Goal: Task Accomplishment & Management: Use online tool/utility

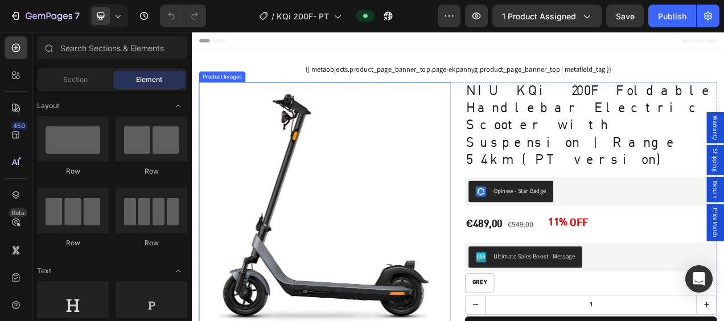
click at [383, 196] on img at bounding box center [362, 257] width 323 height 323
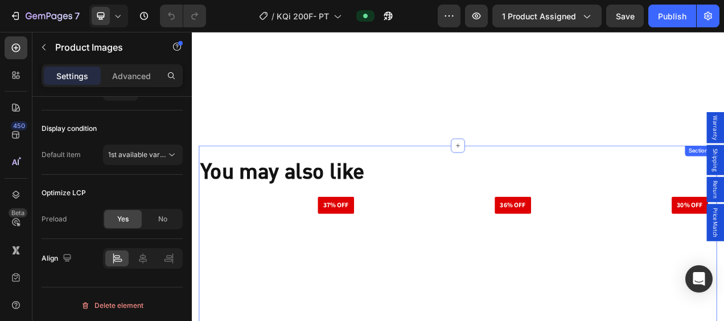
scroll to position [3601, 0]
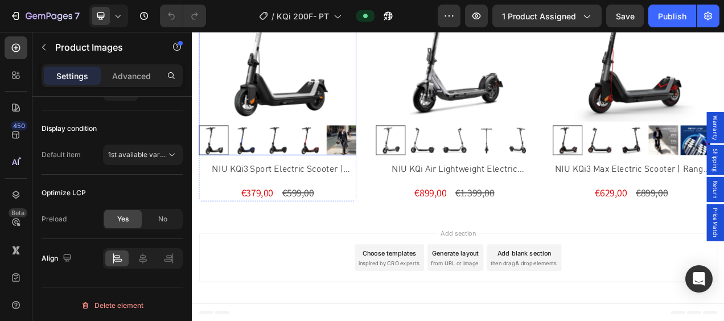
click at [264, 87] on img at bounding box center [302, 46] width 202 height 202
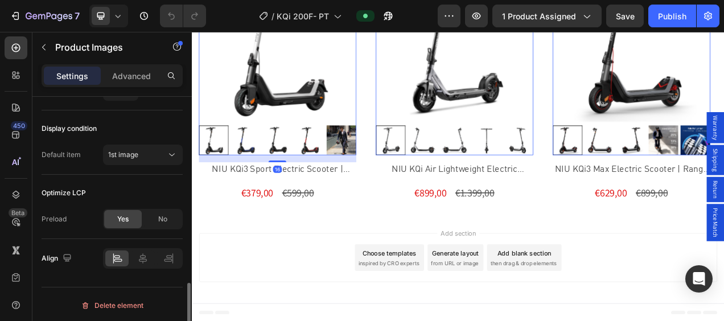
scroll to position [688, 0]
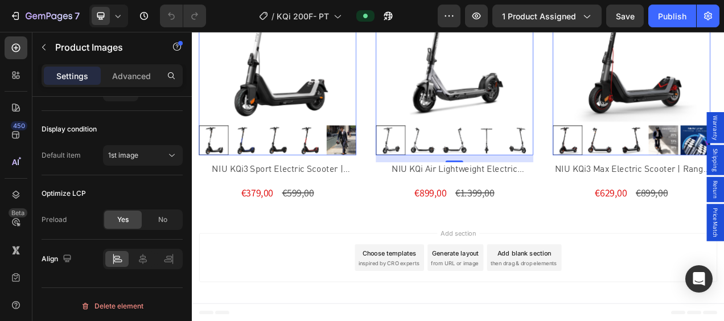
click at [586, 62] on img at bounding box center [529, 46] width 202 height 202
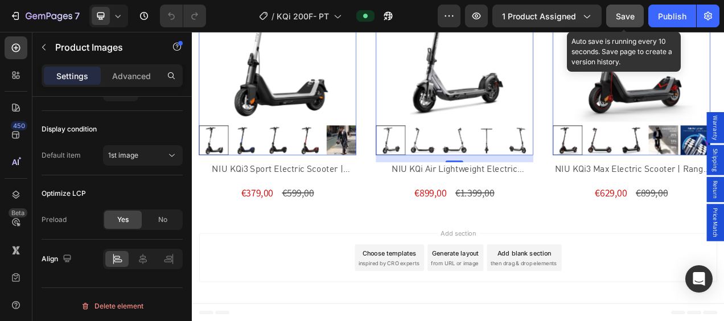
click at [626, 15] on span "Save" at bounding box center [625, 16] width 19 height 10
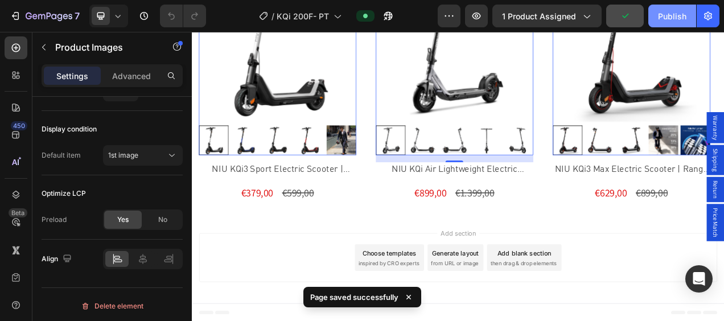
click at [683, 19] on div "Publish" at bounding box center [672, 16] width 28 height 12
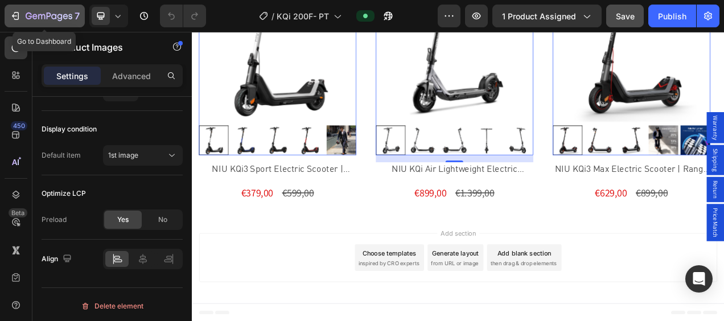
click at [8, 14] on button "7" at bounding box center [45, 16] width 80 height 23
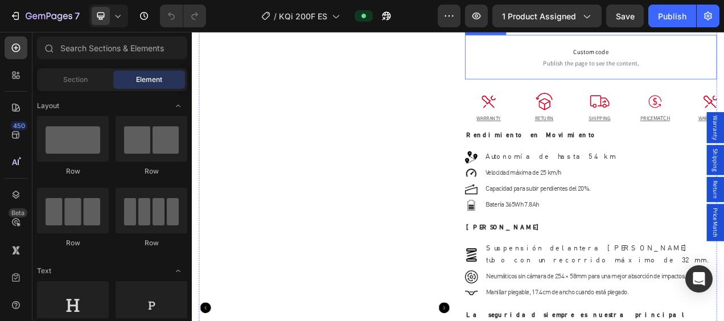
scroll to position [342, 0]
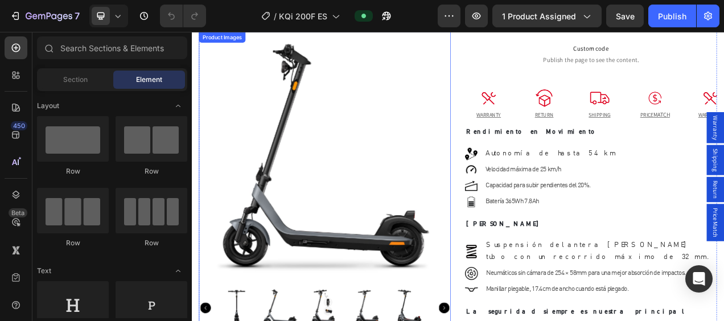
click at [278, 190] on img at bounding box center [362, 193] width 323 height 323
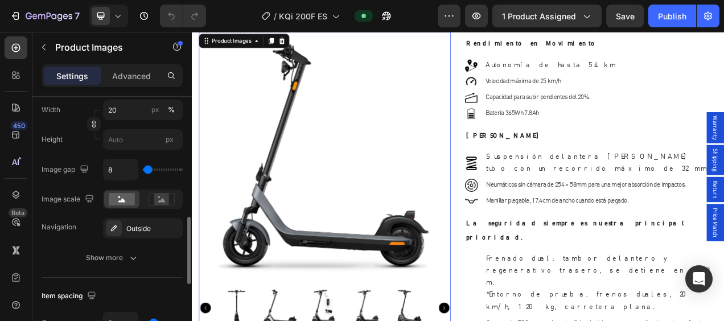
scroll to position [718, 0]
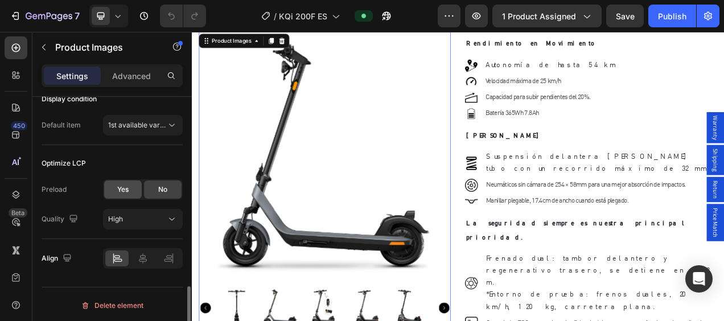
drag, startPoint x: 130, startPoint y: 187, endPoint x: 246, endPoint y: 167, distance: 117.7
click at [130, 187] on div "Yes" at bounding box center [123, 189] width 38 height 18
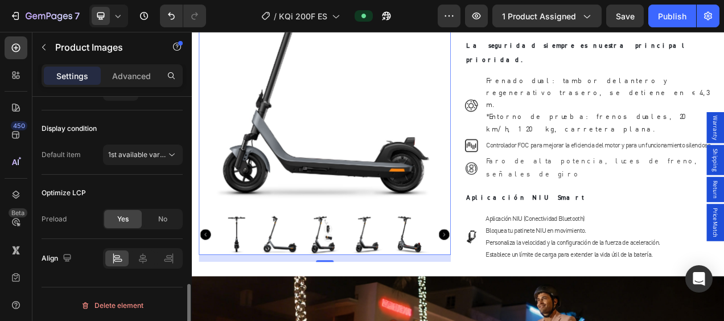
scroll to position [854, 0]
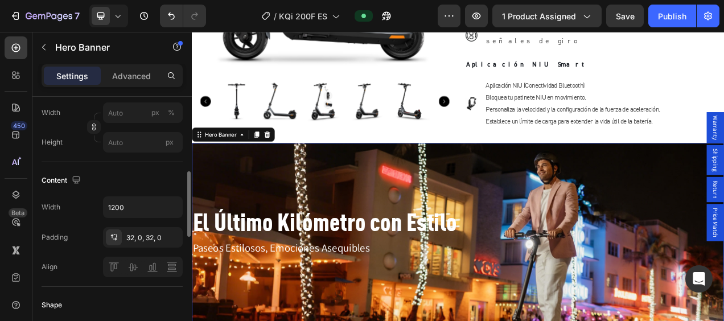
scroll to position [64, 0]
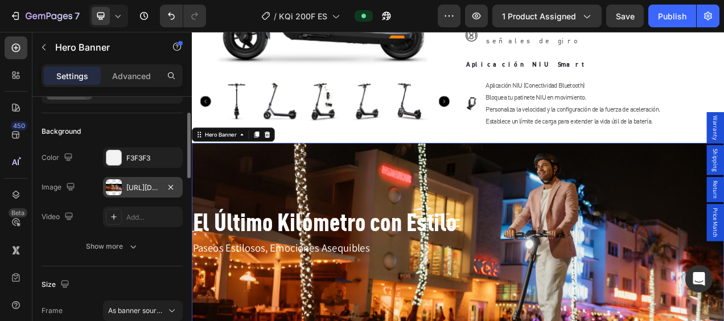
click at [125, 183] on div "[URL][DOMAIN_NAME]" at bounding box center [143, 187] width 80 height 20
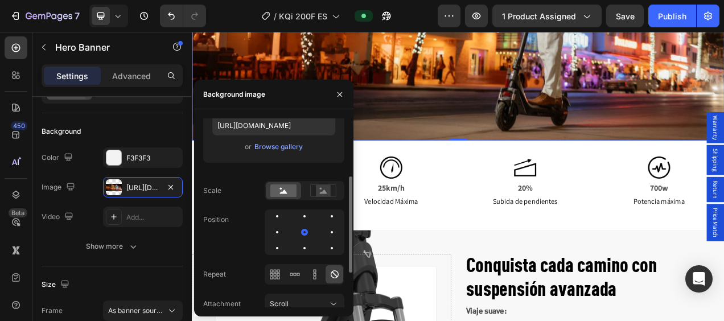
scroll to position [180, 0]
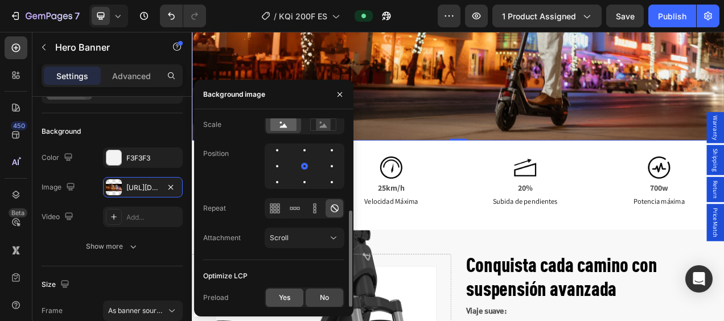
drag, startPoint x: 285, startPoint y: 299, endPoint x: 308, endPoint y: 308, distance: 25.1
click at [285, 299] on span "Yes" at bounding box center [284, 298] width 11 height 10
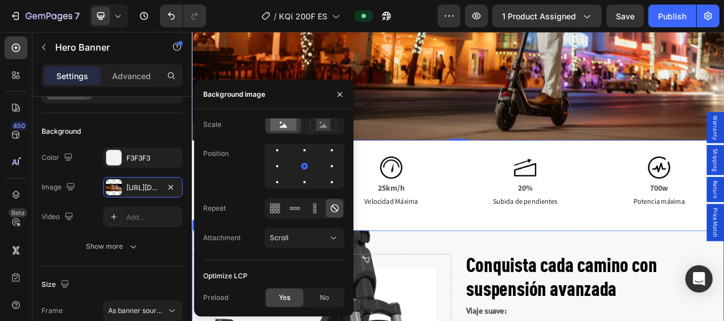
scroll to position [1196, 0]
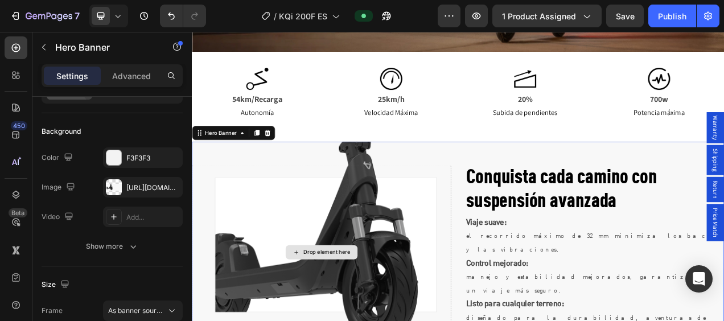
click at [458, 241] on div "Drop element here" at bounding box center [358, 314] width 332 height 223
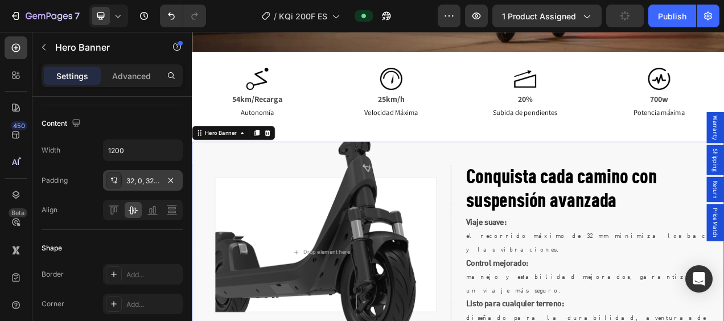
scroll to position [121, 0]
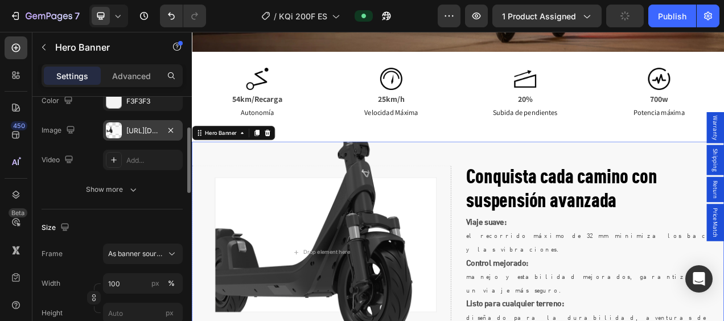
click at [130, 128] on div "[URL][DOMAIN_NAME]" at bounding box center [142, 131] width 33 height 10
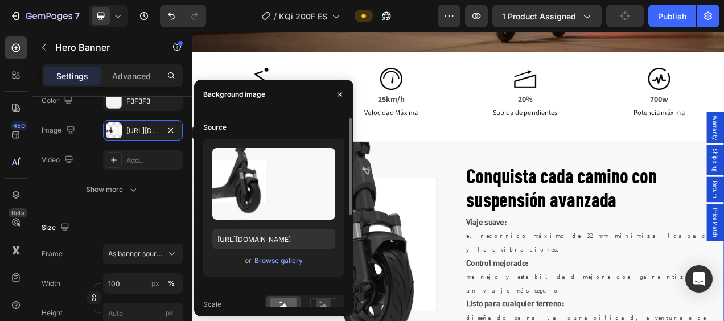
scroll to position [180, 0]
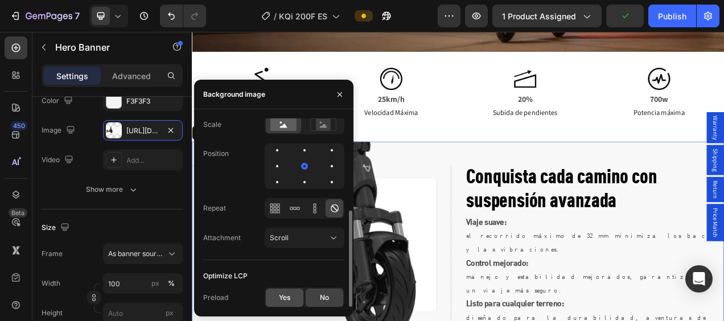
drag, startPoint x: 277, startPoint y: 293, endPoint x: 435, endPoint y: 175, distance: 196.9
click at [277, 293] on div "Yes" at bounding box center [285, 298] width 38 height 18
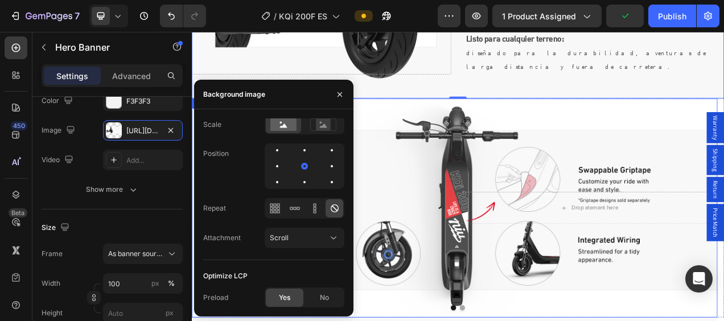
scroll to position [1537, 0]
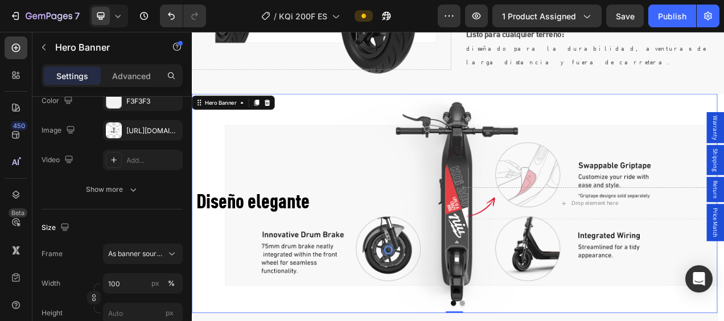
click at [532, 220] on div "Diseño elegante Heading Drop element here" at bounding box center [529, 251] width 675 height 77
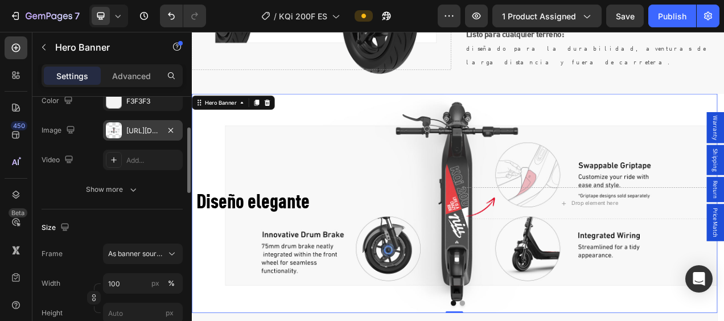
click at [124, 135] on div "[URL][DOMAIN_NAME]" at bounding box center [143, 130] width 80 height 20
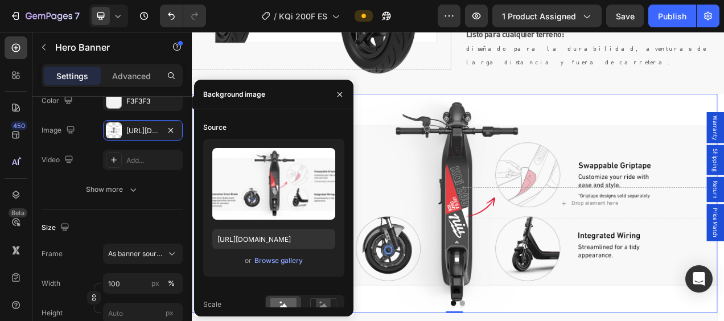
scroll to position [180, 0]
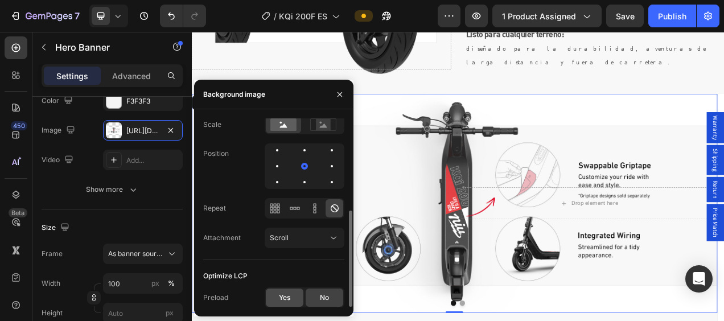
drag, startPoint x: 284, startPoint y: 293, endPoint x: 373, endPoint y: 215, distance: 119.4
click at [284, 293] on span "Yes" at bounding box center [284, 298] width 11 height 10
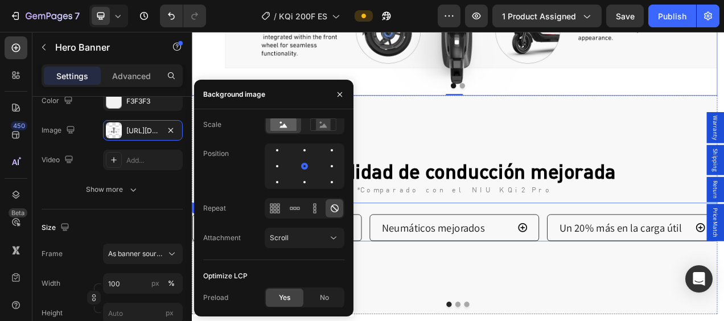
scroll to position [1822, 0]
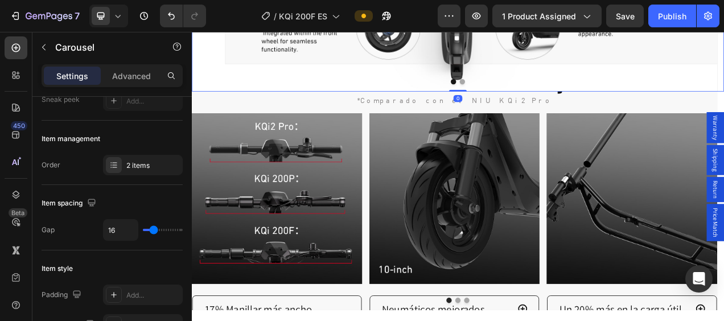
click at [536, 92] on button "Dot" at bounding box center [539, 95] width 7 height 7
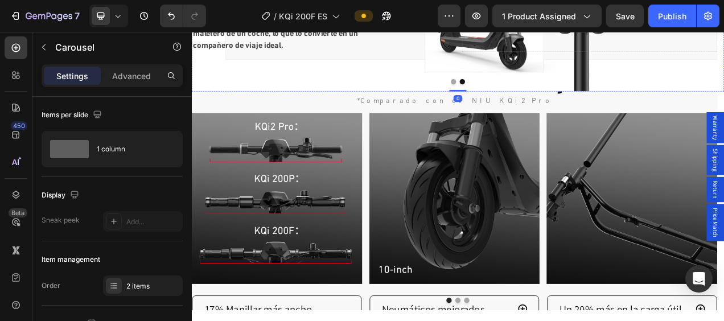
scroll to position [1594, 0]
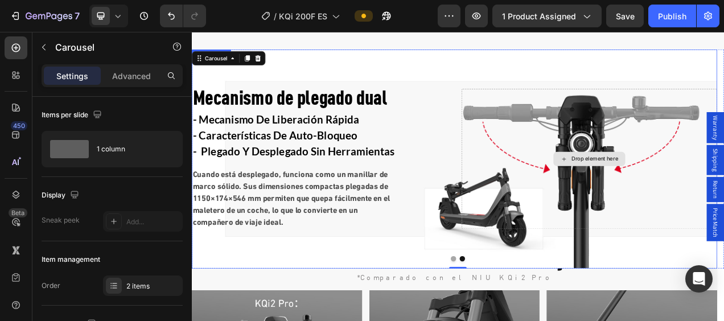
click at [662, 140] on div "Drop element here" at bounding box center [702, 195] width 328 height 180
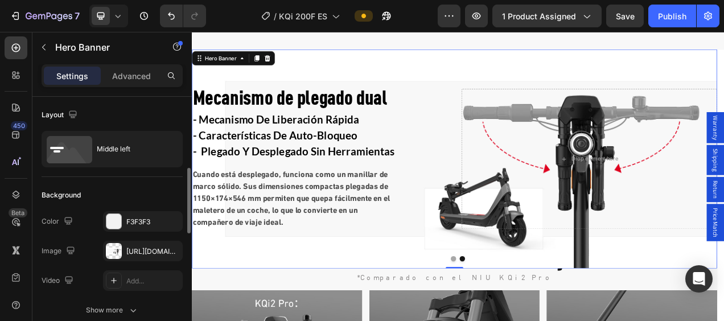
scroll to position [57, 0]
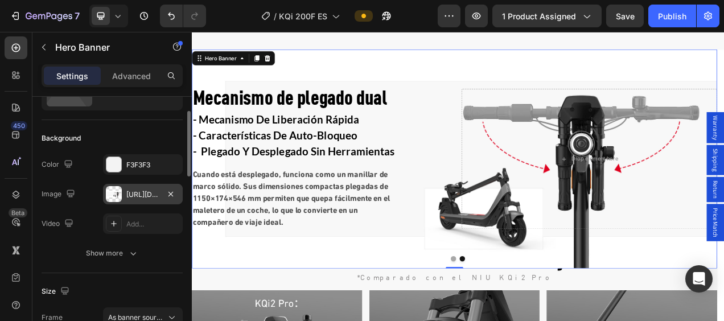
click at [112, 194] on div at bounding box center [114, 194] width 16 height 16
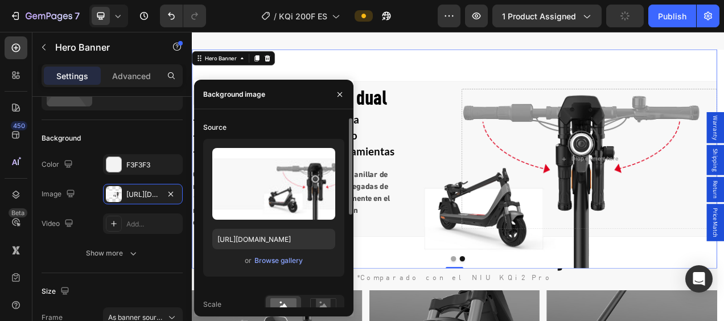
scroll to position [180, 0]
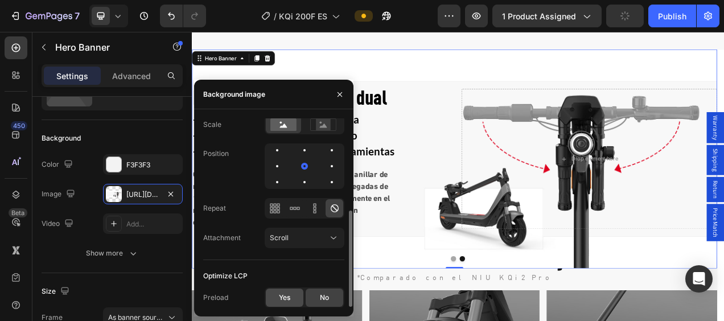
click at [284, 301] on span "Yes" at bounding box center [284, 298] width 11 height 10
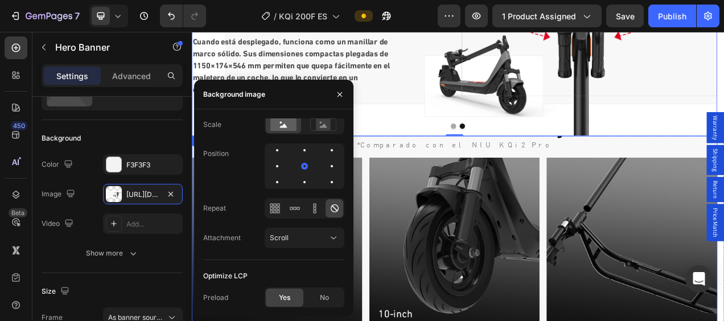
scroll to position [1879, 0]
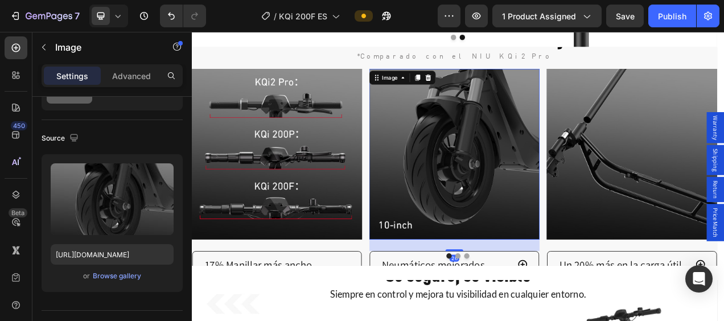
click at [543, 174] on img at bounding box center [529, 188] width 219 height 219
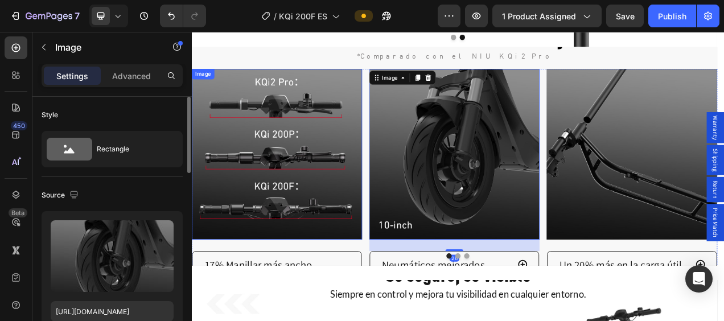
click at [340, 151] on img at bounding box center [301, 188] width 219 height 219
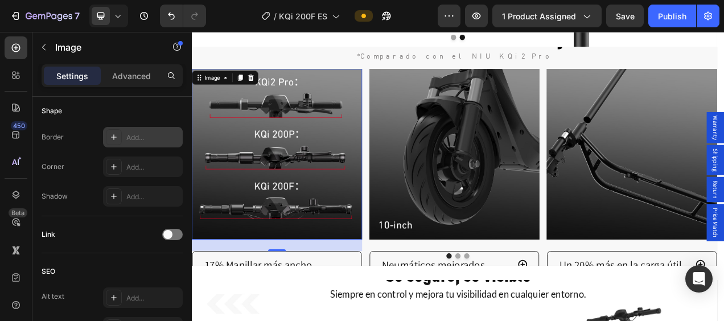
scroll to position [601, 0]
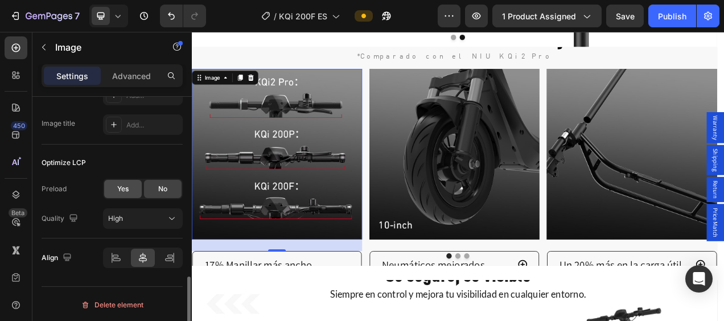
drag, startPoint x: 118, startPoint y: 190, endPoint x: 97, endPoint y: 167, distance: 31.4
click at [118, 190] on span "Yes" at bounding box center [122, 189] width 11 height 10
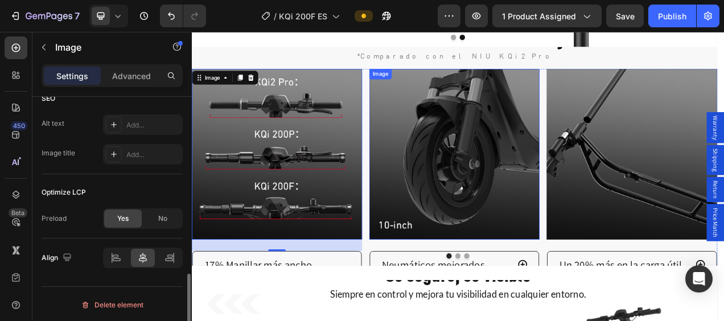
drag, startPoint x: 522, startPoint y: 163, endPoint x: 503, endPoint y: 165, distance: 19.4
click at [523, 163] on img at bounding box center [529, 188] width 219 height 219
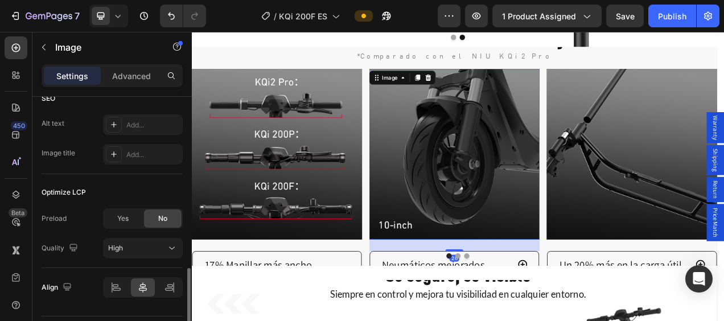
click at [119, 208] on div "Yes No" at bounding box center [143, 218] width 80 height 20
click at [123, 214] on span "Yes" at bounding box center [122, 218] width 11 height 10
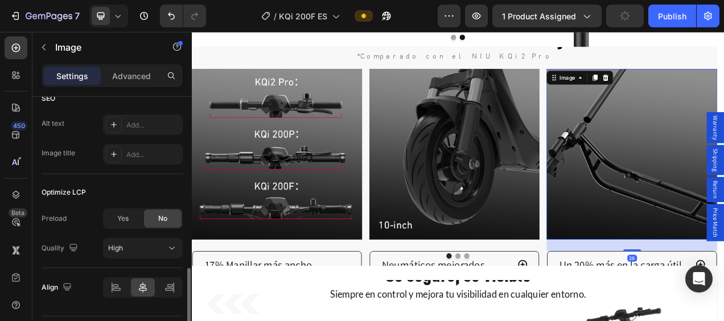
drag, startPoint x: 118, startPoint y: 221, endPoint x: 126, endPoint y: 219, distance: 8.3
click at [118, 221] on span "Yes" at bounding box center [122, 218] width 11 height 10
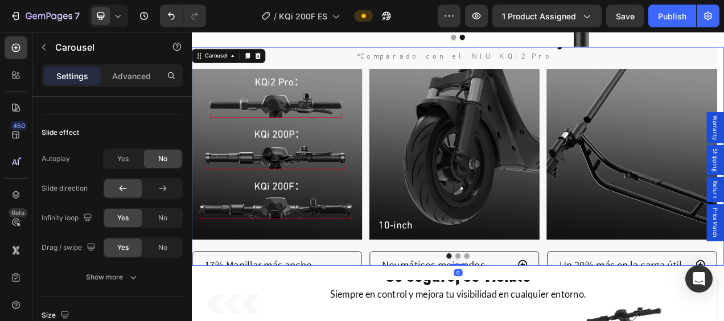
click at [530, 316] on button "Dot" at bounding box center [533, 319] width 7 height 7
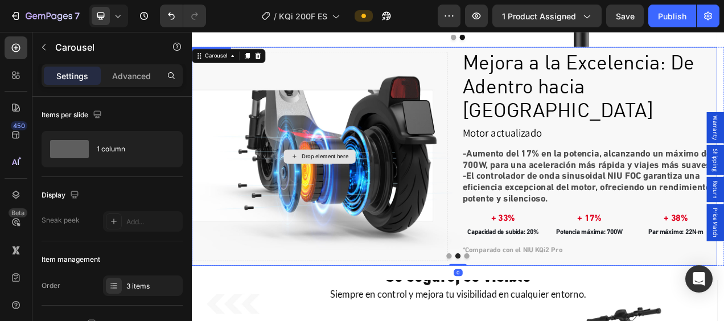
click at [409, 225] on div "Drop element here" at bounding box center [356, 192] width 328 height 270
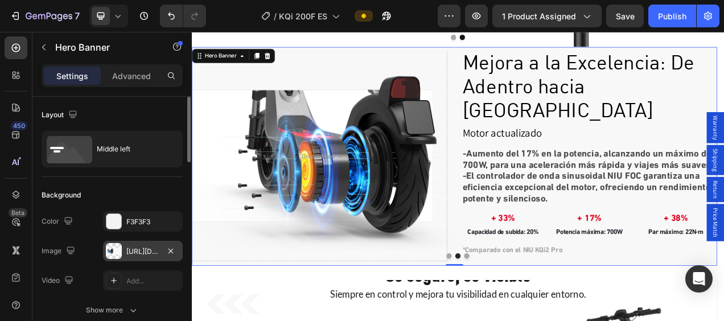
click at [130, 245] on div "[URL][DOMAIN_NAME]" at bounding box center [143, 251] width 80 height 20
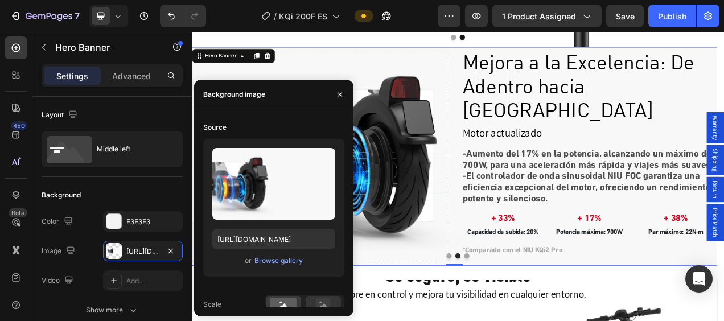
scroll to position [180, 0]
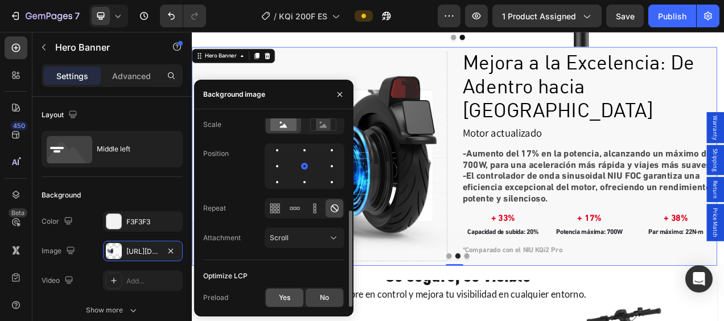
drag, startPoint x: 285, startPoint y: 297, endPoint x: 266, endPoint y: 314, distance: 26.2
click at [285, 297] on span "Yes" at bounding box center [284, 298] width 11 height 10
click at [542, 316] on button "Dot" at bounding box center [544, 319] width 7 height 7
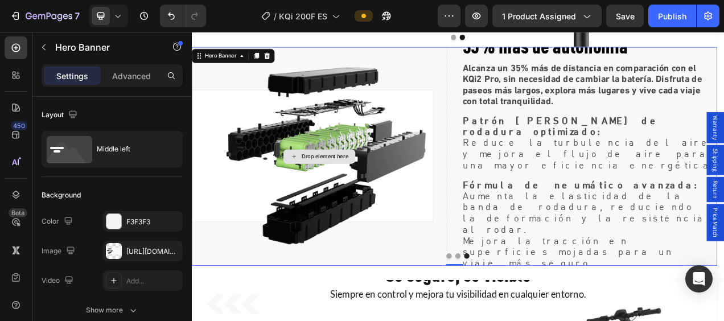
click at [397, 126] on div "Drop element here" at bounding box center [356, 191] width 328 height 309
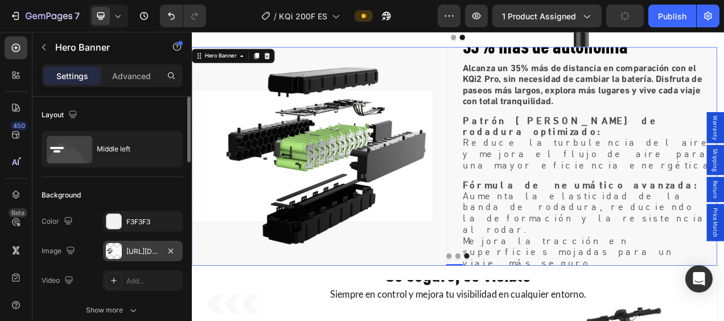
click at [118, 245] on div at bounding box center [114, 251] width 16 height 16
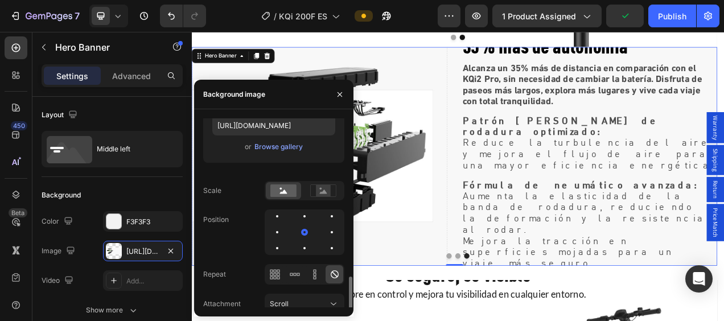
scroll to position [0, 0]
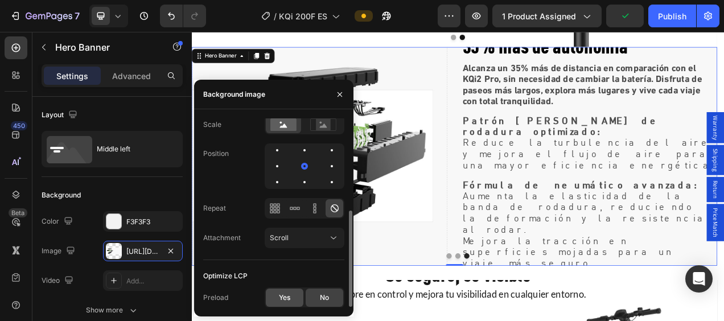
drag, startPoint x: 289, startPoint y: 295, endPoint x: 322, endPoint y: 242, distance: 62.6
click at [289, 295] on span "Yes" at bounding box center [284, 298] width 11 height 10
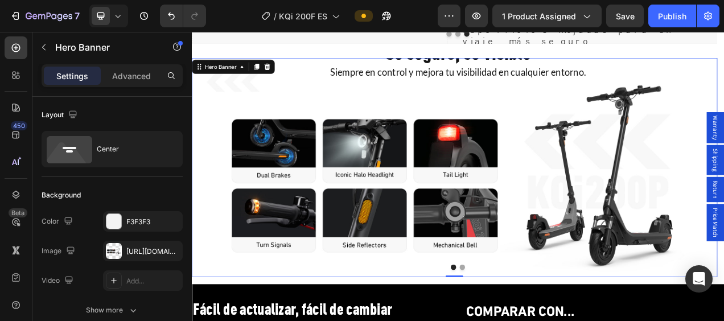
click at [579, 184] on div "Sé seguro, sé visible Heading Siempre en control y mejora tu visibilidad en cua…" at bounding box center [529, 206] width 675 height 318
click at [484, 184] on div "Sé seguro, sé visible Heading Siempre en control y mejora tu visibilidad en cua…" at bounding box center [529, 206] width 675 height 318
click at [113, 247] on div at bounding box center [114, 251] width 16 height 16
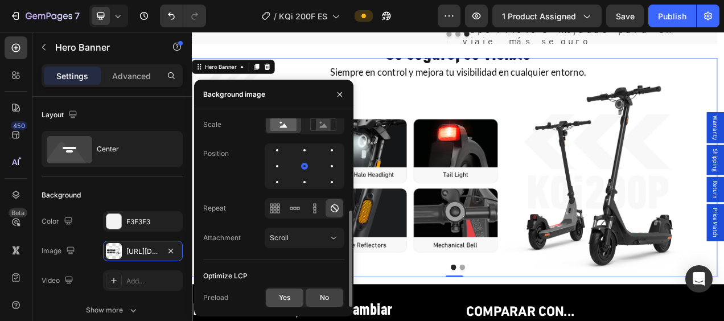
click at [284, 295] on span "Yes" at bounding box center [284, 298] width 11 height 10
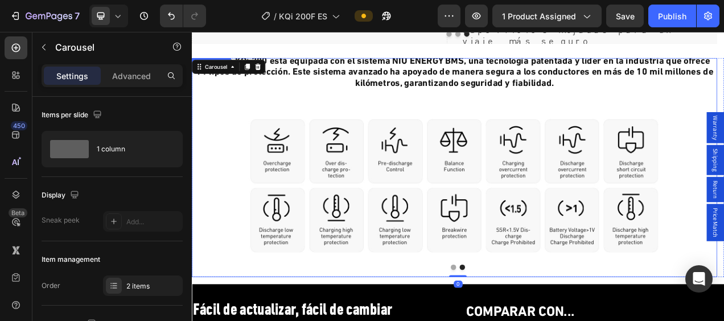
click at [406, 206] on div "NIU BMS Heading La serie KQi 200 está equipada con el sistema NIU ENERGY BMS, u…" at bounding box center [529, 206] width 675 height 347
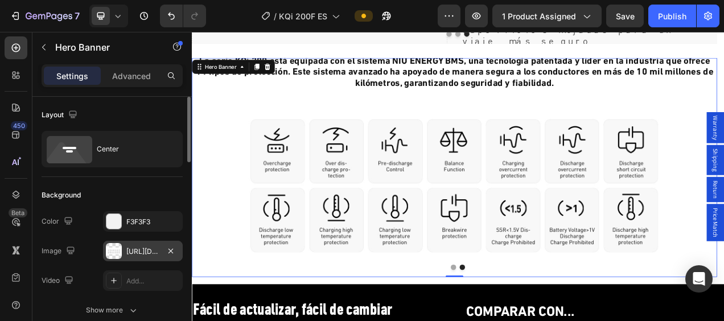
click at [122, 249] on div "[URL][DOMAIN_NAME]" at bounding box center [143, 251] width 80 height 20
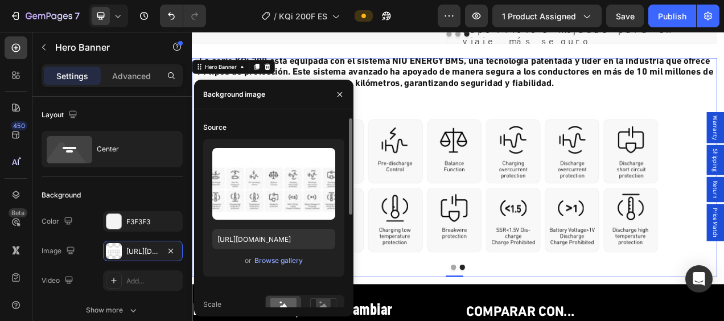
scroll to position [180, 0]
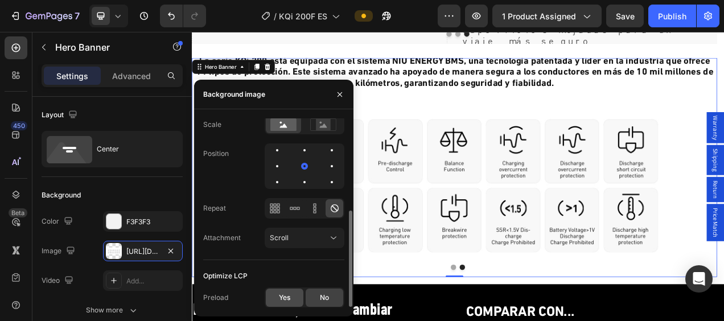
click at [285, 301] on span "Yes" at bounding box center [284, 298] width 11 height 10
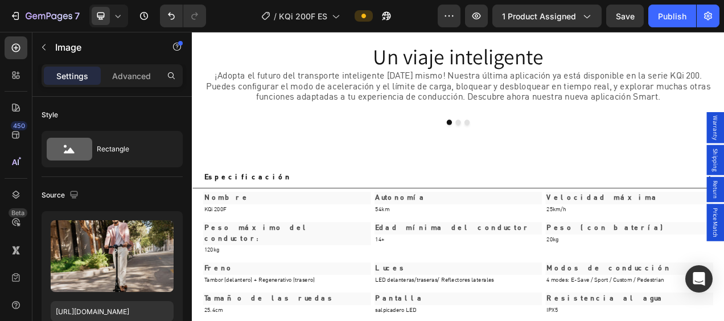
click at [227, 161] on img at bounding box center [256, 161] width 128 height 0
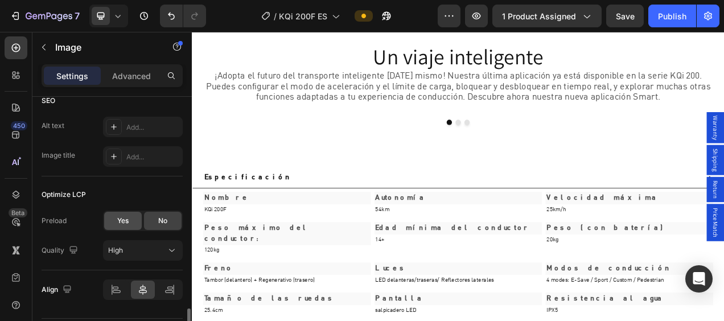
scroll to position [601, 0]
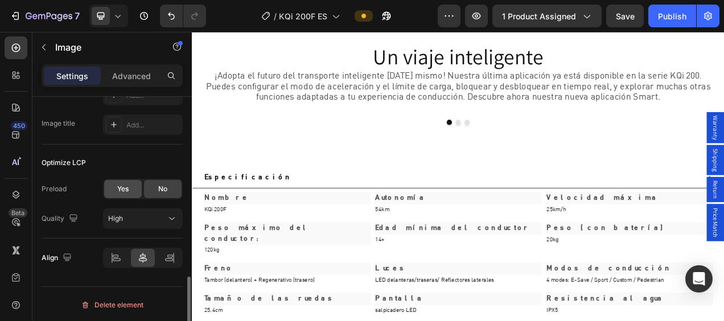
click at [124, 190] on span "Yes" at bounding box center [122, 189] width 11 height 10
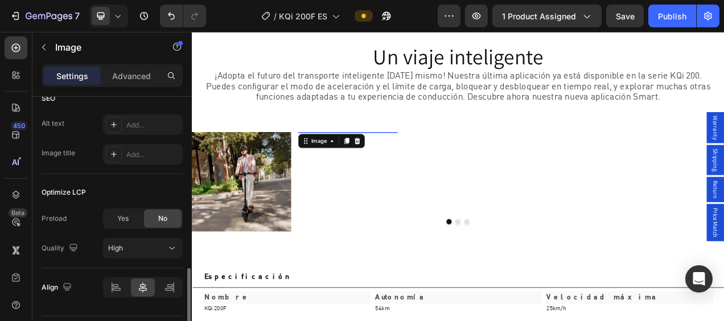
scroll to position [572, 0]
click at [401, 161] on img at bounding box center [392, 161] width 128 height 0
drag, startPoint x: 122, startPoint y: 219, endPoint x: 102, endPoint y: 219, distance: 19.4
click at [122, 219] on span "Yes" at bounding box center [122, 218] width 11 height 10
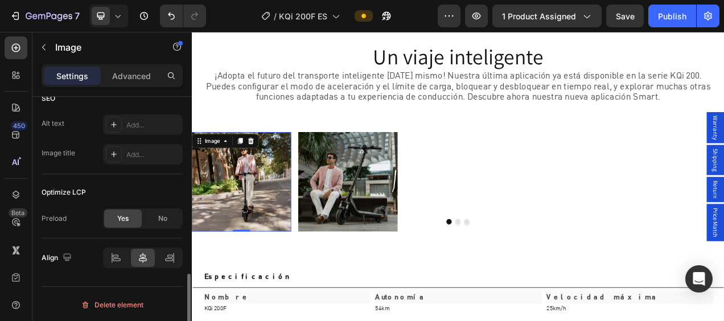
click at [272, 241] on img at bounding box center [256, 225] width 128 height 128
click at [409, 232] on img at bounding box center [392, 225] width 128 height 128
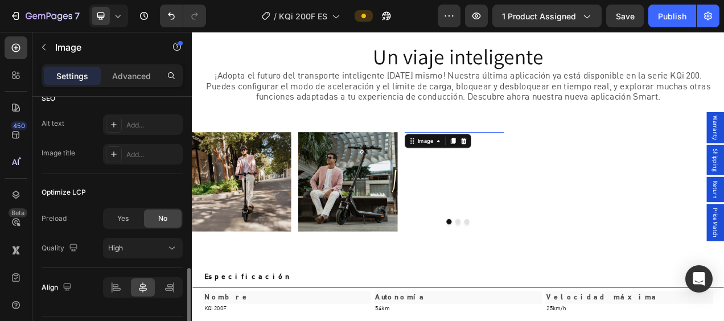
click at [505, 161] on img at bounding box center [529, 161] width 128 height 0
click at [122, 220] on span "Yes" at bounding box center [122, 218] width 11 height 10
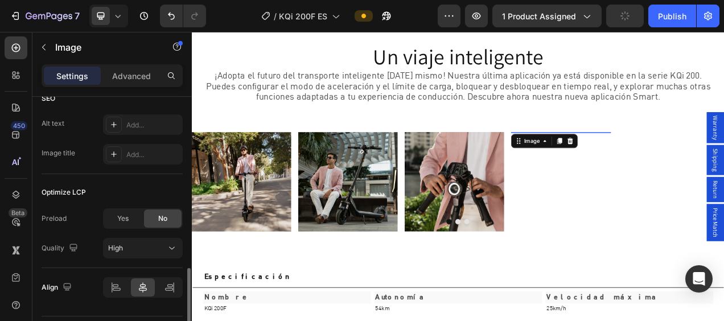
click at [662, 161] on img at bounding box center [666, 161] width 128 height 0
click at [128, 220] on span "Yes" at bounding box center [122, 218] width 11 height 10
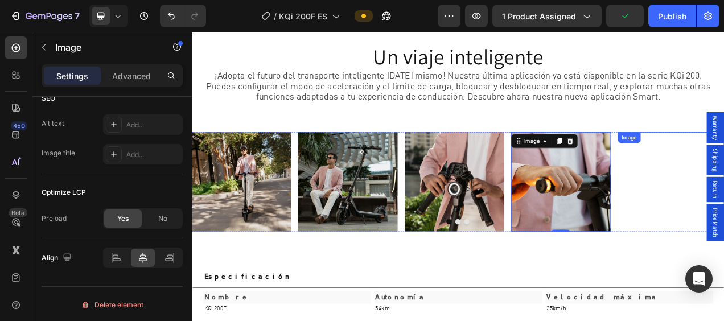
drag, startPoint x: 781, startPoint y: 202, endPoint x: 733, endPoint y: 213, distance: 48.7
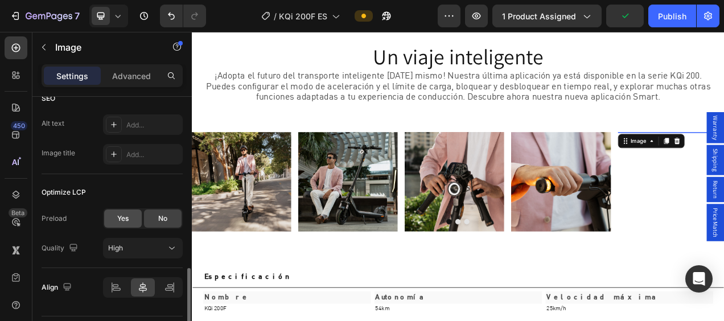
click at [128, 214] on span "Yes" at bounding box center [122, 218] width 11 height 10
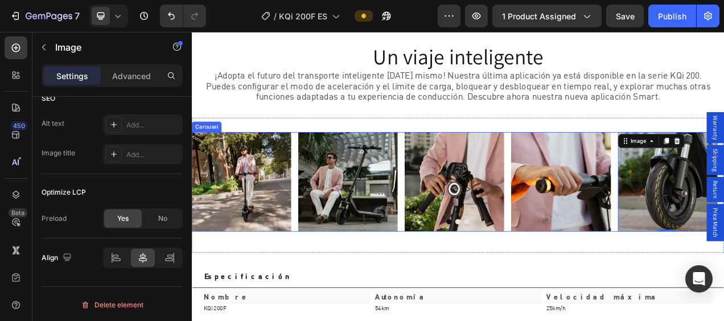
click at [541, 276] on button "Dot" at bounding box center [544, 275] width 7 height 7
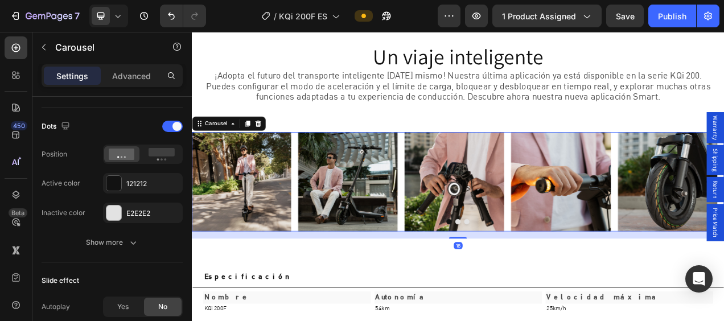
scroll to position [0, 0]
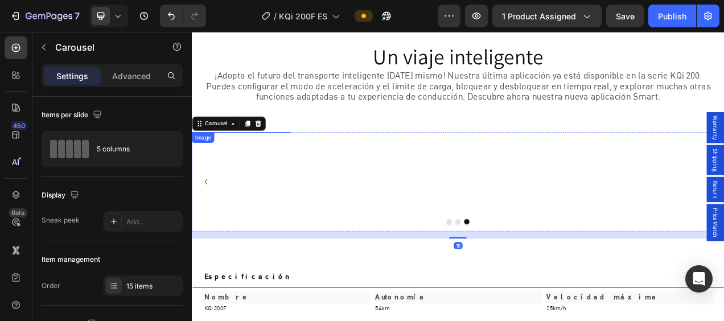
click at [236, 161] on img at bounding box center [256, 161] width 128 height 0
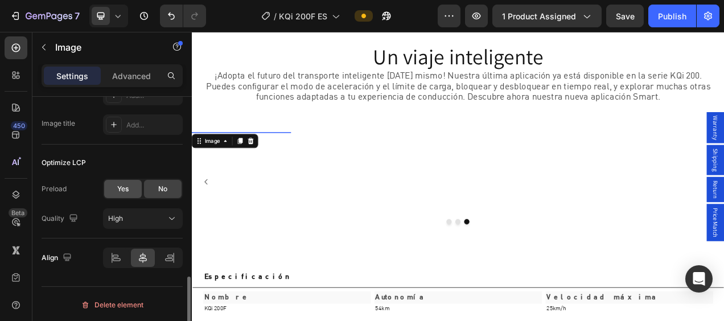
click at [129, 191] on span "Yes" at bounding box center [122, 189] width 11 height 10
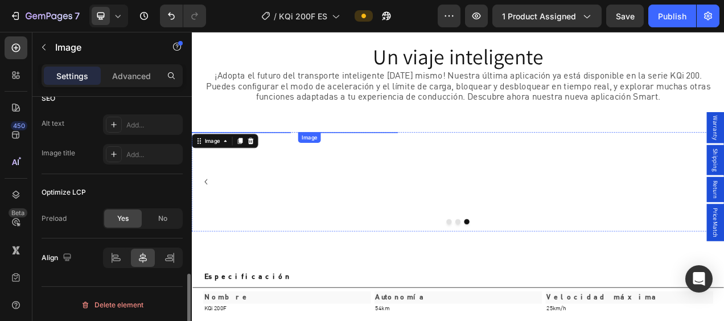
scroll to position [572, 0]
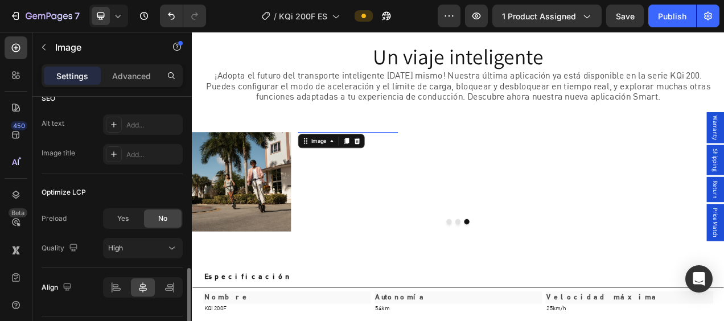
click at [429, 161] on img at bounding box center [392, 161] width 128 height 0
click at [128, 221] on span "Yes" at bounding box center [122, 218] width 11 height 10
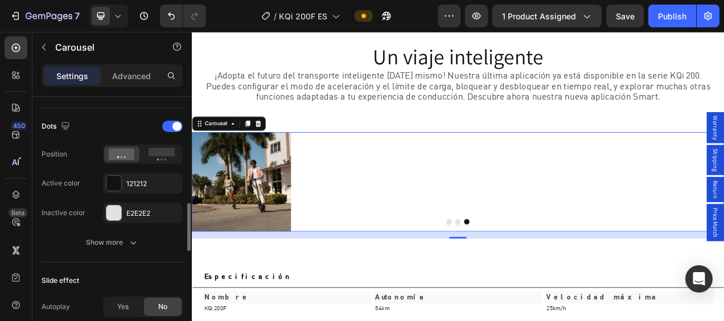
click at [594, 229] on div "Image Image Image Image Image Image Image Image Image Image Image Image Image I…" at bounding box center [533, 225] width 683 height 128
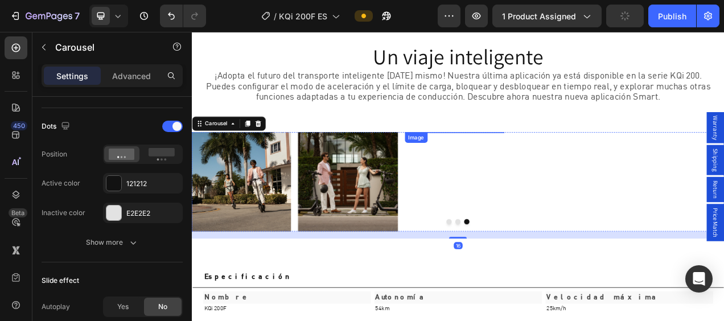
scroll to position [0, 0]
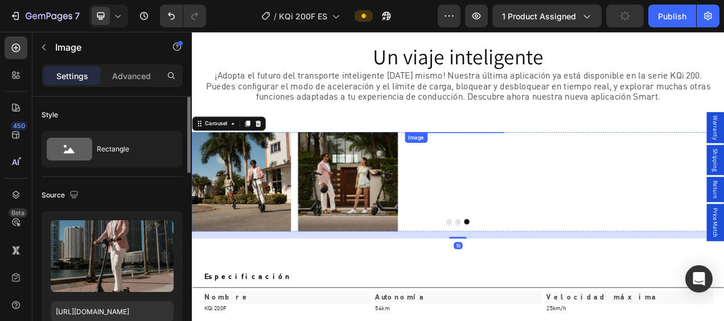
click at [531, 161] on img at bounding box center [529, 161] width 128 height 0
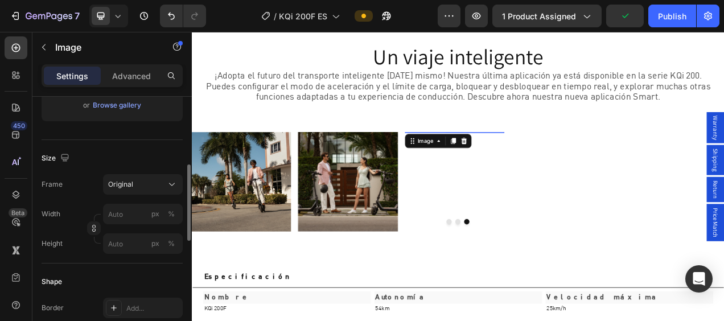
scroll to position [601, 0]
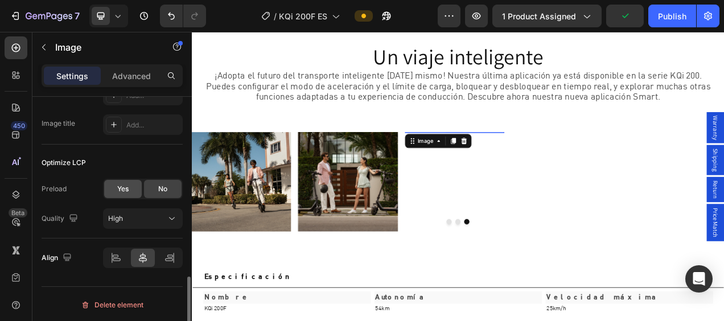
drag, startPoint x: 129, startPoint y: 190, endPoint x: 174, endPoint y: 169, distance: 49.7
click at [129, 190] on div "Yes" at bounding box center [123, 189] width 38 height 18
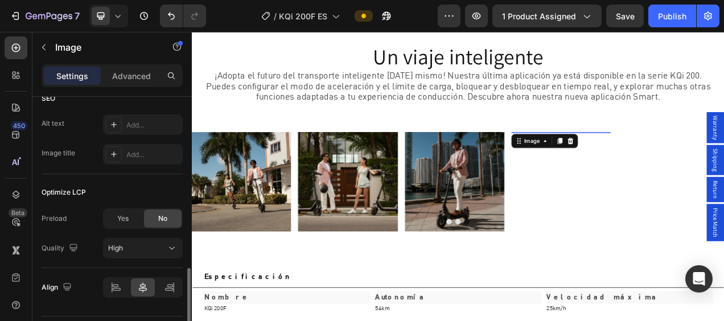
scroll to position [572, 0]
click at [662, 161] on img at bounding box center [666, 161] width 128 height 0
drag, startPoint x: 131, startPoint y: 213, endPoint x: 39, endPoint y: 207, distance: 92.4
click at [131, 213] on div "Yes" at bounding box center [123, 219] width 38 height 18
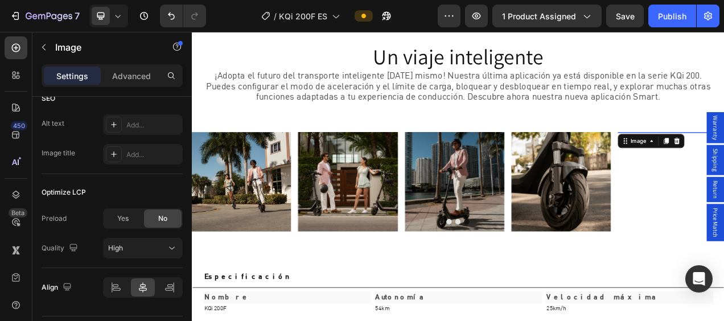
click at [125, 215] on span "Yes" at bounding box center [122, 218] width 11 height 10
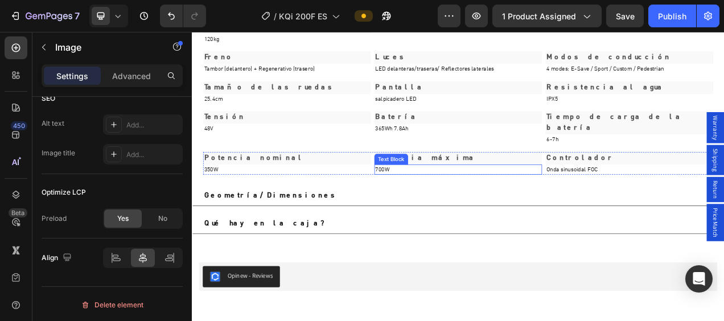
scroll to position [3188, 0]
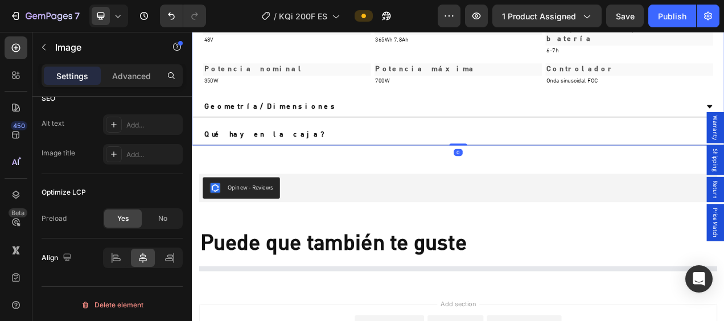
click at [561, 120] on div "Geometría/Dimensiones" at bounding box center [524, 128] width 636 height 17
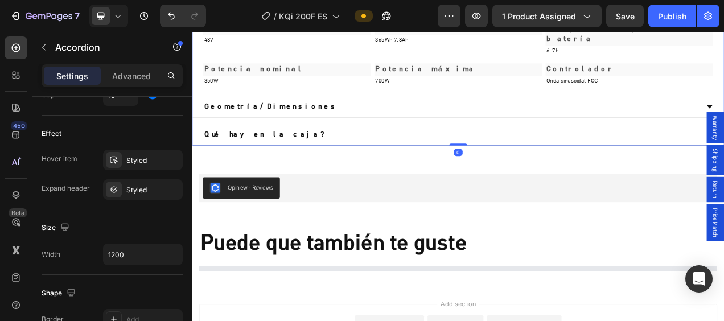
scroll to position [0, 0]
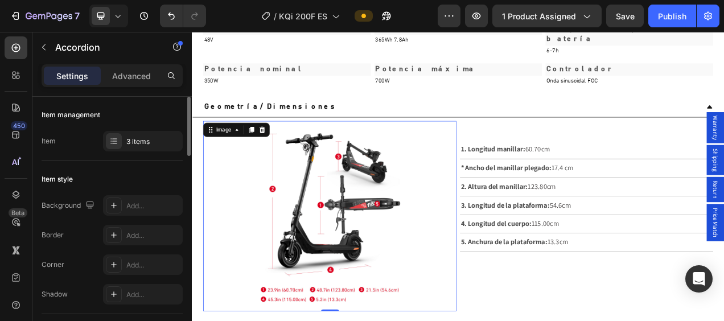
click at [354, 198] on img at bounding box center [368, 268] width 195 height 244
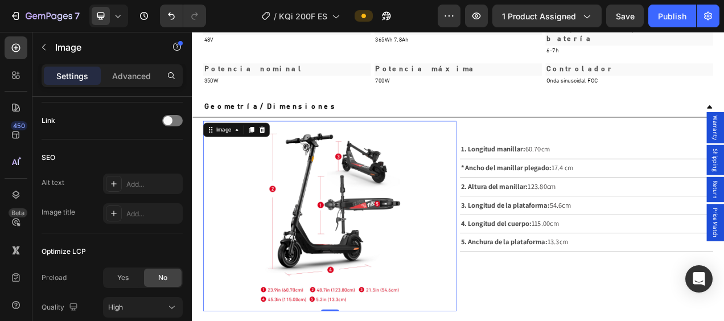
scroll to position [569, 0]
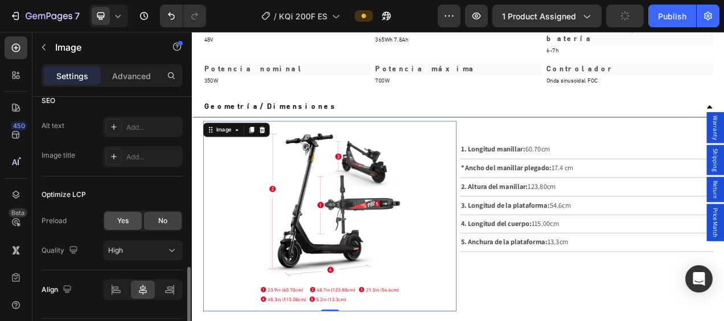
drag, startPoint x: 124, startPoint y: 223, endPoint x: 73, endPoint y: 205, distance: 54.4
click at [124, 223] on span "Yes" at bounding box center [122, 221] width 11 height 10
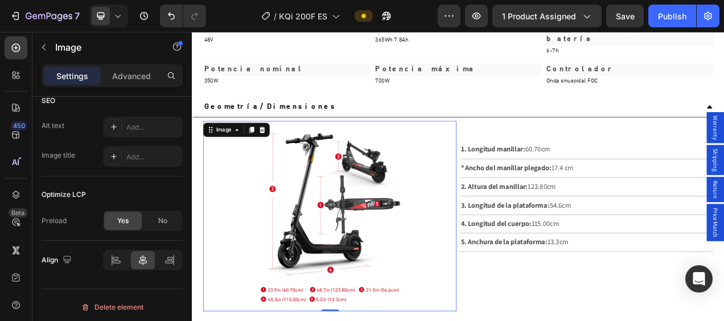
scroll to position [3416, 0]
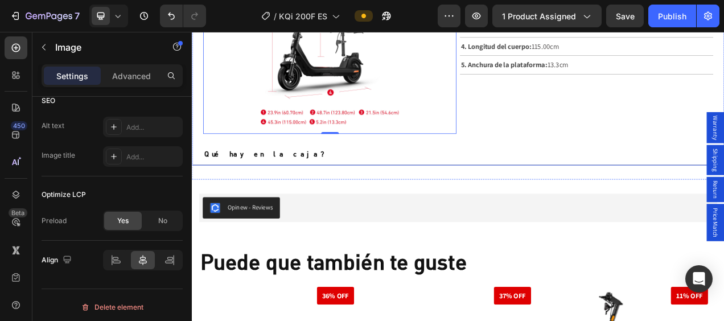
click at [476, 181] on div "Qué hay en la caja?" at bounding box center [524, 189] width 636 height 17
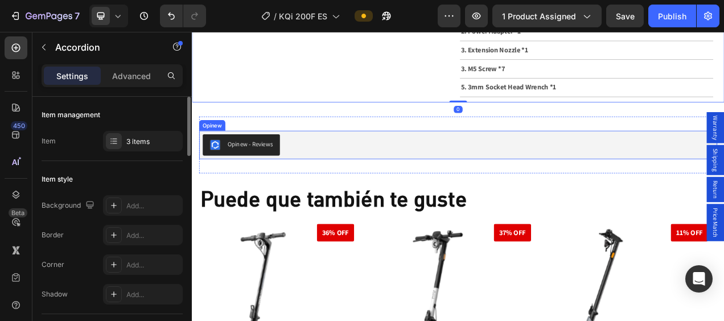
scroll to position [3644, 0]
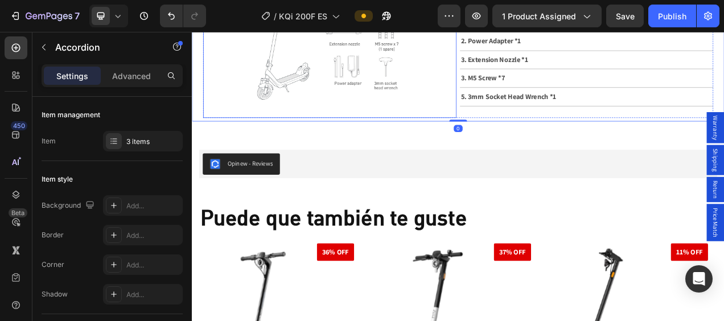
click at [383, 71] on img at bounding box center [368, 61] width 325 height 163
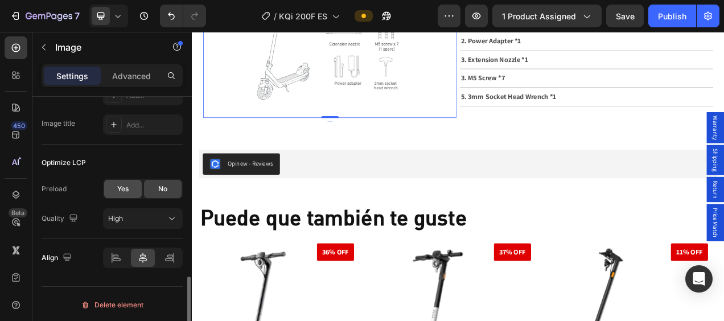
click at [123, 192] on div "Yes" at bounding box center [123, 189] width 38 height 18
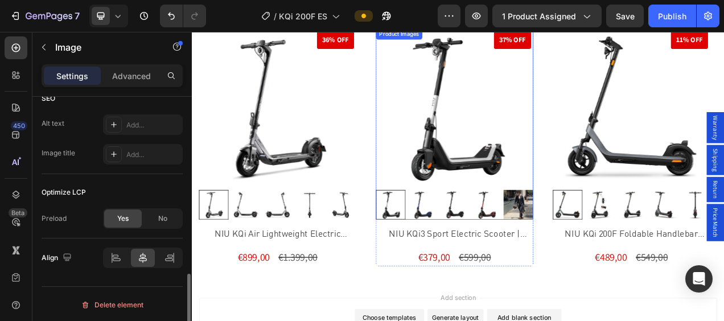
scroll to position [3928, 0]
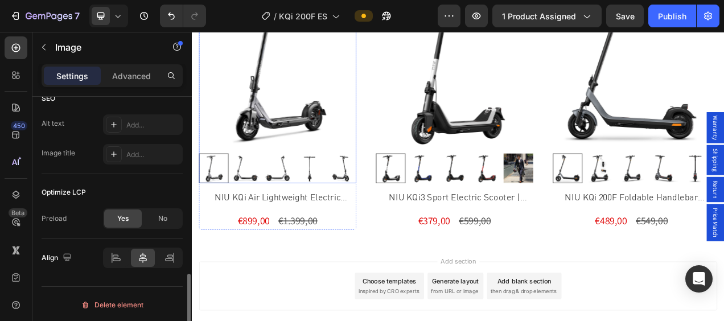
click at [291, 82] on img at bounding box center [302, 82] width 202 height 202
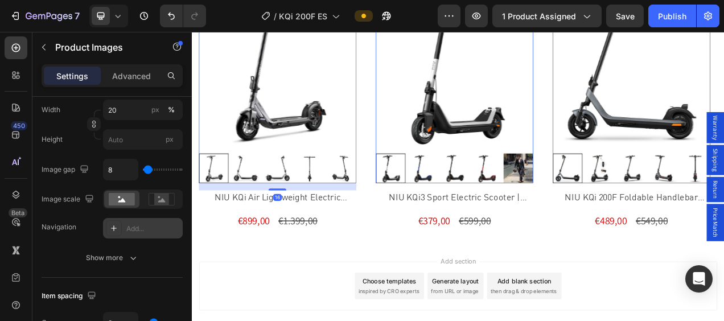
scroll to position [626, 0]
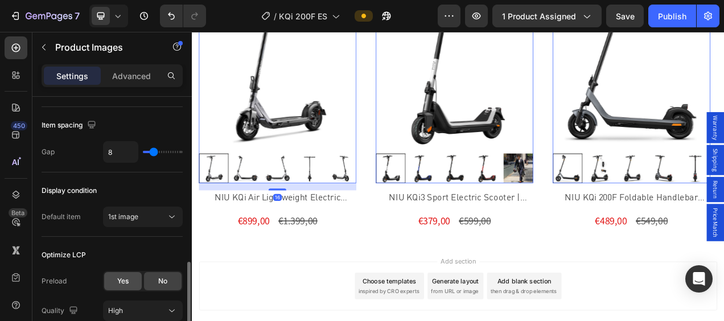
drag, startPoint x: 125, startPoint y: 275, endPoint x: 5, endPoint y: 279, distance: 120.2
click at [125, 276] on span "Yes" at bounding box center [122, 281] width 11 height 10
click at [514, 145] on img at bounding box center [529, 82] width 202 height 202
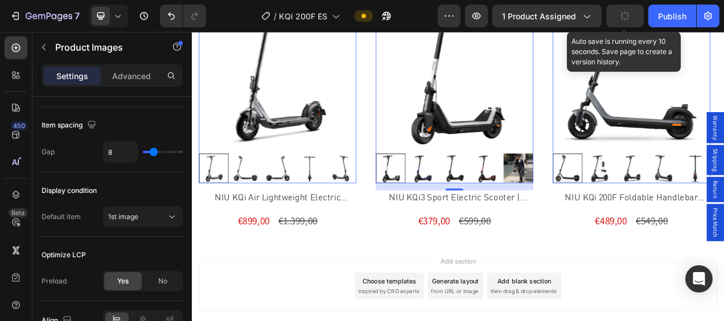
click at [629, 23] on button "button" at bounding box center [625, 16] width 38 height 23
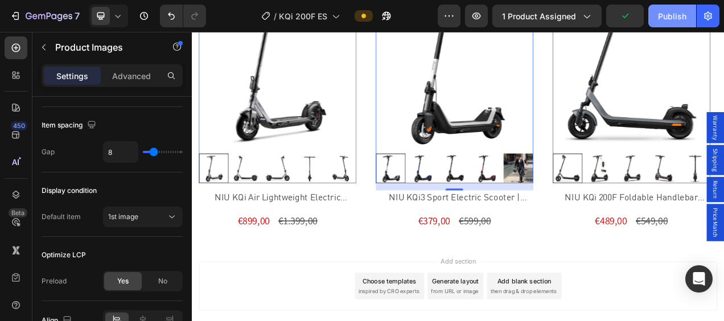
click at [669, 18] on div "Publish" at bounding box center [672, 16] width 28 height 12
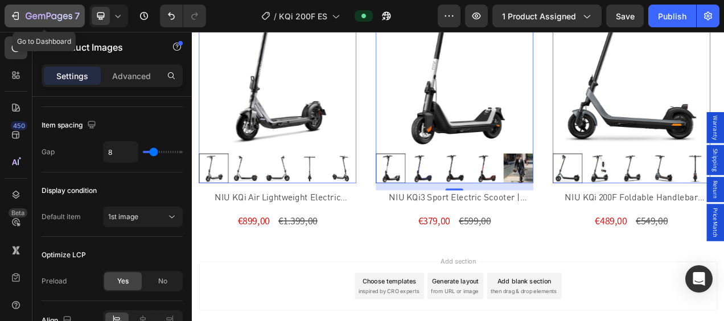
click at [11, 16] on icon "button" at bounding box center [15, 15] width 11 height 11
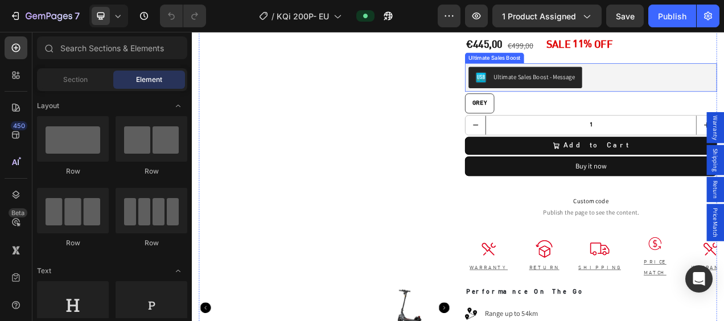
scroll to position [171, 0]
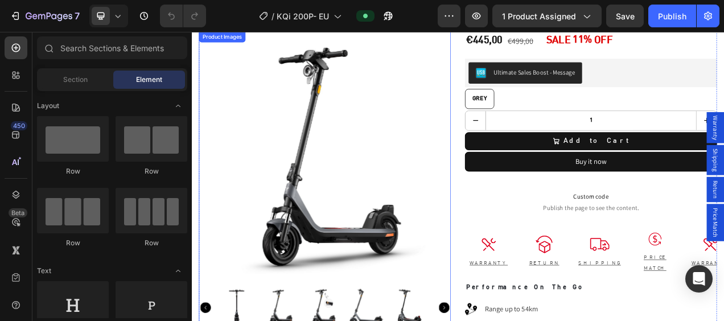
click at [380, 187] on img at bounding box center [362, 193] width 323 height 323
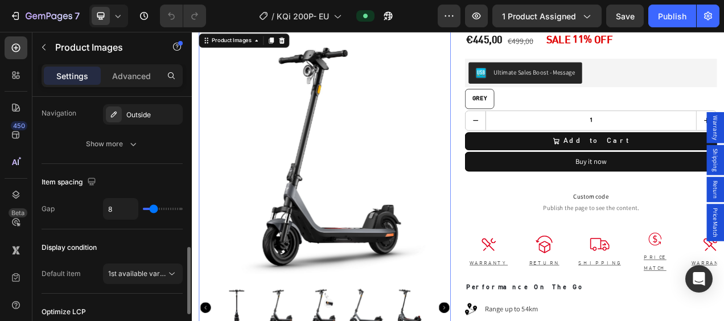
scroll to position [718, 0]
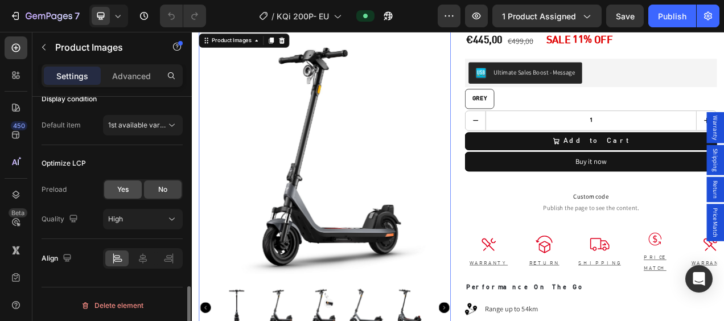
click at [130, 181] on div "Yes" at bounding box center [123, 189] width 38 height 18
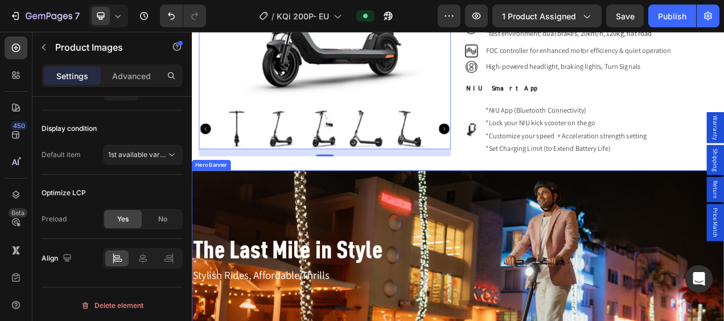
scroll to position [797, 0]
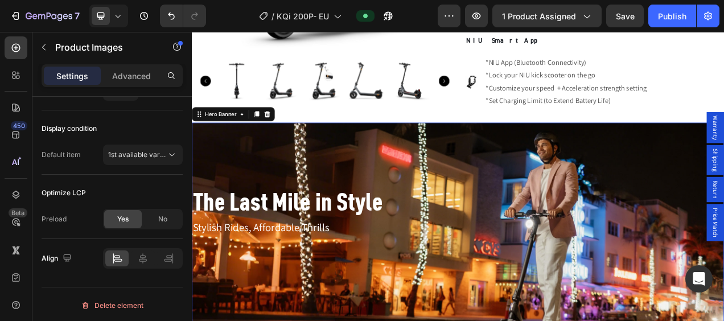
click at [562, 156] on div "Background Image" at bounding box center [533, 309] width 683 height 321
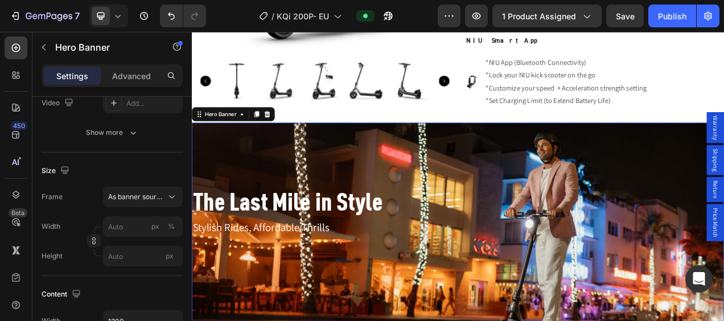
scroll to position [7, 0]
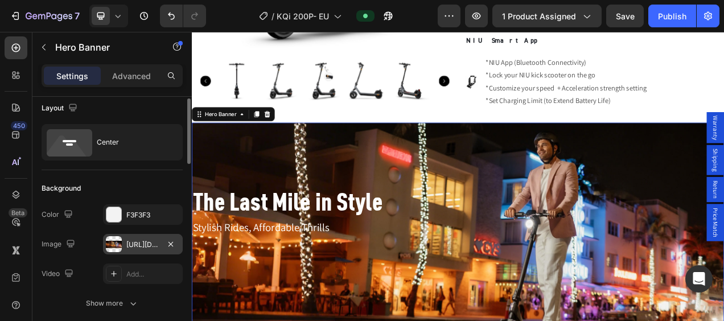
click at [125, 237] on div "[URL][DOMAIN_NAME]" at bounding box center [143, 244] width 80 height 20
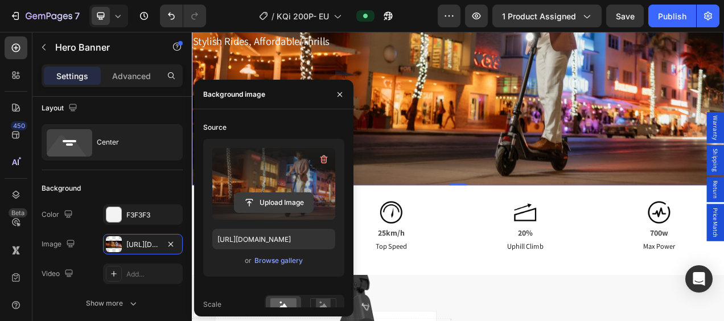
scroll to position [180, 0]
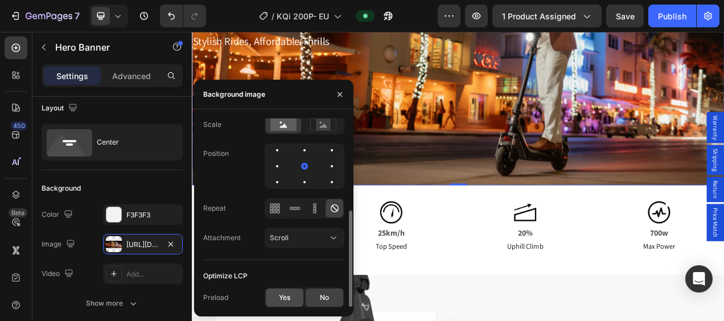
click at [283, 293] on span "Yes" at bounding box center [284, 298] width 11 height 10
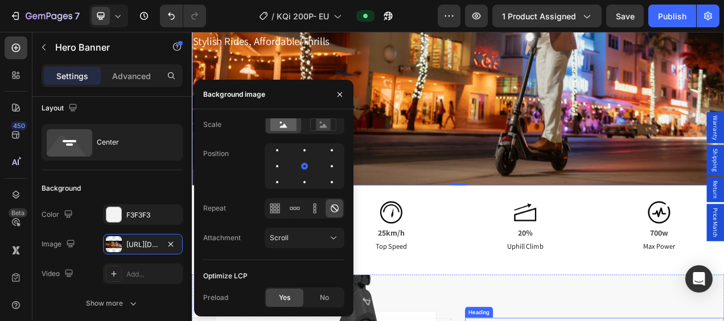
scroll to position [1196, 0]
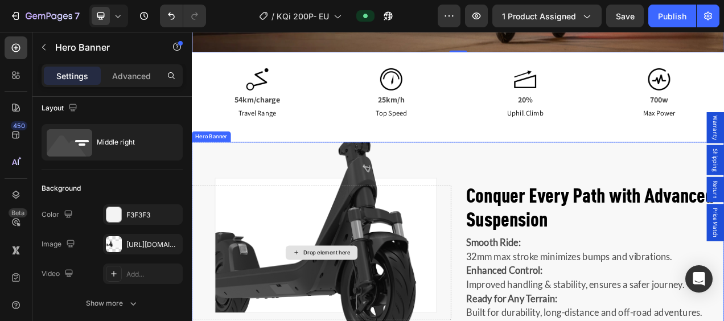
click at [437, 272] on div "Drop element here" at bounding box center [358, 315] width 332 height 174
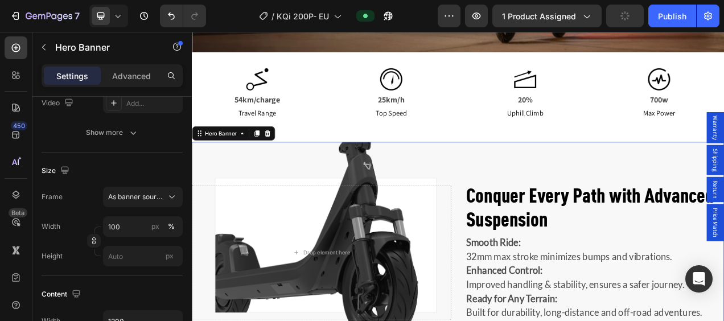
scroll to position [64, 0]
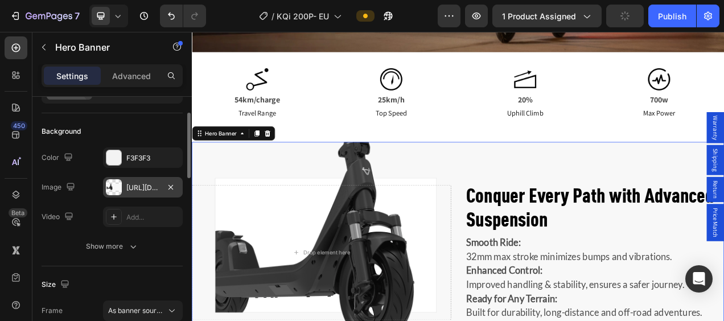
click at [118, 192] on div at bounding box center [114, 187] width 16 height 16
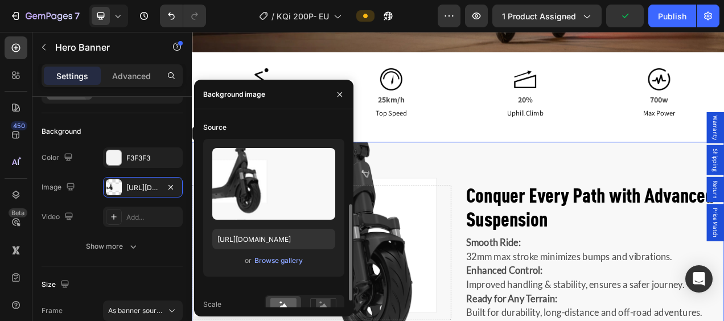
scroll to position [180, 0]
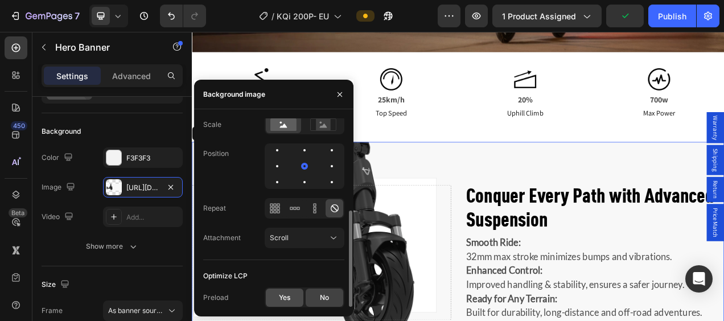
click at [276, 304] on div "Yes" at bounding box center [285, 298] width 38 height 18
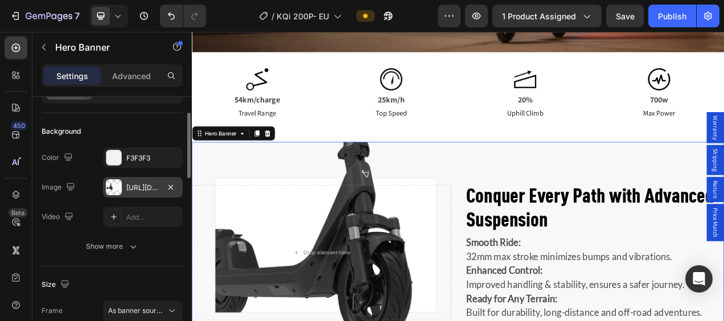
click at [111, 190] on div at bounding box center [114, 187] width 16 height 16
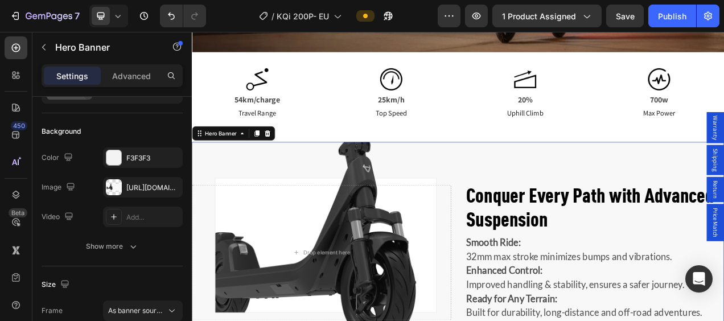
click at [606, 194] on div "Background Image" at bounding box center [533, 315] width 683 height 285
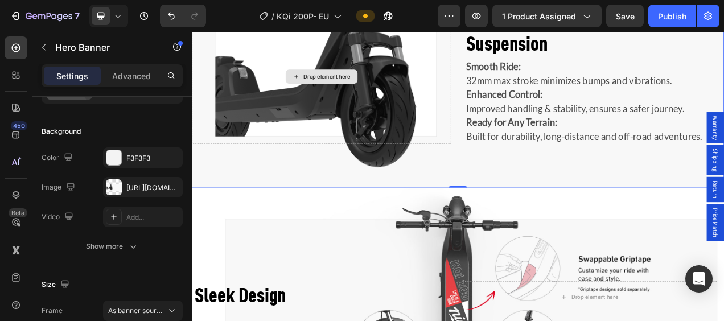
scroll to position [1423, 0]
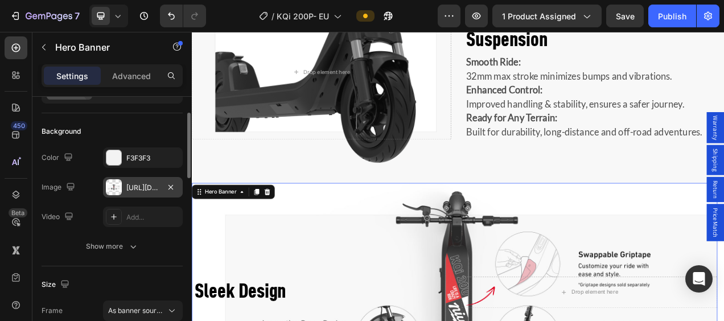
click at [120, 183] on div at bounding box center [114, 187] width 16 height 16
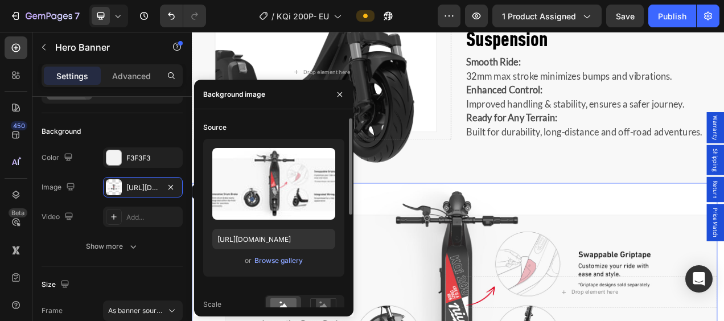
scroll to position [180, 0]
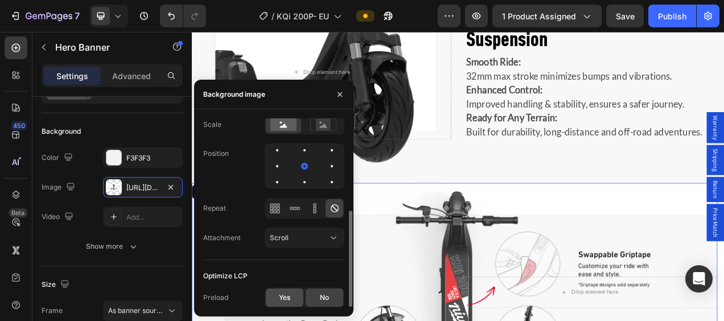
click at [293, 301] on div "Yes" at bounding box center [285, 298] width 38 height 18
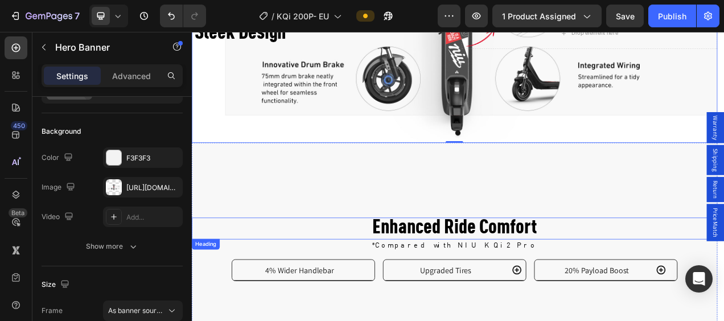
scroll to position [1879, 0]
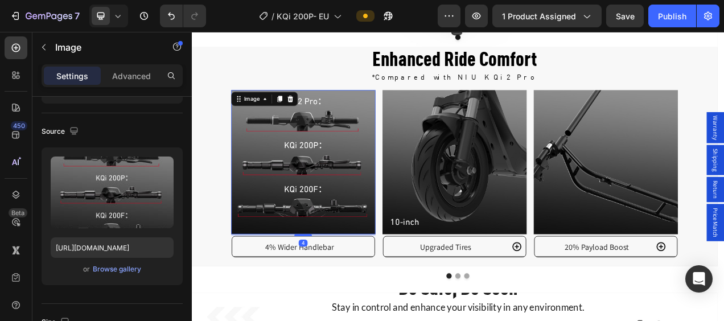
click at [359, 172] on img at bounding box center [335, 198] width 185 height 185
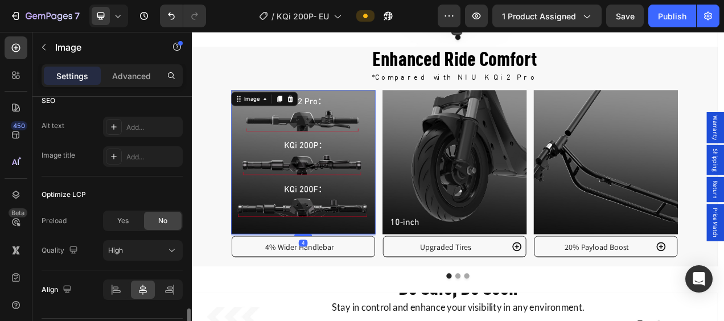
scroll to position [601, 0]
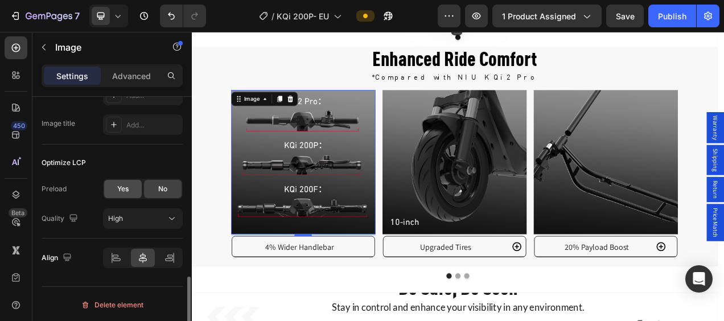
click at [117, 191] on span "Yes" at bounding box center [122, 189] width 11 height 10
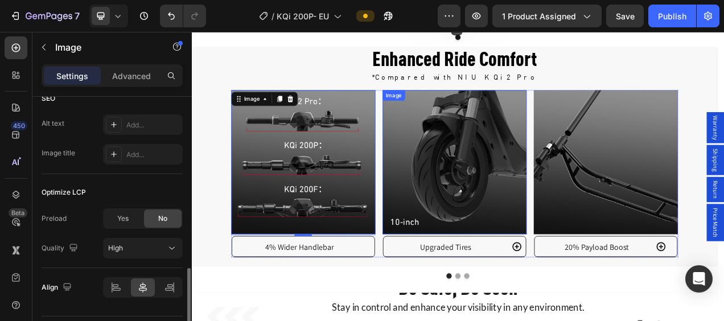
scroll to position [572, 0]
click at [555, 212] on img at bounding box center [529, 198] width 185 height 185
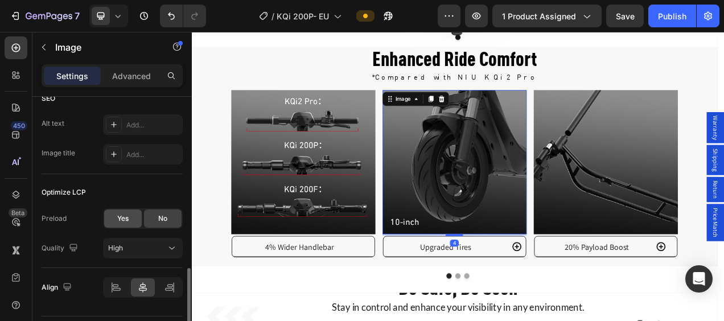
click at [123, 216] on span "Yes" at bounding box center [122, 218] width 11 height 10
click at [719, 238] on img at bounding box center [723, 198] width 185 height 185
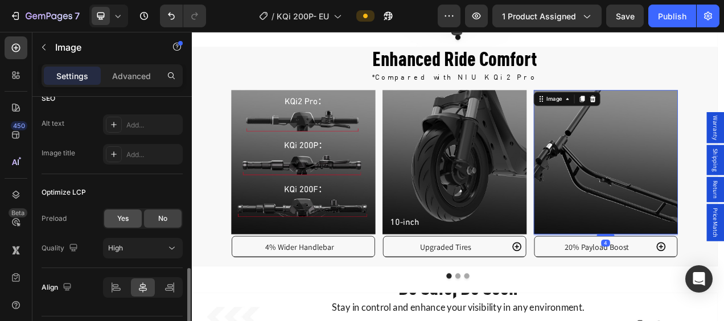
click at [118, 218] on span "Yes" at bounding box center [122, 218] width 11 height 10
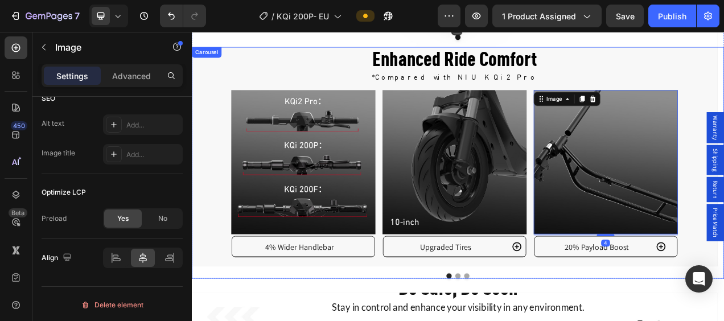
click at [530, 321] on div "Enhanced Ride Comfort Heading *Compared with NIU KQi2 Pro Heading Image 4% Wide…" at bounding box center [533, 199] width 683 height 297
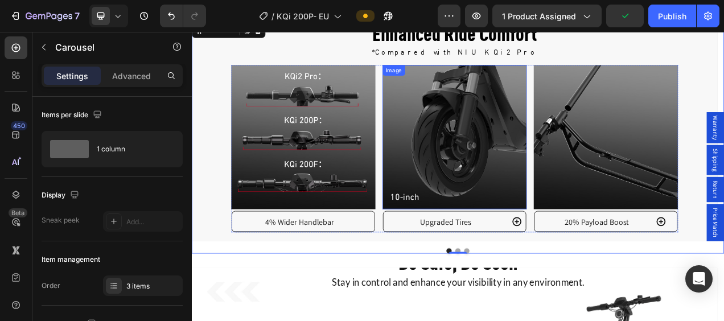
scroll to position [1936, 0]
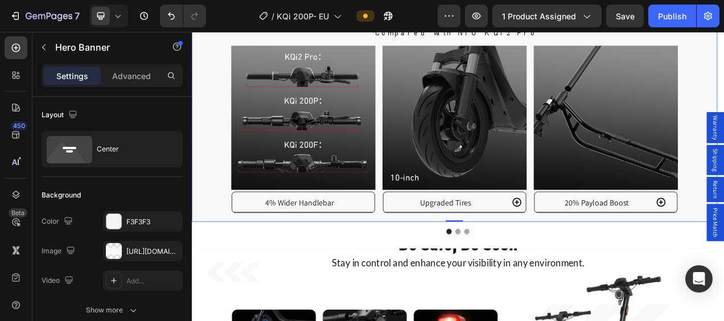
click at [553, 268] on div "Enhanced Ride Comfort Heading *Compared with NIU KQi2 Pro Heading Image 4% Wide…" at bounding box center [529, 135] width 675 height 310
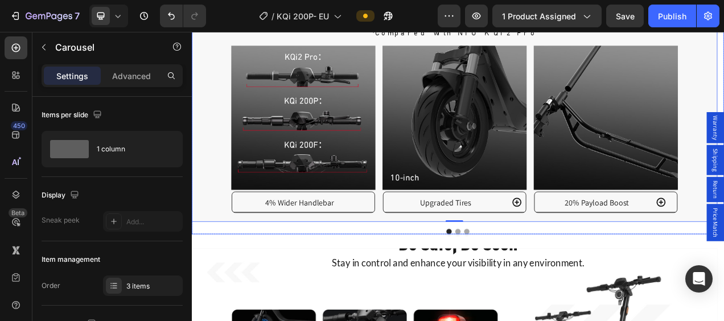
click at [530, 285] on button "Dot" at bounding box center [533, 288] width 7 height 7
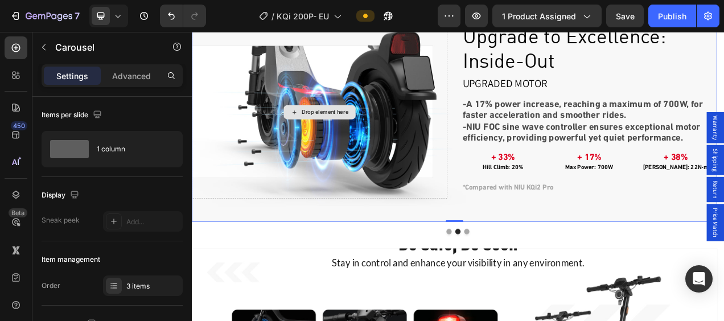
click at [348, 102] on div "Drop element here" at bounding box center [356, 135] width 328 height 222
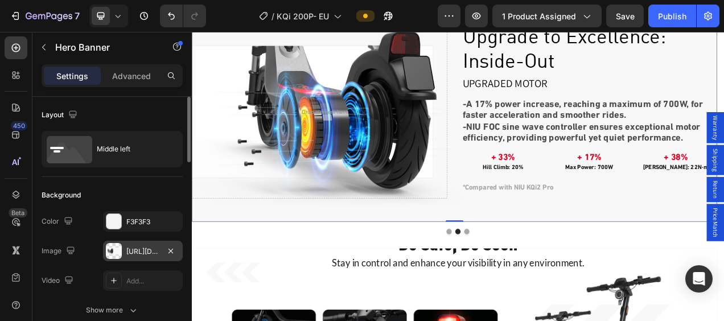
click at [117, 249] on div at bounding box center [114, 251] width 16 height 16
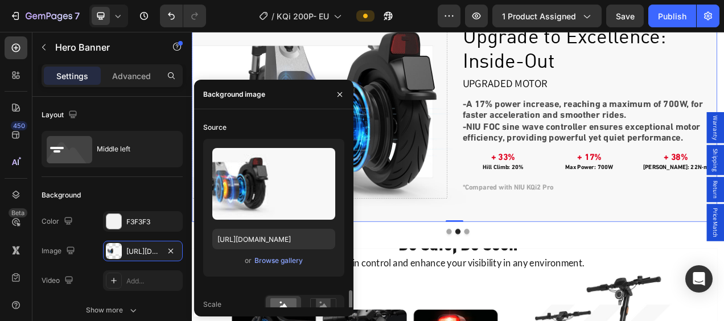
scroll to position [180, 0]
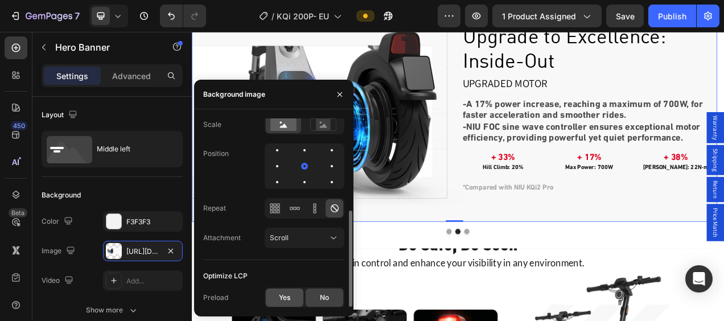
click at [292, 299] on div "Yes" at bounding box center [285, 298] width 38 height 18
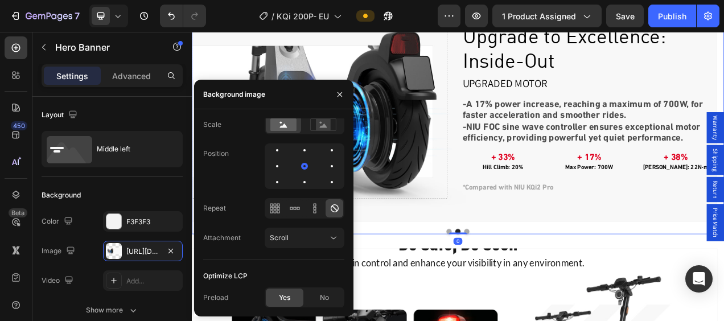
click at [541, 285] on button "Dot" at bounding box center [544, 288] width 7 height 7
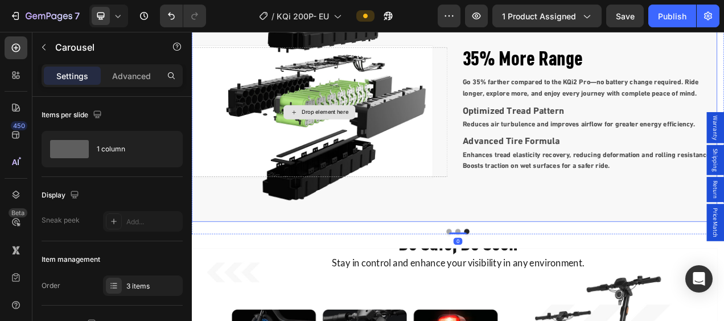
click at [397, 106] on div "Drop element here" at bounding box center [356, 135] width 328 height 166
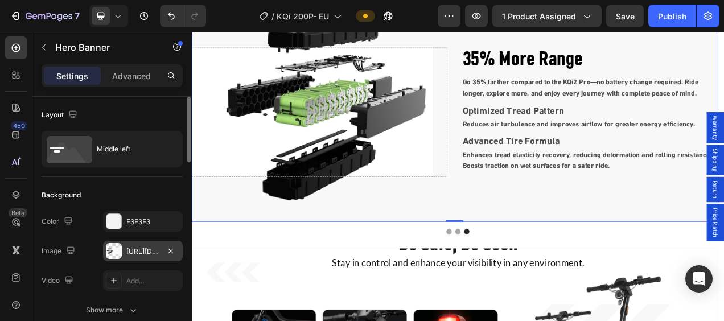
click at [109, 248] on div at bounding box center [114, 251] width 16 height 16
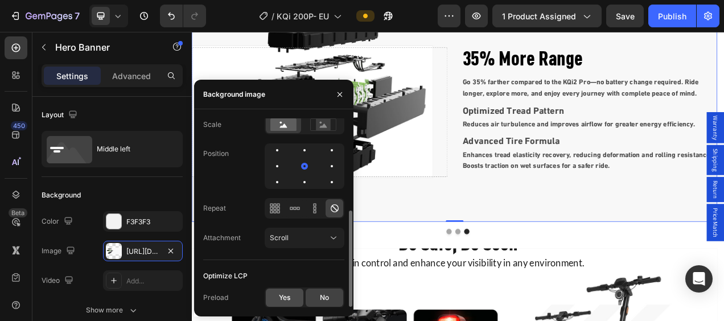
click at [270, 300] on div "Yes" at bounding box center [285, 298] width 38 height 18
click at [339, 95] on icon "button" at bounding box center [340, 94] width 5 height 5
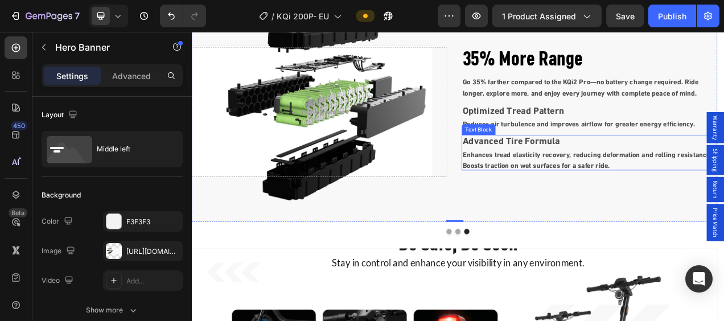
scroll to position [2163, 0]
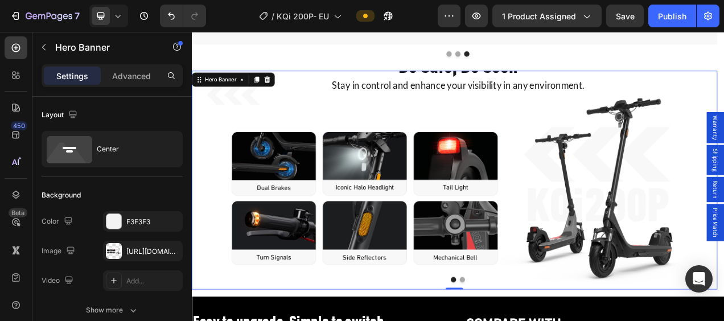
click at [299, 187] on div "Be Safe, Be Seen Heading Stay in control and enhance your visibility in any env…" at bounding box center [529, 223] width 675 height 318
click at [118, 257] on div at bounding box center [114, 251] width 16 height 16
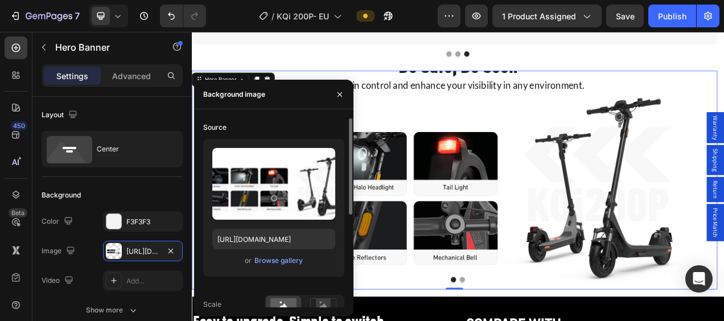
scroll to position [180, 0]
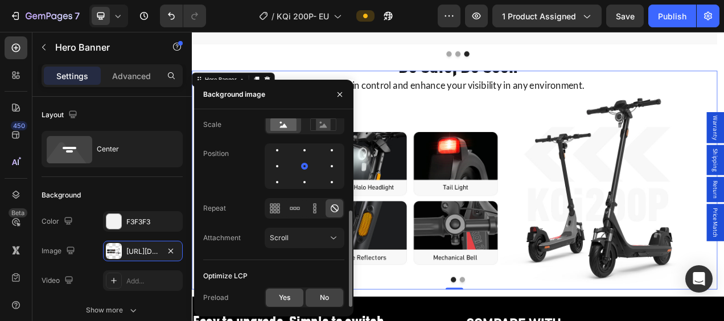
click at [286, 302] on span "Yes" at bounding box center [284, 298] width 11 height 10
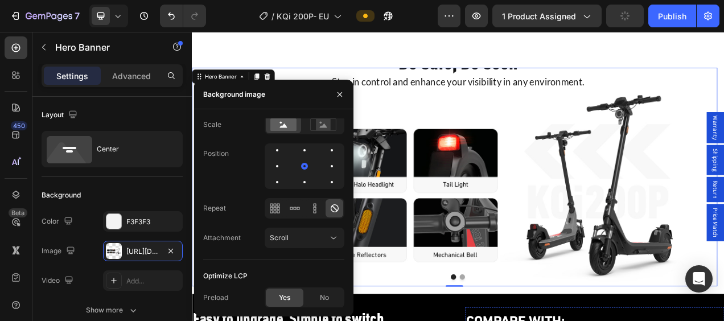
scroll to position [2391, 0]
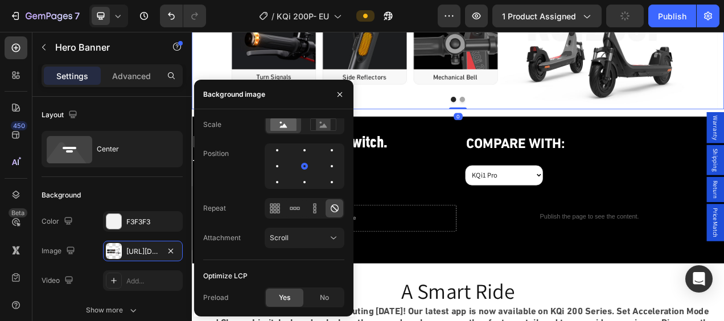
click at [536, 118] on button "Dot" at bounding box center [539, 119] width 7 height 7
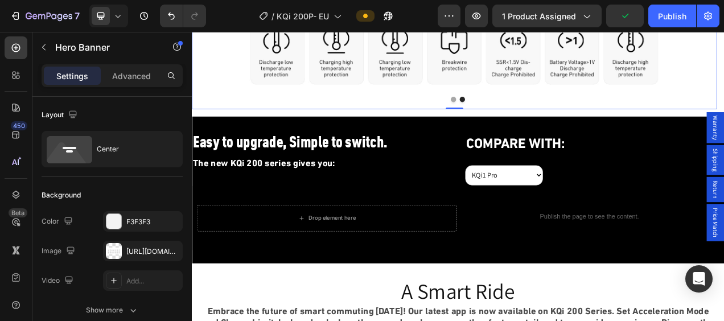
click at [109, 252] on div at bounding box center [114, 251] width 16 height 16
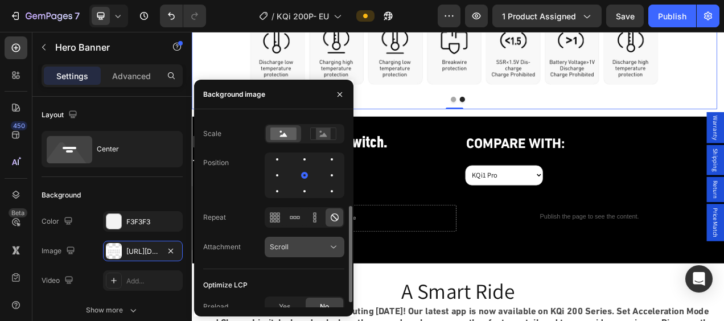
scroll to position [180, 0]
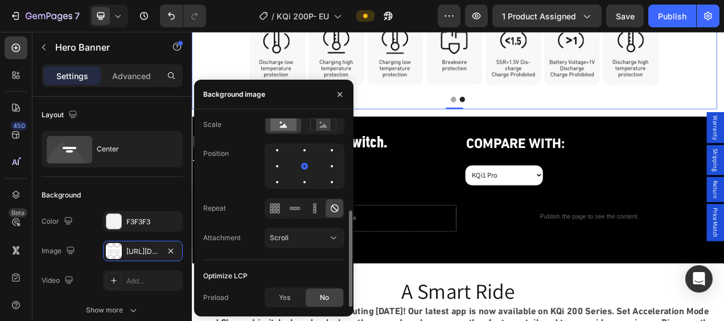
drag, startPoint x: 291, startPoint y: 296, endPoint x: 331, endPoint y: 281, distance: 42.5
click at [291, 296] on div "Yes" at bounding box center [285, 298] width 38 height 18
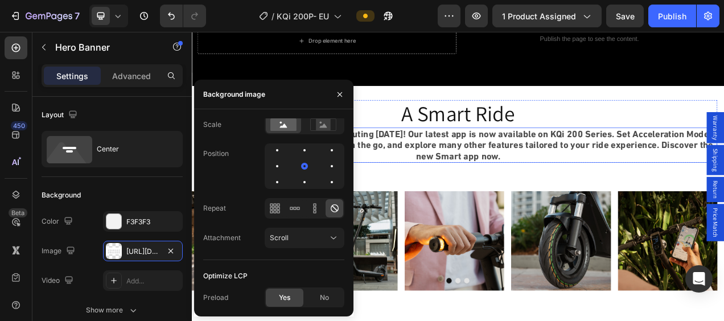
scroll to position [2733, 0]
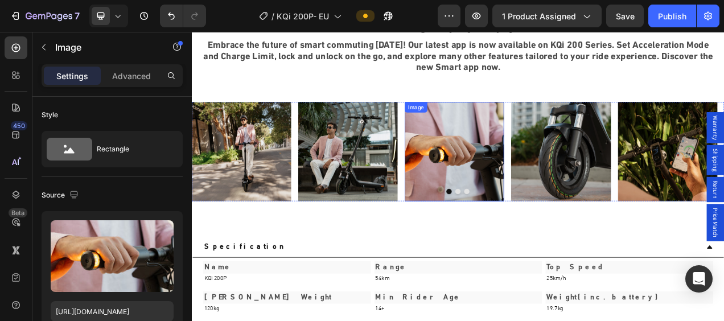
click at [549, 203] on img at bounding box center [529, 186] width 128 height 128
click at [210, 202] on img at bounding box center [256, 186] width 128 height 128
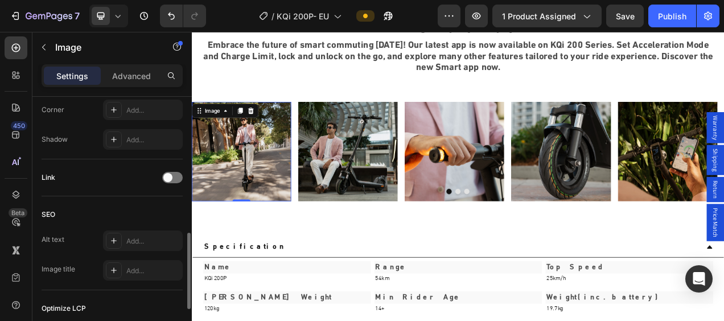
scroll to position [601, 0]
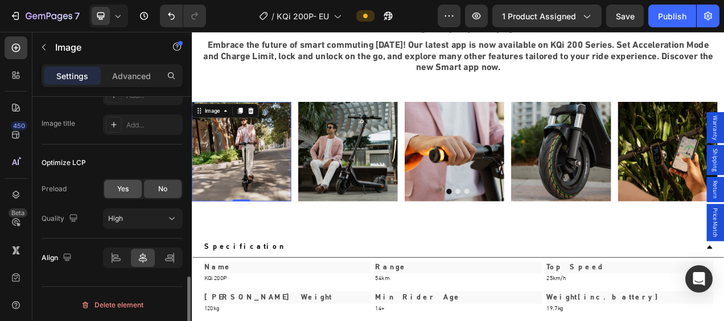
click at [118, 189] on span "Yes" at bounding box center [122, 189] width 11 height 10
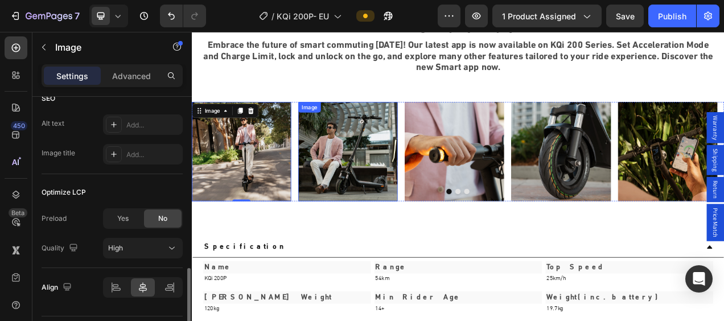
scroll to position [572, 0]
click at [372, 199] on img at bounding box center [392, 186] width 128 height 128
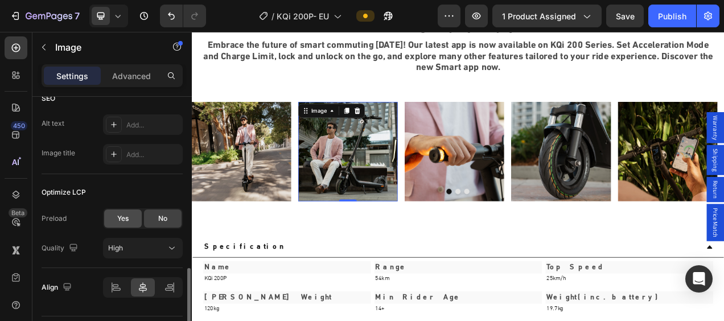
click at [125, 213] on span "Yes" at bounding box center [122, 218] width 11 height 10
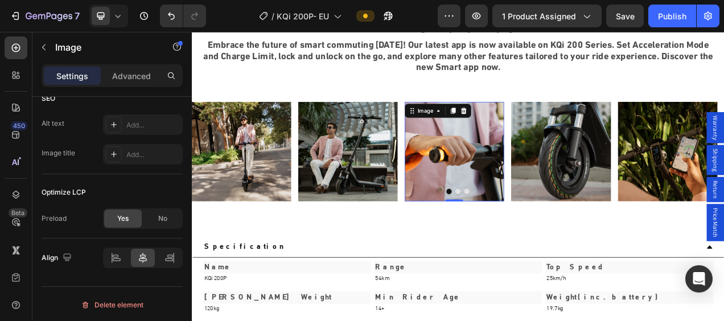
click at [504, 197] on img at bounding box center [529, 186] width 128 height 128
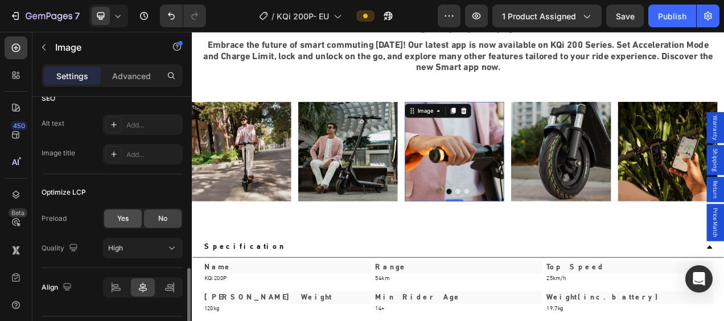
click at [132, 216] on div "Yes" at bounding box center [123, 219] width 38 height 18
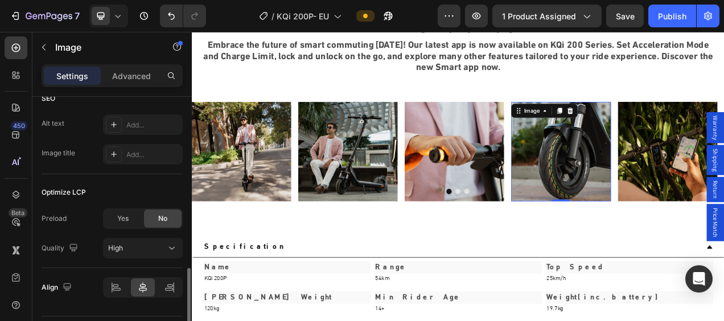
click at [644, 191] on img at bounding box center [666, 186] width 128 height 128
click at [117, 214] on span "Yes" at bounding box center [122, 218] width 11 height 10
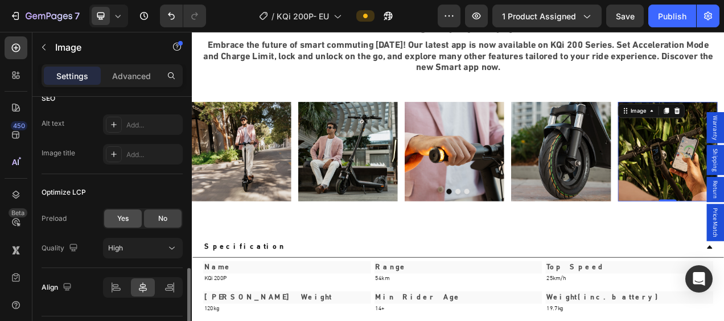
click at [114, 216] on div "Yes" at bounding box center [123, 219] width 38 height 18
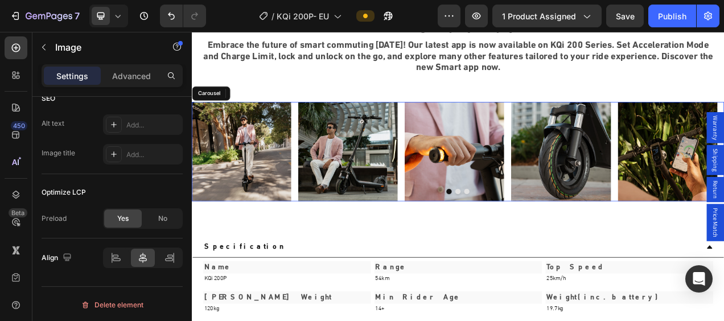
click at [530, 237] on button "Dot" at bounding box center [533, 236] width 7 height 7
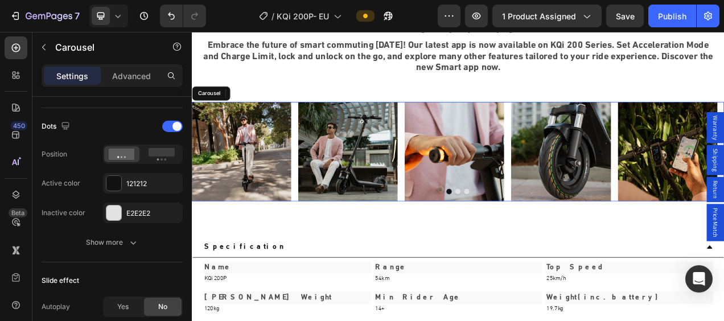
scroll to position [0, 0]
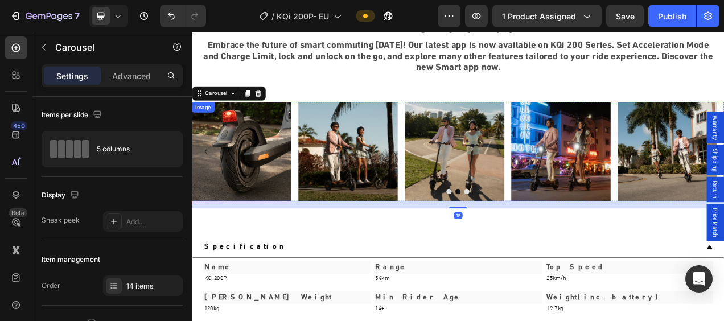
click at [257, 190] on img at bounding box center [256, 186] width 128 height 128
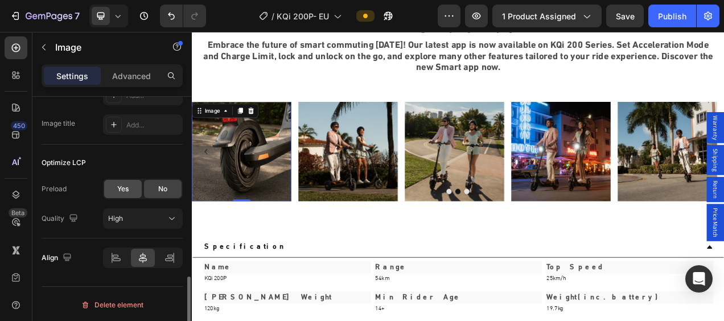
click at [128, 190] on span "Yes" at bounding box center [122, 189] width 11 height 10
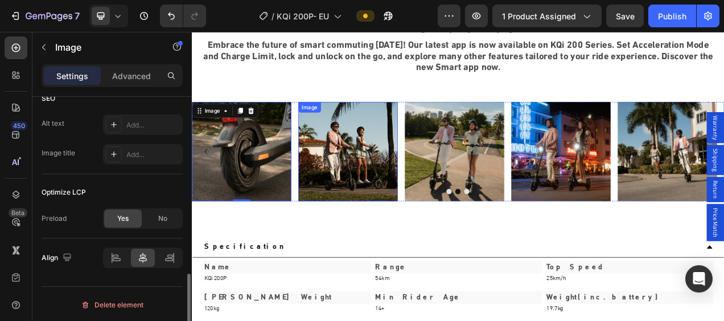
scroll to position [572, 0]
click at [373, 212] on img at bounding box center [392, 186] width 128 height 128
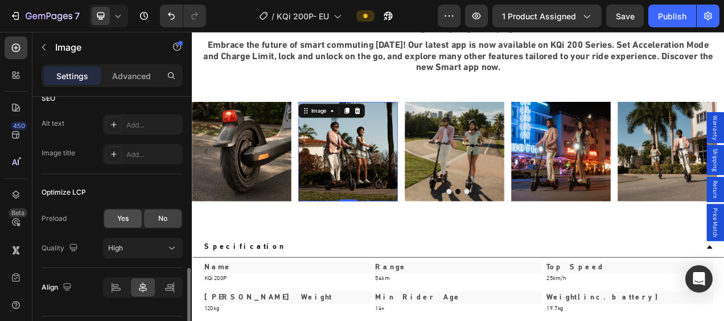
click at [125, 220] on span "Yes" at bounding box center [122, 218] width 11 height 10
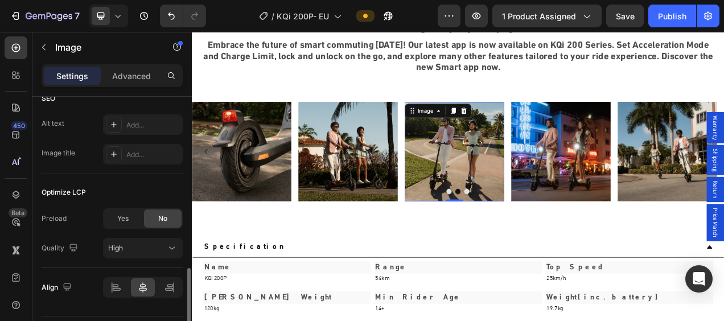
click at [547, 207] on img at bounding box center [529, 186] width 128 height 128
click at [123, 215] on span "Yes" at bounding box center [122, 218] width 11 height 10
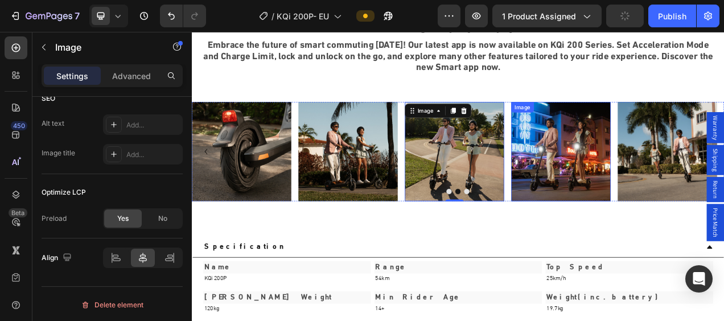
click at [653, 171] on img at bounding box center [666, 186] width 128 height 128
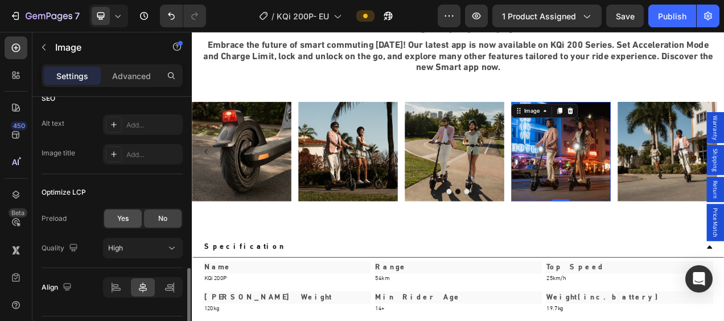
click at [123, 216] on span "Yes" at bounding box center [122, 218] width 11 height 10
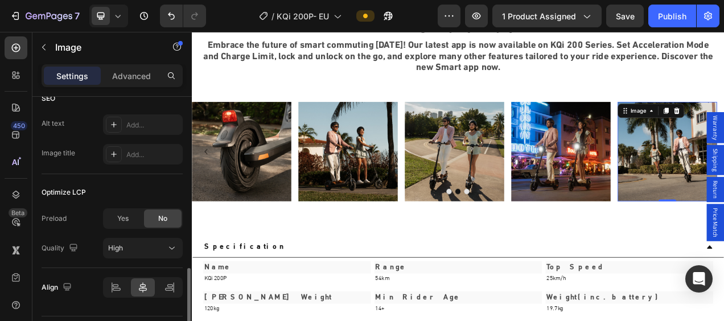
drag, startPoint x: 116, startPoint y: 213, endPoint x: 126, endPoint y: 211, distance: 9.9
click at [116, 213] on div "Yes" at bounding box center [123, 219] width 38 height 18
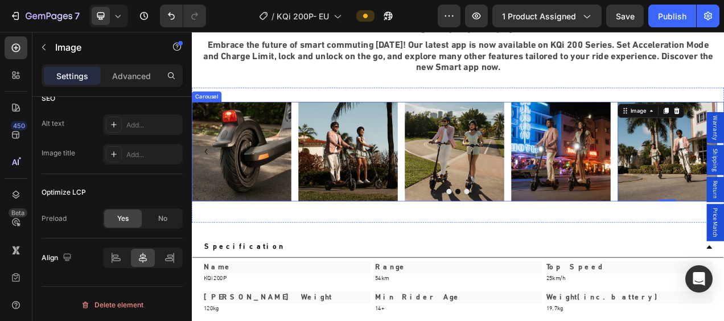
click at [541, 236] on button "Dot" at bounding box center [544, 236] width 7 height 7
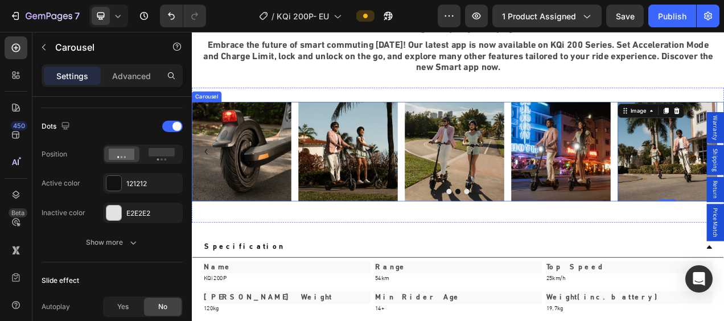
scroll to position [0, 0]
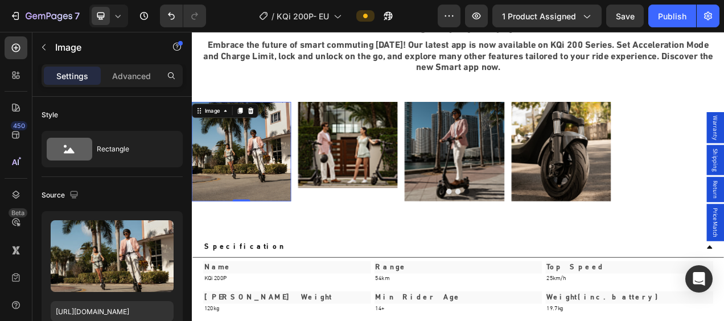
drag, startPoint x: 244, startPoint y: 183, endPoint x: 366, endPoint y: 204, distance: 124.2
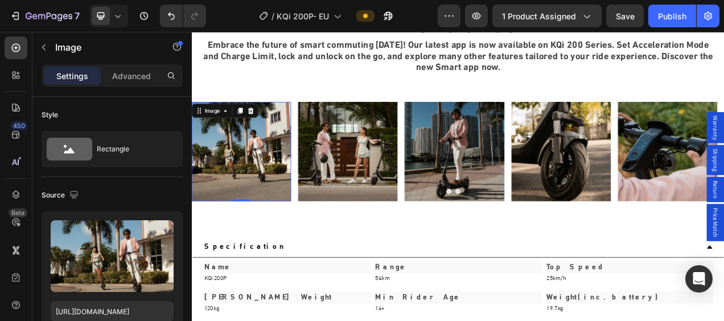
click at [244, 182] on img at bounding box center [256, 186] width 128 height 128
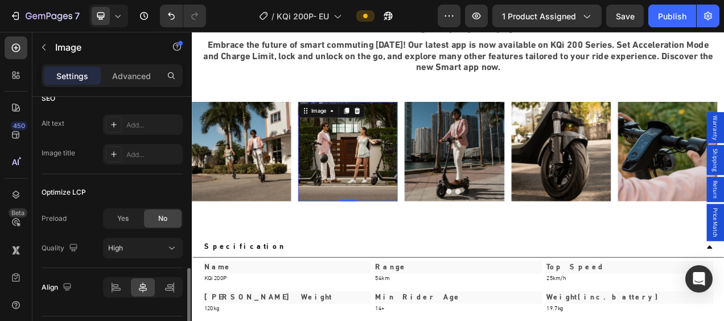
drag, startPoint x: 363, startPoint y: 189, endPoint x: 380, endPoint y: 217, distance: 33.5
click at [363, 189] on img at bounding box center [392, 186] width 128 height 128
click at [129, 222] on div "Yes" at bounding box center [123, 219] width 38 height 18
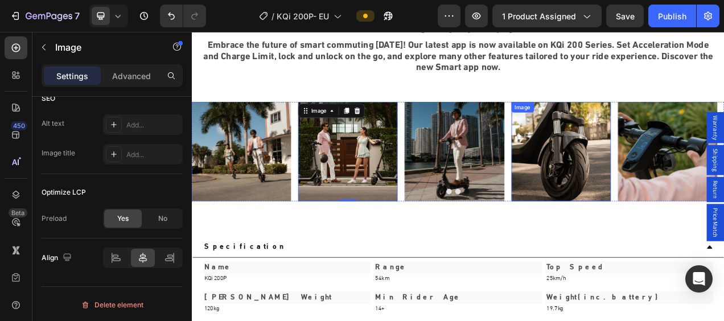
click at [543, 196] on img at bounding box center [529, 186] width 128 height 128
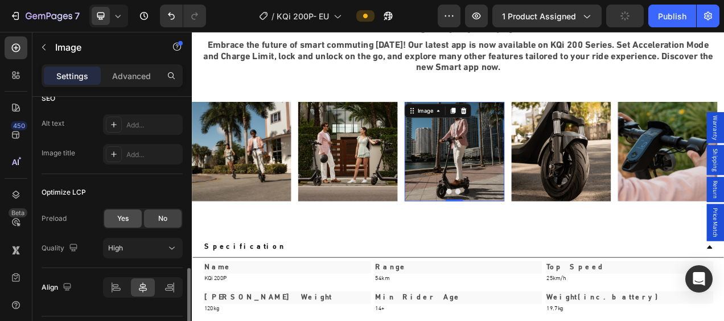
click at [111, 224] on div "Yes" at bounding box center [123, 219] width 38 height 18
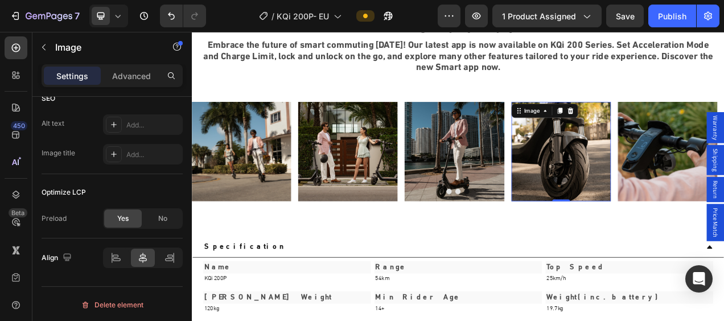
click at [606, 206] on img at bounding box center [666, 186] width 128 height 128
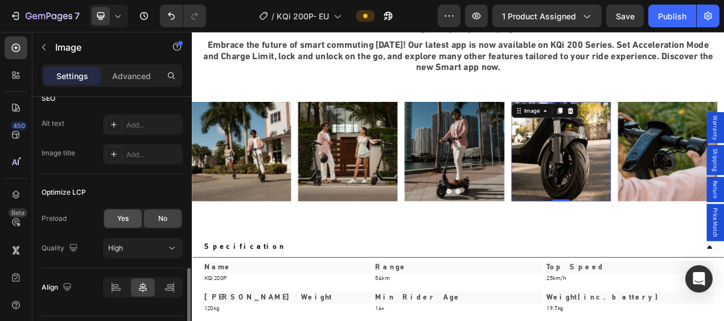
click at [133, 221] on div "Yes" at bounding box center [123, 219] width 38 height 18
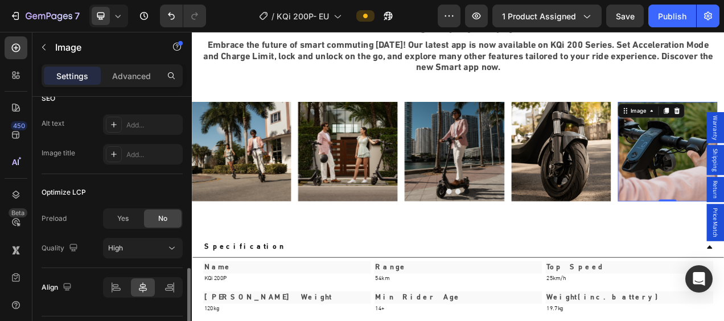
click at [123, 217] on span "Yes" at bounding box center [122, 218] width 11 height 10
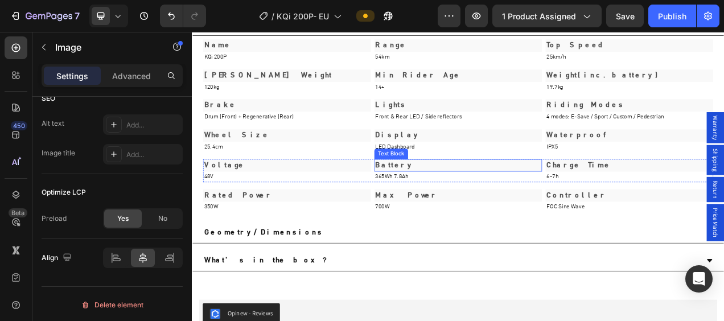
scroll to position [3131, 0]
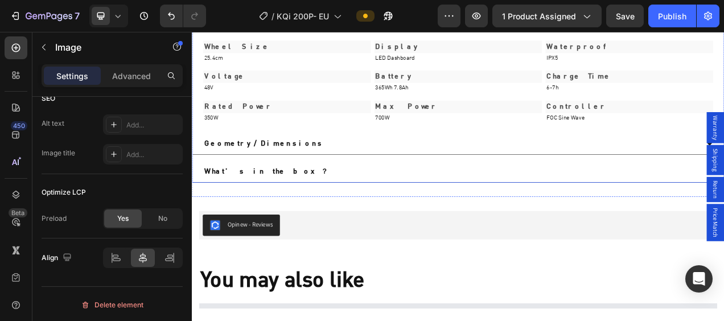
click at [572, 173] on div "Geometry/Dimensions" at bounding box center [524, 175] width 636 height 17
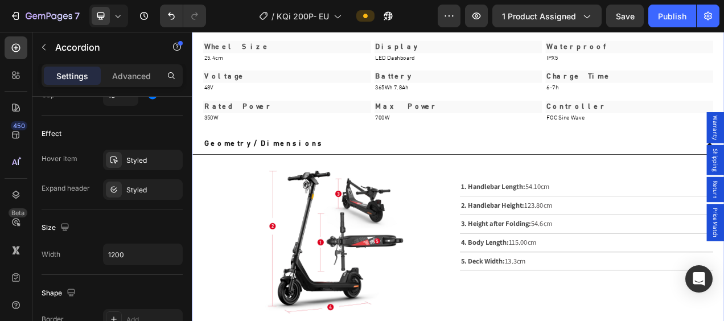
scroll to position [0, 0]
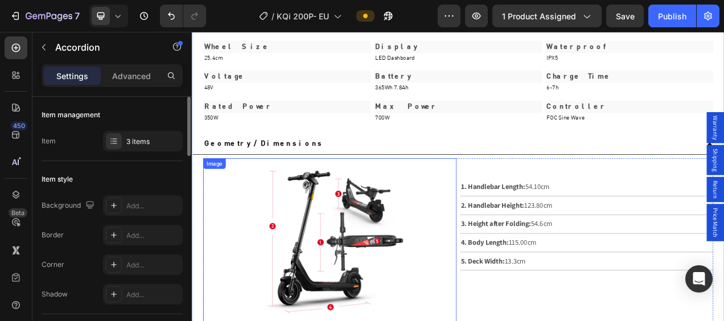
click at [354, 283] on img at bounding box center [368, 316] width 195 height 244
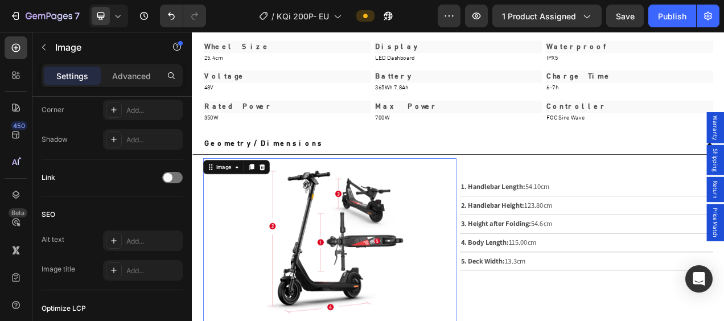
scroll to position [601, 0]
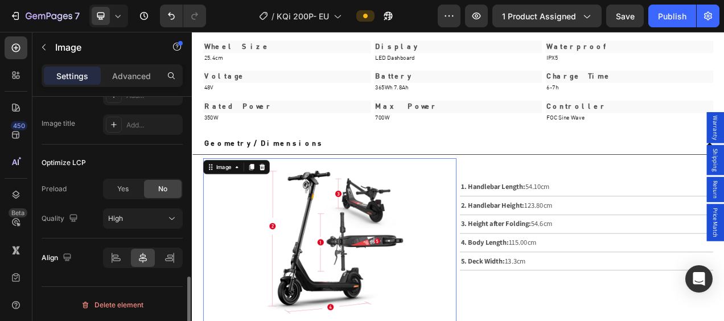
click at [121, 198] on div "Preload Yes No Quality High" at bounding box center [112, 204] width 141 height 50
click at [123, 195] on div "Yes" at bounding box center [123, 189] width 38 height 18
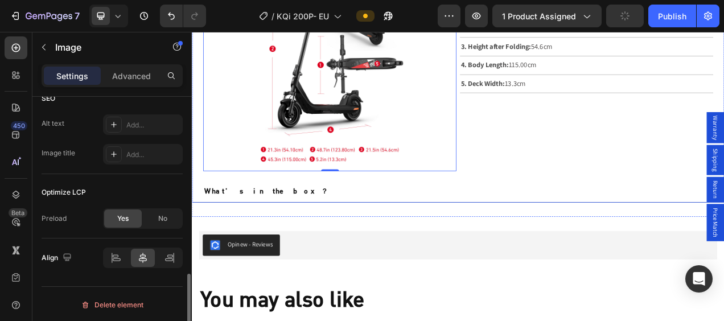
scroll to position [3416, 0]
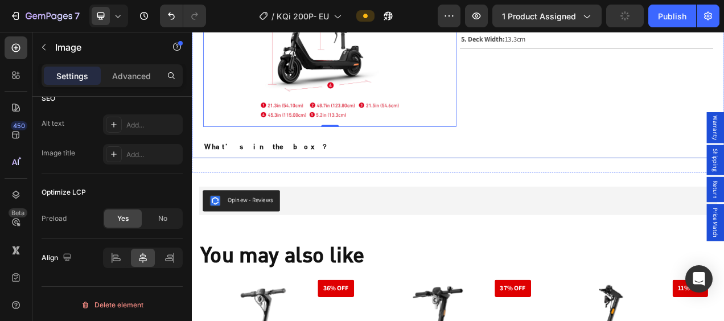
click at [559, 183] on div "What's in the box？" at bounding box center [533, 180] width 682 height 27
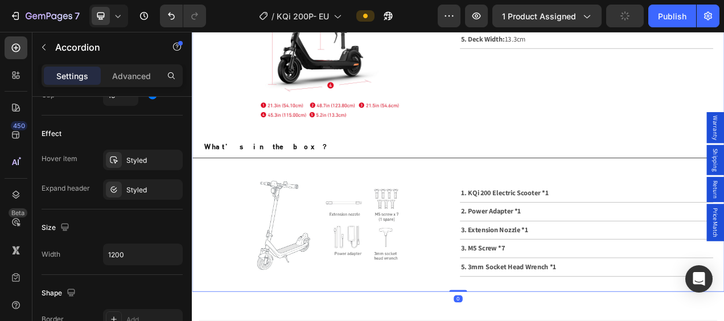
scroll to position [0, 0]
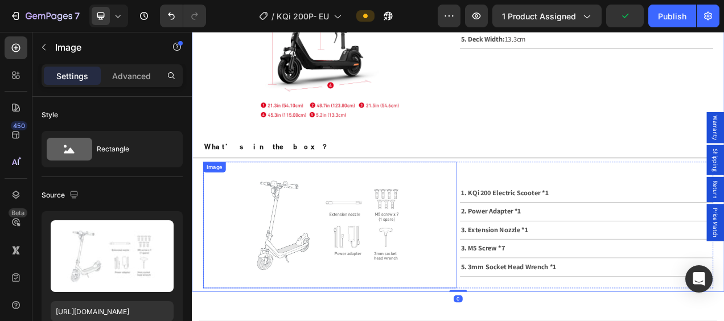
click at [379, 234] on img at bounding box center [368, 280] width 325 height 163
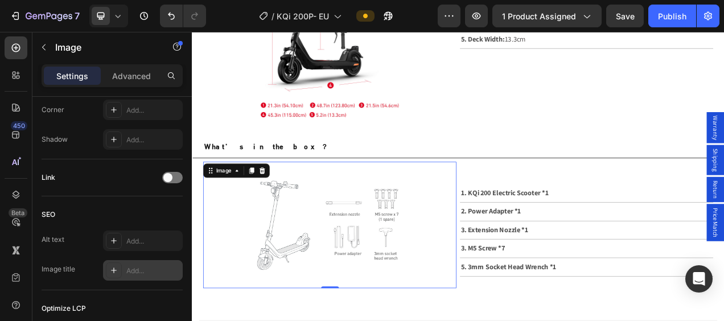
scroll to position [601, 0]
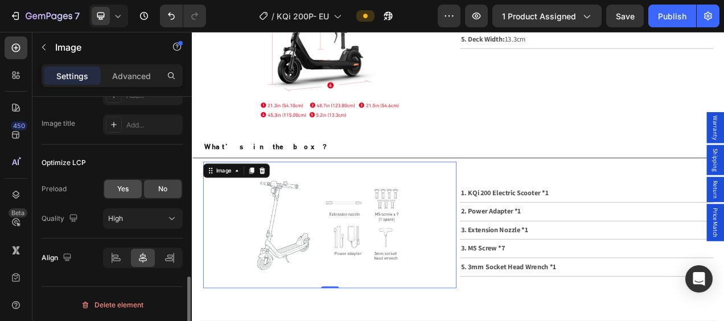
click at [120, 195] on div "Yes" at bounding box center [123, 189] width 38 height 18
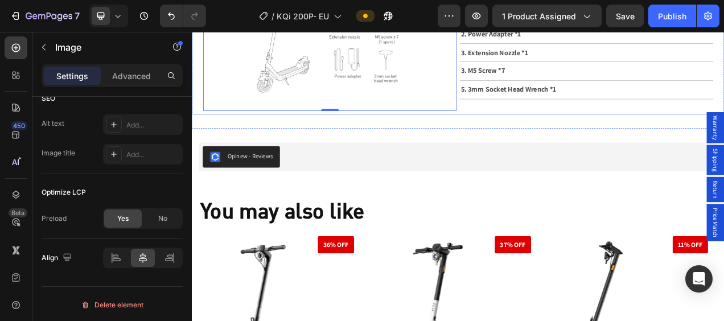
scroll to position [3757, 0]
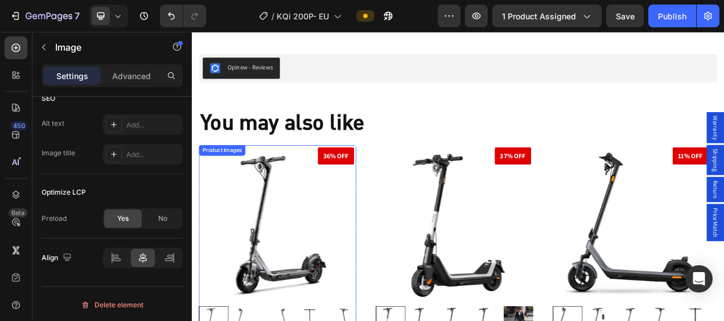
click at [287, 284] on img at bounding box center [302, 279] width 202 height 202
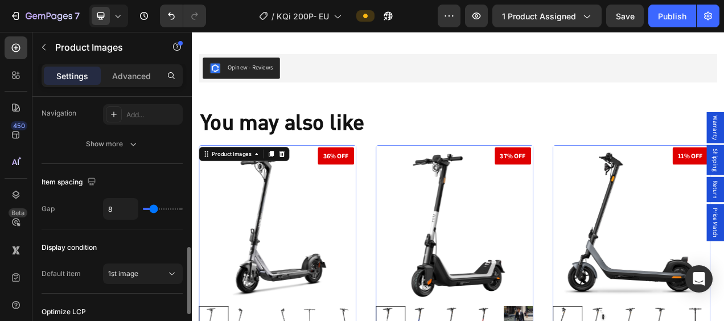
scroll to position [718, 0]
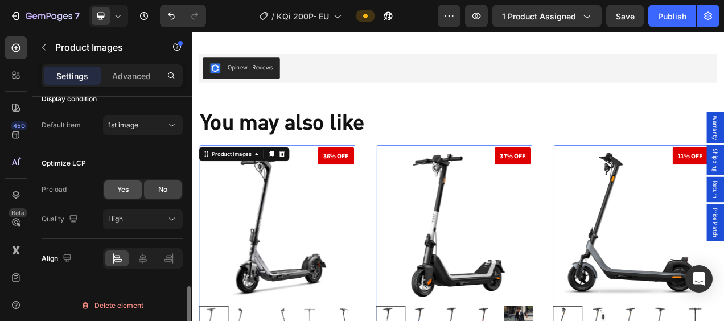
click at [125, 192] on div "Yes" at bounding box center [123, 189] width 38 height 18
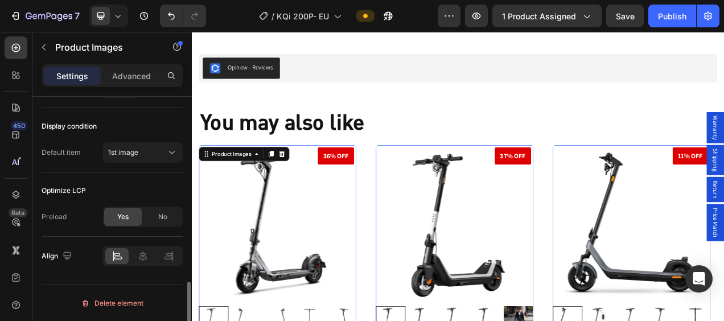
scroll to position [688, 0]
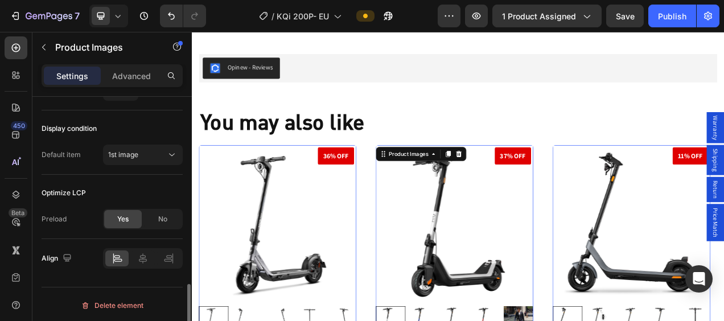
click at [544, 244] on img at bounding box center [529, 279] width 202 height 202
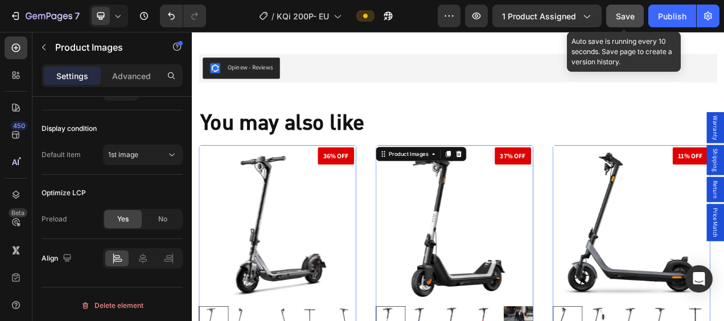
click at [622, 20] on span "Save" at bounding box center [625, 16] width 19 height 10
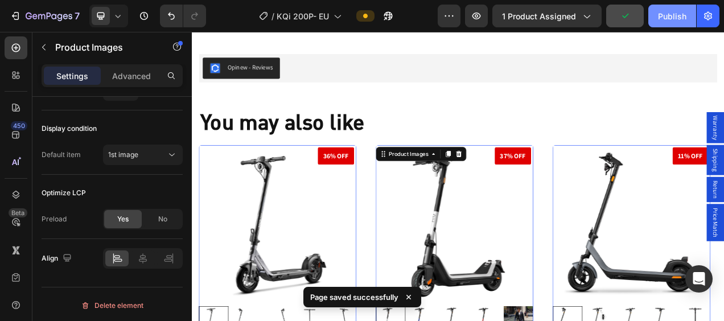
click at [667, 15] on div "Publish" at bounding box center [672, 16] width 28 height 12
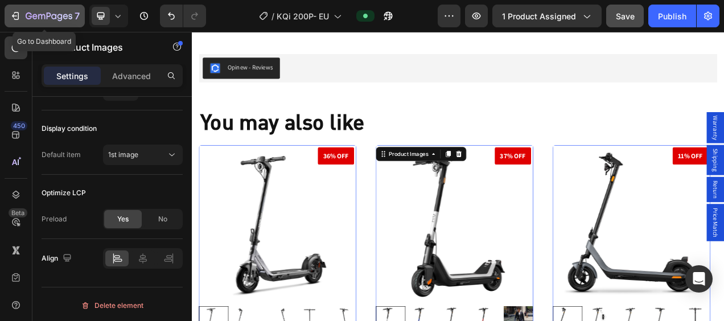
click at [13, 10] on icon "button" at bounding box center [15, 15] width 11 height 11
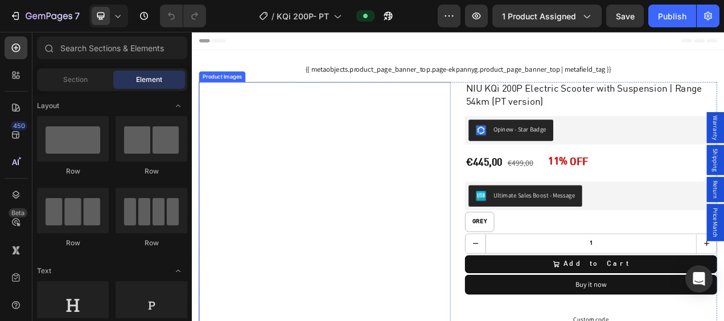
scroll to position [114, 0]
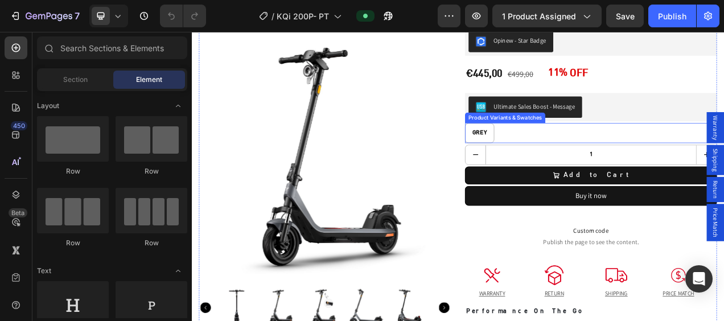
click at [372, 179] on img at bounding box center [362, 193] width 323 height 323
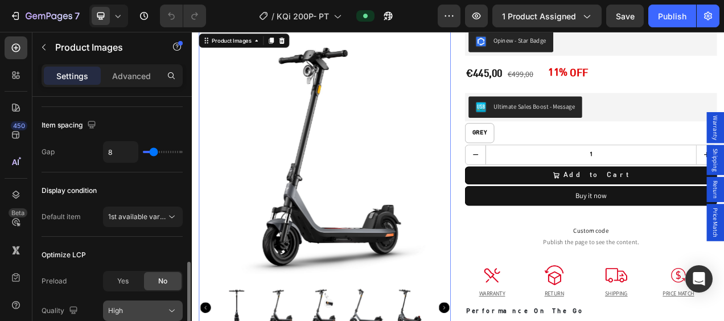
scroll to position [718, 0]
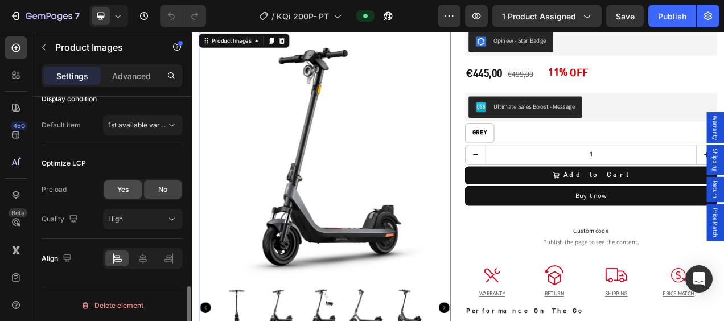
click at [118, 181] on div "Yes" at bounding box center [123, 189] width 38 height 18
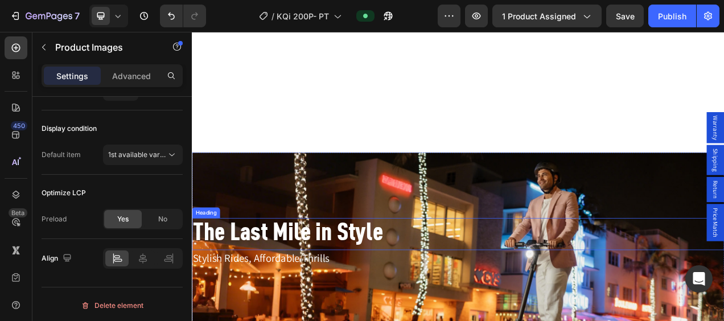
scroll to position [968, 0]
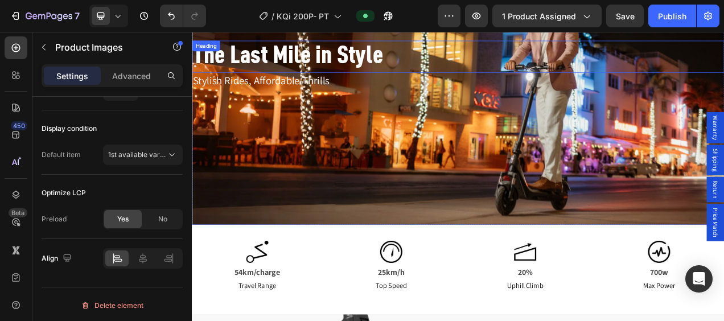
click at [539, 70] on h2 "The Last Mile in Style" at bounding box center [533, 63] width 683 height 40
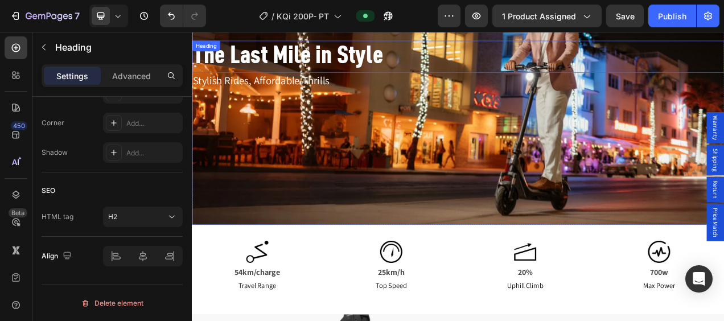
scroll to position [0, 0]
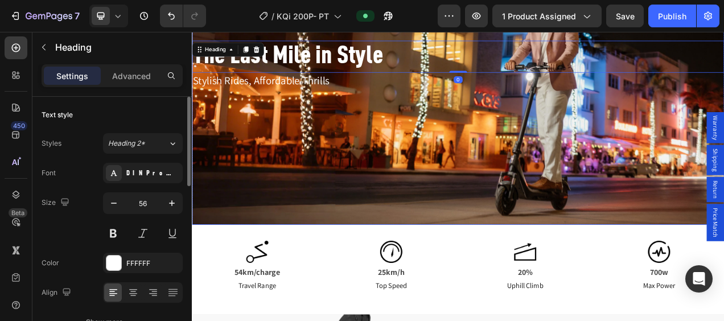
click at [553, 132] on div "The Last Mile in Style Heading 0 Stylish Rides, Affordable Thrills Text Block" at bounding box center [533, 118] width 683 height 151
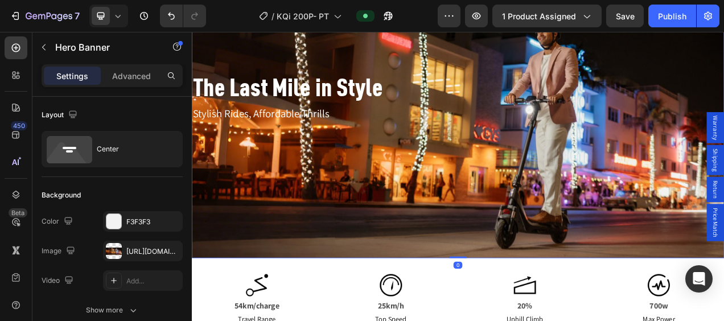
scroll to position [854, 0]
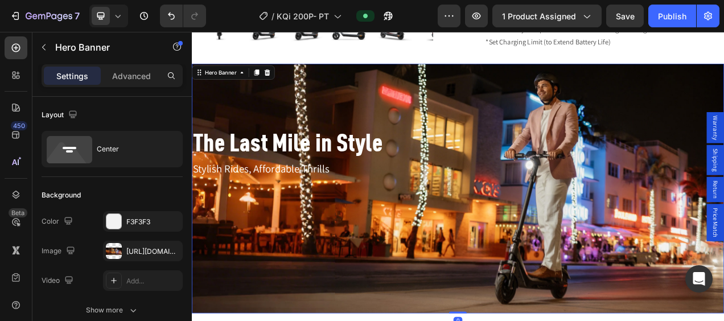
click at [540, 96] on div "Background Image" at bounding box center [533, 233] width 683 height 321
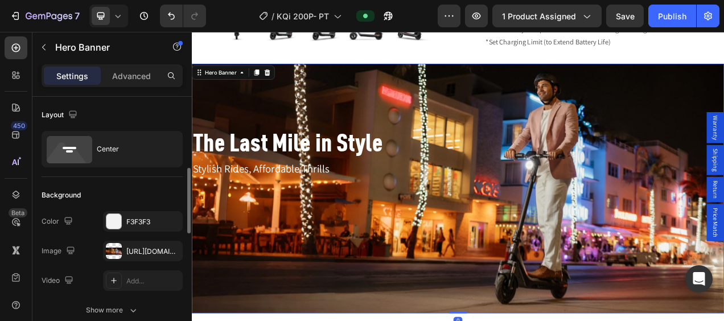
scroll to position [57, 0]
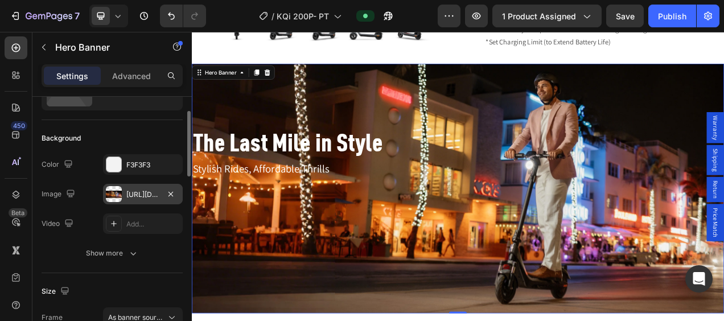
click at [112, 192] on div at bounding box center [114, 194] width 16 height 16
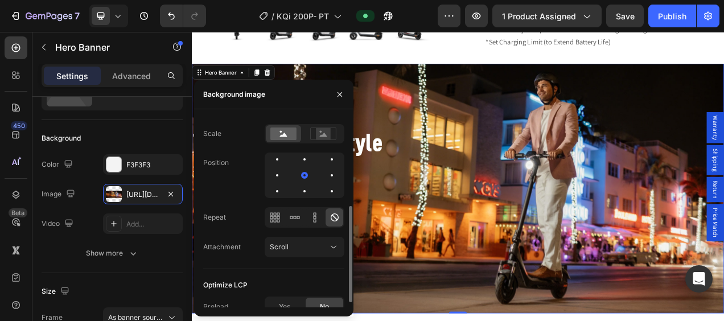
scroll to position [180, 0]
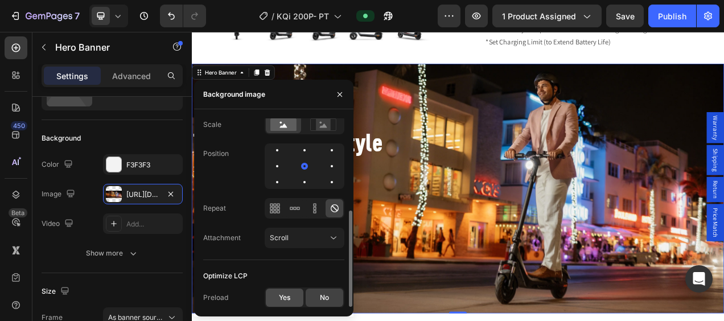
click at [281, 302] on span "Yes" at bounding box center [284, 298] width 11 height 10
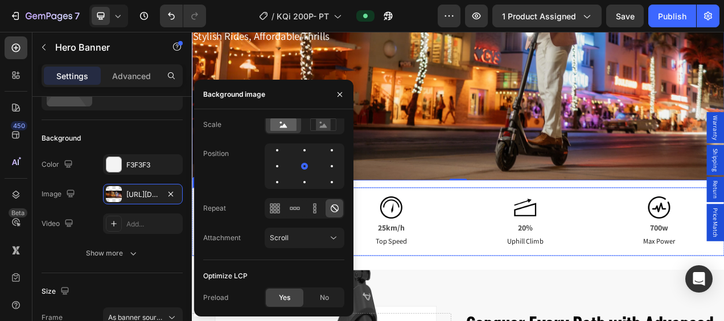
scroll to position [1196, 0]
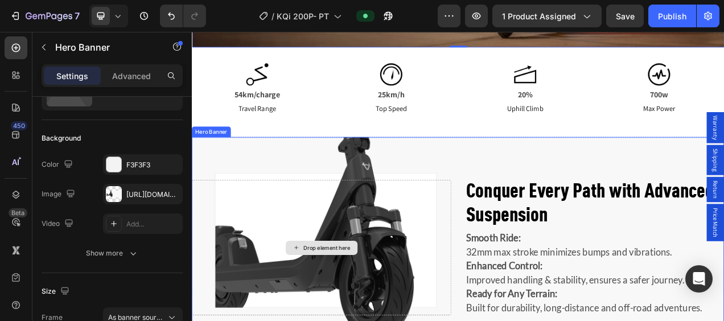
click at [467, 269] on div "Drop element here" at bounding box center [358, 309] width 332 height 174
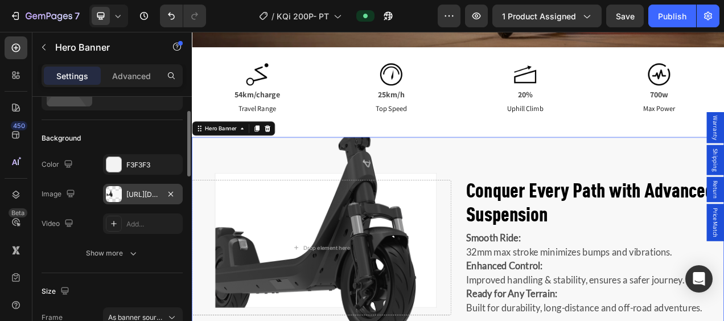
click at [106, 188] on div at bounding box center [114, 194] width 16 height 16
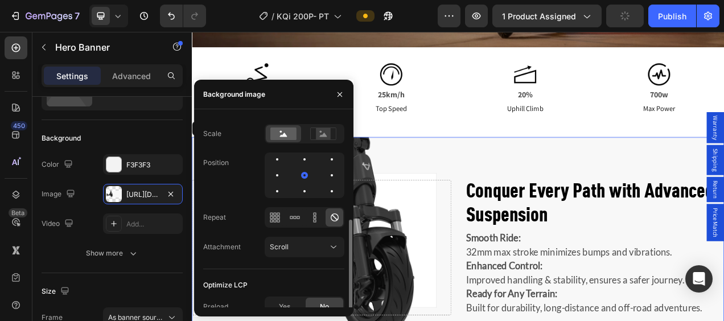
scroll to position [180, 0]
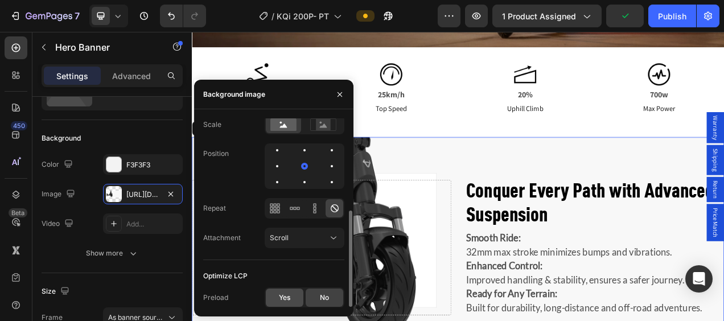
click at [282, 302] on span "Yes" at bounding box center [284, 298] width 11 height 10
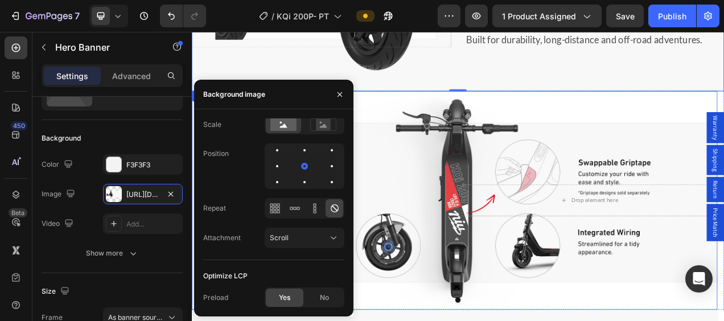
scroll to position [1537, 0]
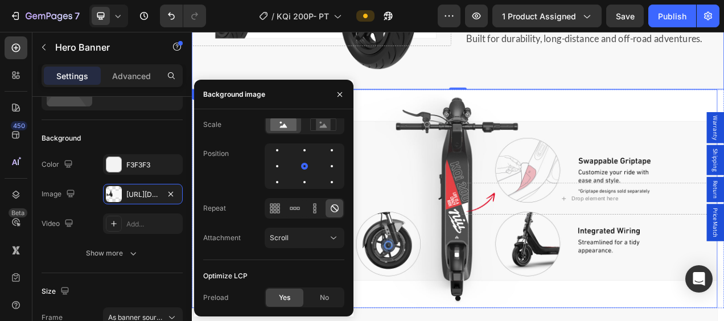
click at [535, 253] on div "Sleek Design Heading Drop element here" at bounding box center [529, 246] width 675 height 77
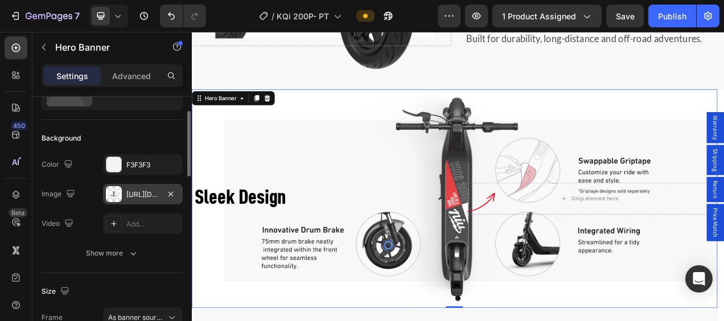
click at [117, 198] on div at bounding box center [114, 194] width 16 height 16
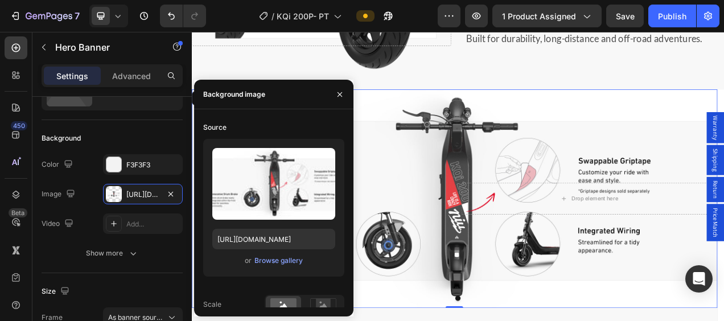
scroll to position [180, 0]
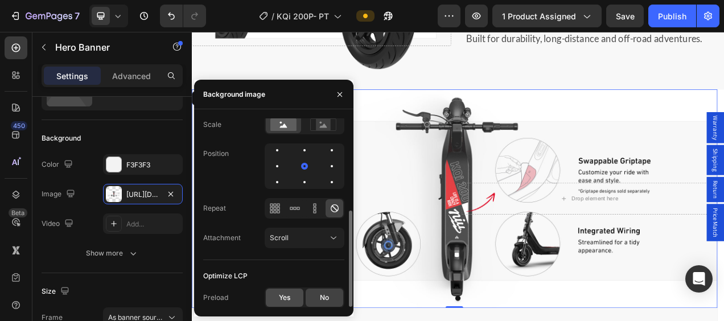
click at [275, 297] on div "Yes" at bounding box center [285, 298] width 38 height 18
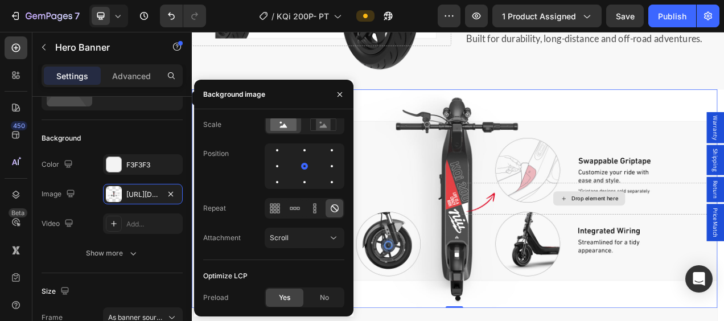
scroll to position [1765, 0]
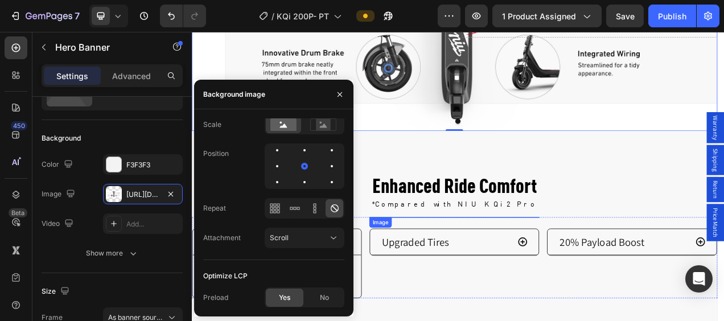
click at [562, 269] on img at bounding box center [529, 269] width 219 height 0
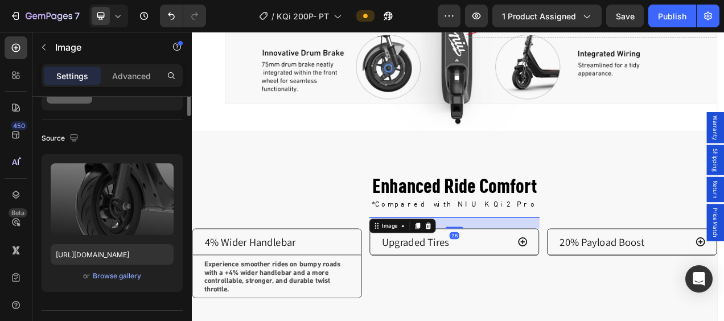
scroll to position [0, 0]
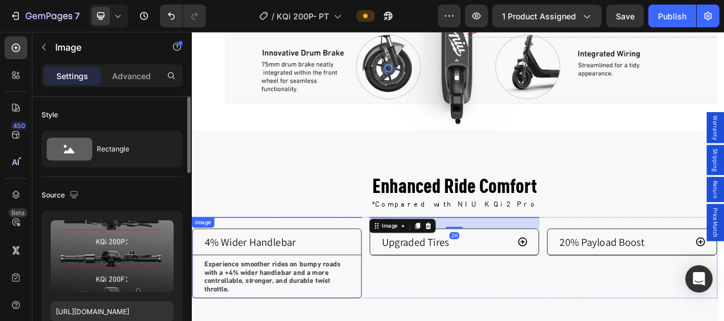
click at [346, 269] on img at bounding box center [301, 269] width 219 height 0
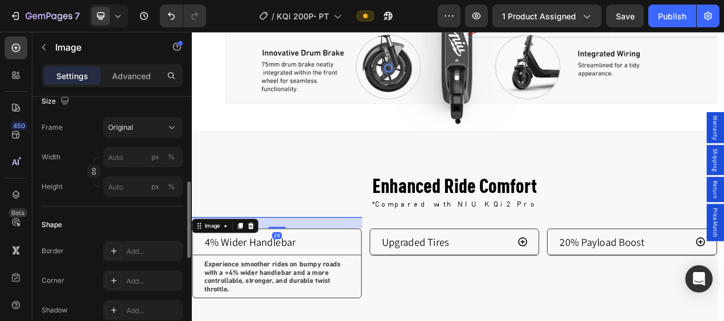
scroll to position [569, 0]
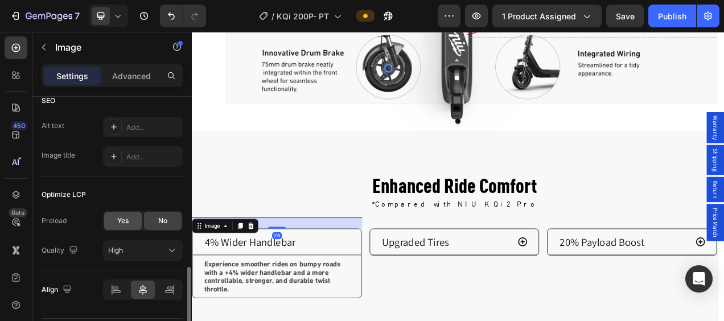
click at [128, 219] on span "Yes" at bounding box center [122, 221] width 11 height 10
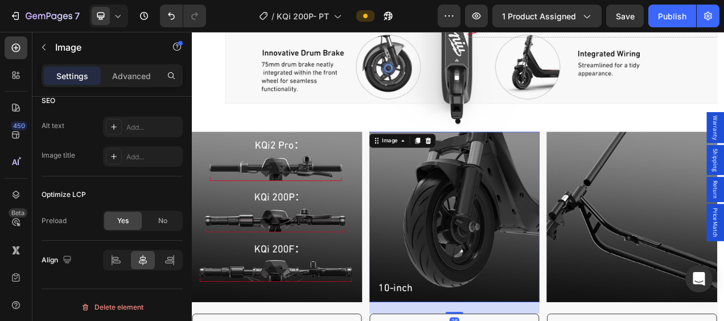
click at [556, 254] on img at bounding box center [529, 269] width 219 height 219
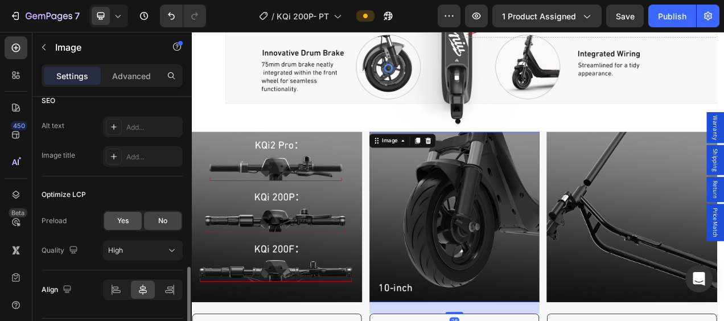
click at [126, 217] on span "Yes" at bounding box center [122, 221] width 11 height 10
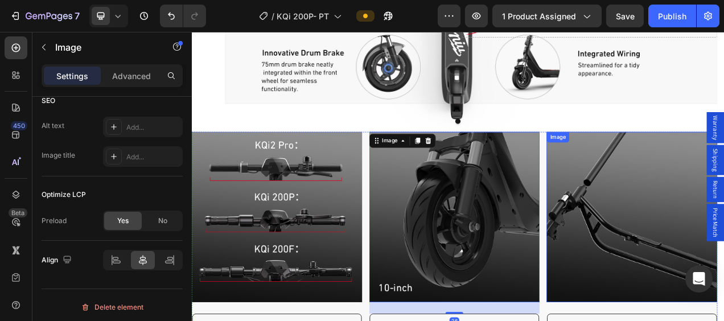
drag, startPoint x: 711, startPoint y: 230, endPoint x: 489, endPoint y: 239, distance: 222.2
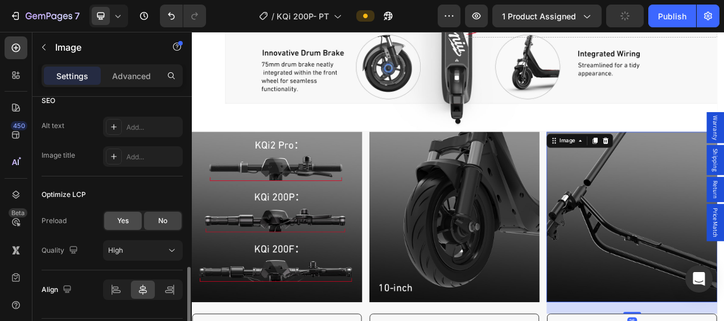
click at [133, 217] on div "Yes" at bounding box center [123, 221] width 38 height 18
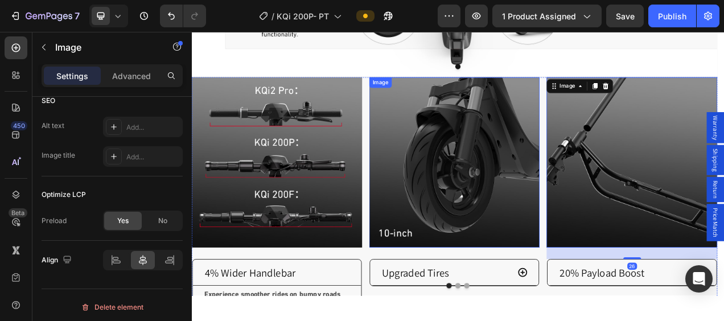
scroll to position [1936, 0]
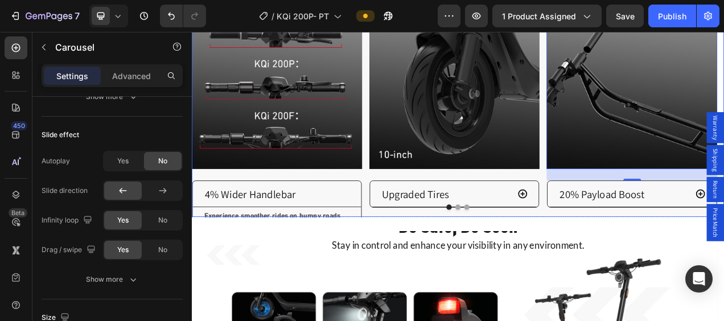
click at [530, 253] on button "Dot" at bounding box center [533, 256] width 7 height 7
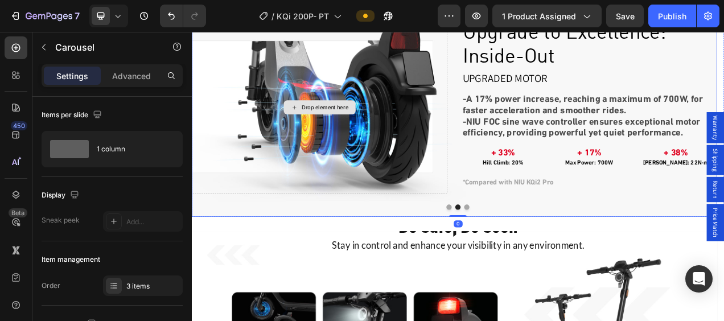
click at [426, 79] on div "Drop element here" at bounding box center [356, 129] width 328 height 222
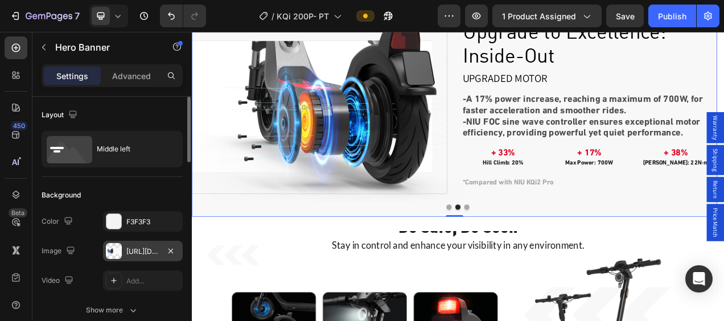
click at [111, 248] on div at bounding box center [114, 251] width 16 height 16
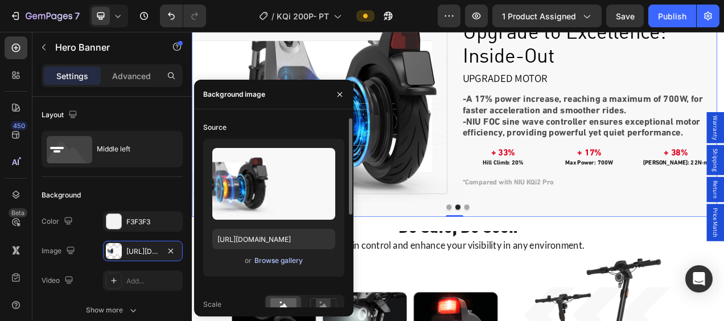
scroll to position [180, 0]
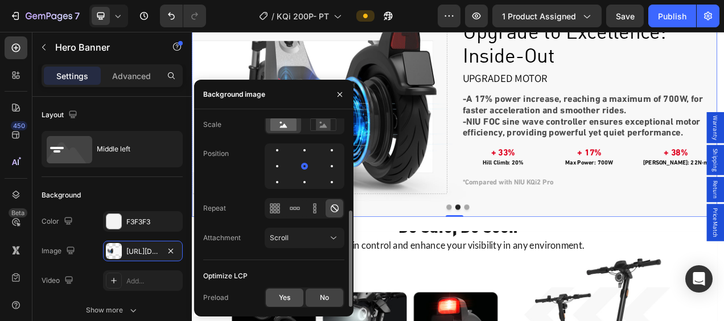
click at [281, 295] on span "Yes" at bounding box center [284, 298] width 11 height 10
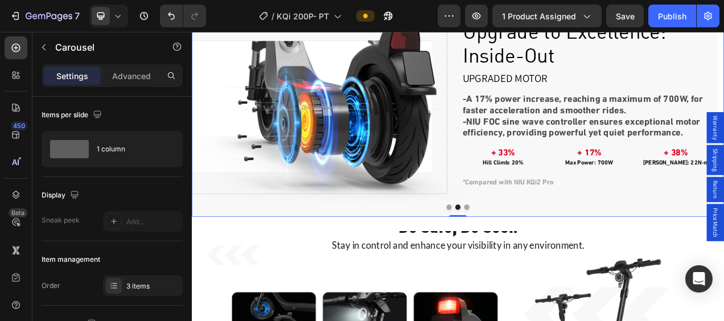
click at [543, 253] on div at bounding box center [533, 256] width 683 height 7
click at [541, 253] on button "Dot" at bounding box center [544, 256] width 7 height 7
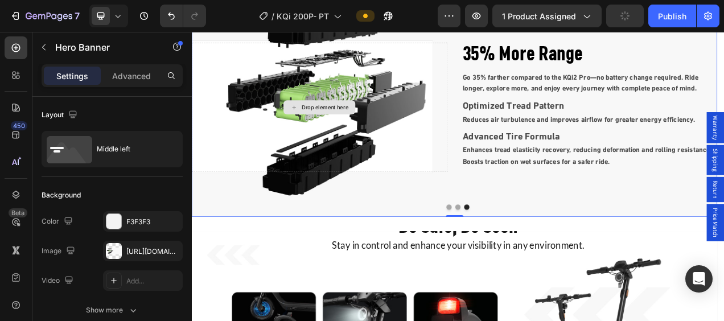
click at [401, 83] on div "Drop element here" at bounding box center [356, 129] width 328 height 166
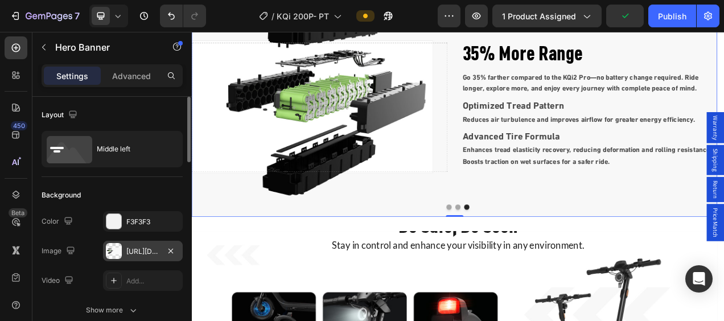
click at [109, 254] on div at bounding box center [114, 251] width 16 height 16
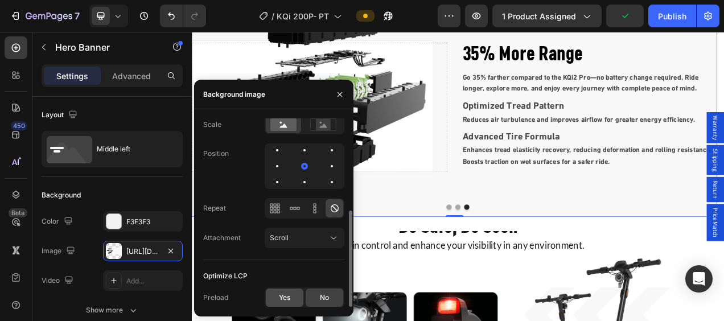
click at [284, 293] on span "Yes" at bounding box center [284, 298] width 11 height 10
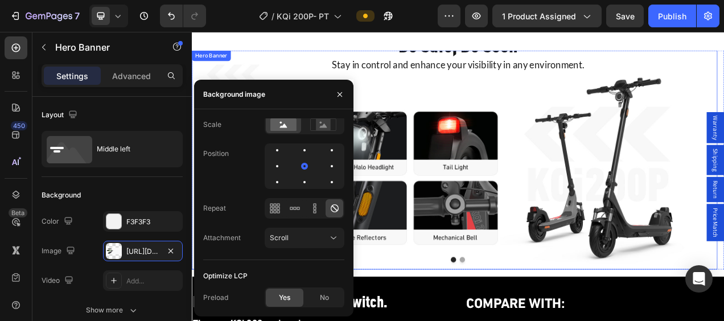
scroll to position [2277, 0]
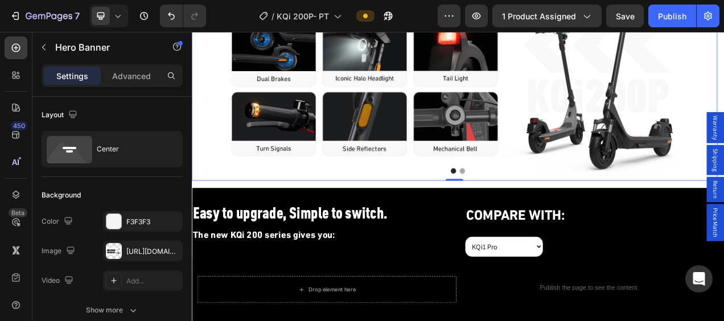
click at [572, 80] on div "Be Safe, Be Seen Heading Stay in control and enhance your visibility in any env…" at bounding box center [529, 83] width 675 height 318
click at [107, 253] on div at bounding box center [114, 251] width 16 height 16
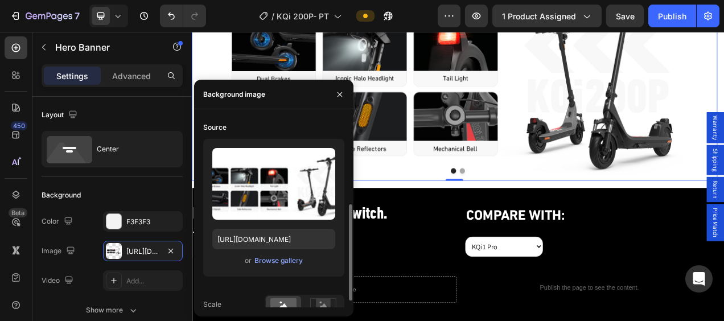
scroll to position [180, 0]
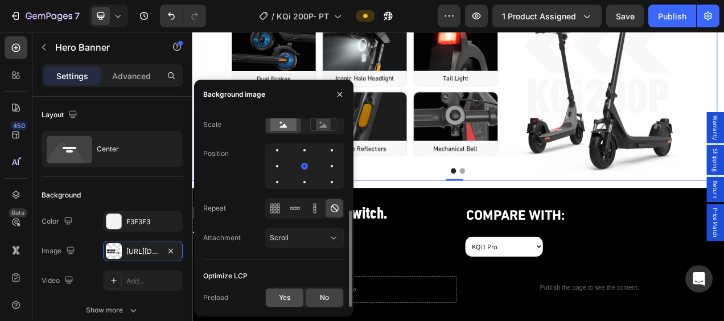
click at [290, 295] on span "Yes" at bounding box center [284, 298] width 11 height 10
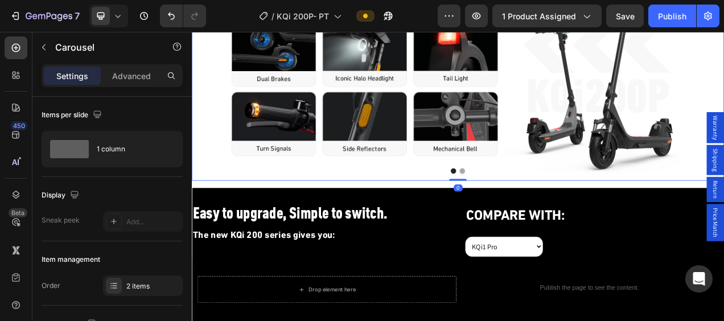
click at [536, 210] on button "Dot" at bounding box center [539, 210] width 7 height 7
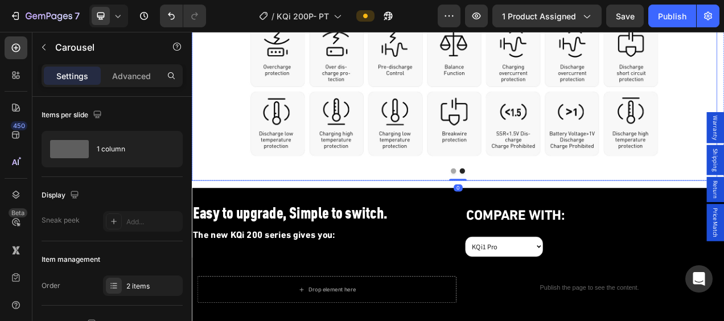
click at [425, 102] on div "NIU BMS Heading The KQi 200 Series features the NIU ENERGY BMS system, a patent…" at bounding box center [529, 83] width 675 height 332
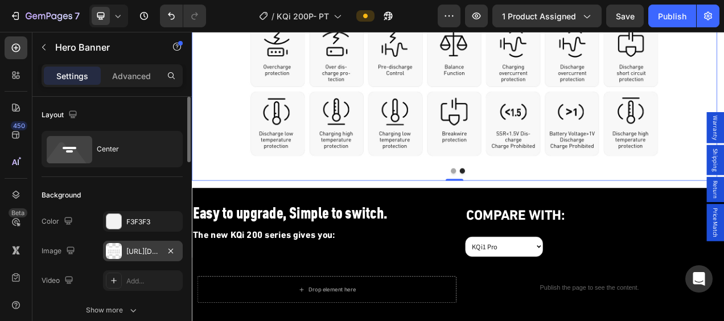
click at [118, 257] on div at bounding box center [114, 251] width 16 height 16
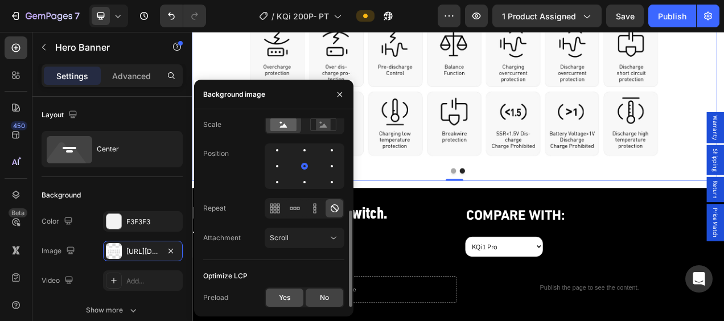
click at [287, 298] on span "Yes" at bounding box center [284, 298] width 11 height 10
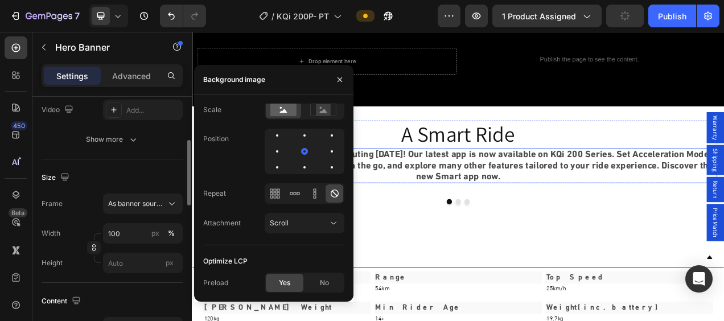
scroll to position [2619, 0]
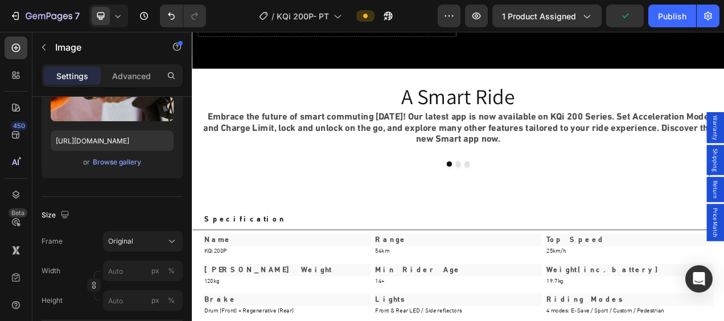
click at [561, 214] on img at bounding box center [529, 214] width 128 height 0
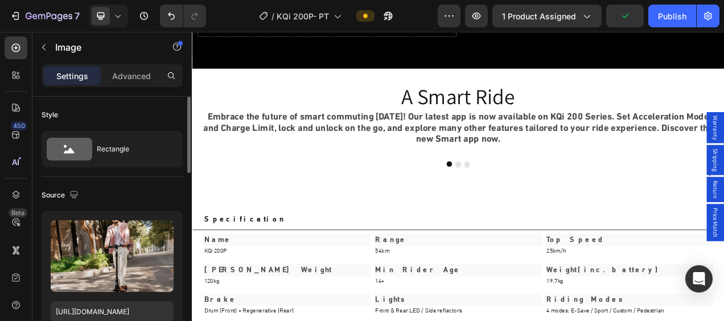
drag, startPoint x: 240, startPoint y: 272, endPoint x: 357, endPoint y: 237, distance: 121.9
click at [240, 214] on img at bounding box center [256, 214] width 128 height 0
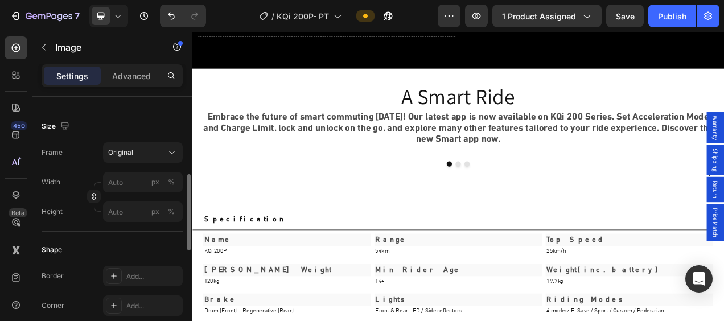
scroll to position [544, 0]
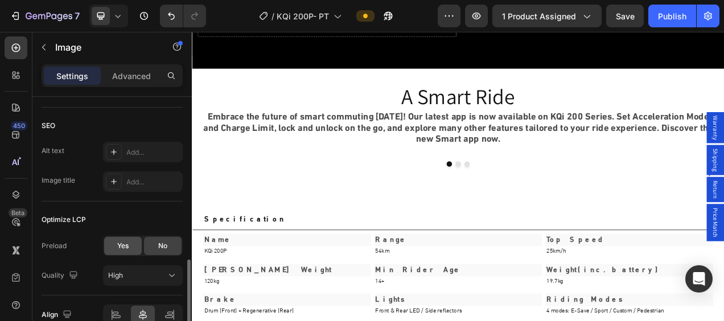
click at [111, 248] on div "Yes" at bounding box center [123, 246] width 38 height 18
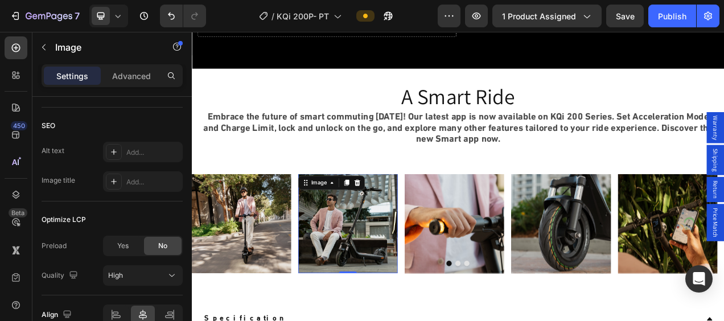
click at [352, 274] on img at bounding box center [392, 278] width 128 height 128
drag, startPoint x: 132, startPoint y: 247, endPoint x: 190, endPoint y: 235, distance: 58.7
click at [135, 247] on div "Yes" at bounding box center [123, 246] width 38 height 18
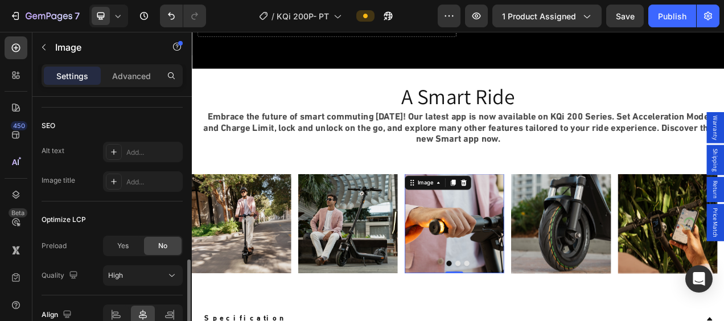
click at [527, 262] on img at bounding box center [529, 278] width 128 height 128
click at [134, 247] on div "Yes" at bounding box center [123, 246] width 38 height 18
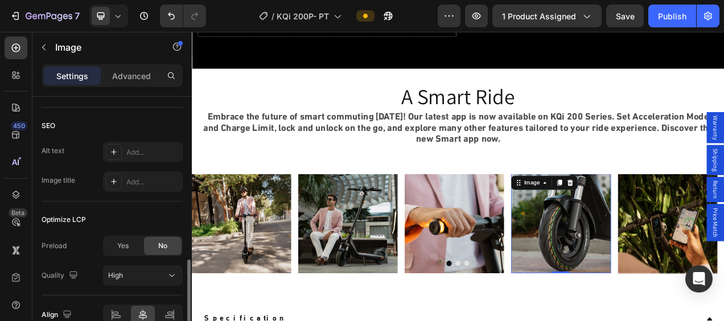
click at [629, 251] on img at bounding box center [666, 278] width 128 height 128
click at [119, 244] on span "Yes" at bounding box center [122, 246] width 11 height 10
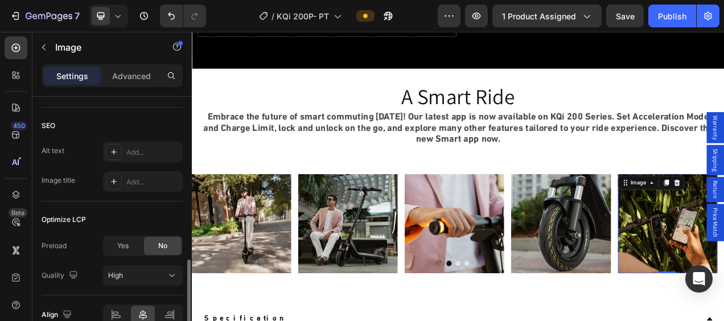
click at [116, 247] on div "Yes" at bounding box center [123, 246] width 38 height 18
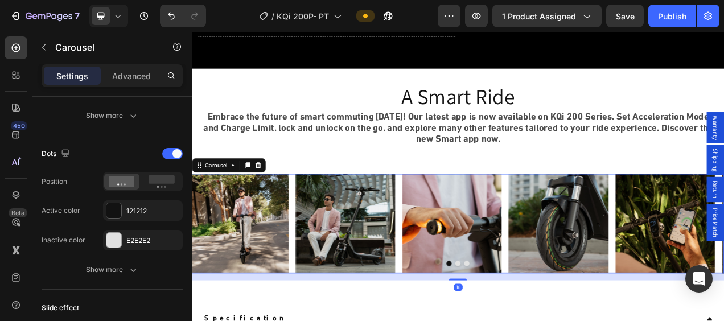
scroll to position [0, 0]
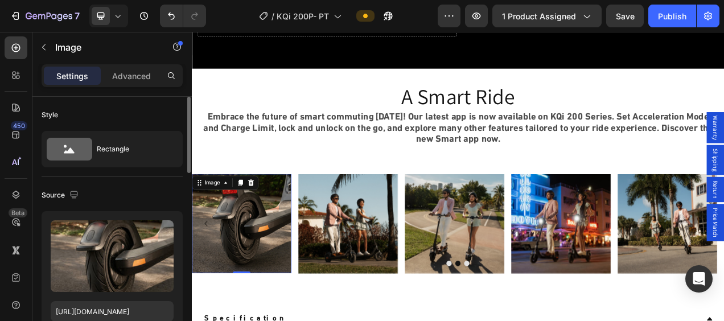
drag, startPoint x: 242, startPoint y: 276, endPoint x: 382, endPoint y: 258, distance: 141.2
click at [242, 276] on img at bounding box center [256, 278] width 128 height 128
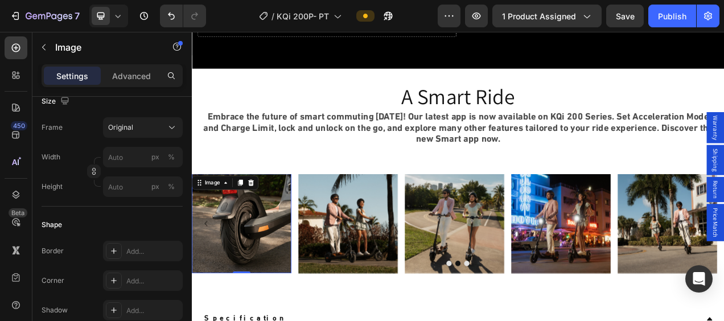
scroll to position [569, 0]
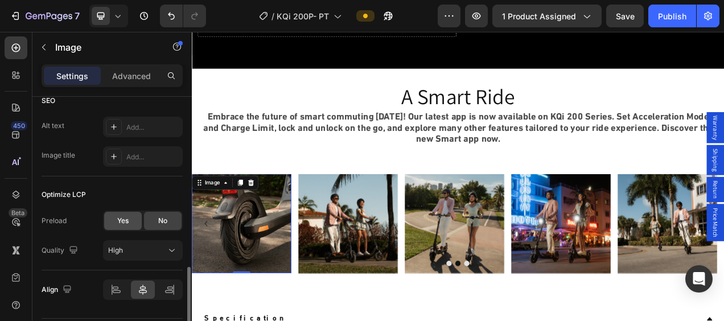
click at [115, 219] on div "Yes" at bounding box center [123, 221] width 38 height 18
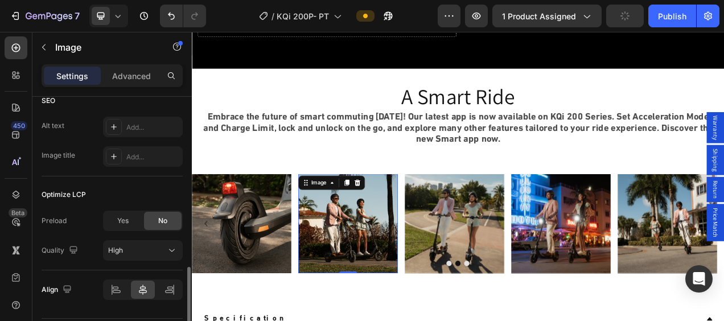
click at [370, 278] on img at bounding box center [392, 278] width 128 height 128
click at [126, 222] on span "Yes" at bounding box center [122, 221] width 11 height 10
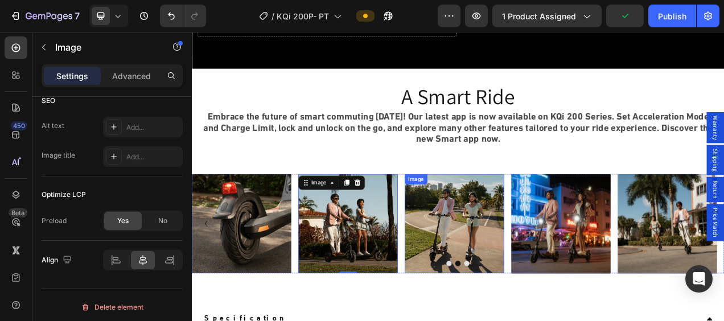
click at [544, 268] on img at bounding box center [529, 278] width 128 height 128
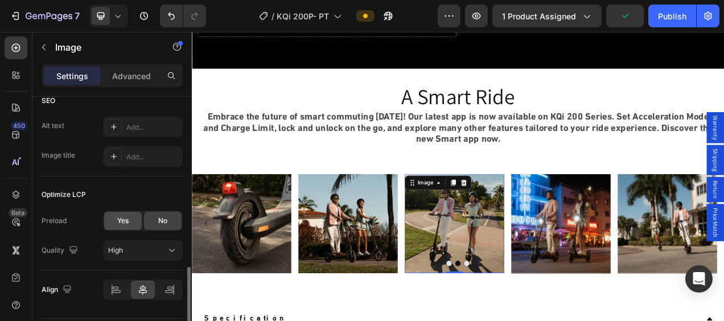
click at [110, 220] on div "Yes" at bounding box center [123, 221] width 38 height 18
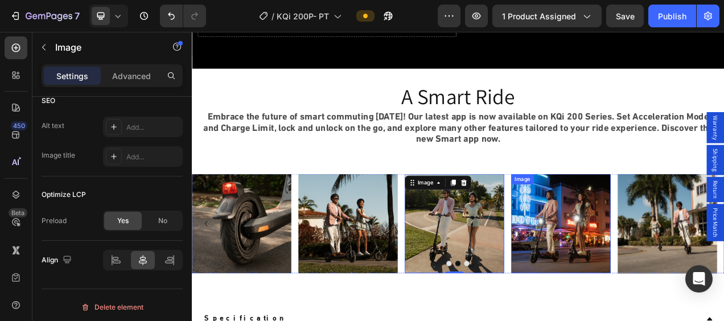
click at [635, 268] on img at bounding box center [666, 278] width 128 height 128
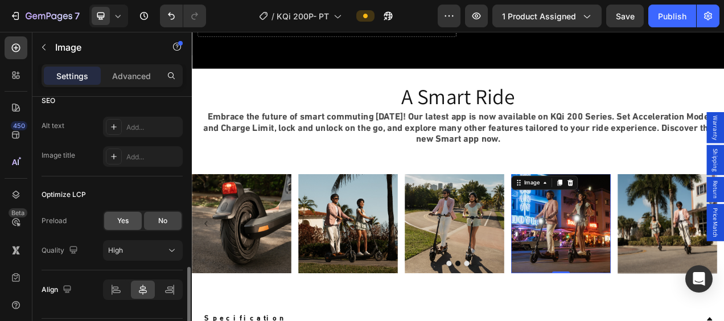
click at [114, 216] on div "Yes" at bounding box center [123, 221] width 38 height 18
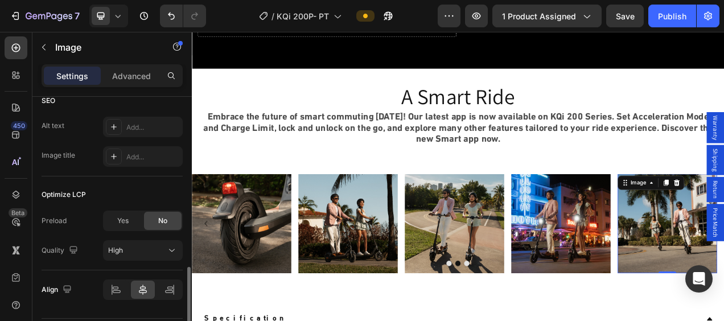
click at [115, 219] on div "Yes" at bounding box center [123, 221] width 38 height 18
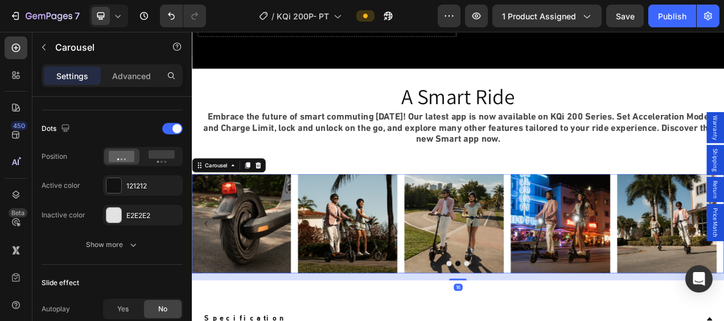
scroll to position [0, 0]
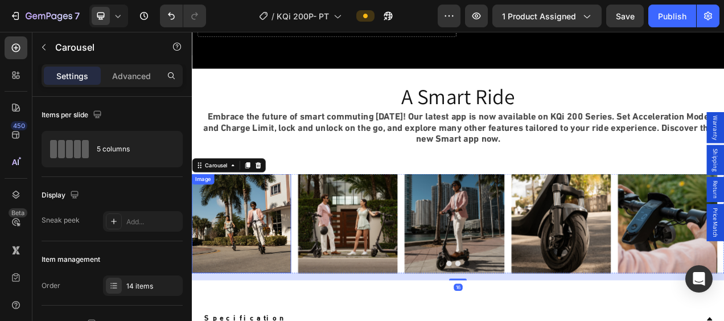
click at [269, 285] on img at bounding box center [256, 278] width 128 height 128
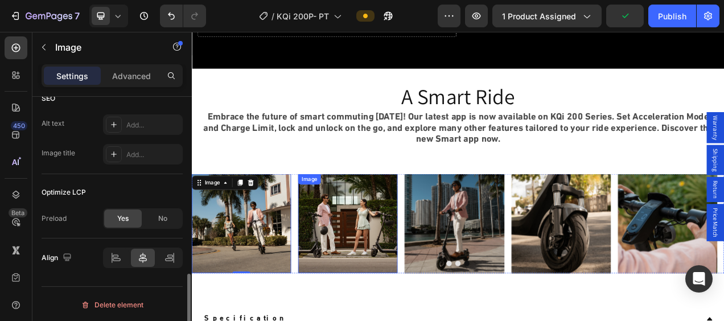
scroll to position [572, 0]
click at [372, 279] on img at bounding box center [392, 278] width 128 height 128
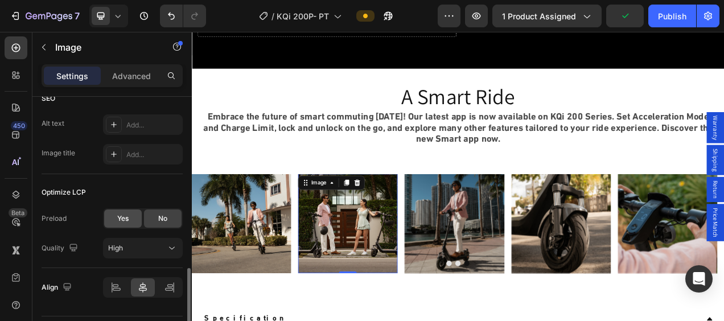
click at [131, 219] on div "Yes" at bounding box center [123, 219] width 38 height 18
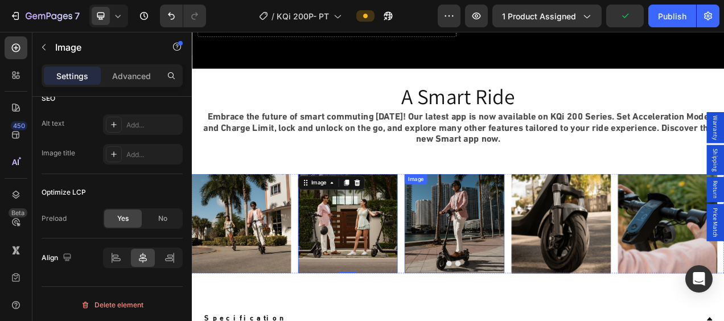
click at [514, 273] on img at bounding box center [529, 278] width 128 height 128
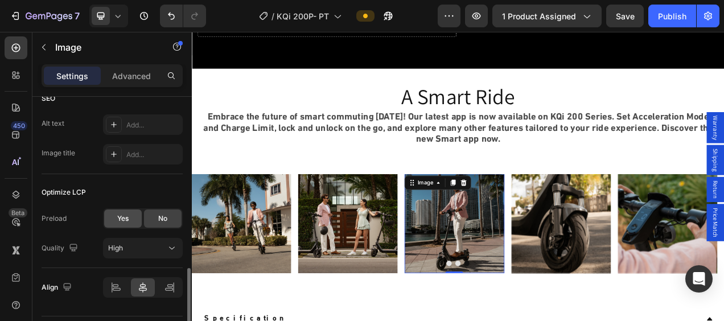
click at [116, 219] on div "Yes" at bounding box center [123, 219] width 38 height 18
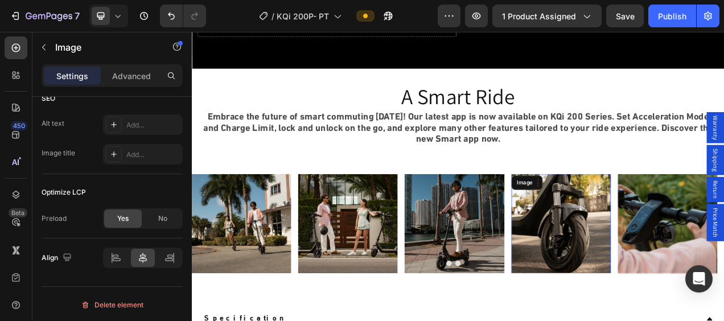
click at [670, 261] on img at bounding box center [666, 278] width 128 height 128
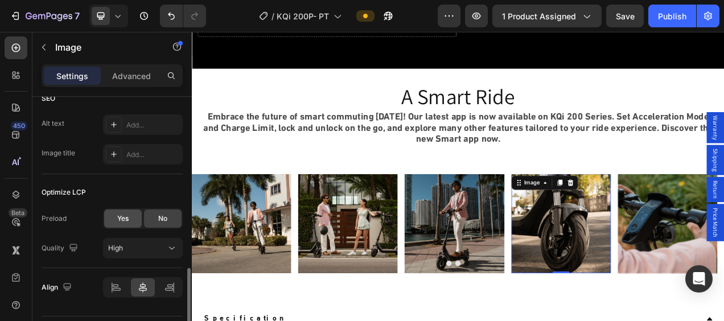
click at [137, 214] on div "Yes" at bounding box center [123, 219] width 38 height 18
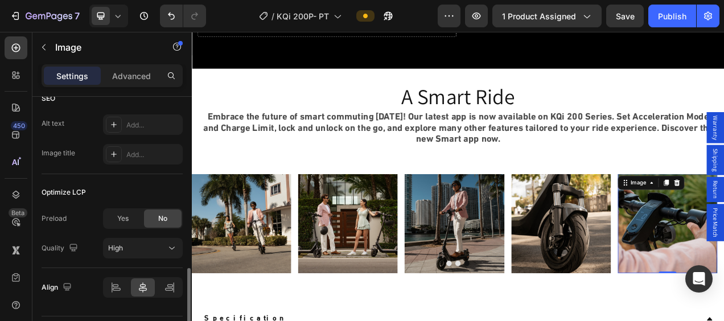
click at [128, 219] on span "Yes" at bounding box center [122, 218] width 11 height 10
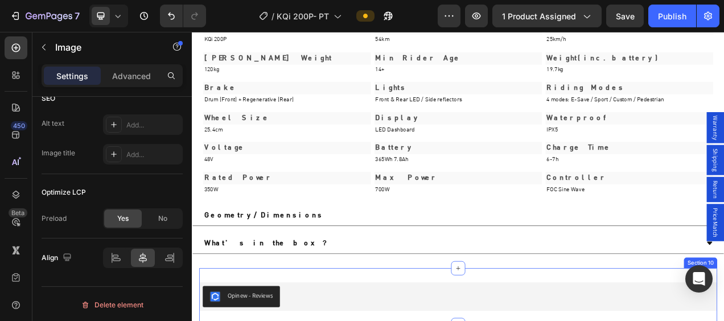
scroll to position [3131, 0]
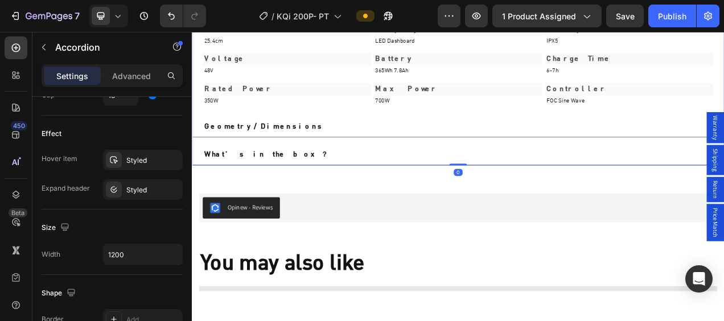
click at [545, 159] on div "Geometry/Dimensions" at bounding box center [524, 153] width 636 height 17
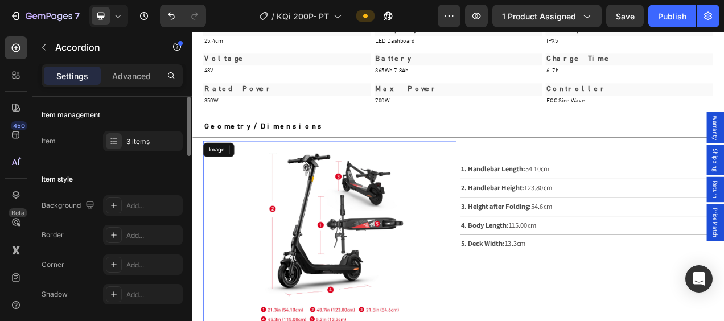
click at [380, 242] on img at bounding box center [368, 294] width 195 height 244
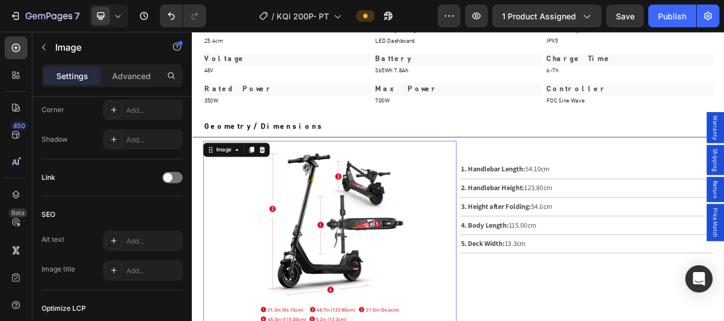
scroll to position [601, 0]
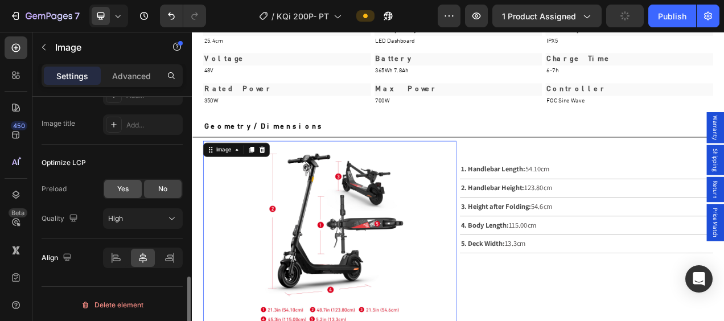
click at [124, 185] on span "Yes" at bounding box center [122, 189] width 11 height 10
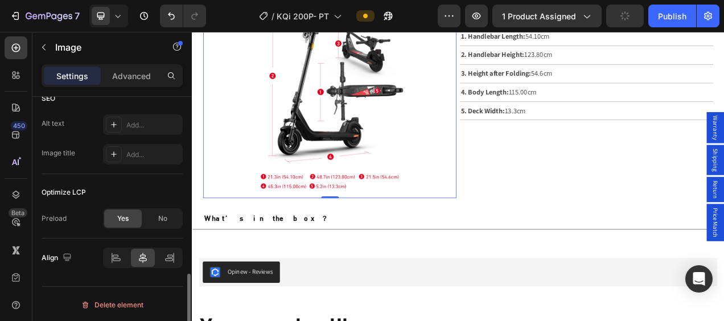
scroll to position [3473, 0]
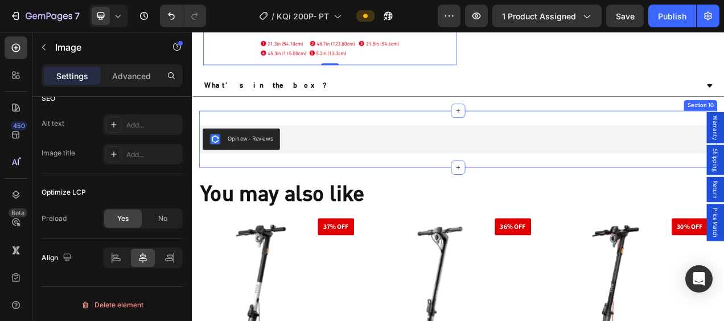
click at [574, 105] on div "What's in the box？" at bounding box center [533, 101] width 682 height 27
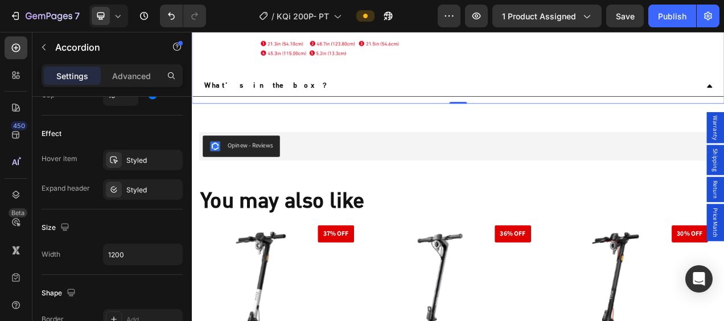
scroll to position [0, 0]
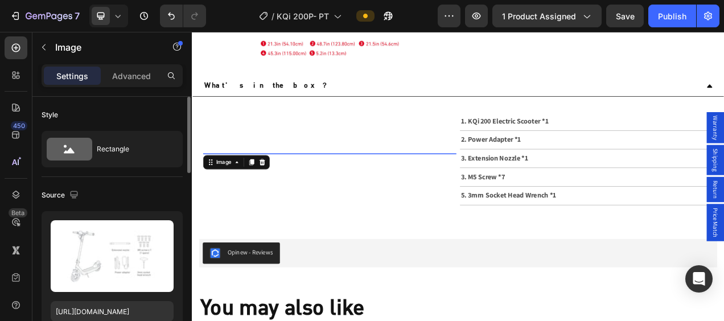
click at [346, 195] on img at bounding box center [368, 201] width 325 height 163
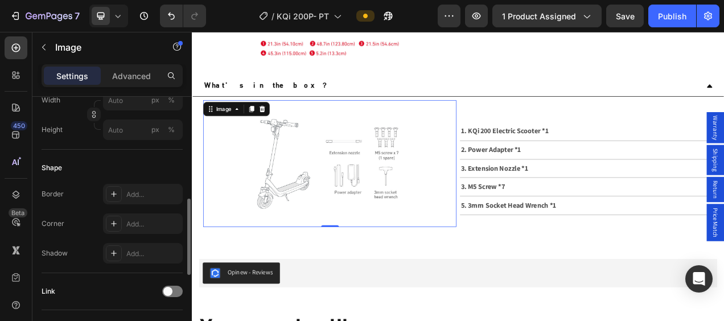
scroll to position [569, 0]
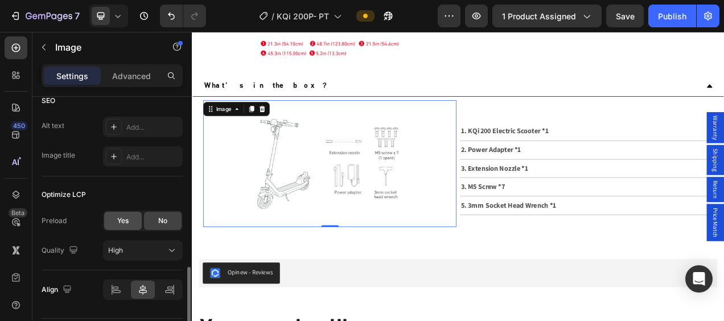
click at [126, 219] on span "Yes" at bounding box center [122, 221] width 11 height 10
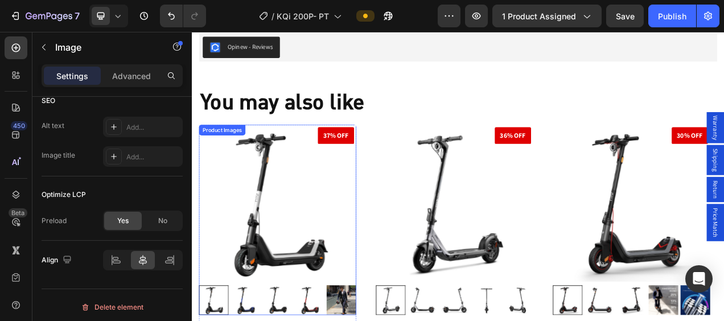
scroll to position [3757, 0]
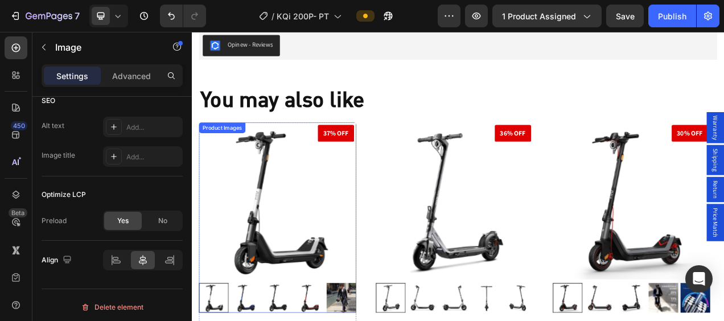
click at [298, 250] on img at bounding box center [302, 250] width 202 height 202
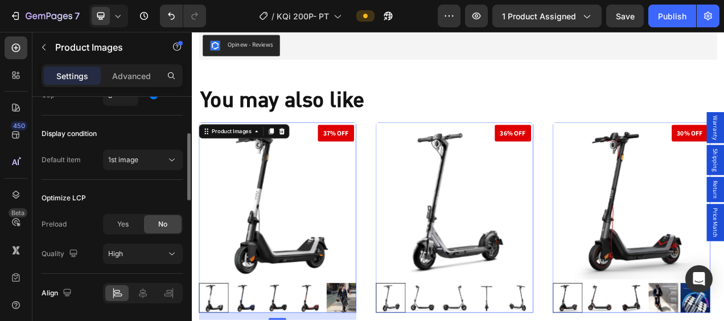
scroll to position [718, 0]
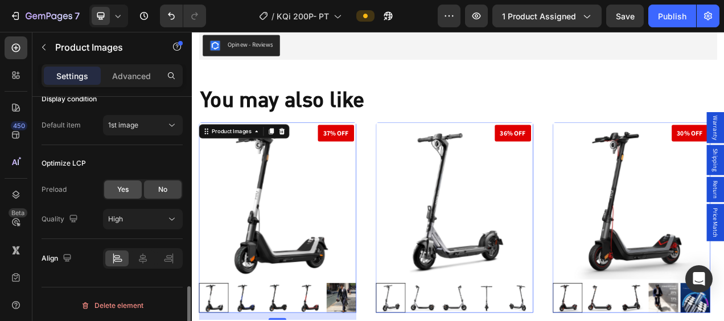
click at [136, 181] on div "Yes" at bounding box center [123, 189] width 38 height 18
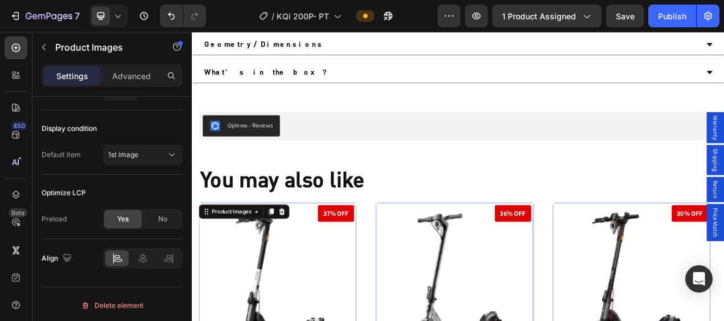
scroll to position [3237, 0]
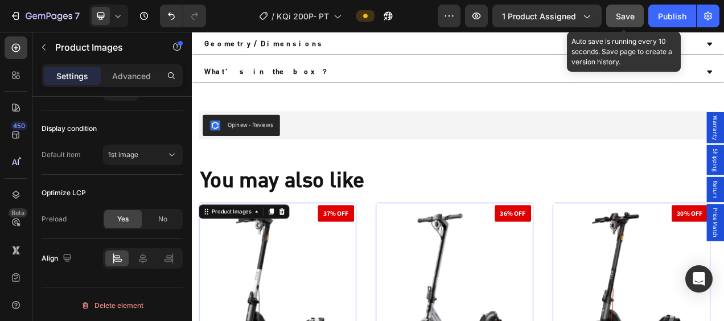
click at [627, 10] on div "Save" at bounding box center [625, 16] width 19 height 12
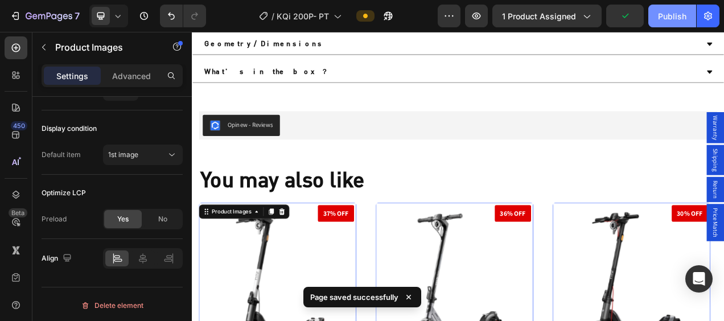
click at [669, 19] on div "Publish" at bounding box center [672, 16] width 28 height 12
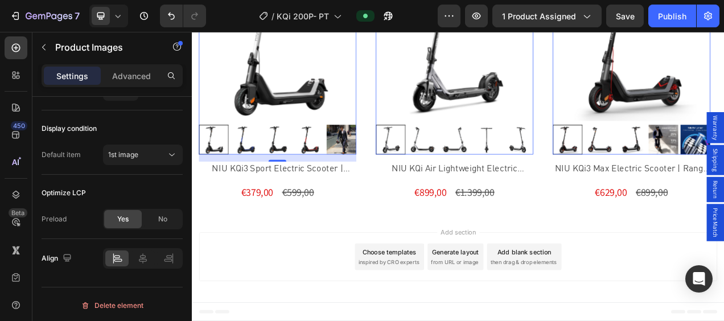
scroll to position [3123, 0]
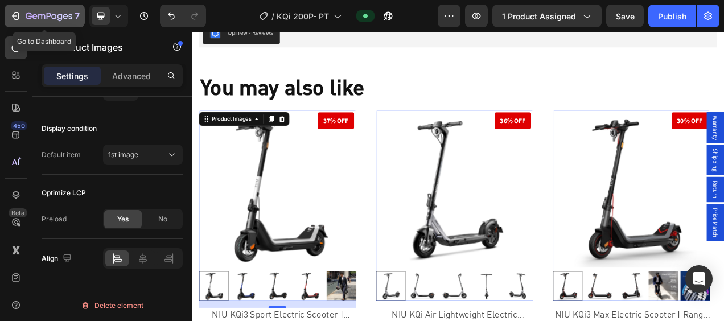
click at [13, 13] on icon "button" at bounding box center [15, 15] width 11 height 11
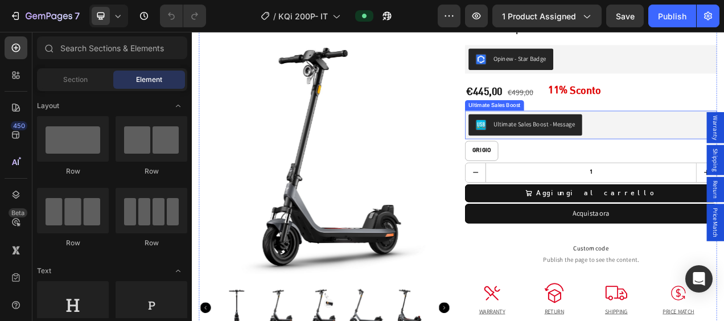
scroll to position [114, 0]
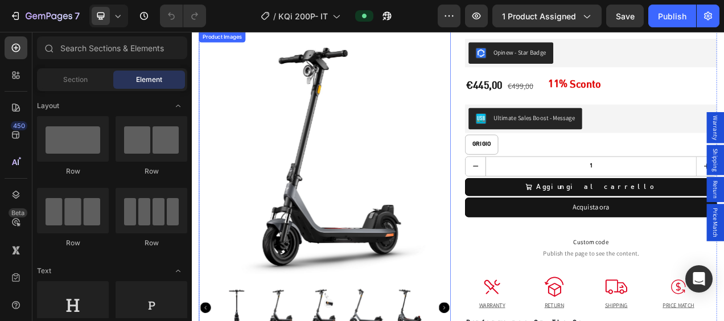
click at [360, 220] on img at bounding box center [362, 193] width 323 height 323
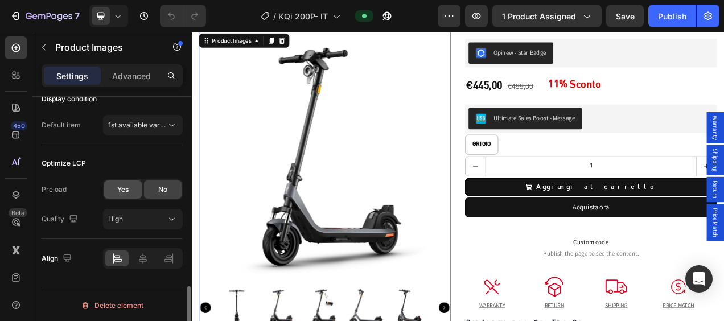
drag, startPoint x: 117, startPoint y: 182, endPoint x: 273, endPoint y: 171, distance: 156.9
click at [117, 184] on span "Yes" at bounding box center [122, 189] width 11 height 10
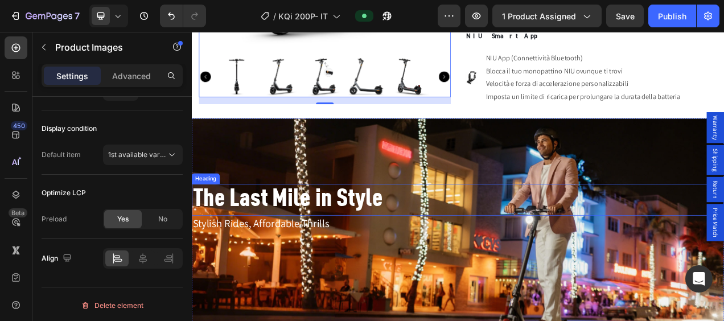
scroll to position [797, 0]
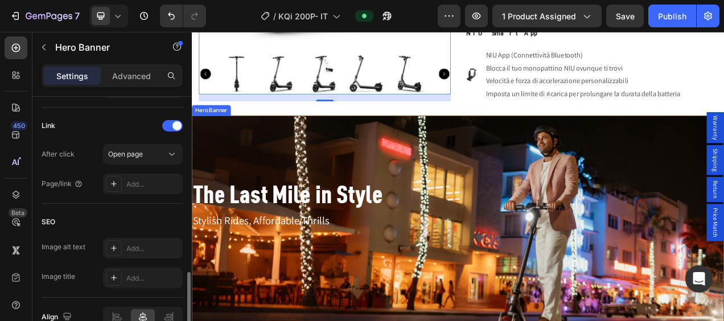
click at [537, 163] on div "Background Image" at bounding box center [533, 299] width 683 height 321
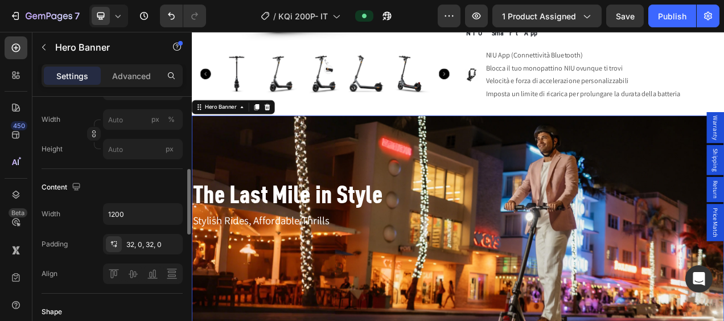
scroll to position [114, 0]
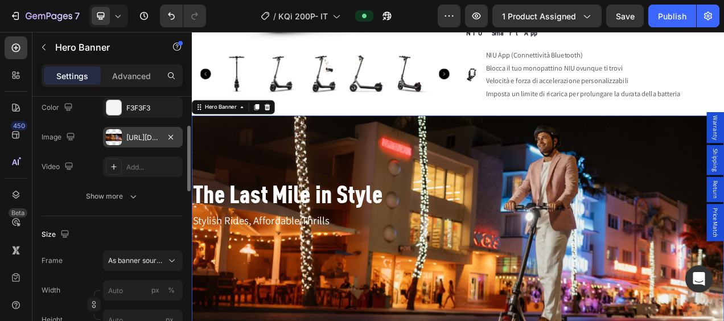
click at [108, 132] on div at bounding box center [114, 137] width 16 height 16
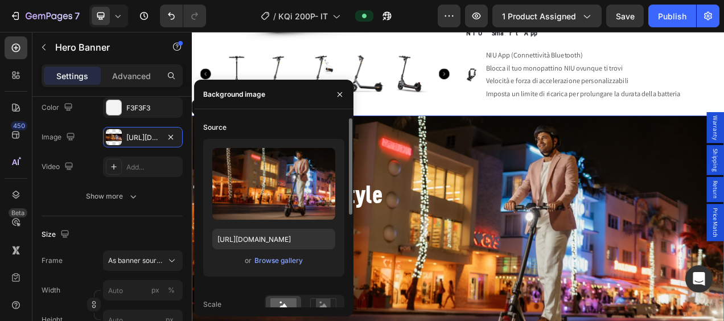
scroll to position [180, 0]
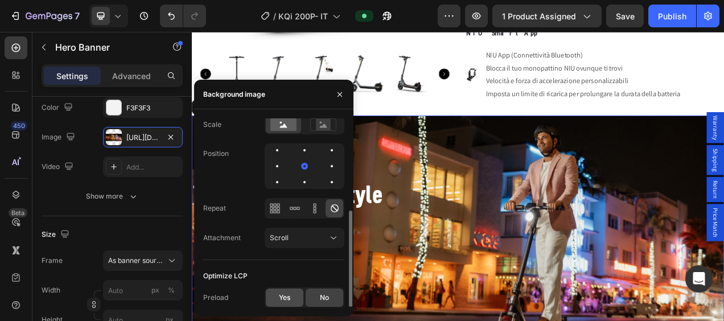
click at [288, 298] on span "Yes" at bounding box center [284, 298] width 11 height 10
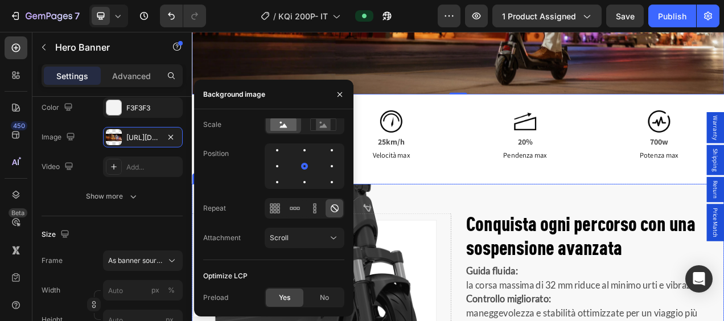
scroll to position [1252, 0]
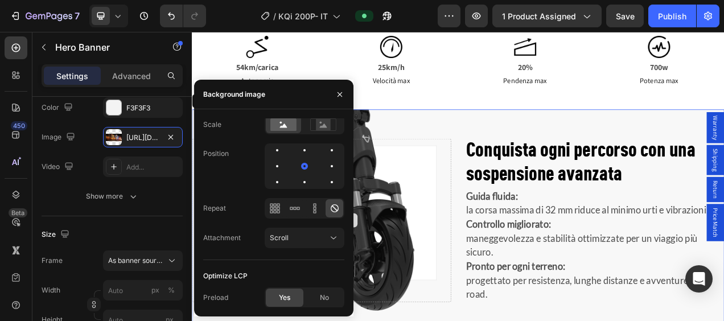
click at [443, 245] on div "Drop element here" at bounding box center [358, 274] width 332 height 210
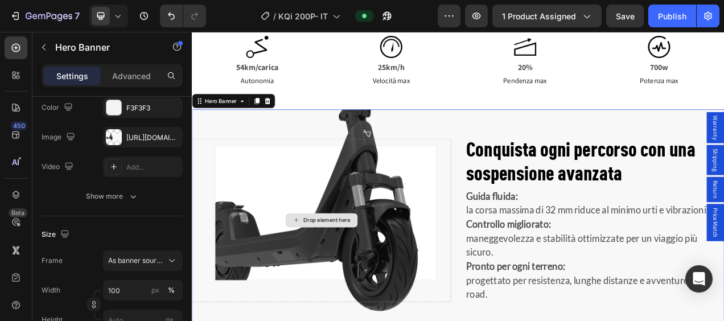
click at [450, 221] on div "Drop element here" at bounding box center [358, 274] width 332 height 210
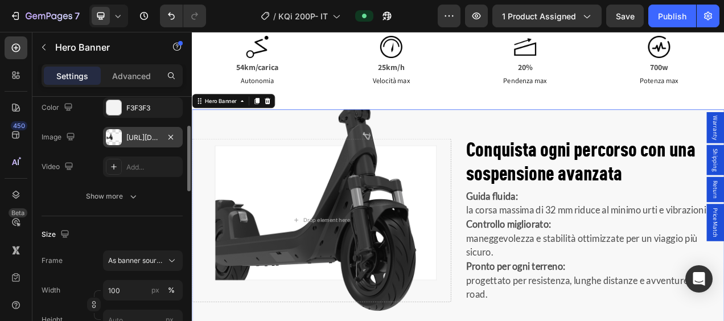
click at [112, 138] on div at bounding box center [114, 137] width 16 height 16
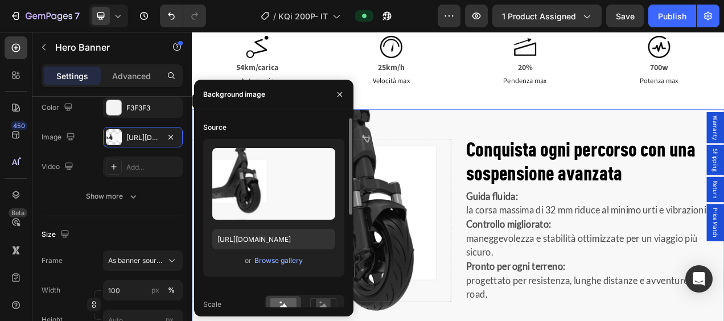
scroll to position [180, 0]
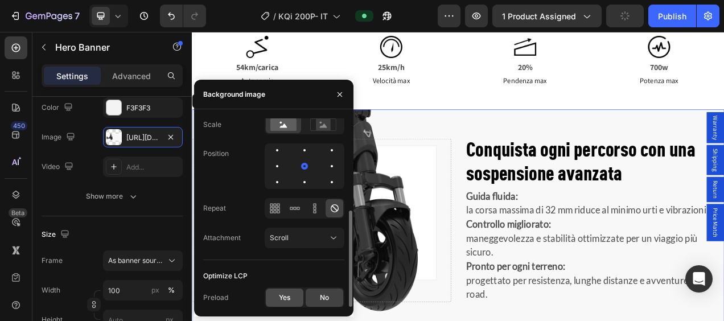
click at [287, 301] on span "Yes" at bounding box center [284, 298] width 11 height 10
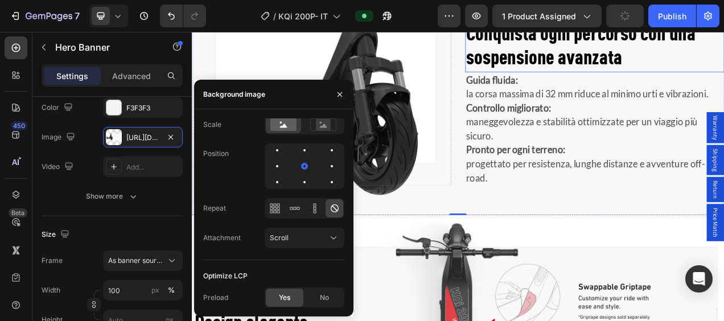
scroll to position [1480, 0]
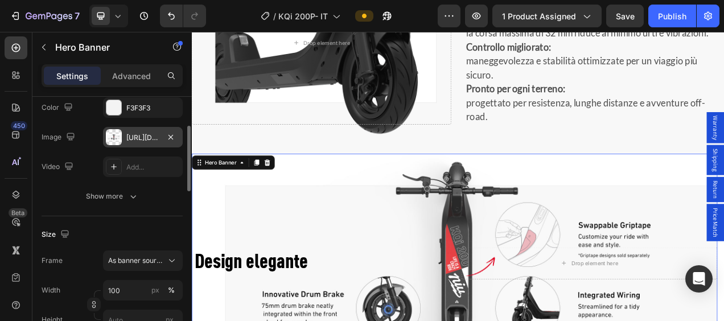
click at [109, 133] on div at bounding box center [114, 137] width 16 height 16
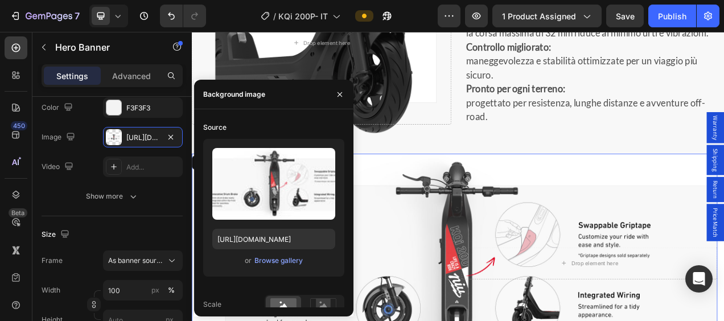
scroll to position [180, 0]
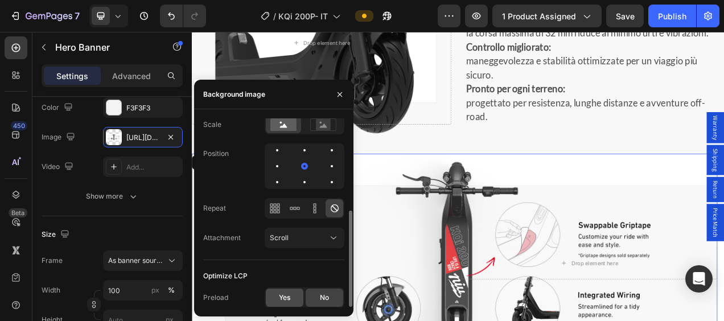
click at [277, 302] on div "Yes" at bounding box center [285, 298] width 38 height 18
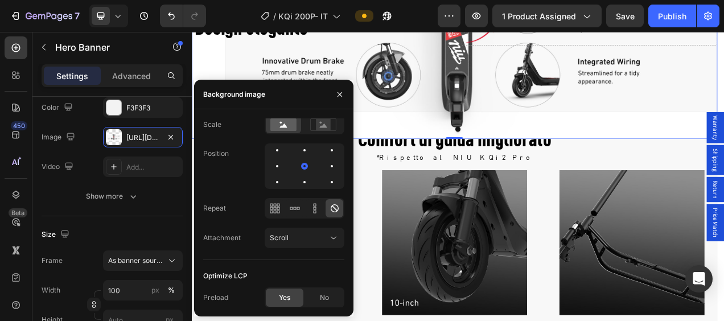
scroll to position [1822, 0]
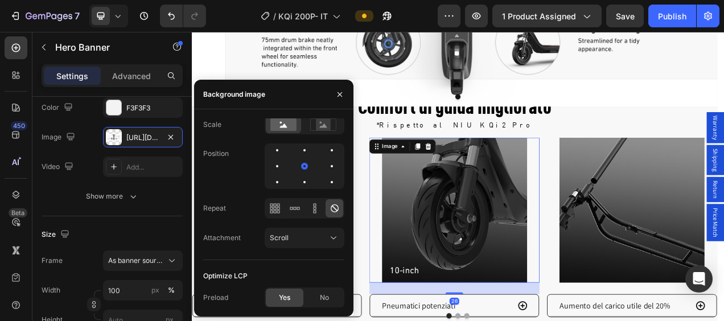
click at [530, 244] on img at bounding box center [529, 260] width 186 height 186
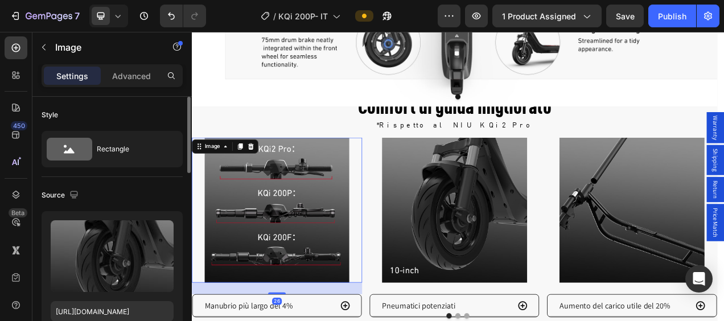
click at [275, 240] on img at bounding box center [301, 260] width 186 height 186
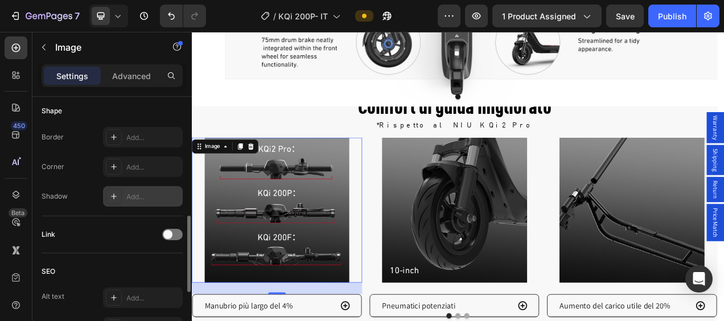
scroll to position [569, 0]
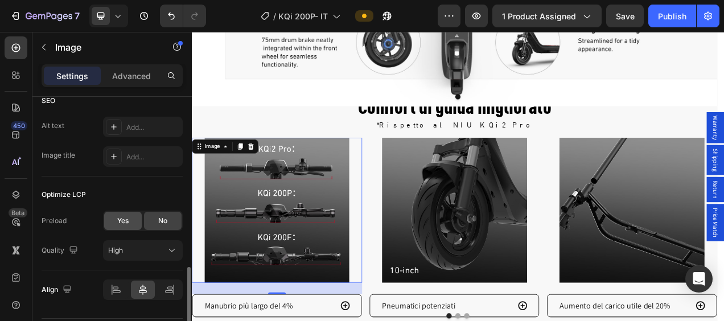
click at [123, 212] on div "Yes" at bounding box center [123, 221] width 38 height 18
click at [549, 225] on img at bounding box center [529, 260] width 186 height 186
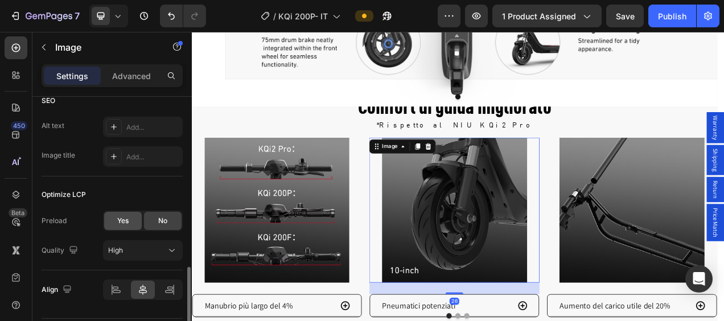
click at [132, 217] on div "Yes" at bounding box center [123, 221] width 38 height 18
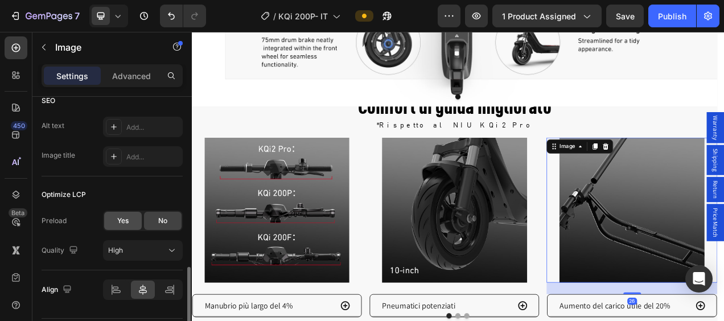
click at [122, 222] on span "Yes" at bounding box center [122, 221] width 11 height 10
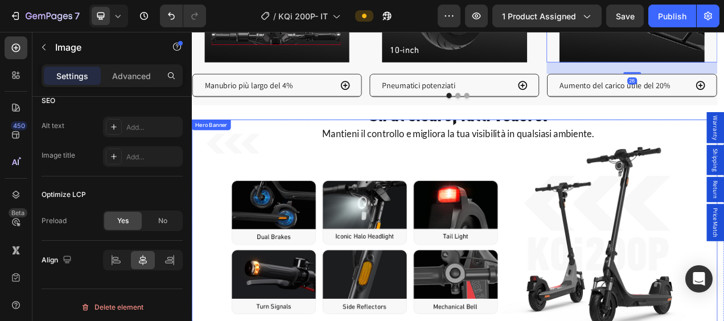
scroll to position [2106, 0]
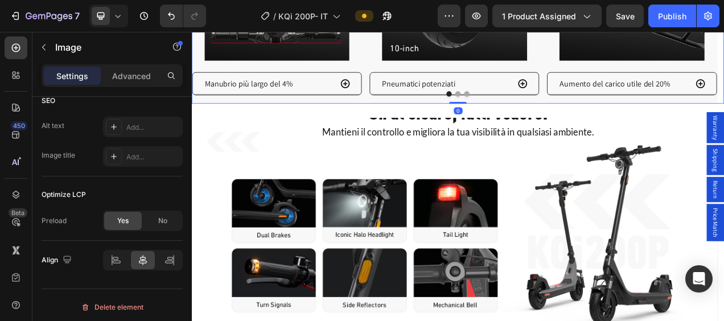
click at [530, 108] on button "Dot" at bounding box center [533, 111] width 7 height 7
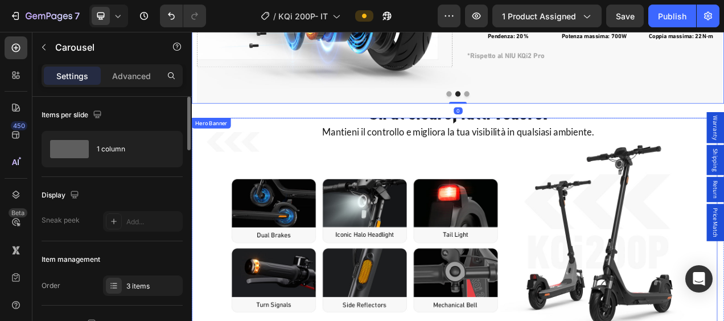
scroll to position [1993, 0]
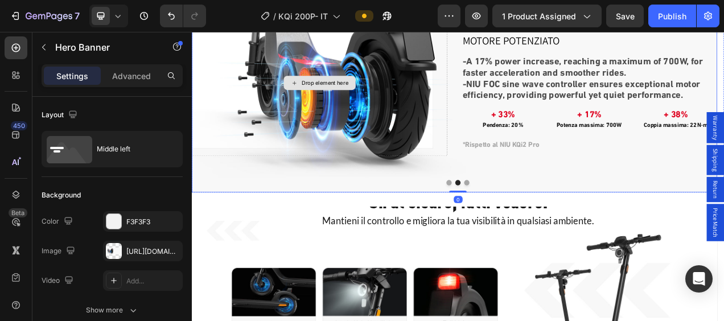
click at [436, 94] on div "Drop element here" at bounding box center [356, 97] width 328 height 188
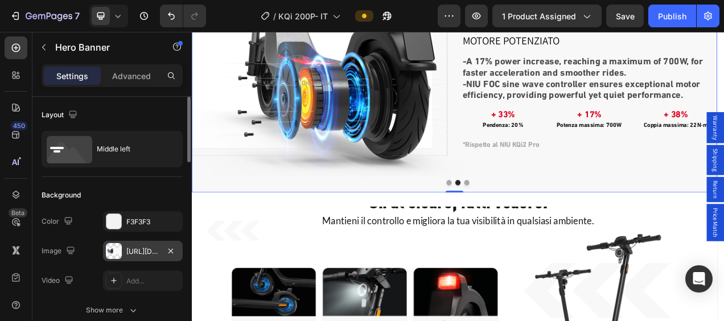
click at [109, 247] on div at bounding box center [114, 251] width 16 height 16
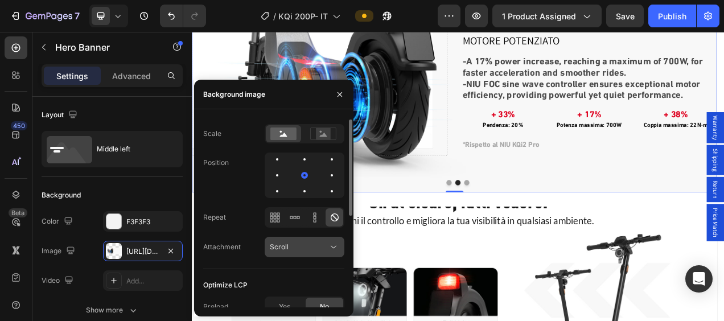
scroll to position [180, 0]
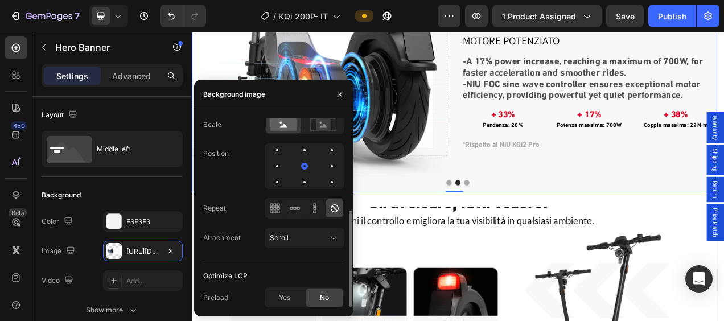
drag, startPoint x: 280, startPoint y: 298, endPoint x: 318, endPoint y: 281, distance: 41.5
click at [280, 298] on span "Yes" at bounding box center [284, 298] width 11 height 10
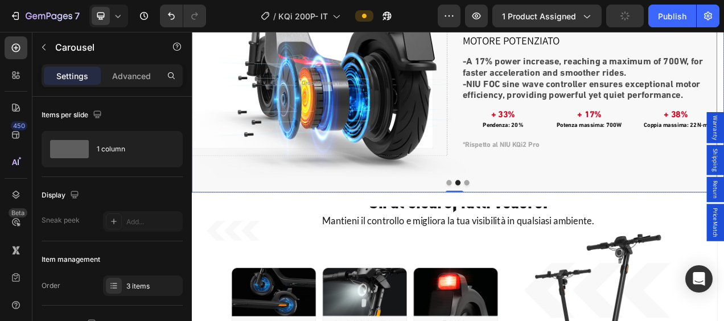
click at [541, 222] on button "Dot" at bounding box center [544, 225] width 7 height 7
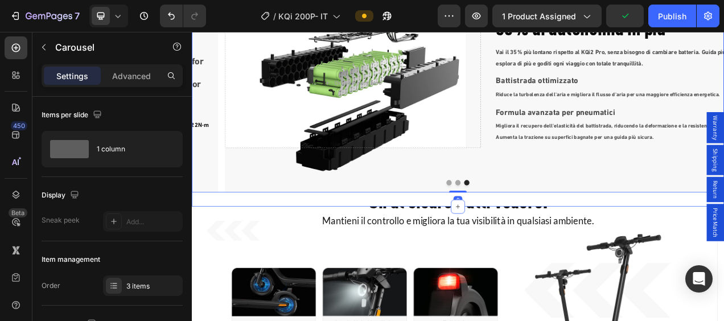
scroll to position [1936, 0]
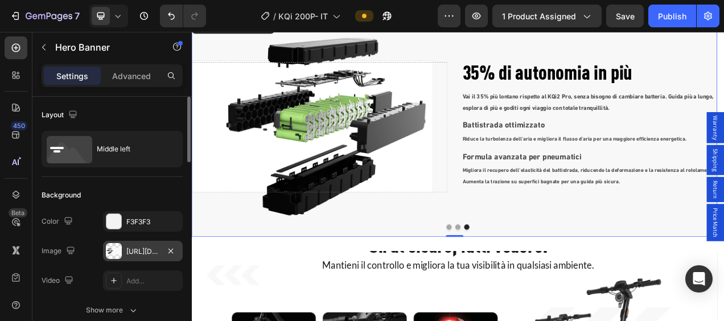
click at [116, 245] on div at bounding box center [114, 251] width 16 height 16
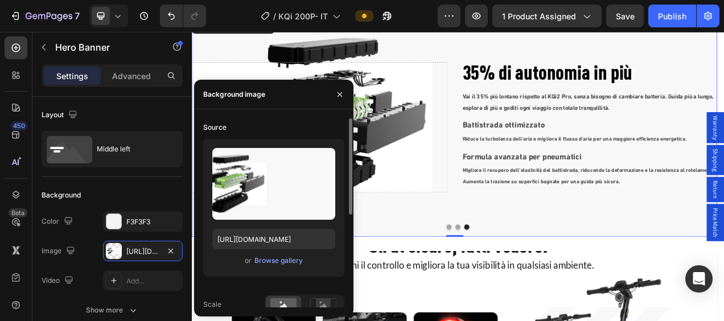
scroll to position [180, 0]
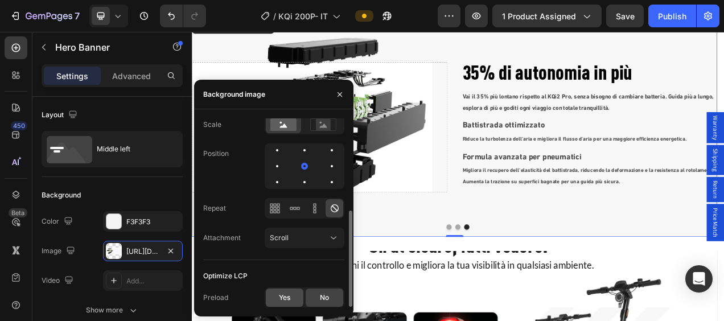
drag, startPoint x: 288, startPoint y: 299, endPoint x: 297, endPoint y: 294, distance: 11.2
click at [288, 300] on span "Yes" at bounding box center [284, 298] width 11 height 10
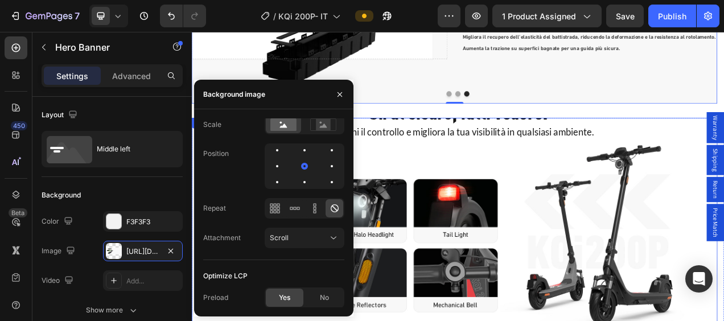
scroll to position [2163, 0]
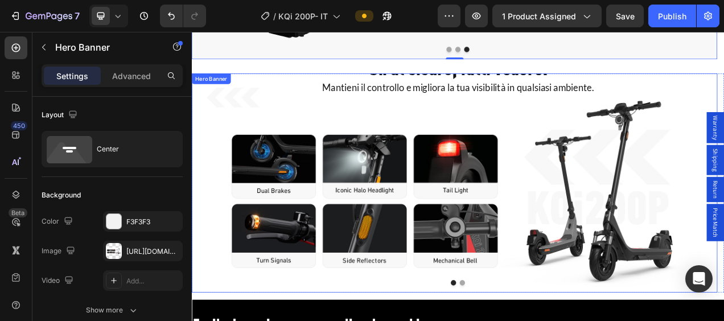
click at [562, 211] on div "Sii al sicuro, fatti vedere. Heading Mantieni il controllo e migliora la tua vi…" at bounding box center [529, 226] width 675 height 318
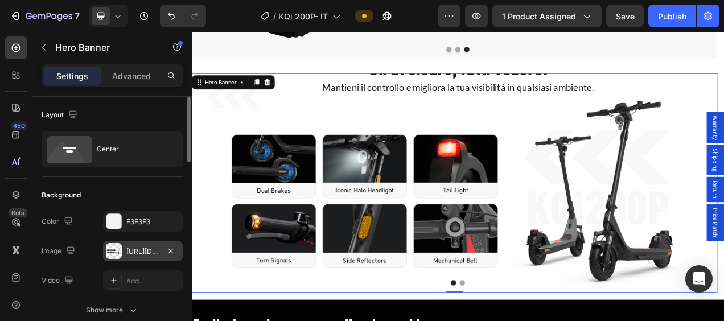
click at [107, 250] on div at bounding box center [114, 251] width 16 height 16
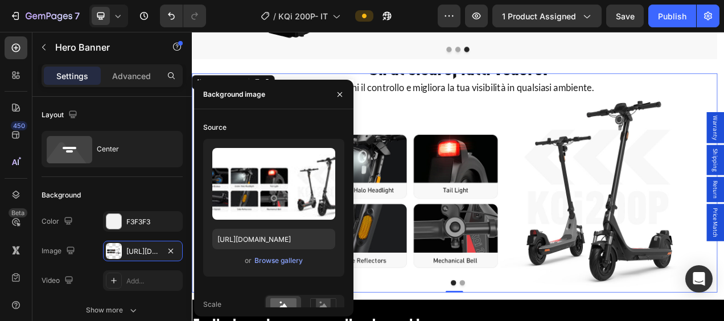
scroll to position [180, 0]
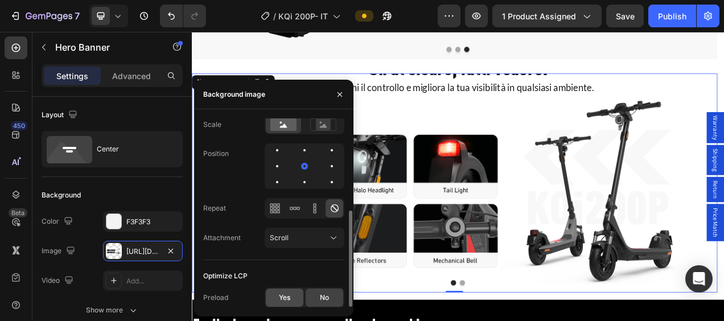
click at [288, 293] on span "Yes" at bounding box center [284, 298] width 11 height 10
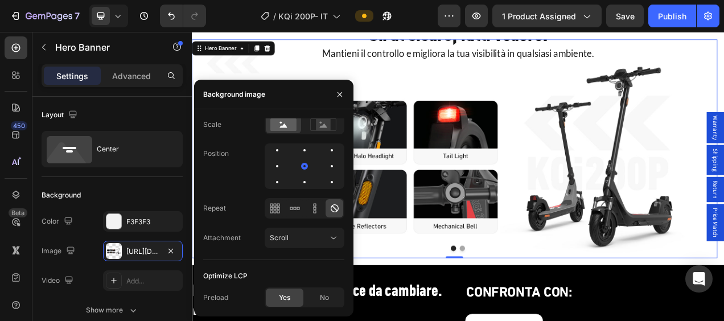
scroll to position [2220, 0]
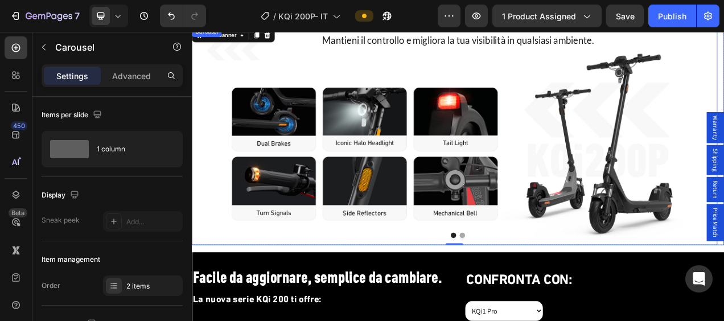
click at [537, 295] on button "Dot" at bounding box center [539, 293] width 7 height 7
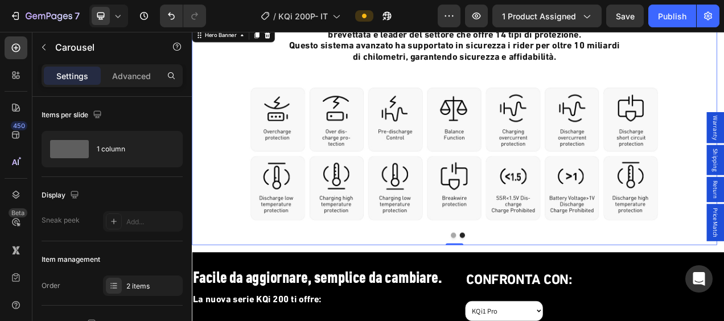
click at [543, 142] on div "NIU BMS Heading La serie KQi 200 è dotata del sistema NIU ENERGY BMS, una tecno…" at bounding box center [529, 165] width 675 height 361
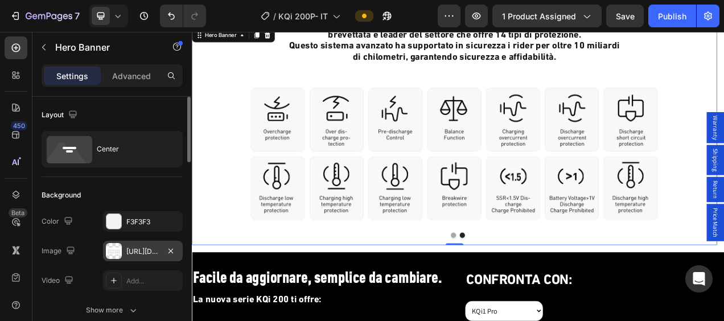
click at [117, 248] on div at bounding box center [114, 251] width 16 height 16
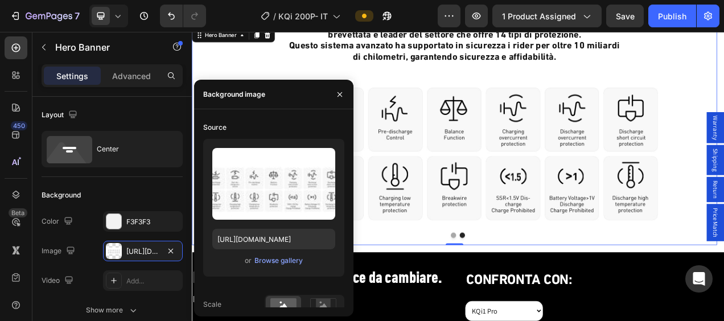
scroll to position [180, 0]
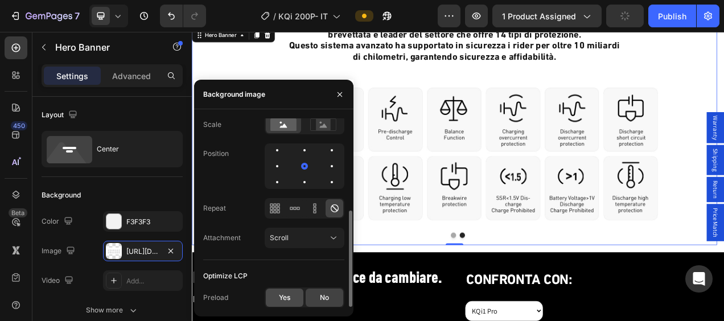
click at [293, 294] on div "Yes" at bounding box center [285, 298] width 38 height 18
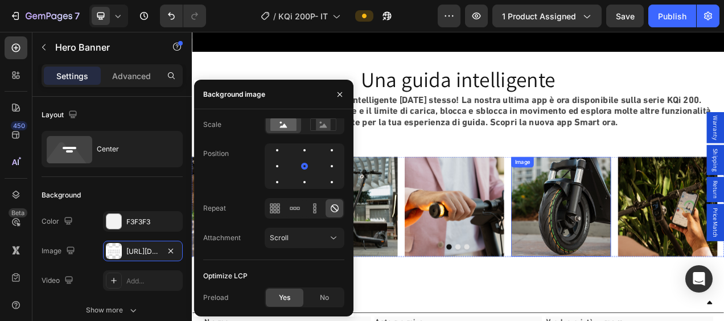
scroll to position [2676, 0]
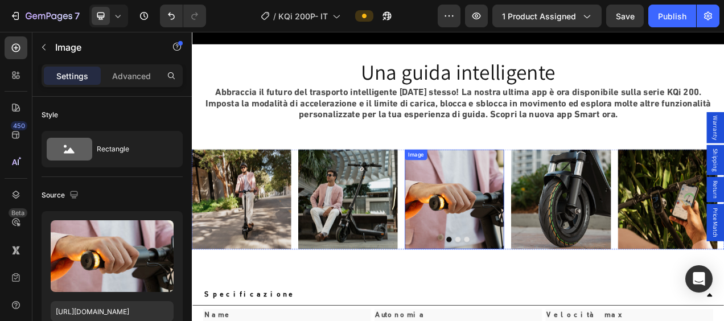
click at [553, 234] on img at bounding box center [529, 247] width 128 height 128
click at [278, 242] on img at bounding box center [256, 247] width 128 height 128
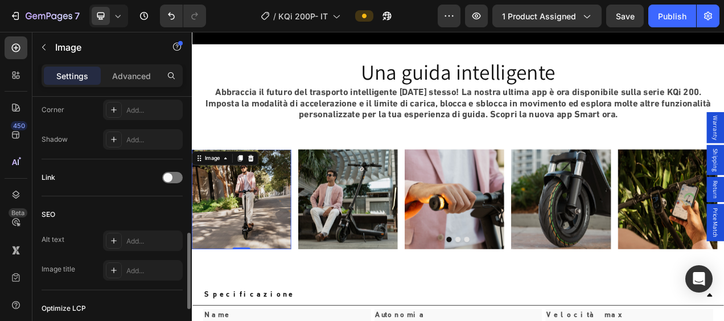
scroll to position [601, 0]
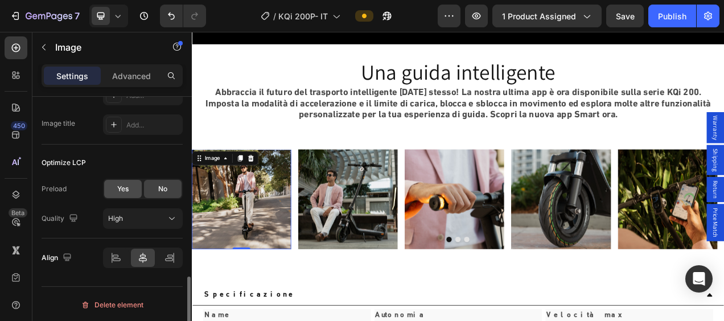
click at [126, 188] on span "Yes" at bounding box center [122, 189] width 11 height 10
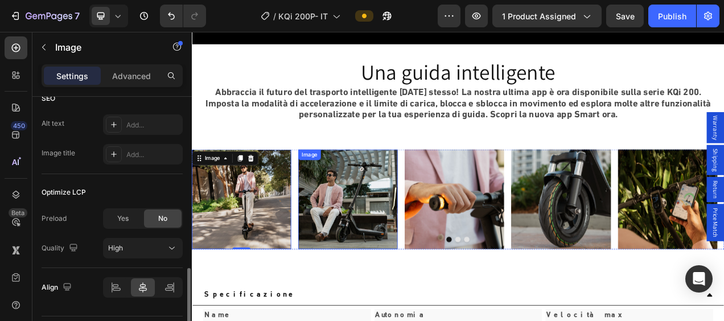
scroll to position [572, 0]
click at [428, 241] on img at bounding box center [392, 247] width 128 height 128
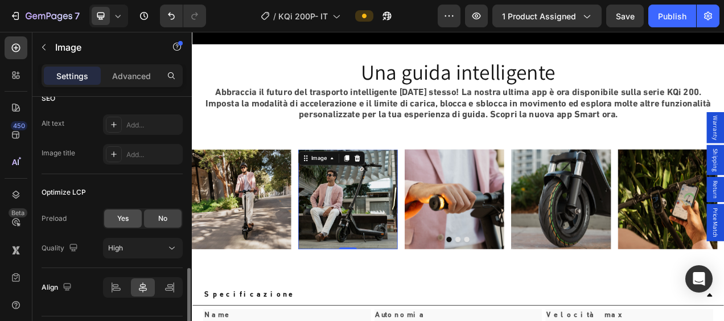
drag, startPoint x: 130, startPoint y: 217, endPoint x: 19, endPoint y: 229, distance: 111.6
click at [130, 217] on div "Yes" at bounding box center [123, 219] width 38 height 18
click at [540, 274] on img at bounding box center [529, 247] width 128 height 128
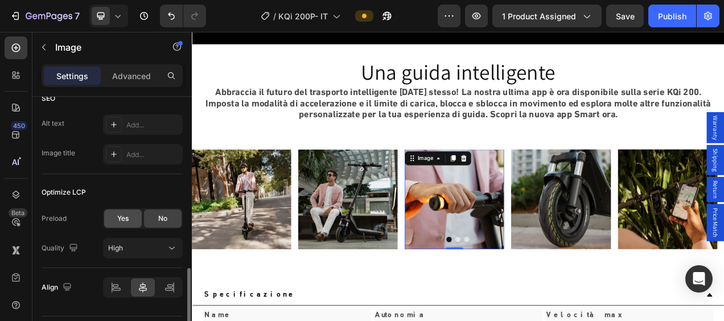
click at [136, 220] on div "Yes" at bounding box center [123, 219] width 38 height 18
click at [669, 285] on img at bounding box center [666, 247] width 128 height 128
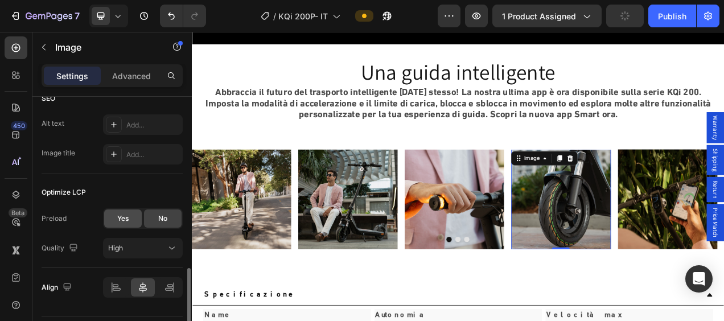
click at [125, 217] on span "Yes" at bounding box center [122, 218] width 11 height 10
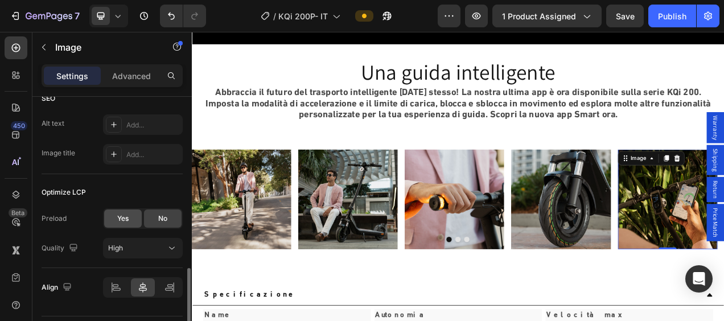
click at [122, 214] on span "Yes" at bounding box center [122, 218] width 11 height 10
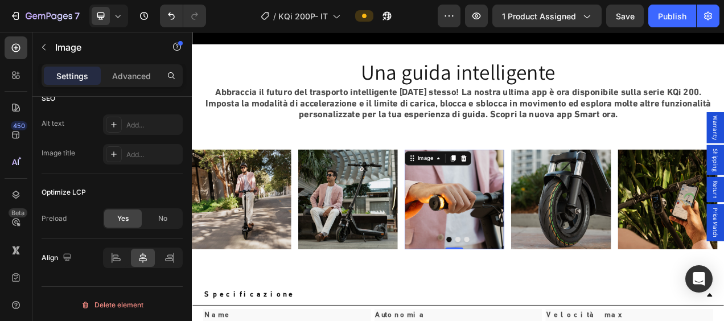
click at [530, 295] on div "Image Image Image 0 Image Image Image Image Image Image Image Image Image Image…" at bounding box center [533, 247] width 683 height 128
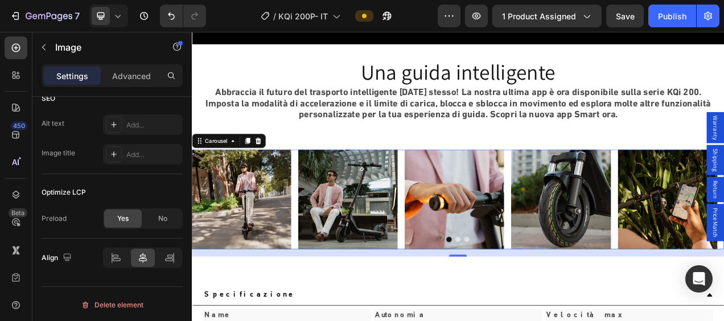
click at [531, 298] on button "Dot" at bounding box center [533, 298] width 7 height 7
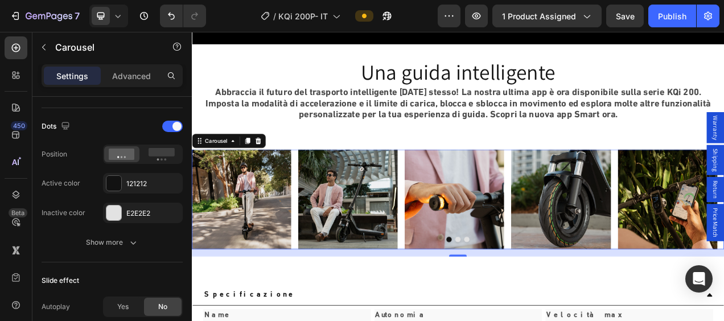
scroll to position [0, 0]
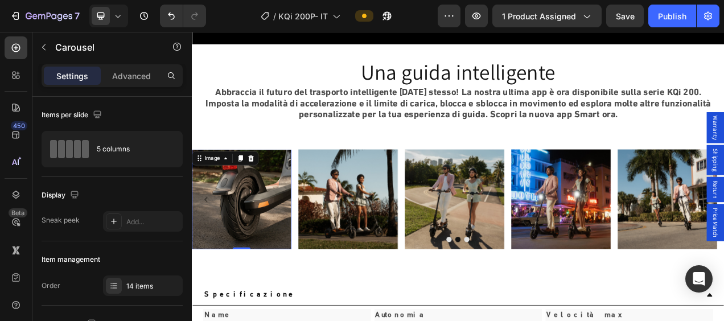
click at [250, 246] on img at bounding box center [256, 247] width 128 height 128
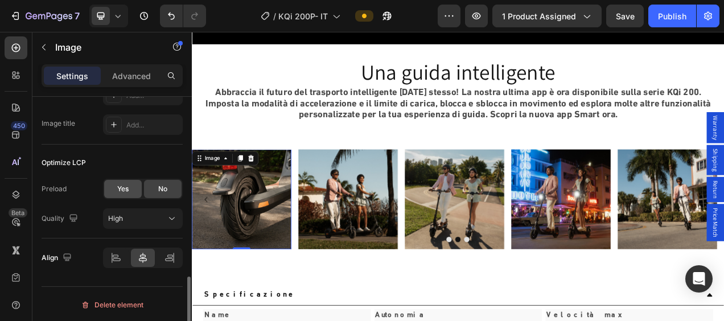
click at [129, 188] on span "Yes" at bounding box center [122, 189] width 11 height 10
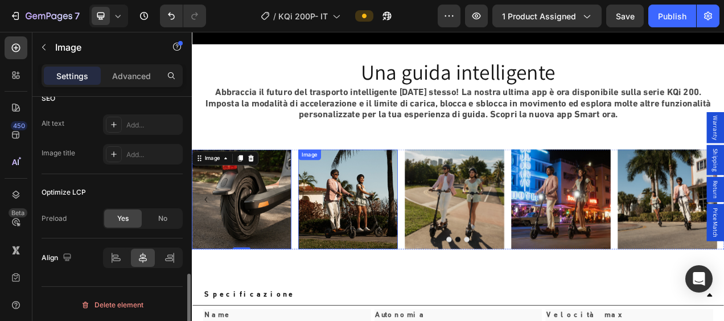
click at [404, 245] on img at bounding box center [392, 247] width 128 height 128
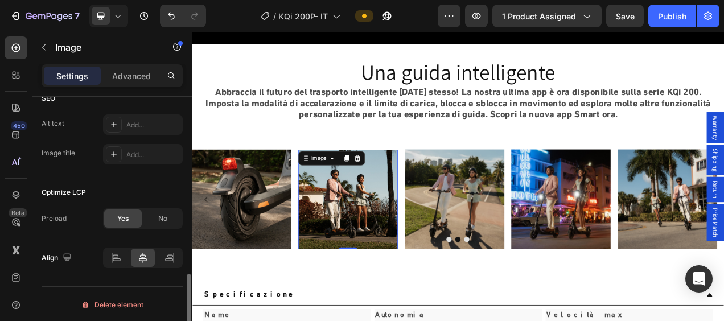
scroll to position [572, 0]
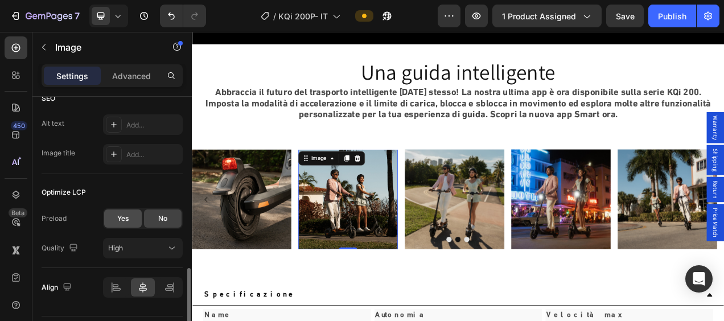
click at [131, 213] on div "Yes" at bounding box center [123, 219] width 38 height 18
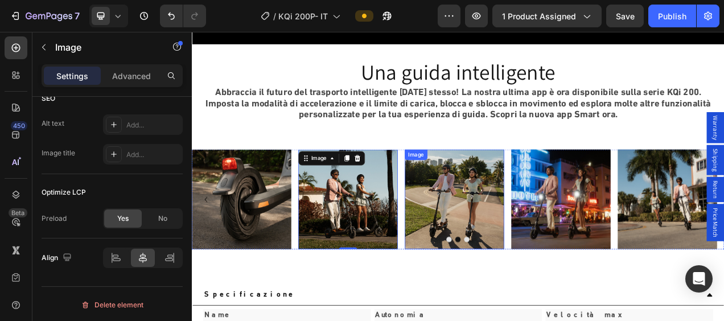
click at [520, 232] on img at bounding box center [529, 247] width 128 height 128
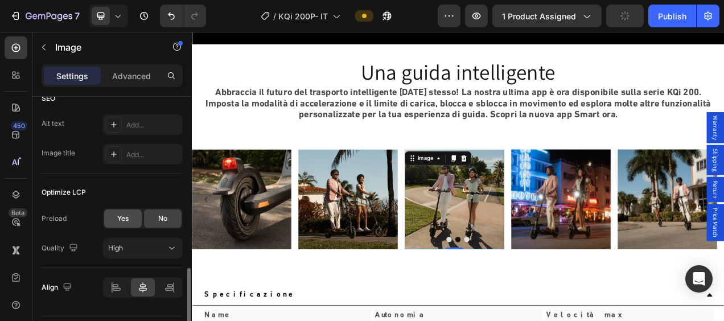
click at [134, 223] on div "Yes" at bounding box center [123, 219] width 38 height 18
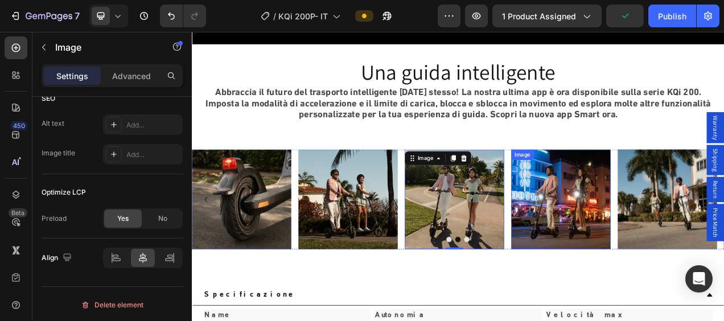
click at [643, 252] on img at bounding box center [666, 247] width 128 height 128
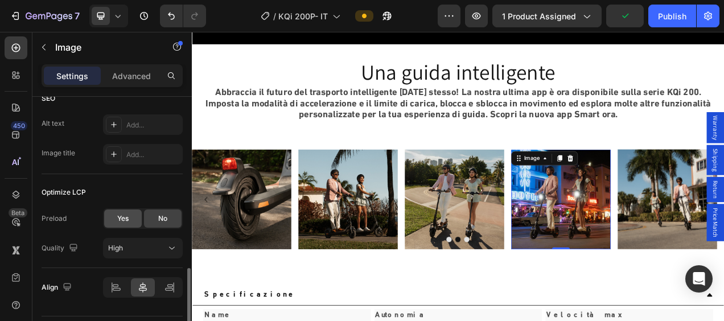
click at [125, 222] on span "Yes" at bounding box center [122, 218] width 11 height 10
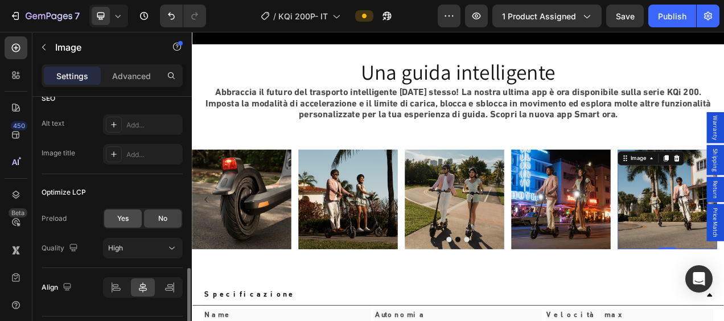
click at [114, 217] on div "Yes" at bounding box center [123, 219] width 38 height 18
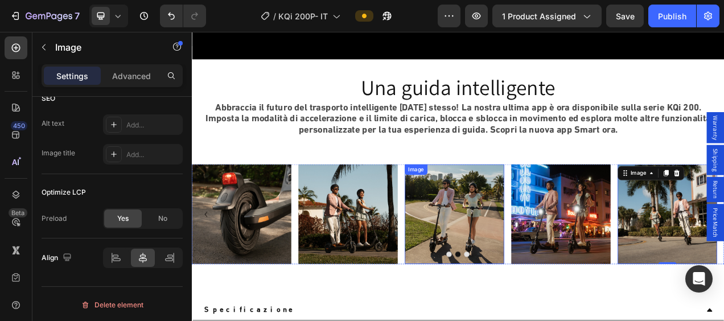
scroll to position [2676, 0]
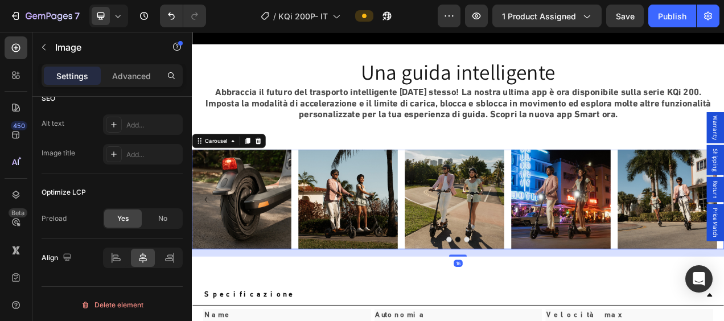
click at [542, 297] on button "Dot" at bounding box center [544, 298] width 7 height 7
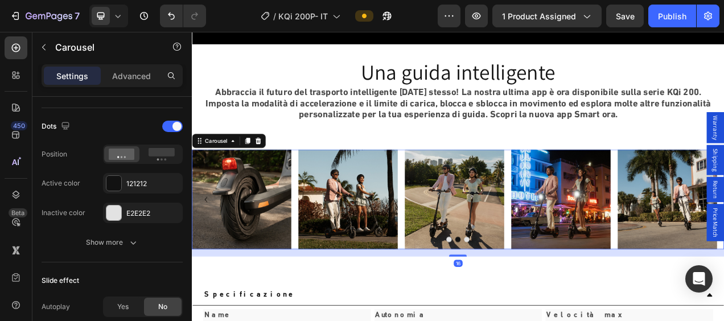
scroll to position [0, 0]
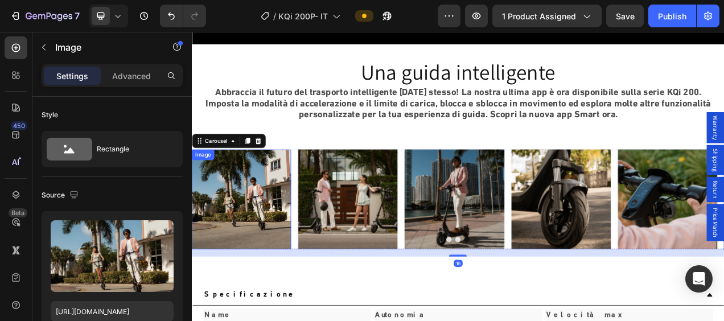
click at [235, 246] on img at bounding box center [256, 247] width 128 height 128
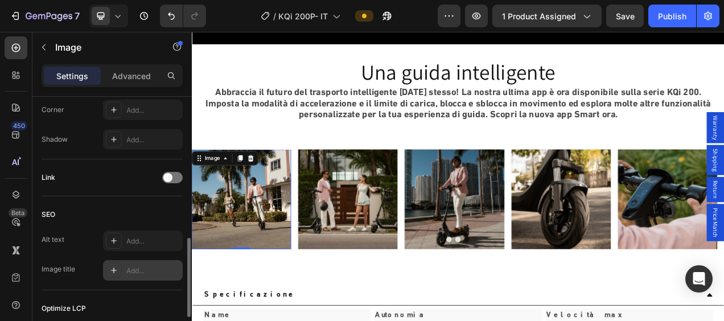
scroll to position [512, 0]
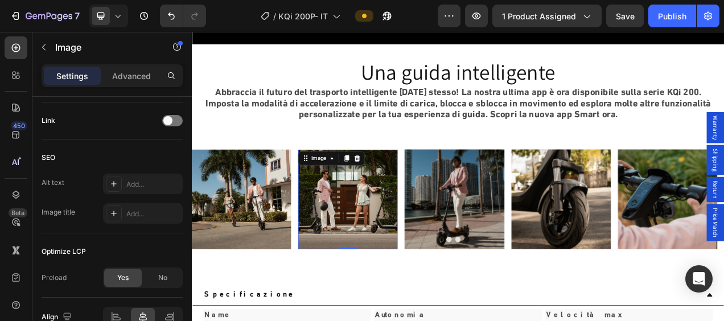
click at [358, 216] on img at bounding box center [392, 247] width 128 height 128
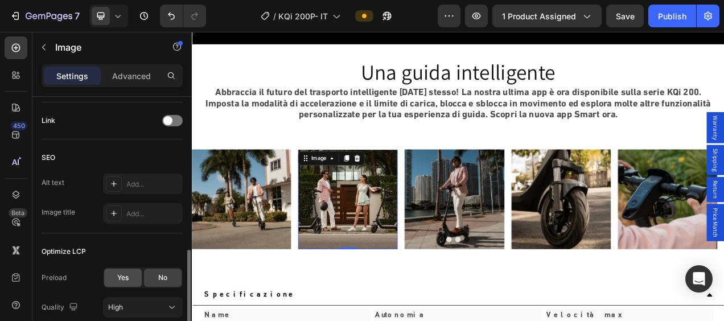
click at [129, 278] on span "Yes" at bounding box center [122, 278] width 11 height 10
click at [516, 261] on img at bounding box center [529, 247] width 128 height 128
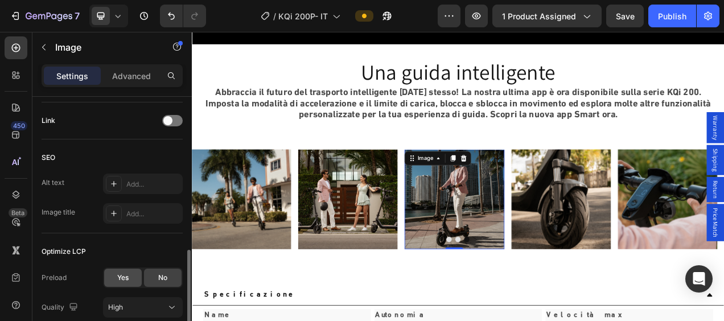
click at [123, 274] on span "Yes" at bounding box center [122, 278] width 11 height 10
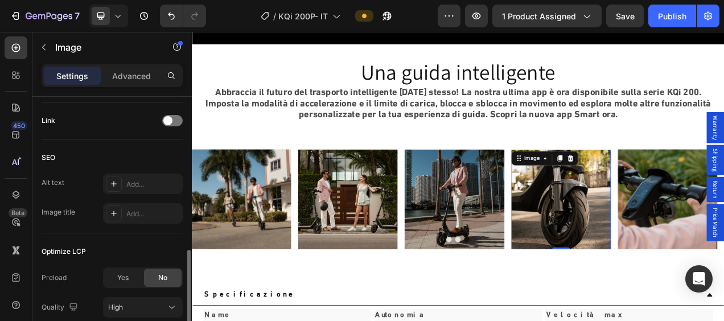
click at [677, 227] on img at bounding box center [666, 247] width 128 height 128
click at [133, 274] on div "Yes" at bounding box center [123, 278] width 38 height 18
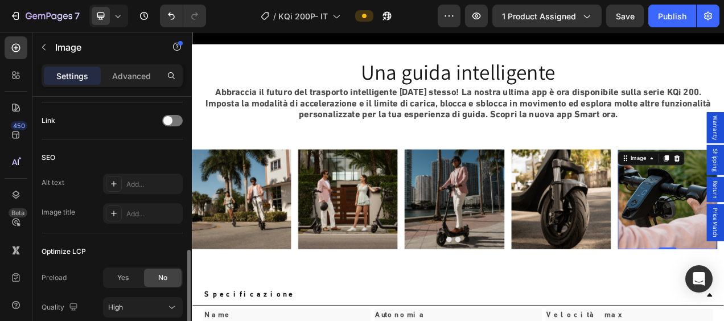
click at [134, 278] on div "Yes" at bounding box center [123, 278] width 38 height 18
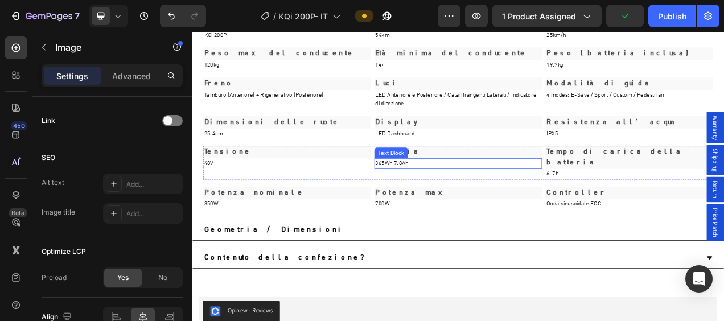
scroll to position [3163, 0]
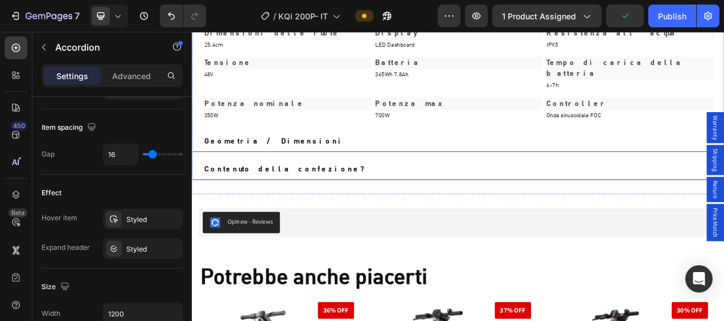
click at [540, 164] on div "Geometria / Dimensioni" at bounding box center [524, 172] width 636 height 17
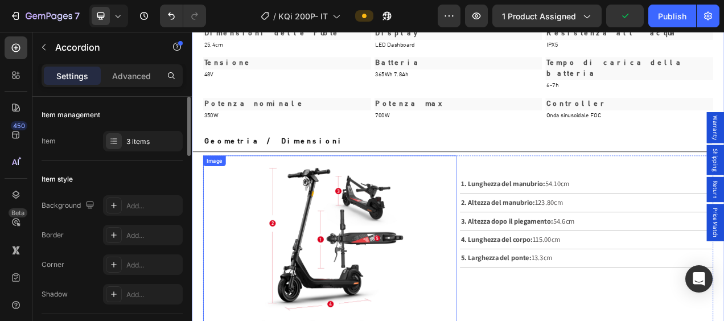
scroll to position [3277, 0]
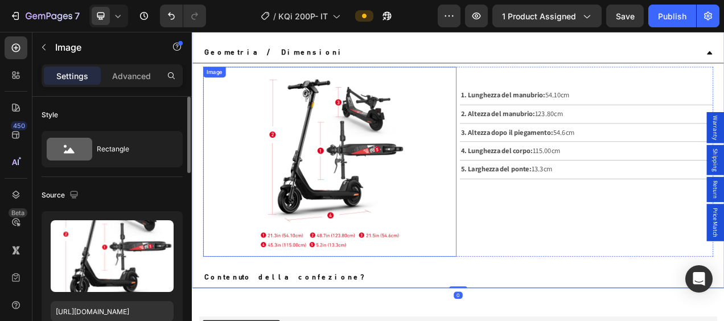
click at [400, 172] on img at bounding box center [368, 199] width 195 height 244
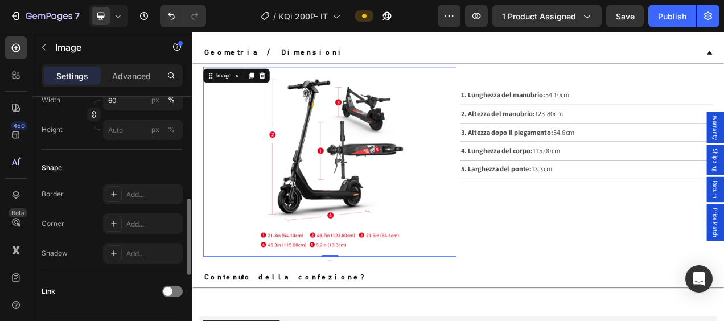
scroll to position [569, 0]
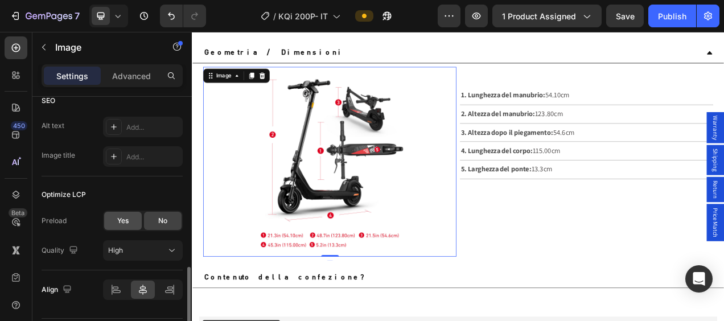
click at [126, 221] on span "Yes" at bounding box center [122, 221] width 11 height 10
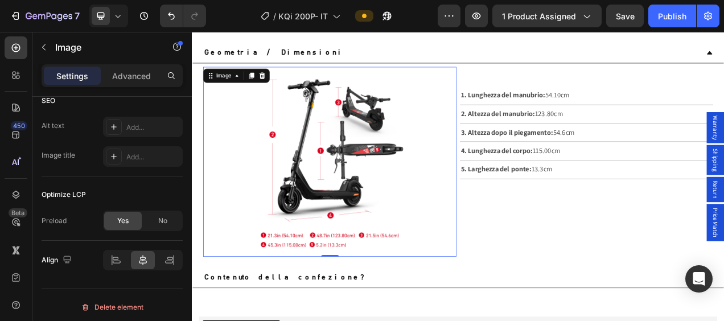
scroll to position [3505, 0]
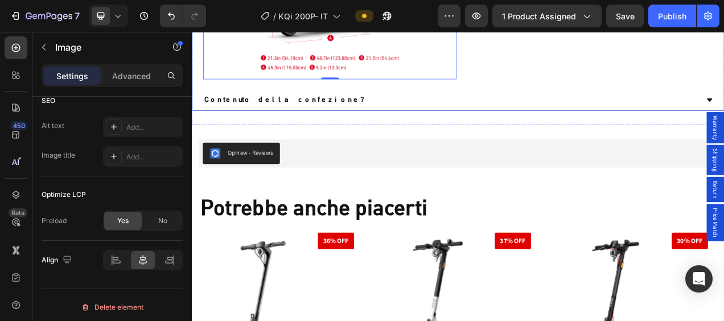
click at [539, 110] on div "Contenuto della confezione?" at bounding box center [533, 119] width 682 height 27
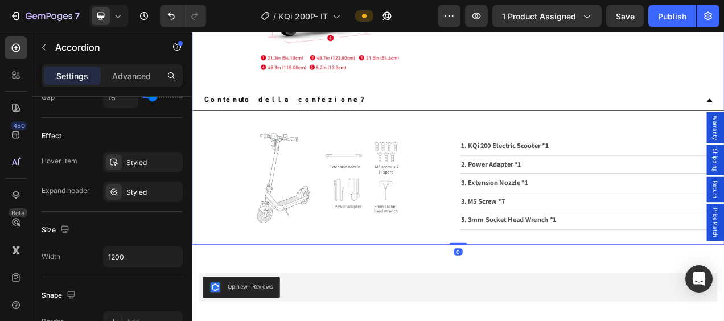
scroll to position [0, 0]
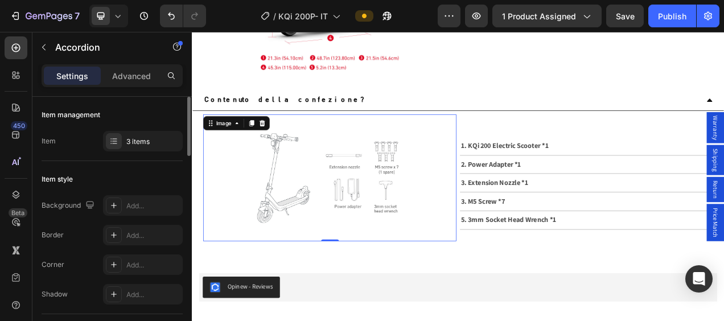
click at [325, 203] on img at bounding box center [368, 219] width 325 height 163
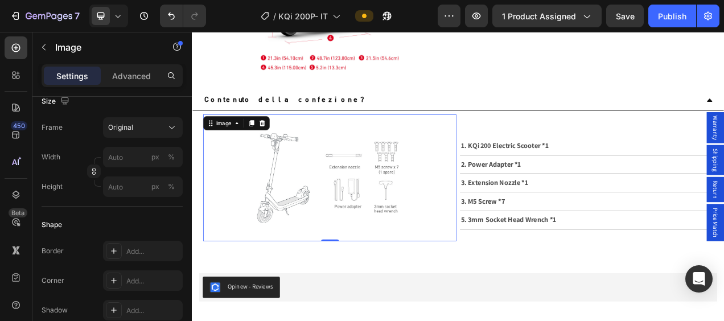
scroll to position [601, 0]
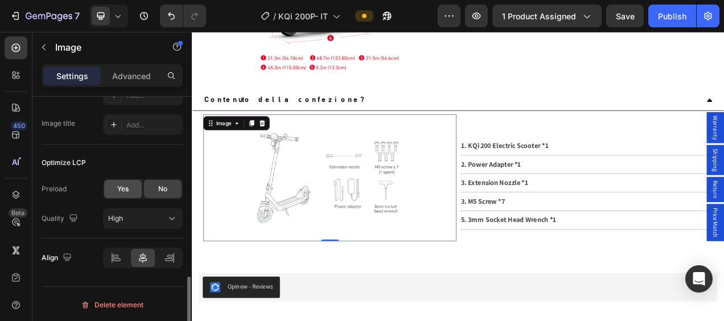
click at [133, 194] on div "Yes" at bounding box center [123, 189] width 38 height 18
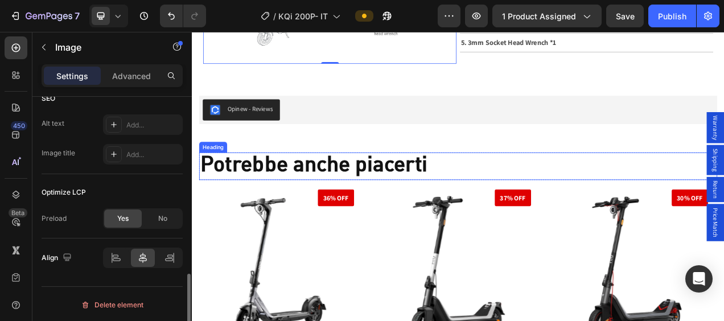
scroll to position [3789, 0]
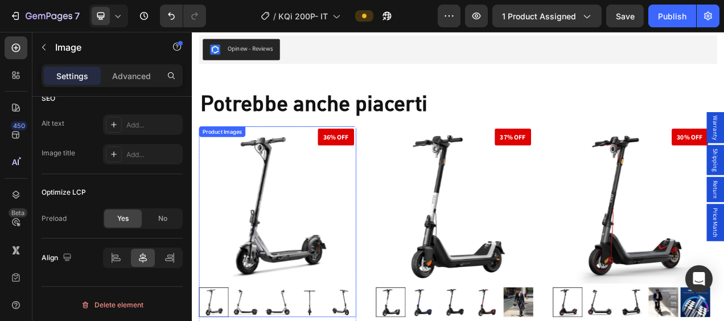
drag, startPoint x: 280, startPoint y: 241, endPoint x: 233, endPoint y: 241, distance: 46.1
click at [280, 241] on img at bounding box center [302, 254] width 202 height 202
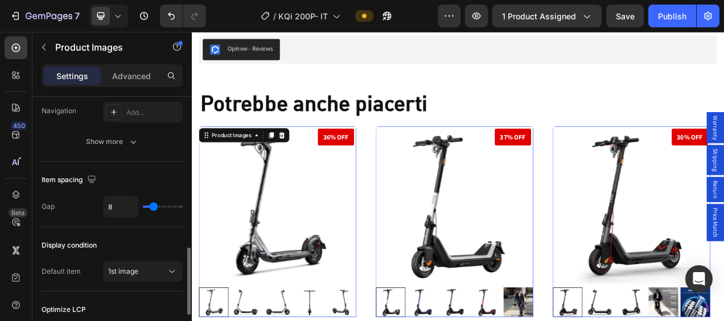
scroll to position [0, 0]
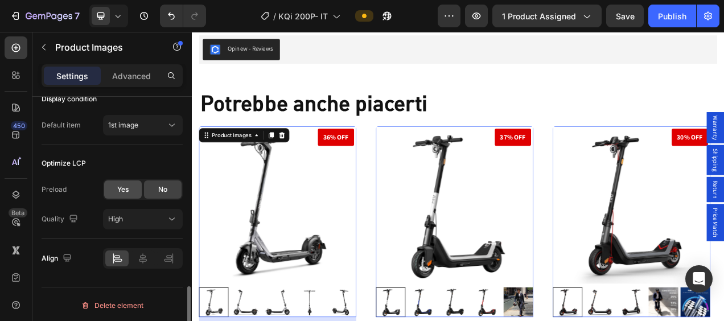
click at [122, 188] on span "Yes" at bounding box center [122, 189] width 11 height 10
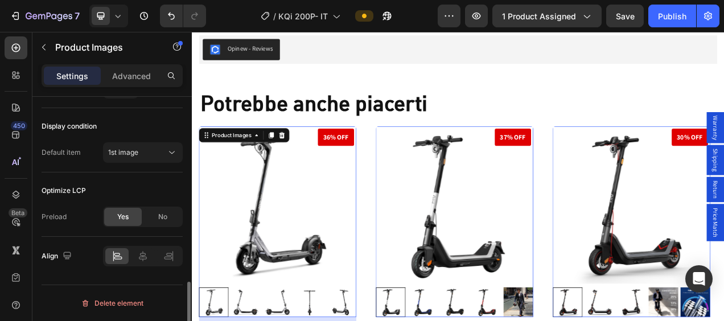
scroll to position [688, 0]
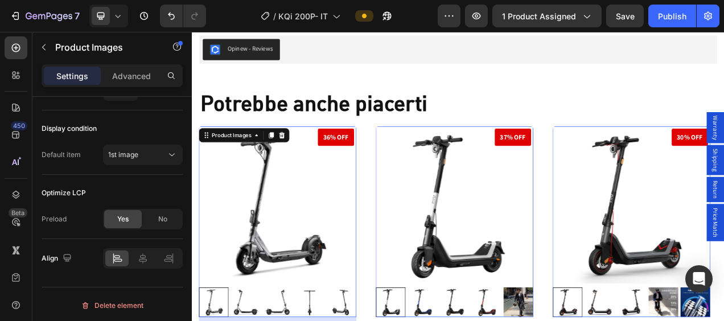
click at [508, 264] on img at bounding box center [529, 254] width 202 height 202
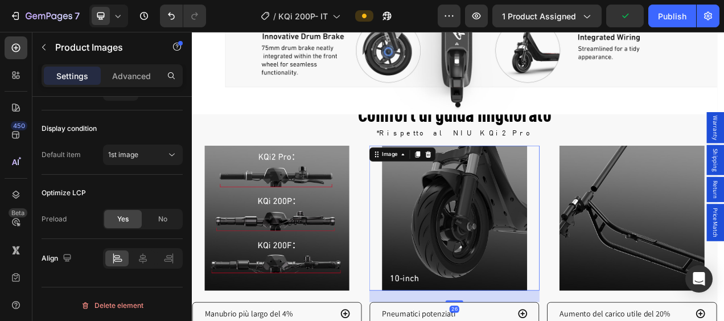
scroll to position [0, 0]
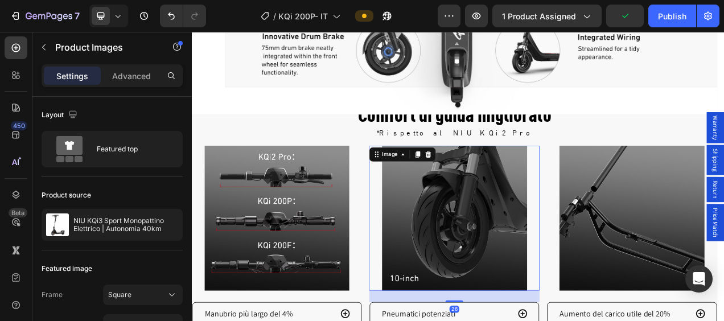
click at [527, 242] on img at bounding box center [529, 271] width 186 height 186
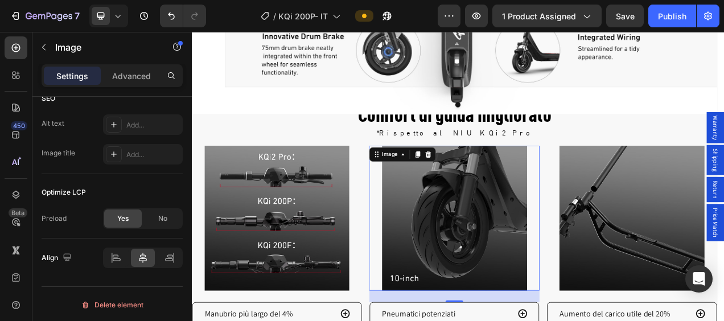
scroll to position [2039, 0]
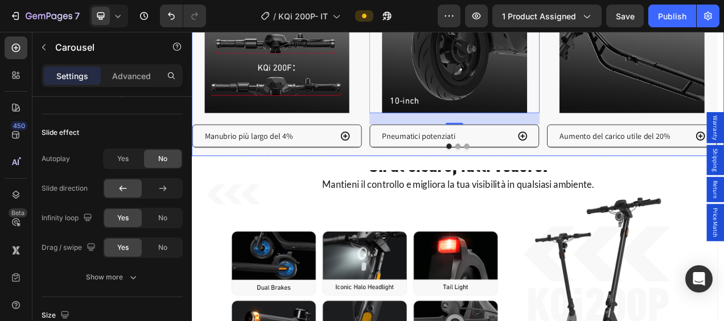
click at [543, 175] on button "Dot" at bounding box center [544, 178] width 7 height 7
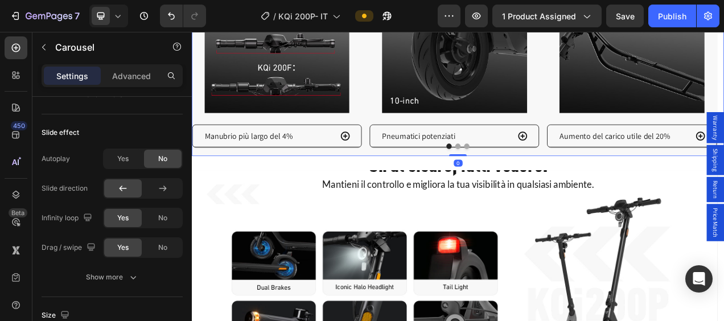
scroll to position [0, 0]
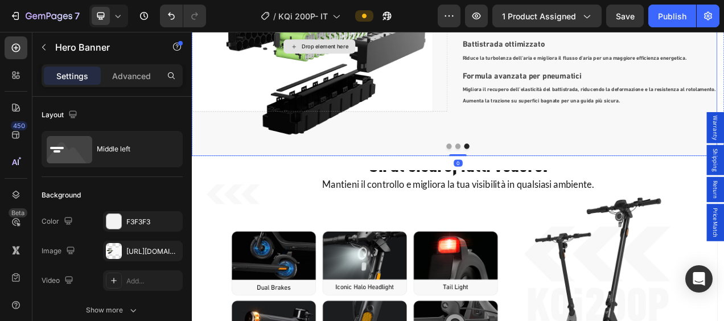
click at [420, 91] on div "Drop element here" at bounding box center [356, 50] width 328 height 167
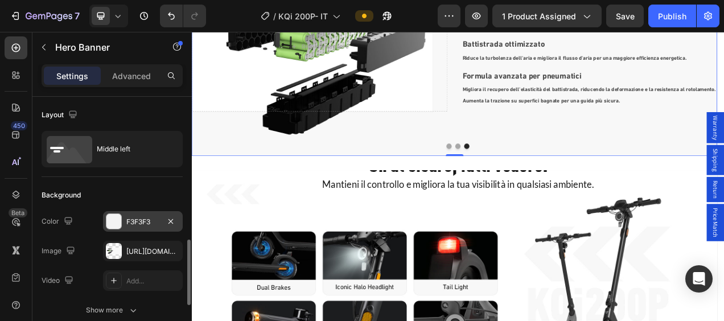
scroll to position [114, 0]
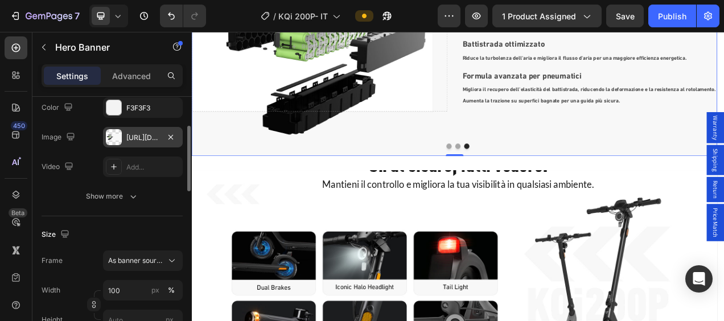
click at [122, 132] on div "[URL][DOMAIN_NAME]" at bounding box center [143, 137] width 80 height 20
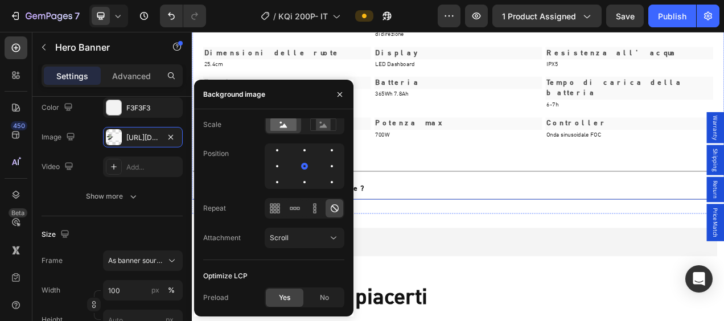
scroll to position [3349, 0]
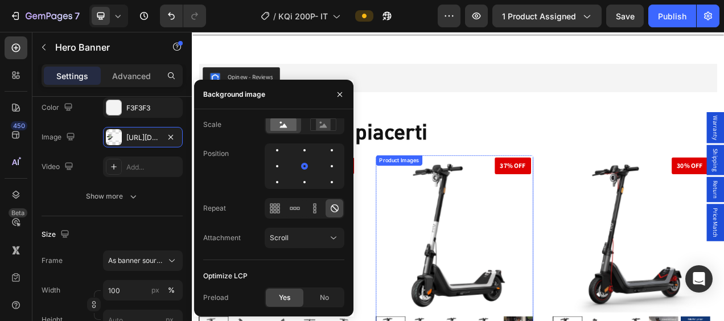
click at [557, 281] on img at bounding box center [529, 291] width 202 height 202
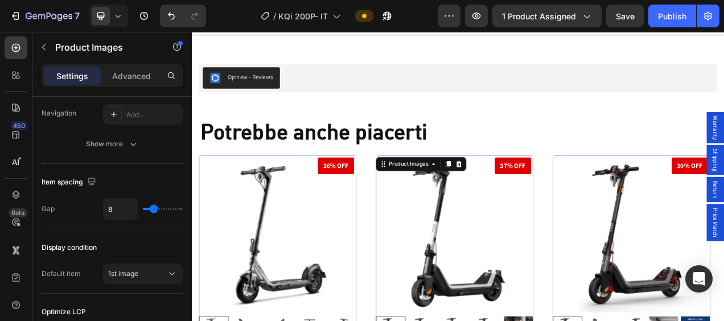
scroll to position [688, 0]
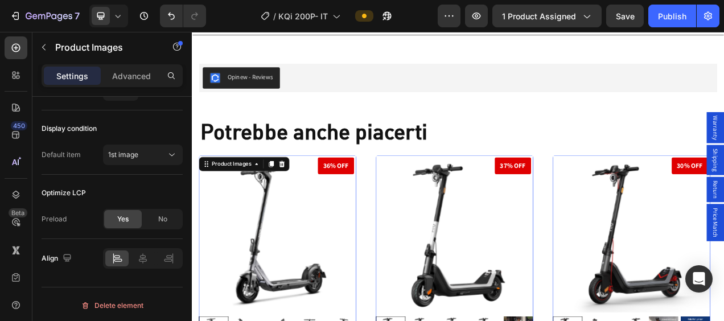
click at [311, 281] on img at bounding box center [302, 291] width 202 height 202
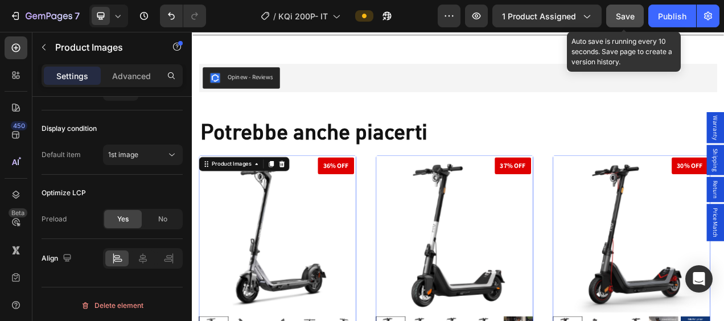
click at [631, 22] on button "Save" at bounding box center [625, 16] width 38 height 23
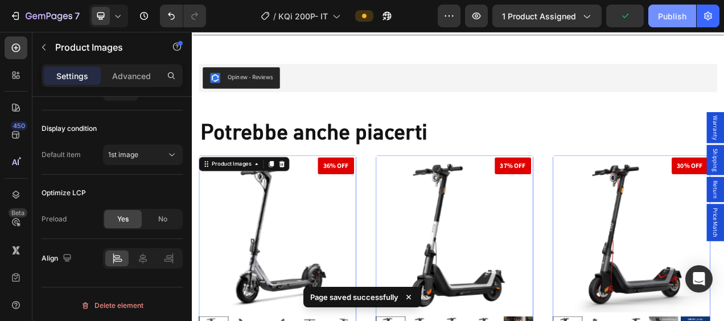
click at [668, 13] on div "Publish" at bounding box center [672, 16] width 28 height 12
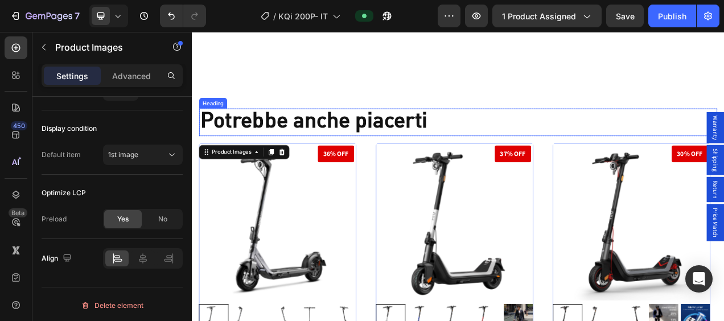
scroll to position [3519, 0]
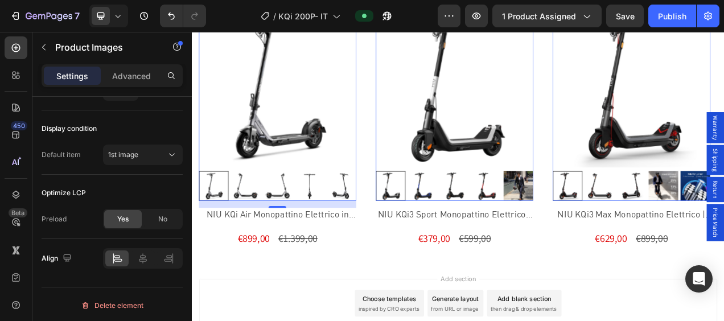
click at [513, 141] on img at bounding box center [529, 105] width 202 height 202
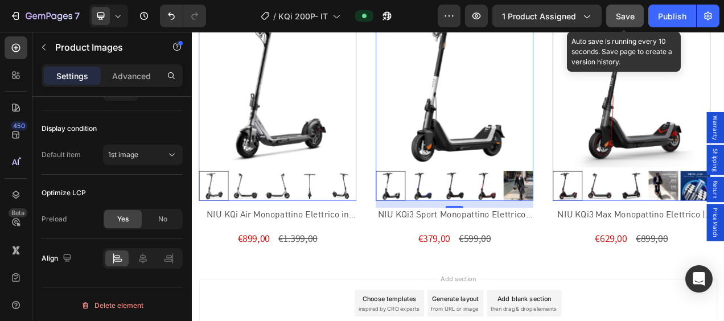
click at [638, 15] on button "Save" at bounding box center [625, 16] width 38 height 23
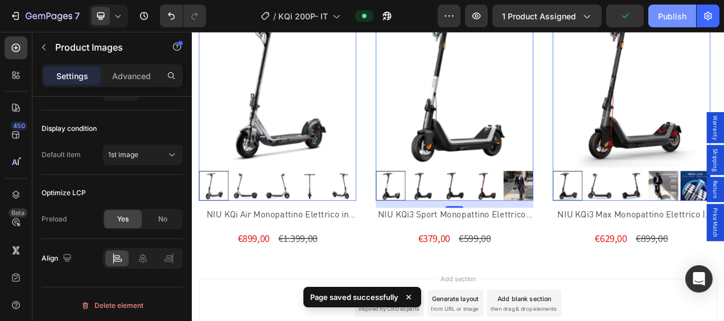
click at [677, 14] on div "Publish" at bounding box center [672, 16] width 28 height 12
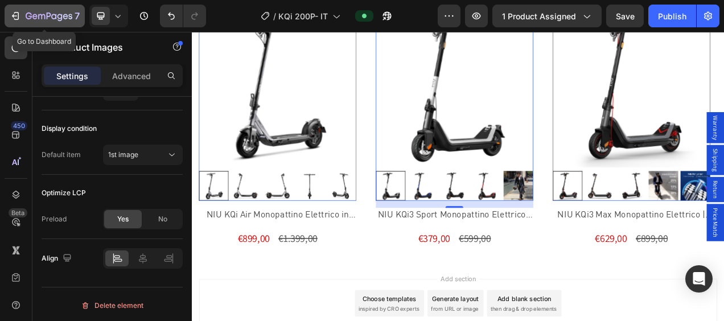
click at [19, 22] on icon "button" at bounding box center [15, 15] width 11 height 11
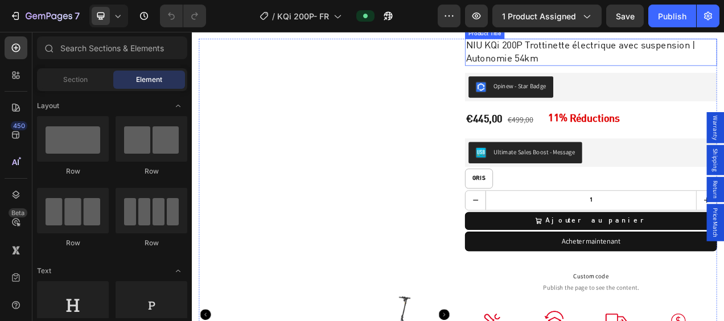
scroll to position [57, 0]
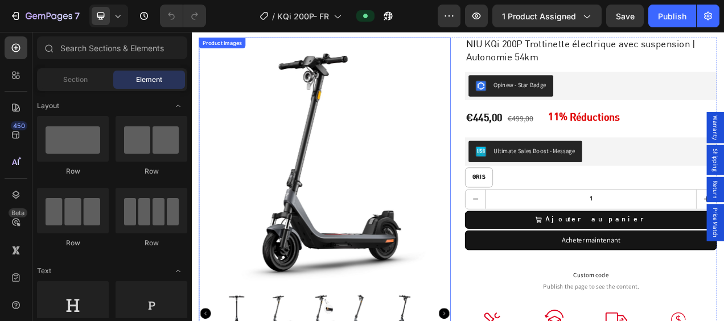
click at [389, 171] on img at bounding box center [362, 200] width 323 height 323
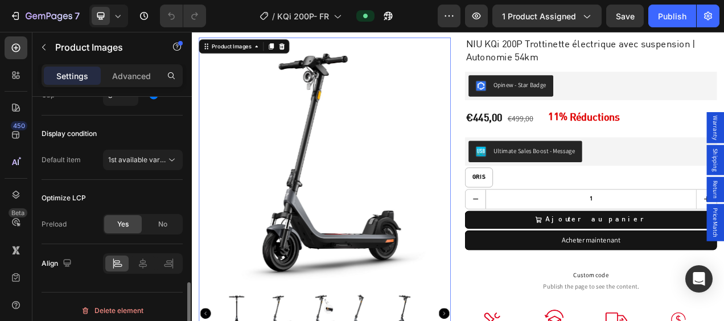
scroll to position [688, 0]
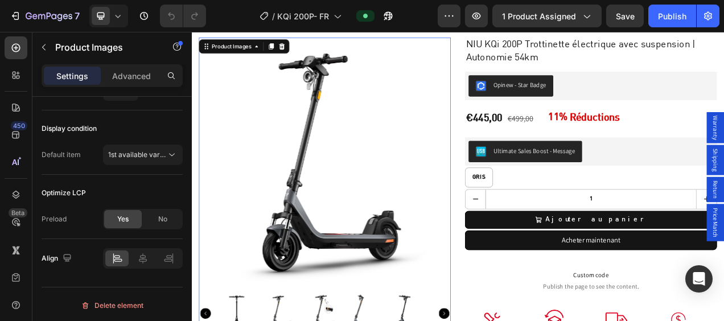
click at [388, 188] on img at bounding box center [362, 200] width 323 height 323
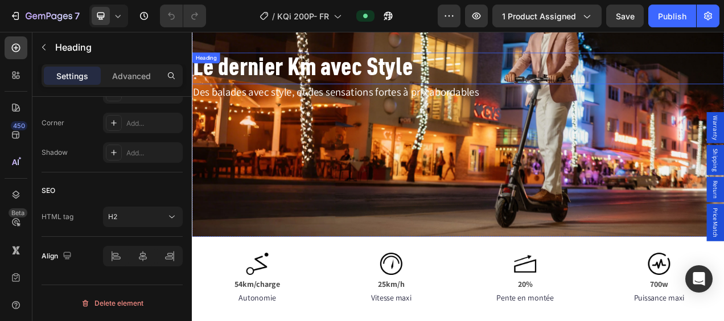
scroll to position [0, 0]
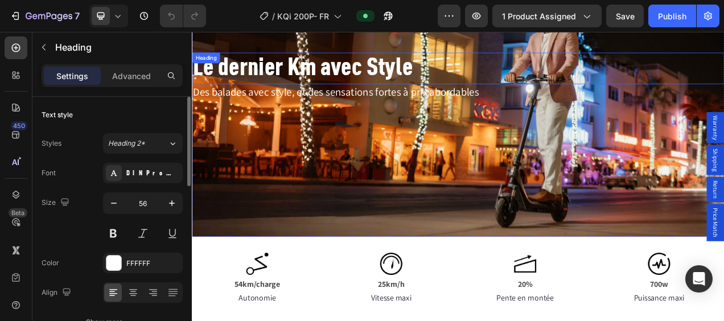
click at [489, 64] on h2 "Le dernier Km avec Style" at bounding box center [533, 79] width 683 height 40
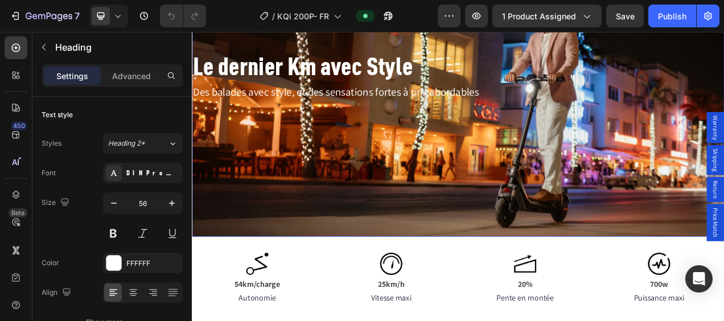
click at [416, 142] on div "Le dernier Km avec Style Heading Des balades avec style, et des sensations fort…" at bounding box center [533, 134] width 683 height 151
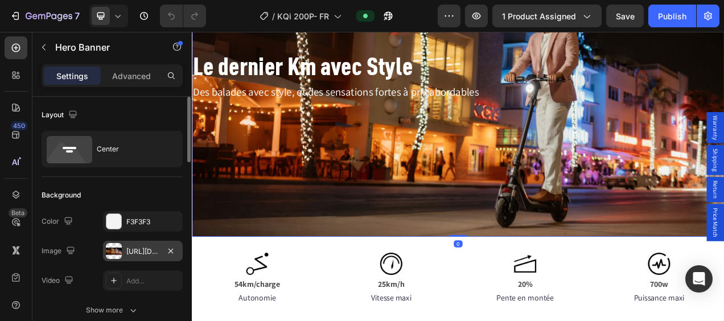
click at [126, 257] on div "[URL][DOMAIN_NAME]" at bounding box center [143, 251] width 80 height 20
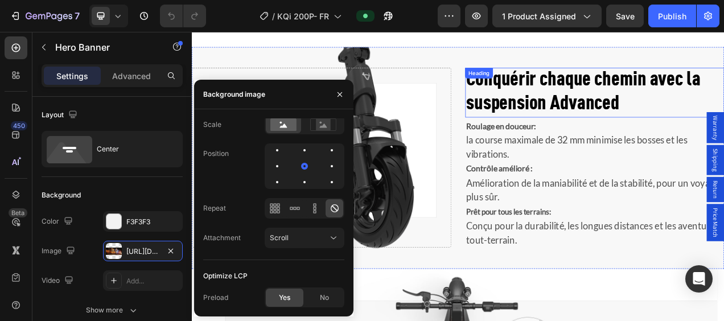
scroll to position [1423, 0]
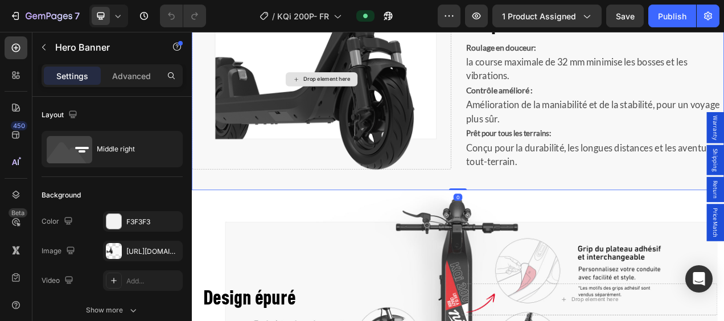
click at [478, 121] on div "Drop element here" at bounding box center [358, 92] width 332 height 231
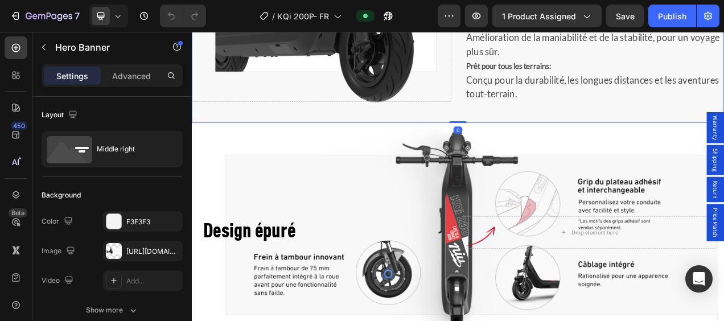
scroll to position [1537, 0]
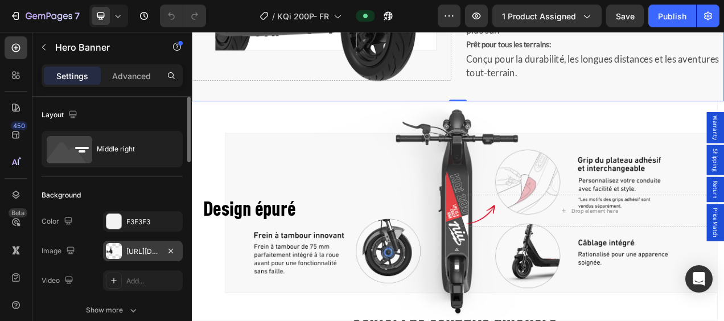
click at [117, 250] on div at bounding box center [114, 251] width 16 height 16
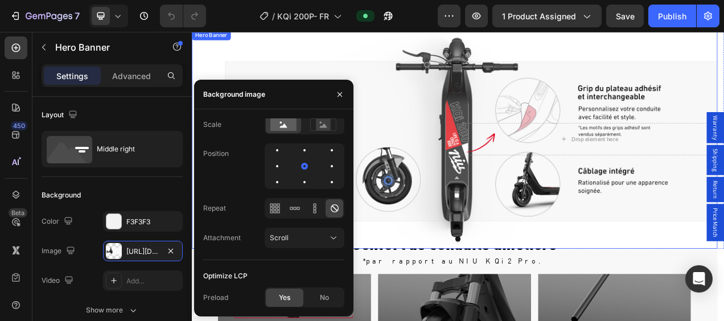
scroll to position [1651, 0]
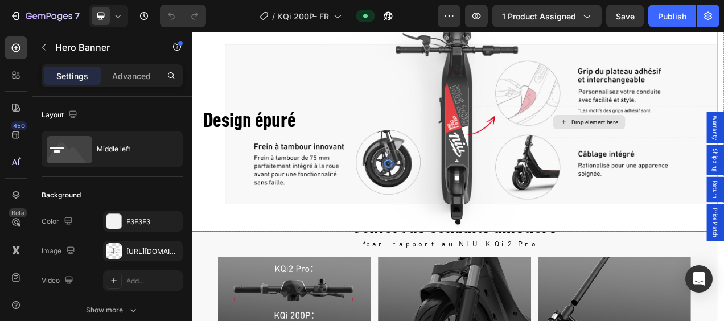
click at [551, 149] on div "Drop element here" at bounding box center [702, 148] width 328 height 41
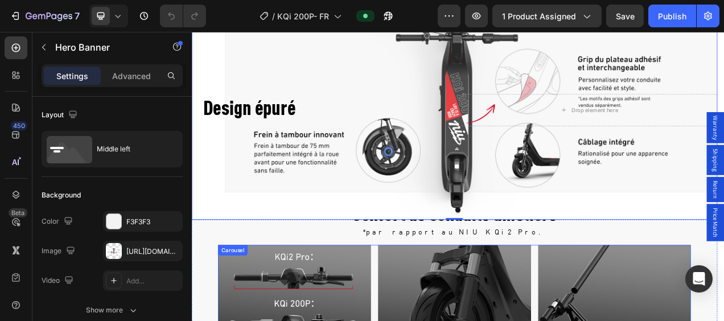
scroll to position [1936, 0]
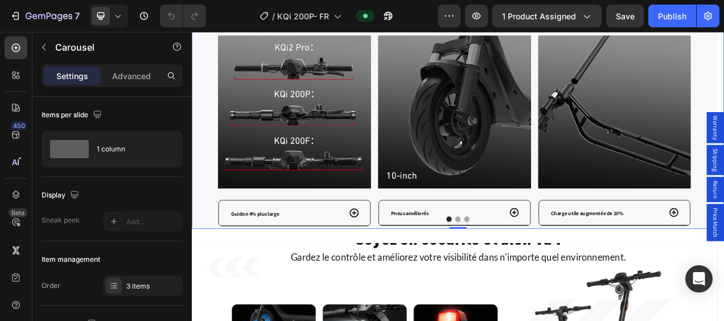
click at [541, 269] on button "Dot" at bounding box center [544, 272] width 7 height 7
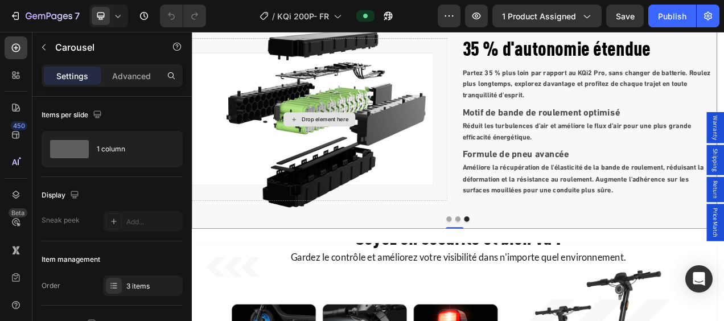
click at [426, 72] on div "Drop element here" at bounding box center [356, 144] width 328 height 209
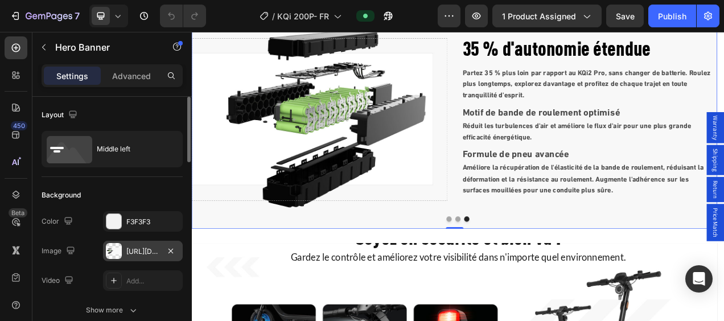
click at [116, 243] on div at bounding box center [114, 251] width 16 height 16
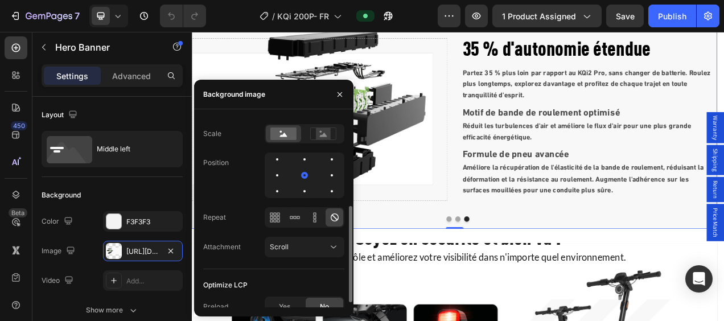
scroll to position [180, 0]
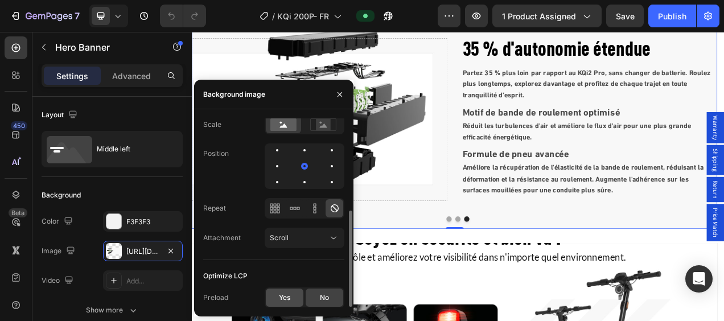
drag, startPoint x: 282, startPoint y: 298, endPoint x: 401, endPoint y: 249, distance: 128.4
click at [282, 298] on span "Yes" at bounding box center [284, 298] width 11 height 10
click at [530, 269] on button "Dot" at bounding box center [533, 272] width 7 height 7
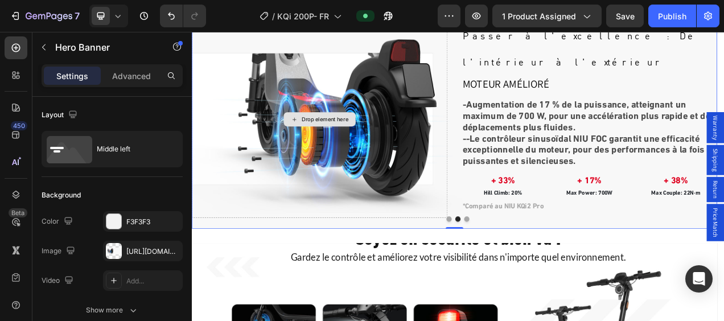
click at [403, 79] on div "Drop element here" at bounding box center [356, 144] width 328 height 252
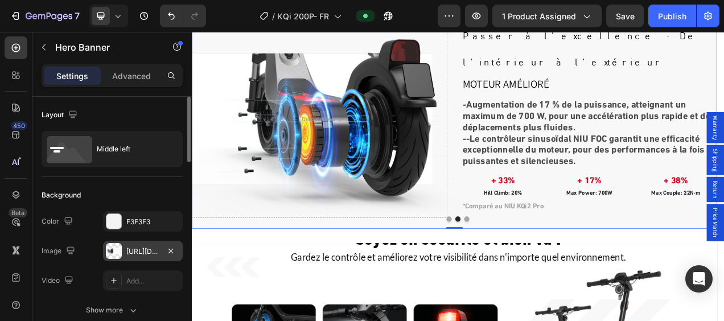
click at [116, 251] on div at bounding box center [114, 251] width 16 height 16
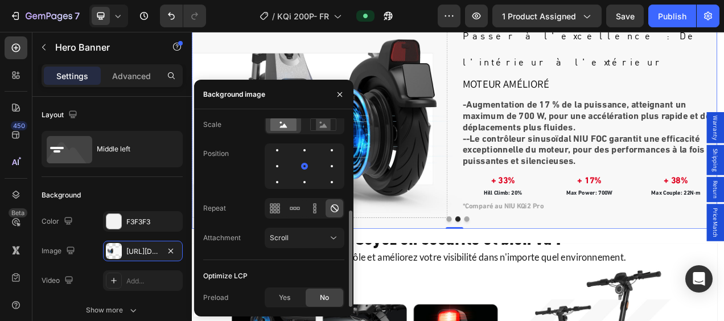
drag, startPoint x: 288, startPoint y: 296, endPoint x: 325, endPoint y: 285, distance: 38.7
click at [288, 297] on span "Yes" at bounding box center [284, 298] width 11 height 10
click at [519, 269] on button "Dot" at bounding box center [522, 272] width 7 height 7
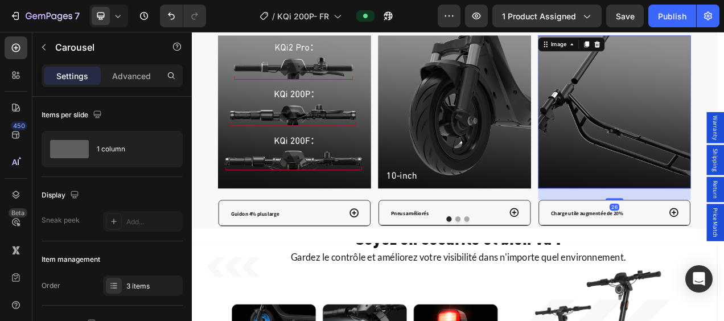
click at [721, 135] on img at bounding box center [734, 134] width 196 height 196
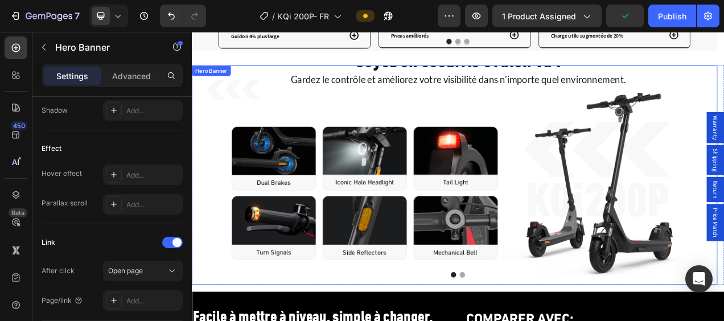
scroll to position [0, 0]
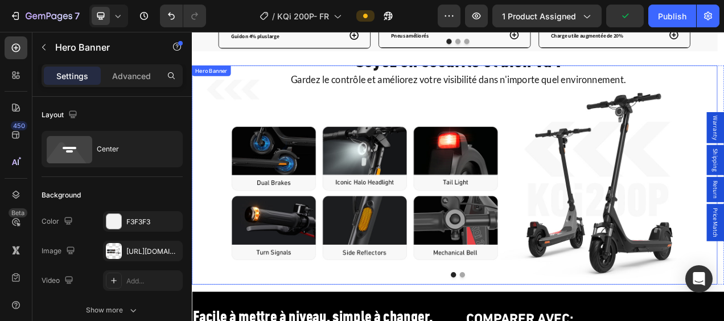
click at [369, 180] on div "Soyez en sécurité et bien vu ! Heading Gardez le contrôle et améliorez votre vi…" at bounding box center [529, 216] width 675 height 318
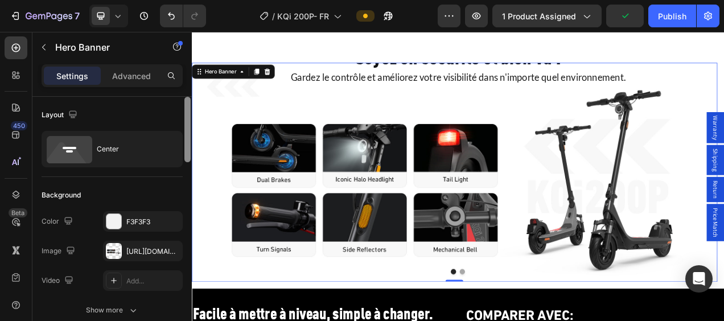
scroll to position [2334, 0]
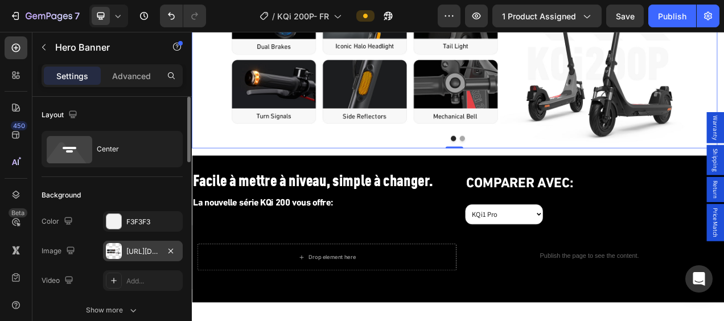
click at [116, 249] on div at bounding box center [114, 251] width 16 height 16
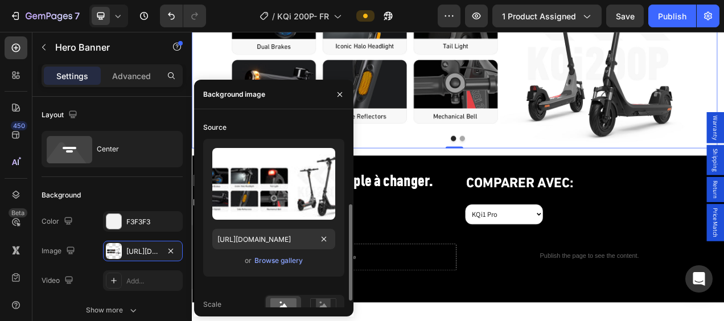
scroll to position [180, 0]
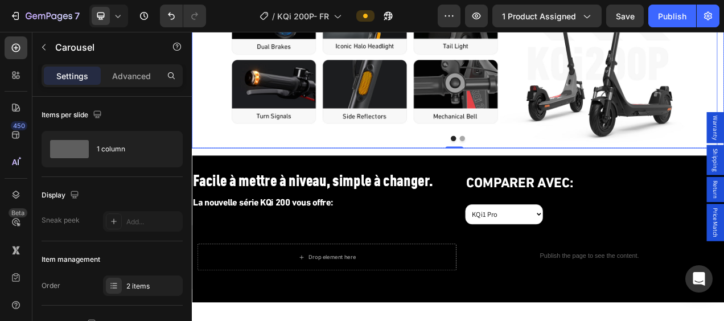
click at [536, 170] on button "Dot" at bounding box center [539, 169] width 7 height 7
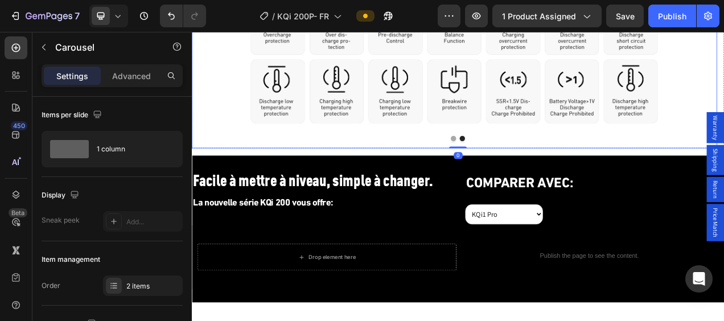
click at [539, 61] on div "BMS* NIU (Battery Management System) Heading La série KQi 200 est équipée du sy…" at bounding box center [529, 41] width 675 height 347
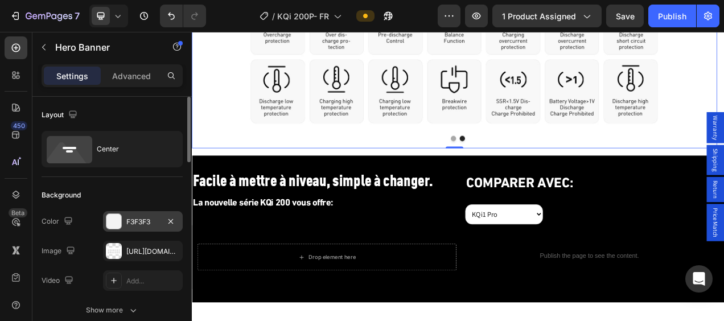
scroll to position [57, 0]
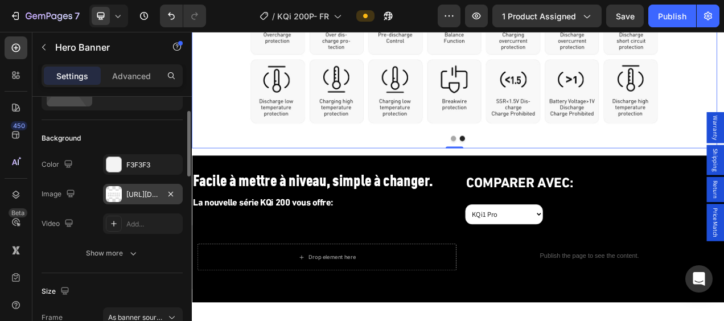
click at [124, 191] on div "[URL][DOMAIN_NAME]" at bounding box center [143, 194] width 80 height 20
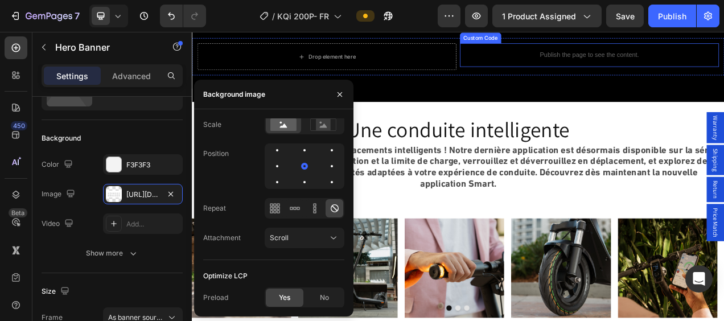
scroll to position [2619, 0]
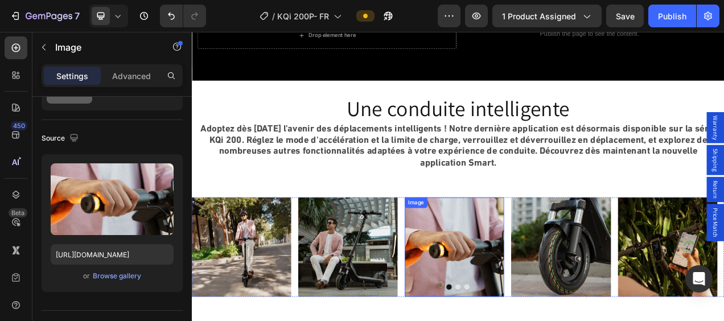
click at [548, 272] on img at bounding box center [529, 308] width 128 height 128
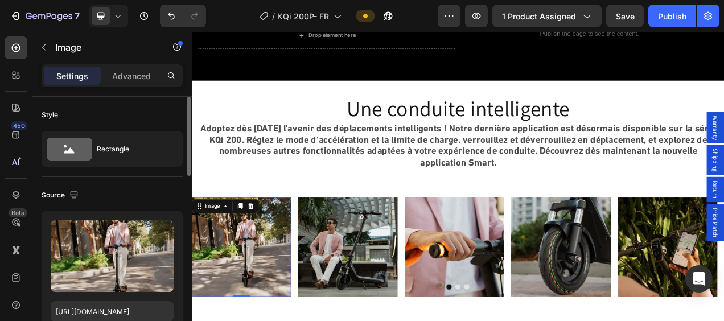
click at [244, 299] on img at bounding box center [256, 308] width 128 height 128
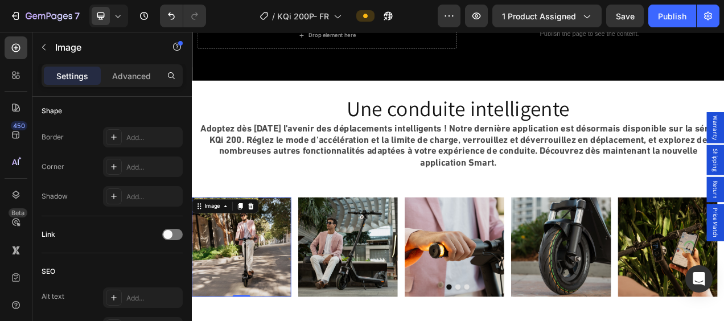
scroll to position [569, 0]
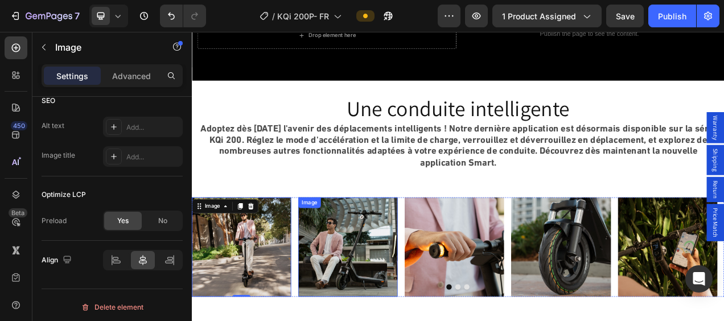
click at [395, 315] on img at bounding box center [392, 308] width 128 height 128
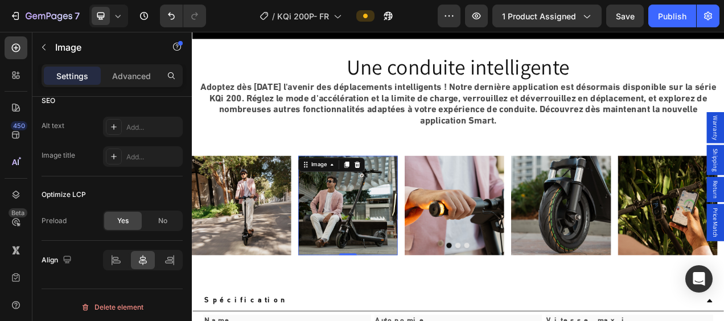
scroll to position [2790, 0]
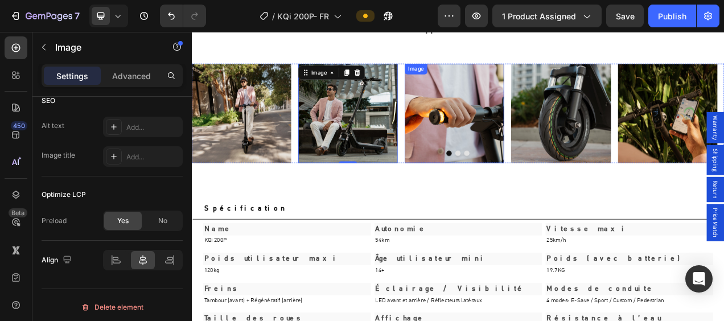
click at [552, 157] on img at bounding box center [529, 137] width 128 height 128
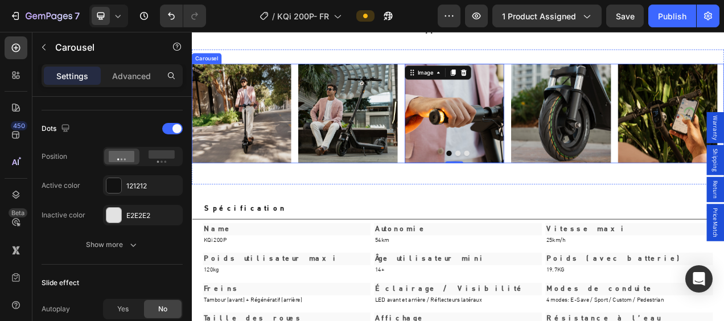
click at [541, 187] on button "Dot" at bounding box center [544, 187] width 7 height 7
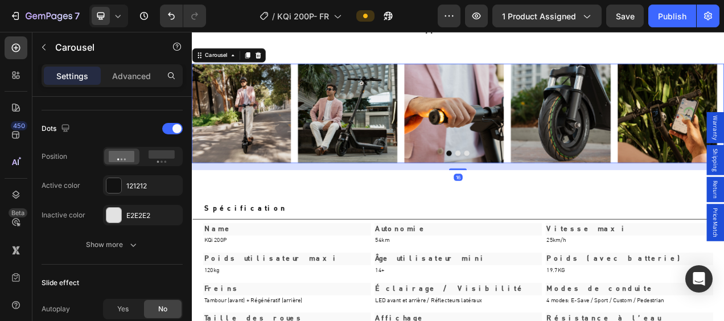
scroll to position [0, 0]
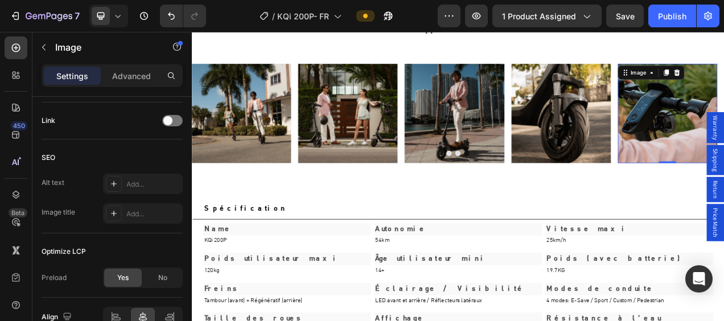
scroll to position [569, 0]
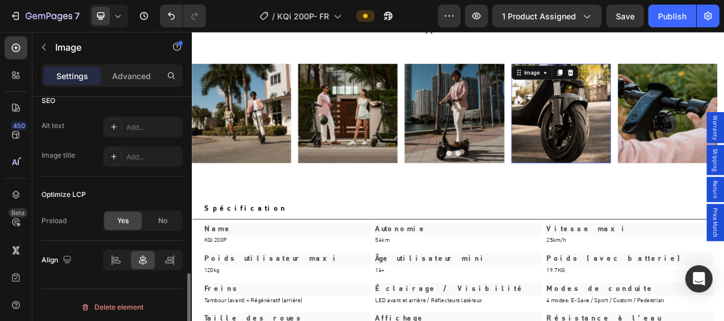
click at [685, 141] on img at bounding box center [666, 137] width 128 height 128
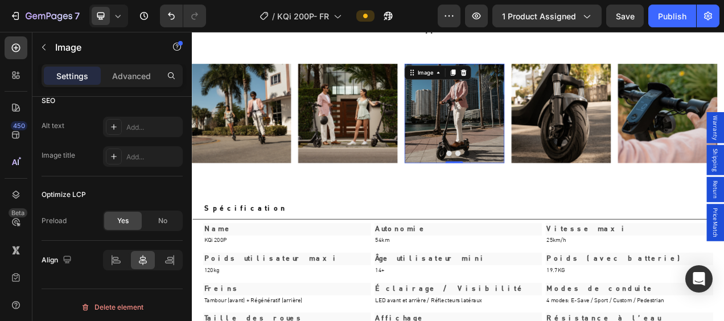
click at [568, 149] on img at bounding box center [529, 137] width 128 height 128
click at [423, 151] on img at bounding box center [392, 137] width 128 height 128
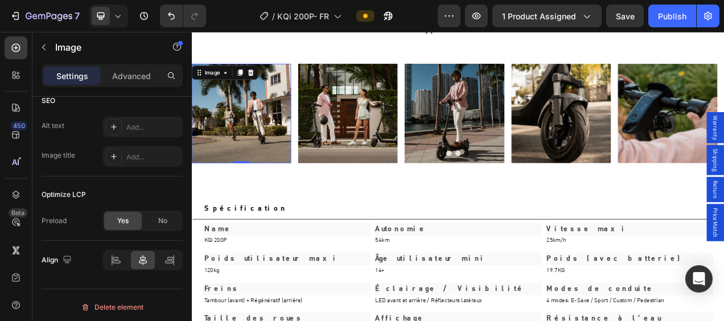
click at [250, 130] on img at bounding box center [256, 137] width 128 height 128
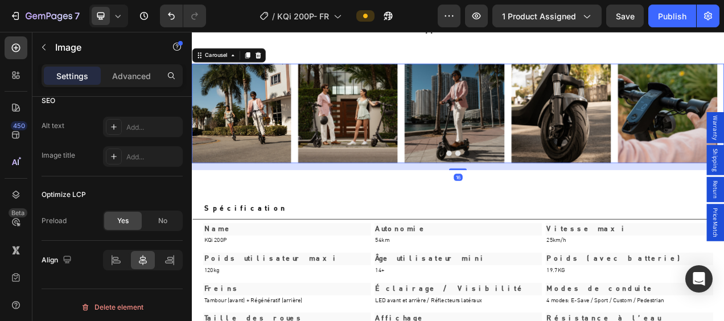
click at [530, 190] on button "Dot" at bounding box center [533, 187] width 7 height 7
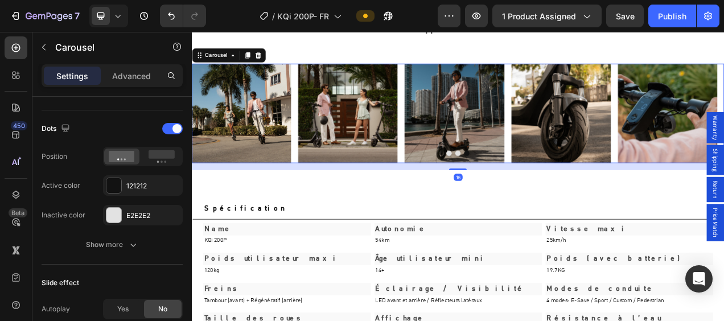
scroll to position [0, 0]
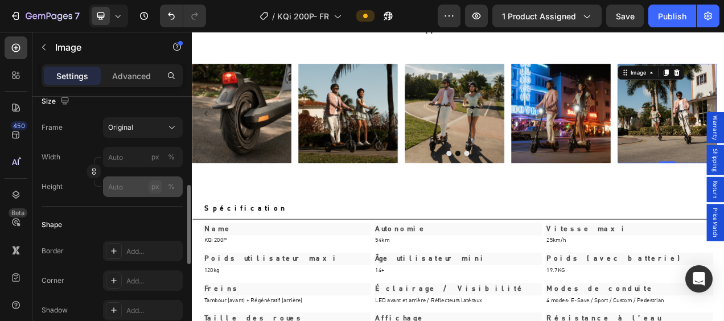
scroll to position [569, 0]
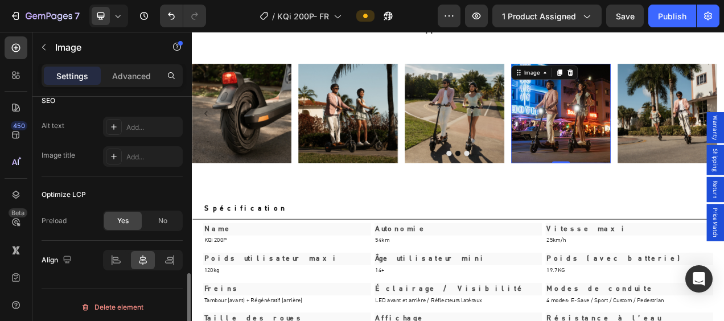
click at [665, 150] on img at bounding box center [666, 137] width 128 height 128
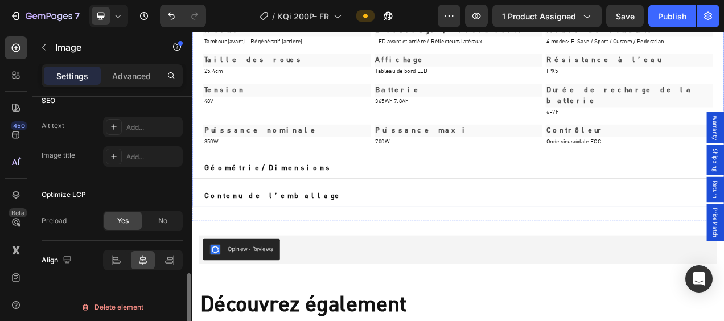
scroll to position [3188, 0]
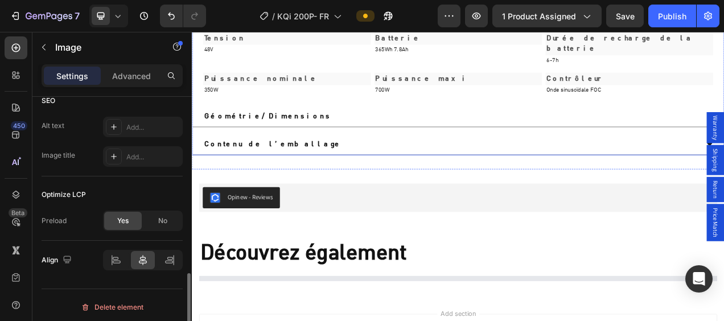
click at [541, 133] on div "Géométrie/Dimensions" at bounding box center [524, 140] width 636 height 17
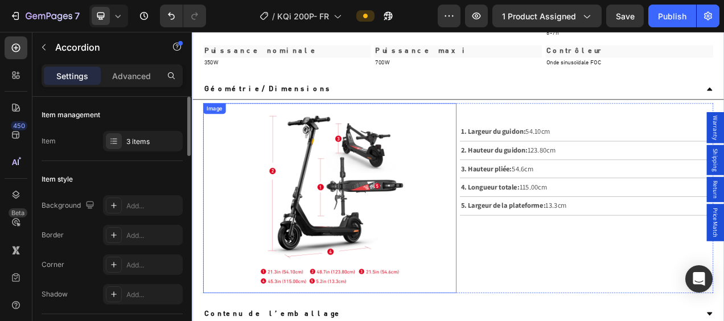
scroll to position [3302, 0]
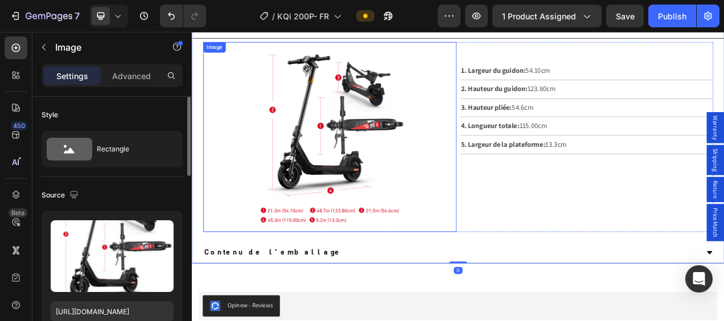
click at [387, 114] on img at bounding box center [368, 167] width 195 height 244
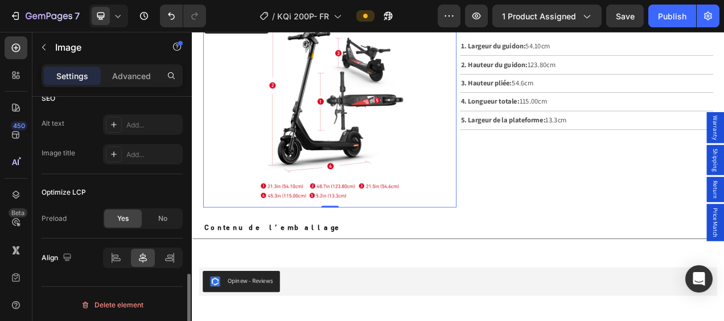
scroll to position [3530, 0]
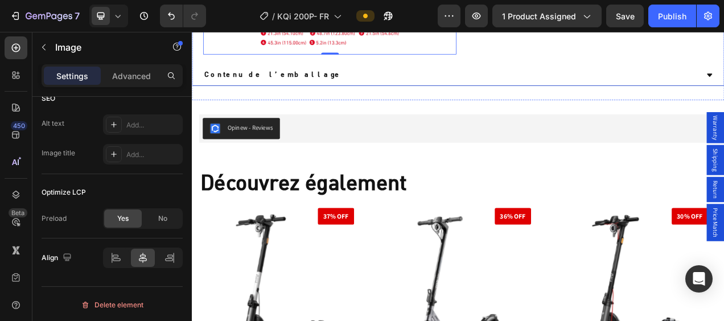
click at [584, 78] on div "Contenu de l’emballage" at bounding box center [533, 88] width 682 height 27
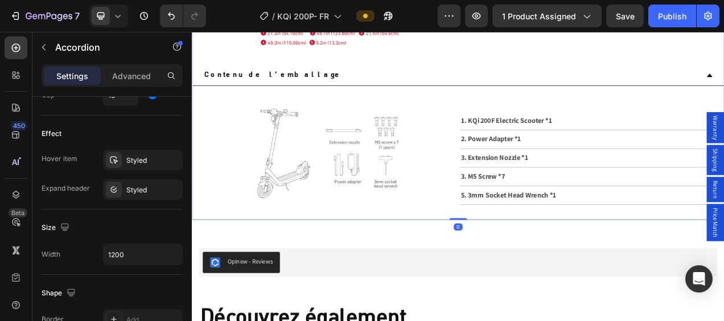
scroll to position [0, 0]
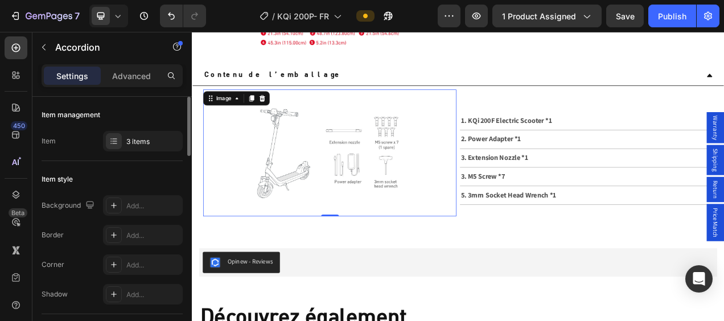
click at [369, 171] on img at bounding box center [368, 187] width 325 height 163
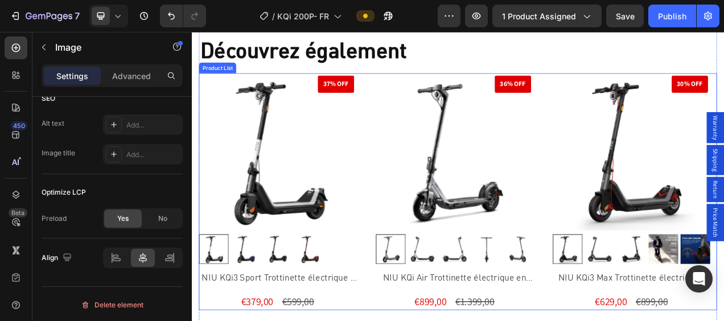
scroll to position [3871, 0]
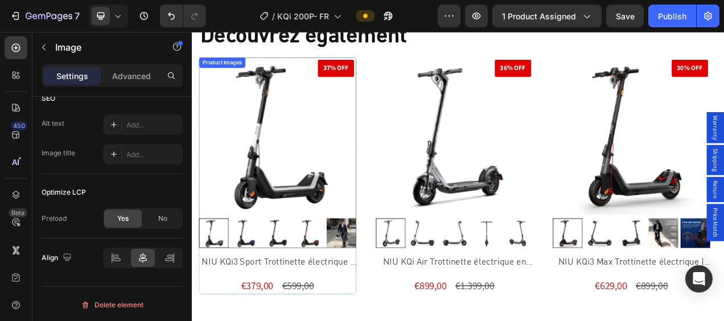
click at [326, 191] on img at bounding box center [302, 165] width 202 height 202
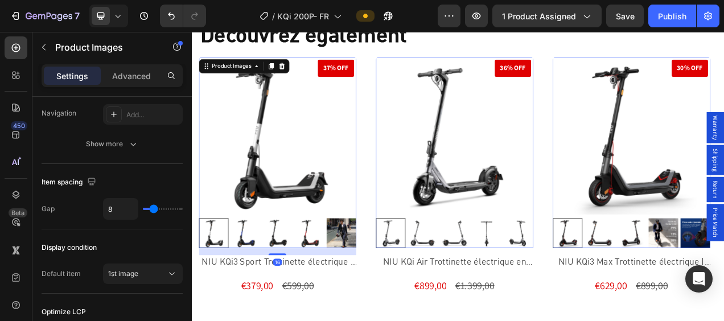
scroll to position [688, 0]
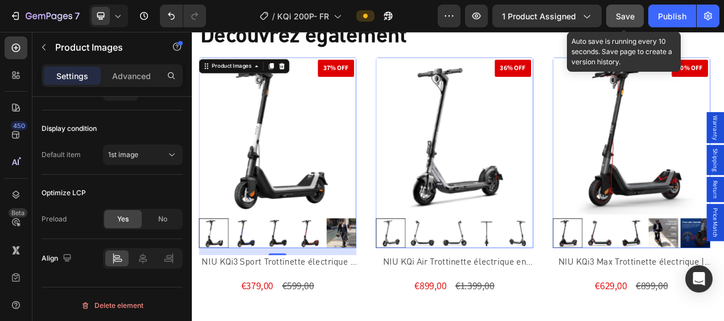
click at [630, 18] on span "Save" at bounding box center [625, 16] width 19 height 10
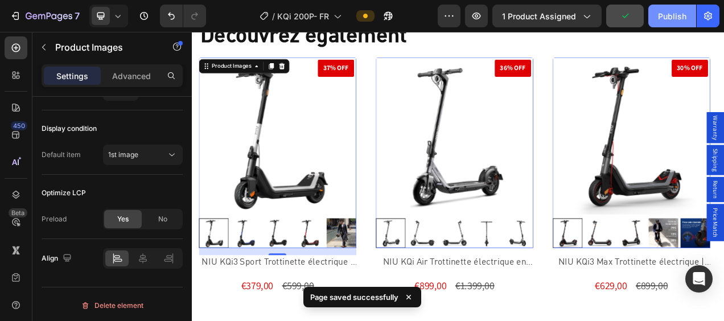
click at [665, 14] on div "Publish" at bounding box center [672, 16] width 28 height 12
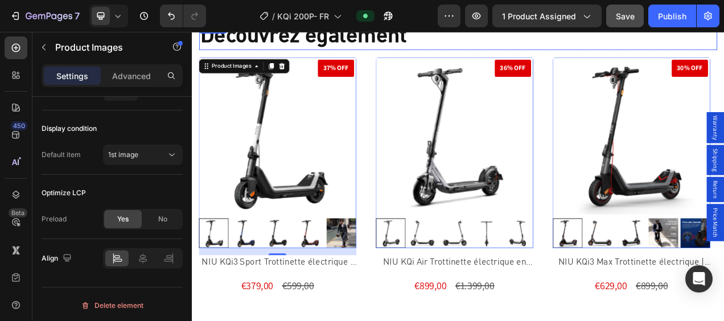
click at [671, 45] on h2 "Découvrez également" at bounding box center [533, 37] width 665 height 35
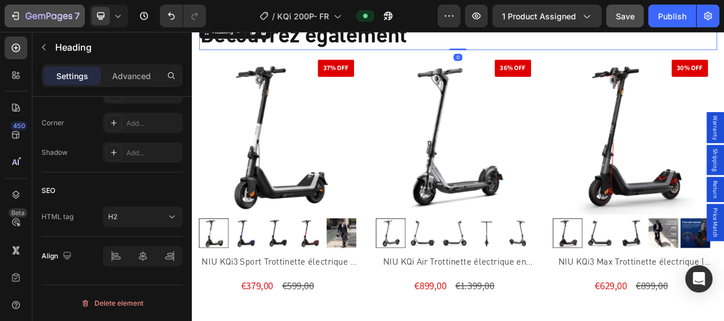
scroll to position [0, 0]
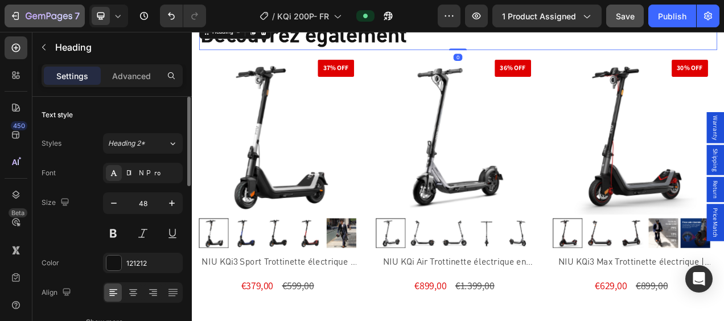
click at [17, 20] on icon "button" at bounding box center [15, 15] width 11 height 11
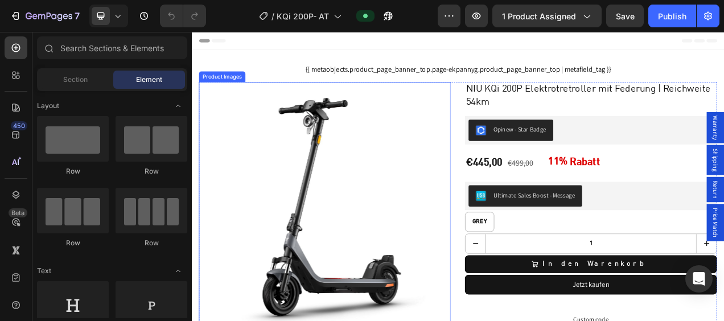
click at [353, 205] on img at bounding box center [362, 257] width 323 height 323
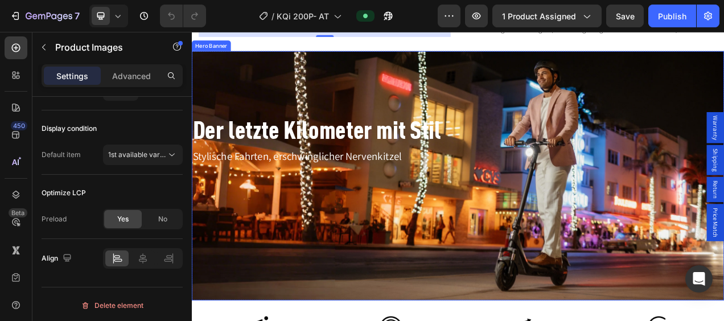
scroll to position [911, 0]
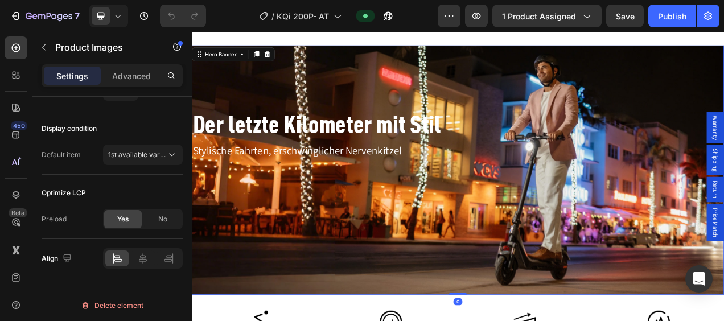
click at [570, 72] on div "Background Image" at bounding box center [533, 210] width 683 height 321
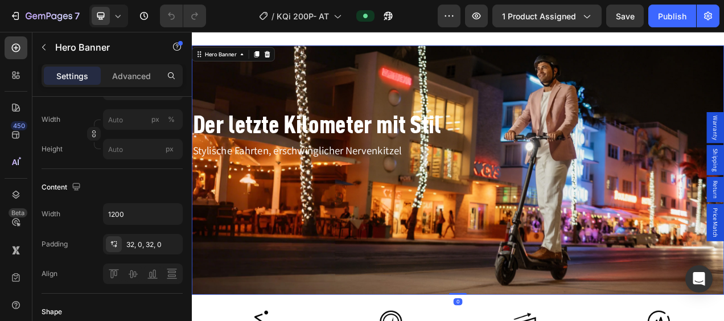
scroll to position [114, 0]
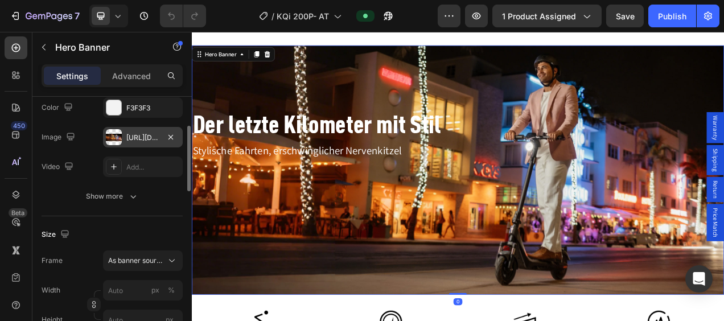
click at [114, 134] on div at bounding box center [114, 137] width 16 height 16
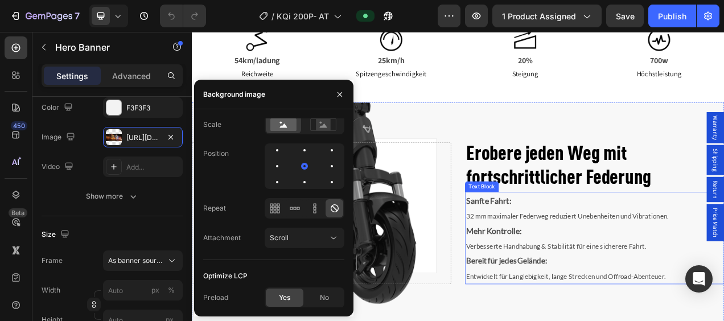
scroll to position [1366, 0]
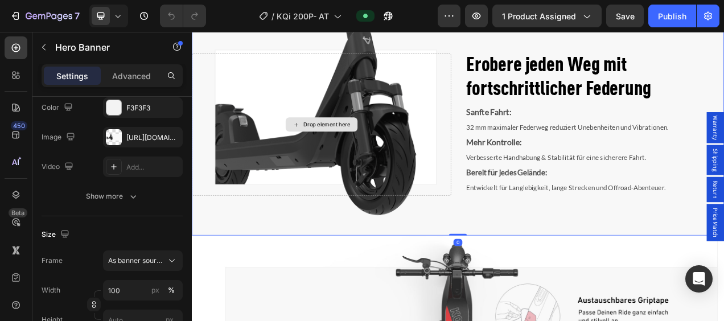
click at [440, 104] on div "Drop element here" at bounding box center [358, 151] width 332 height 182
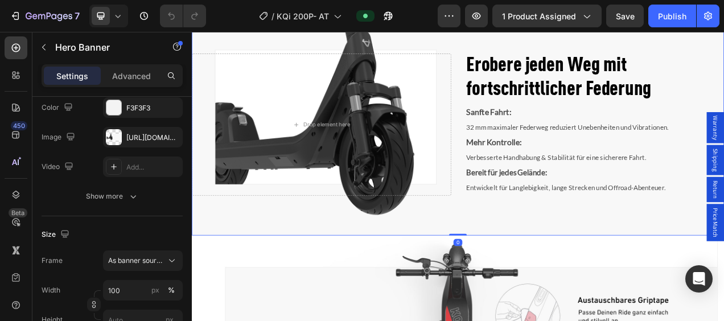
click at [453, 42] on div "Erobere jeden Weg mit fortschrittlicher Federung Heading Sanfte Fahrt: 32 mm ma…" at bounding box center [533, 151] width 683 height 219
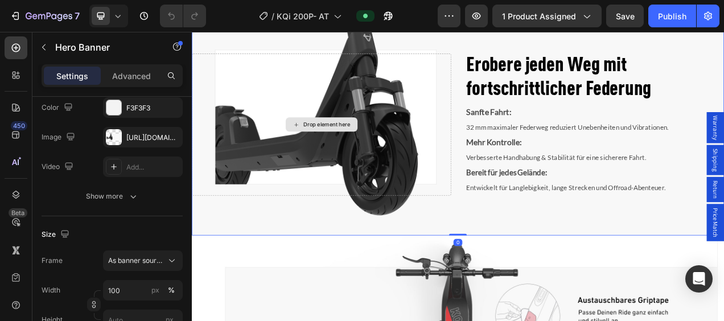
click at [461, 126] on div "Drop element here" at bounding box center [358, 151] width 332 height 182
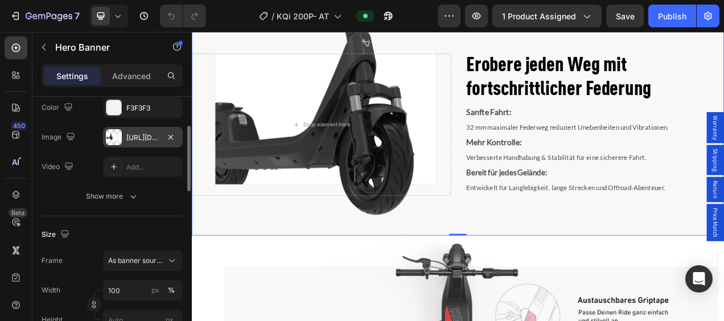
click at [121, 139] on div at bounding box center [114, 137] width 16 height 16
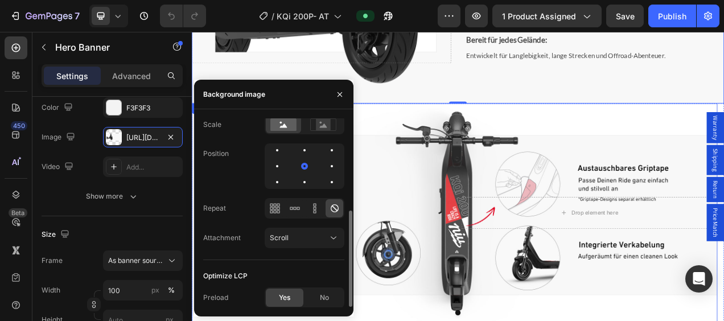
scroll to position [1537, 0]
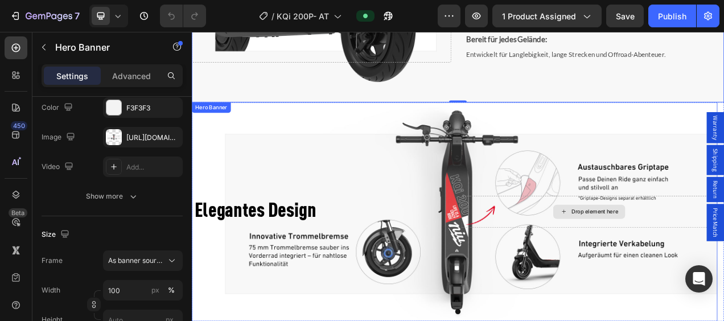
click at [551, 248] on div "Drop element here" at bounding box center [702, 263] width 328 height 41
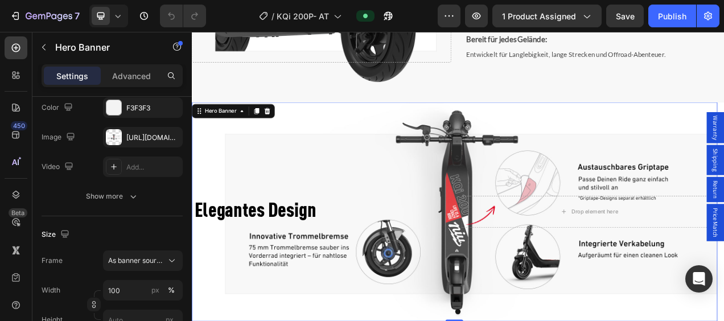
click at [522, 208] on div "Background Image" at bounding box center [529, 262] width 675 height 281
click at [533, 183] on div "Background Image" at bounding box center [529, 262] width 675 height 281
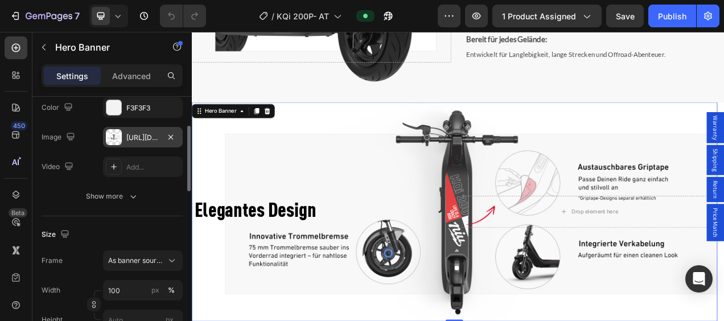
click at [134, 141] on div "[URL][DOMAIN_NAME]" at bounding box center [142, 138] width 33 height 10
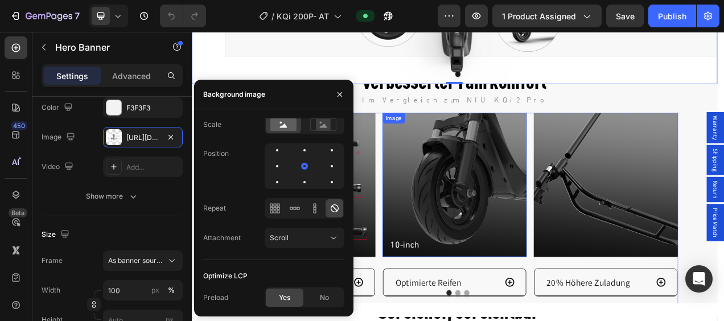
scroll to position [1879, 0]
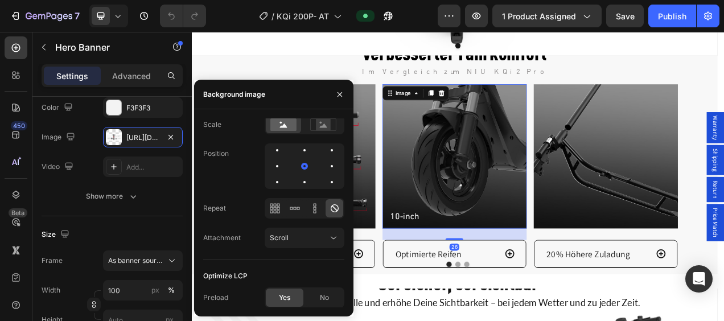
click at [536, 239] on img at bounding box center [529, 191] width 185 height 185
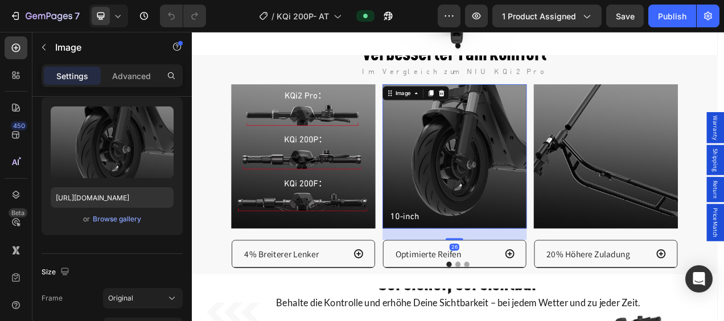
scroll to position [0, 0]
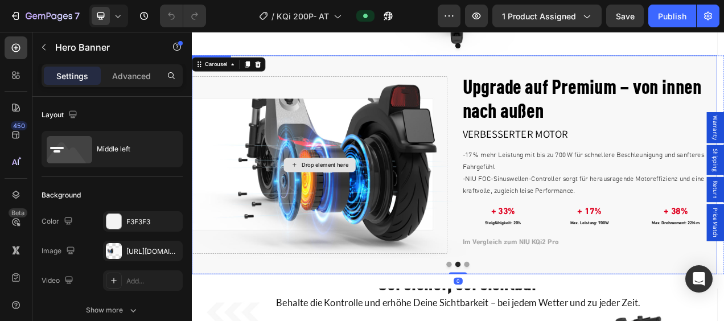
click at [436, 142] on div "Drop element here" at bounding box center [356, 203] width 328 height 228
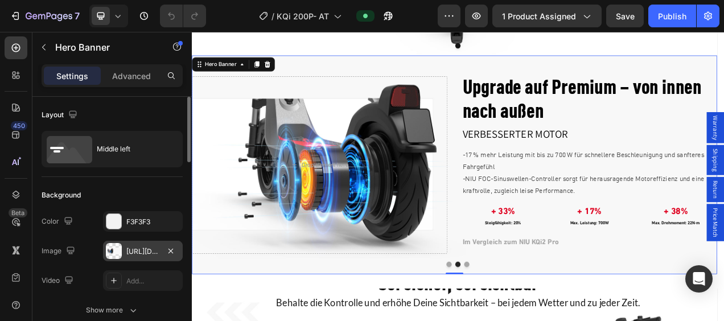
click at [120, 252] on div at bounding box center [114, 251] width 16 height 16
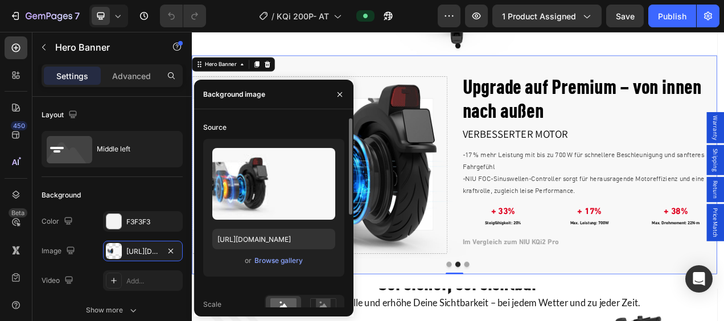
scroll to position [180, 0]
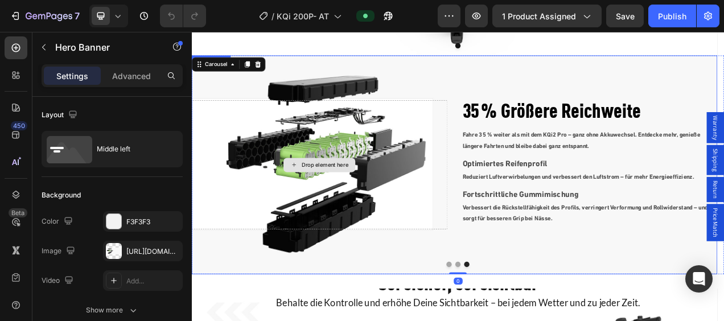
click at [416, 145] on div "Drop element here" at bounding box center [356, 203] width 328 height 166
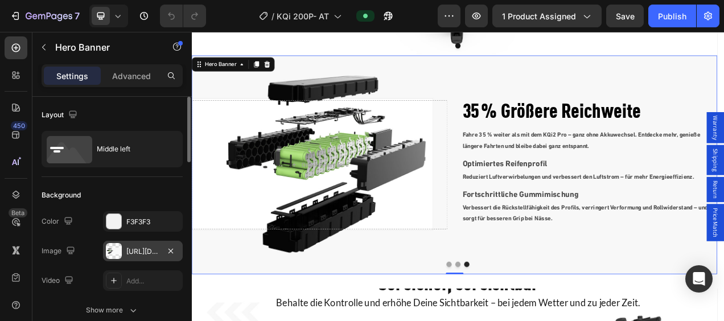
click at [114, 254] on div at bounding box center [114, 251] width 16 height 16
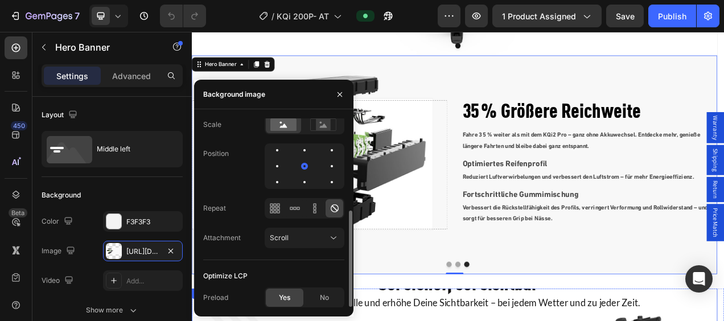
scroll to position [2106, 0]
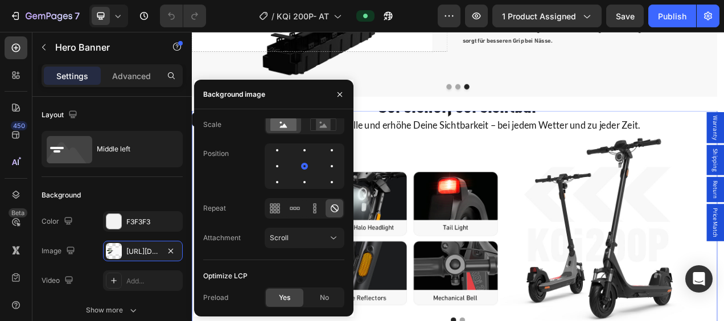
click at [543, 229] on div "Sei sicher, sei sichtbar Heading Behalte die Kontrolle und erhöhe Deine Sichtba…" at bounding box center [529, 274] width 675 height 318
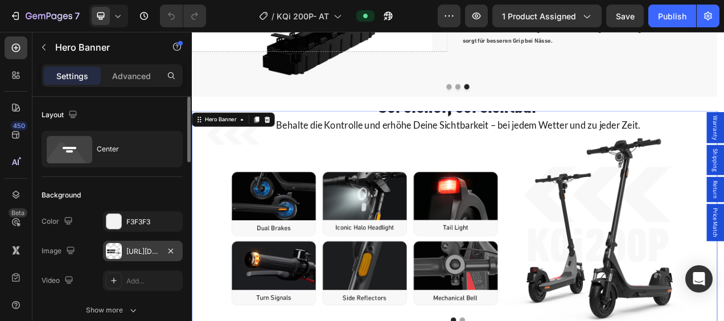
click at [106, 249] on div at bounding box center [114, 251] width 16 height 16
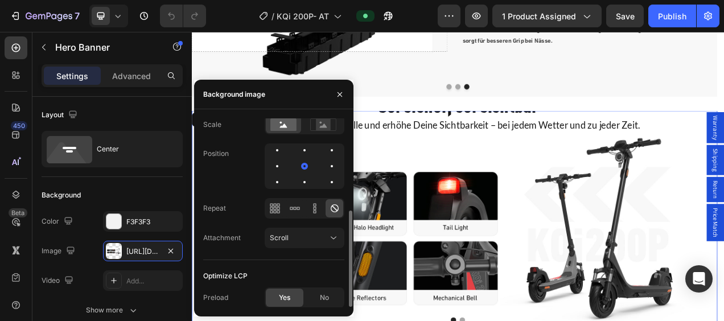
scroll to position [2391, 0]
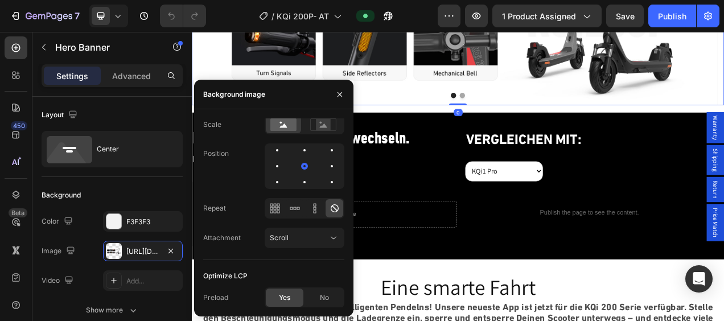
click at [536, 112] on button "Dot" at bounding box center [539, 113] width 7 height 7
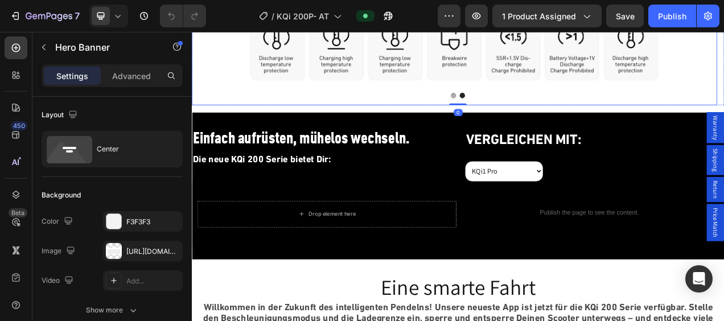
click at [123, 250] on div "[URL][DOMAIN_NAME]" at bounding box center [143, 251] width 80 height 20
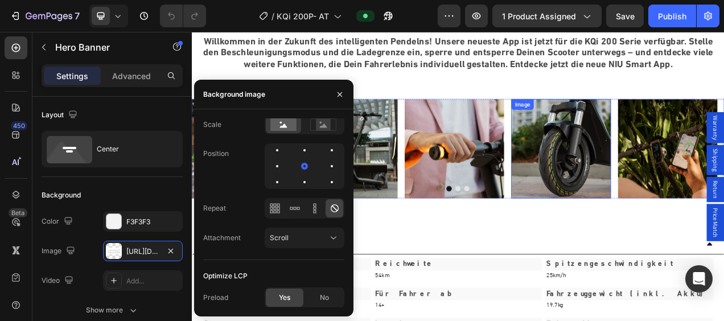
scroll to position [2733, 0]
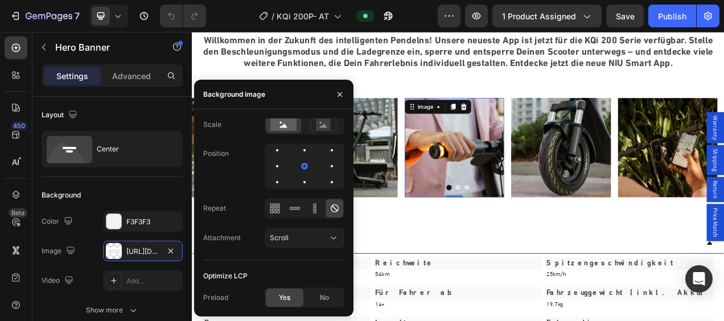
click at [557, 178] on img at bounding box center [529, 181] width 128 height 128
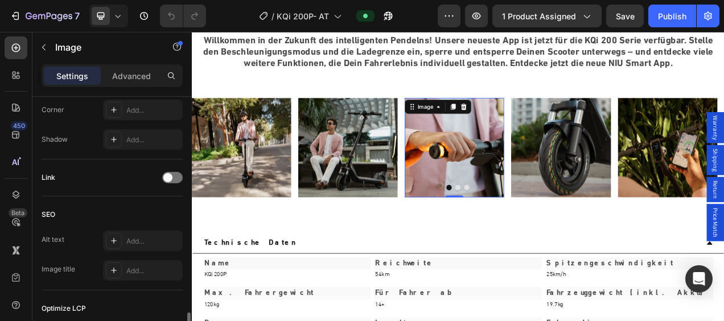
scroll to position [569, 0]
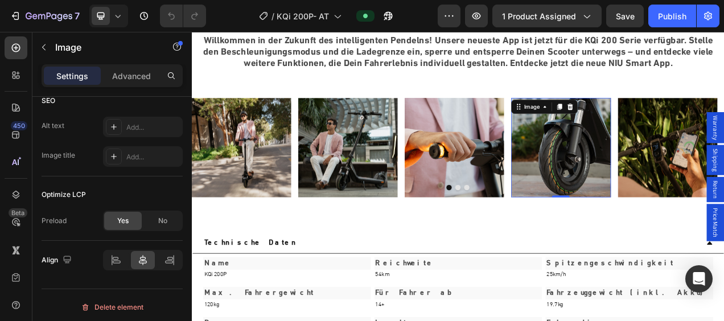
click at [660, 196] on img at bounding box center [666, 181] width 128 height 128
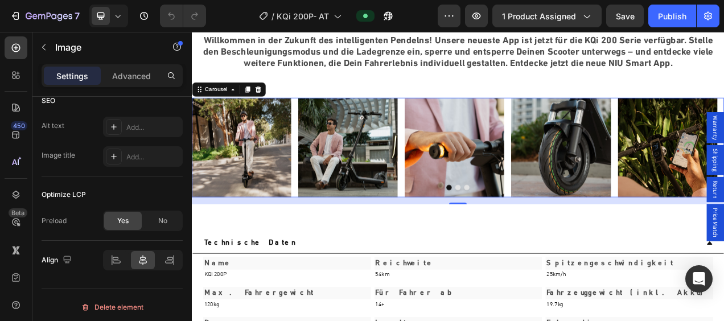
click at [531, 232] on button "Dot" at bounding box center [533, 231] width 7 height 7
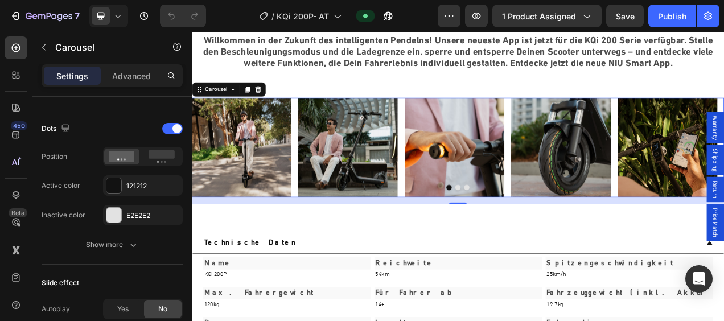
scroll to position [0, 0]
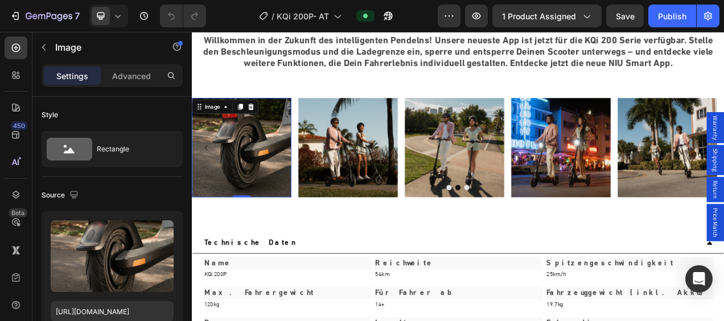
click at [253, 187] on img at bounding box center [256, 181] width 128 height 128
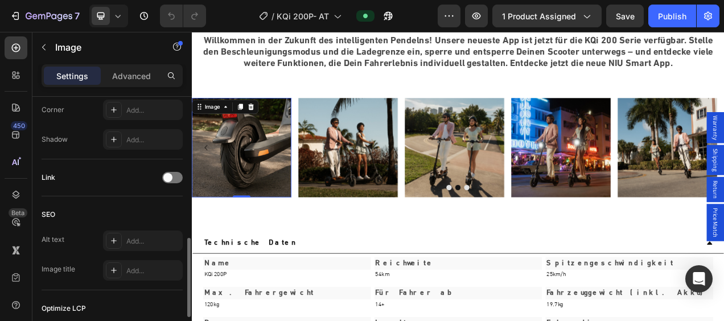
scroll to position [572, 0]
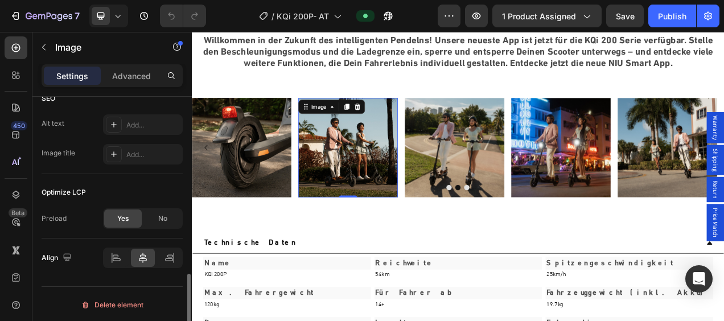
click at [382, 204] on img at bounding box center [392, 181] width 128 height 128
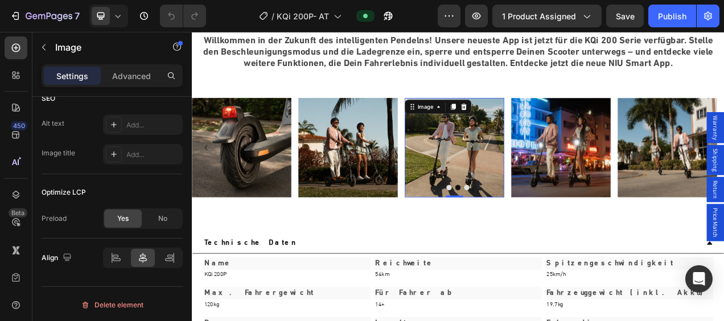
drag, startPoint x: 529, startPoint y: 190, endPoint x: 622, endPoint y: 191, distance: 92.2
click at [531, 190] on img at bounding box center [529, 181] width 128 height 128
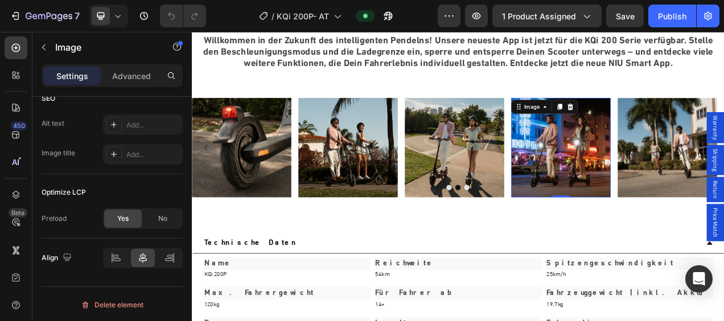
click at [651, 190] on img at bounding box center [666, 181] width 128 height 128
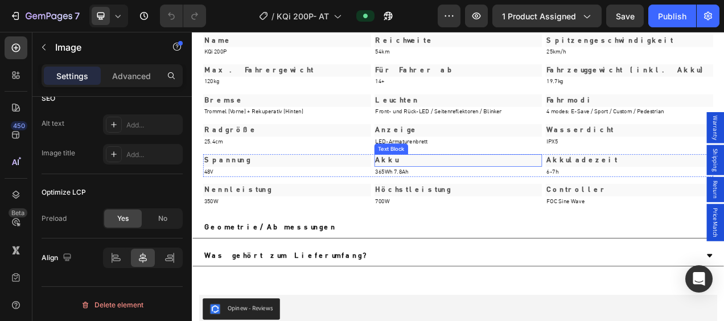
scroll to position [3131, 0]
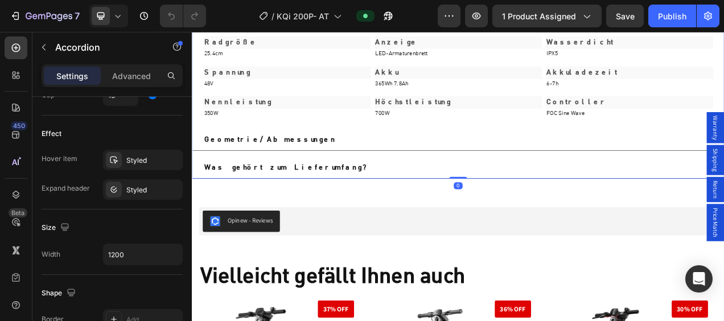
click at [560, 170] on div "Geometrie/Abmessungen" at bounding box center [524, 170] width 636 height 17
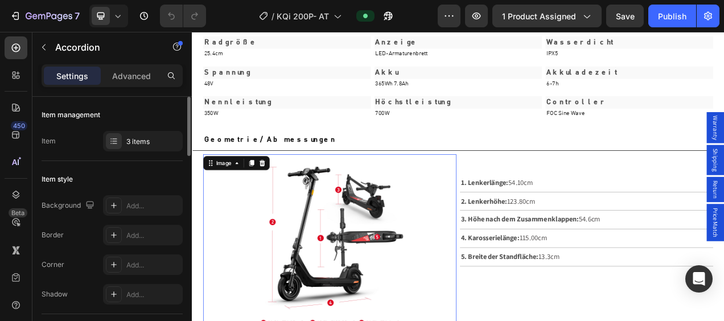
click at [374, 261] on img at bounding box center [368, 311] width 195 height 244
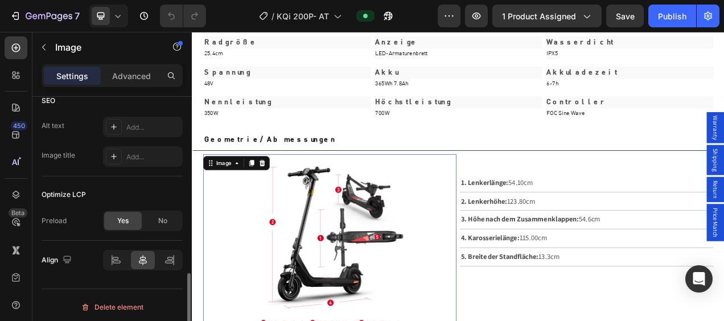
scroll to position [3416, 0]
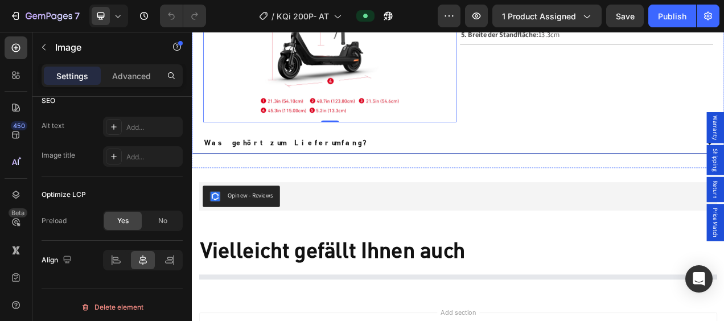
click at [584, 170] on div "Was gehört zum Lieferumfang?" at bounding box center [524, 174] width 636 height 17
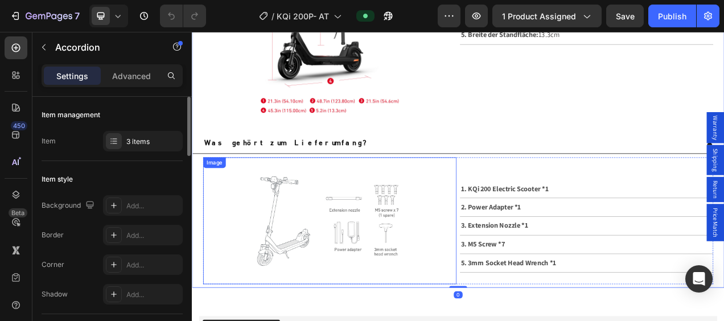
scroll to position [3587, 0]
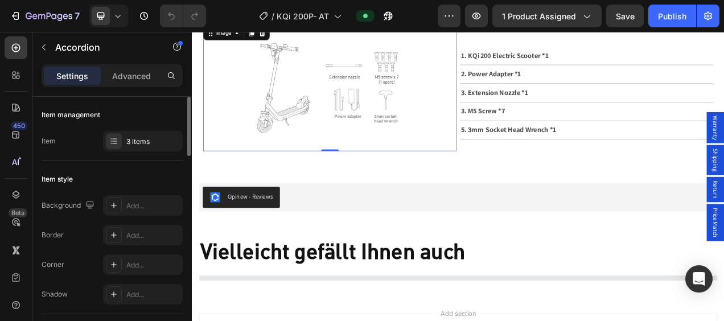
click at [372, 109] on img at bounding box center [368, 103] width 325 height 163
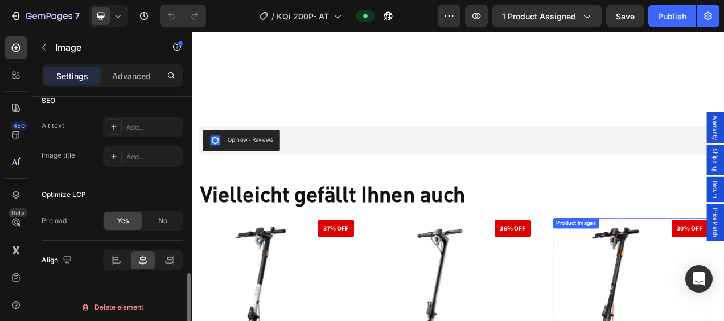
scroll to position [3814, 0]
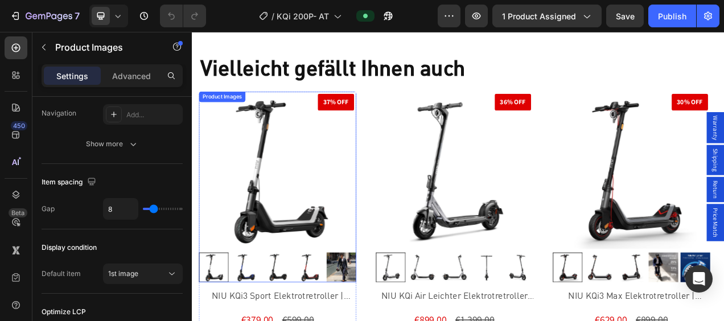
click at [303, 238] on img at bounding box center [302, 209] width 202 height 202
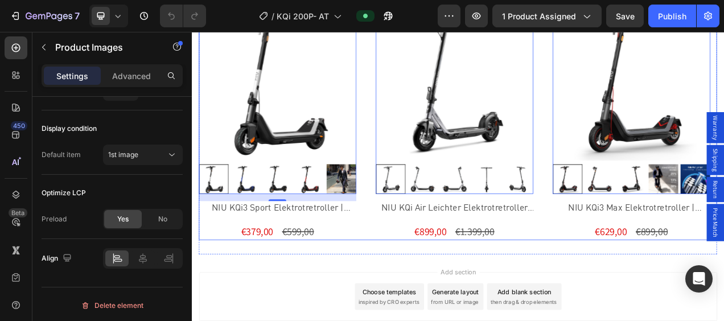
scroll to position [3928, 0]
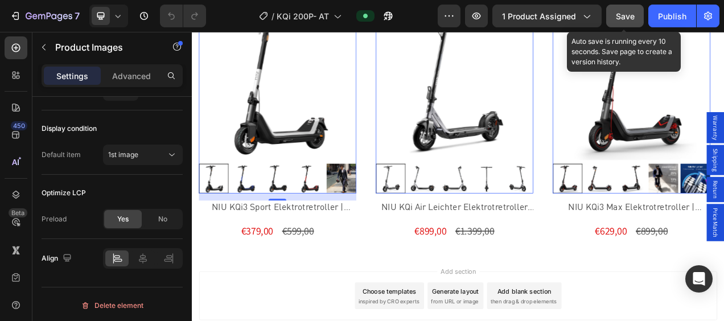
click at [629, 12] on span "Save" at bounding box center [625, 16] width 19 height 10
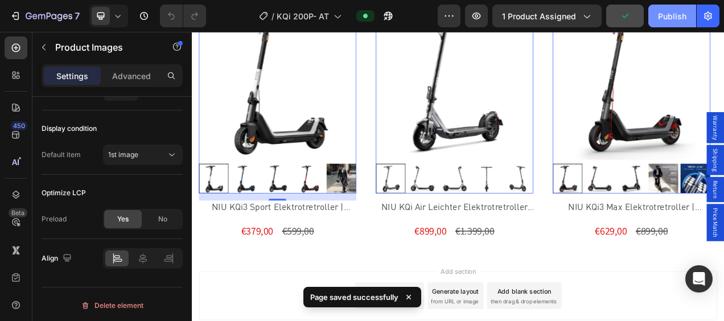
drag, startPoint x: 680, startPoint y: 20, endPoint x: 498, endPoint y: 95, distance: 196.9
click at [680, 20] on div "Publish" at bounding box center [672, 16] width 28 height 12
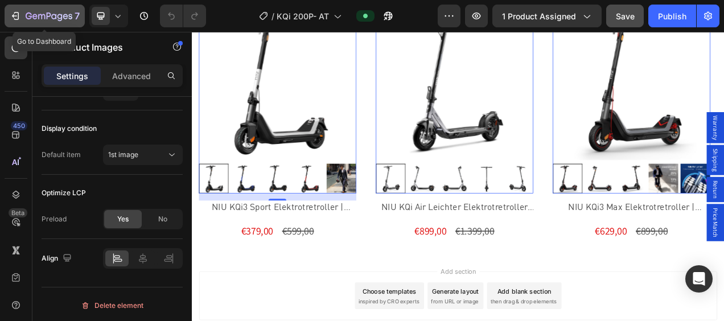
click at [16, 15] on icon "button" at bounding box center [15, 15] width 11 height 11
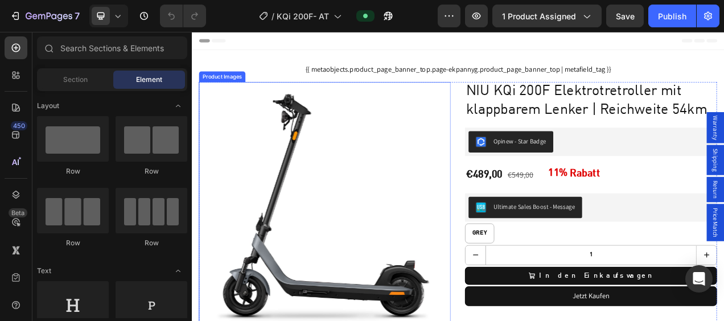
click at [361, 192] on img at bounding box center [362, 257] width 323 height 323
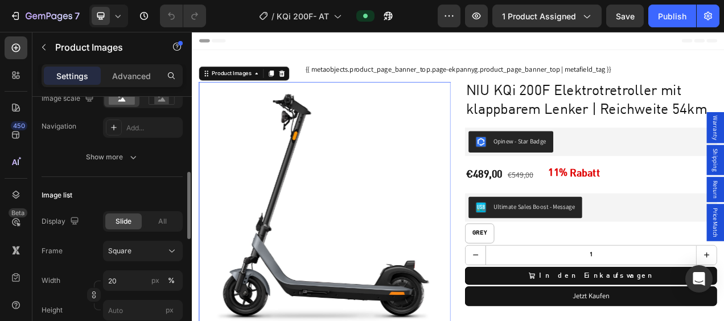
scroll to position [626, 0]
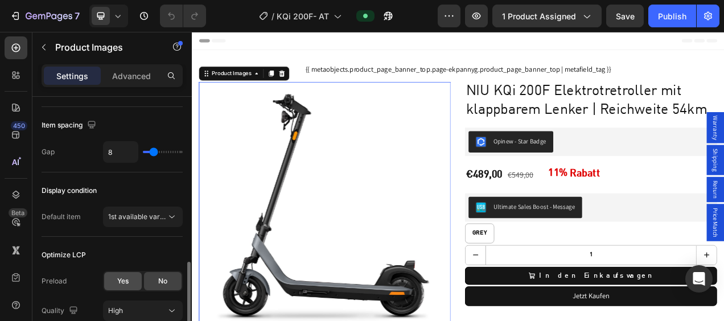
click at [123, 284] on div "Yes" at bounding box center [123, 281] width 38 height 18
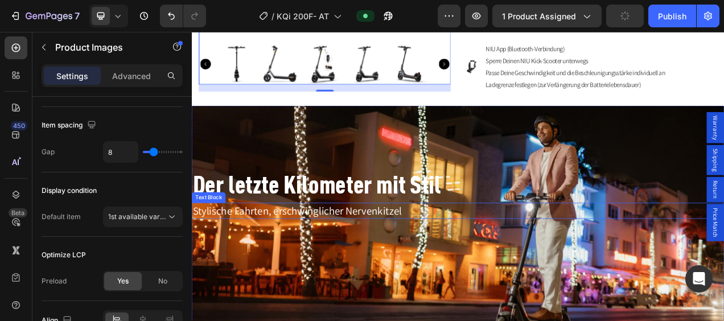
scroll to position [854, 0]
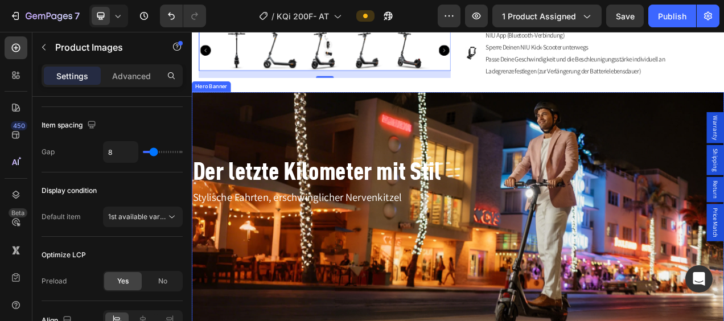
click at [503, 134] on div "Background Image" at bounding box center [533, 269] width 683 height 321
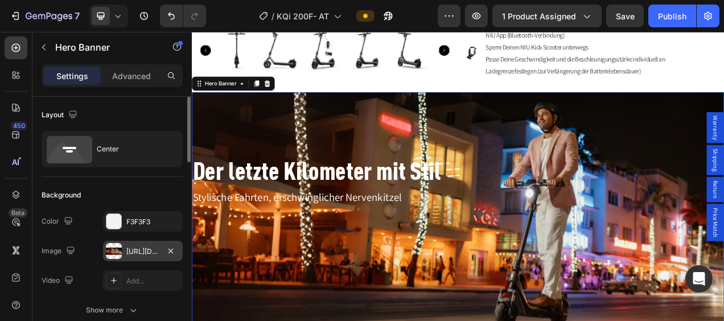
scroll to position [57, 0]
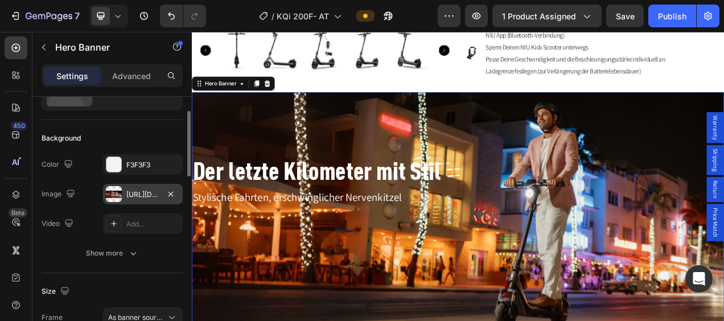
click at [116, 194] on div at bounding box center [114, 194] width 16 height 16
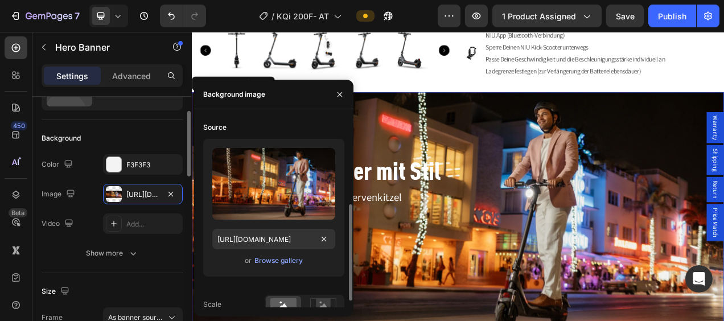
scroll to position [180, 0]
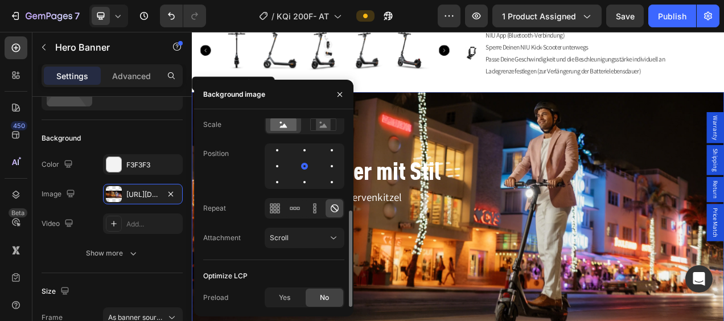
drag, startPoint x: 284, startPoint y: 293, endPoint x: 320, endPoint y: 271, distance: 41.9
click at [284, 293] on span "Yes" at bounding box center [284, 298] width 11 height 10
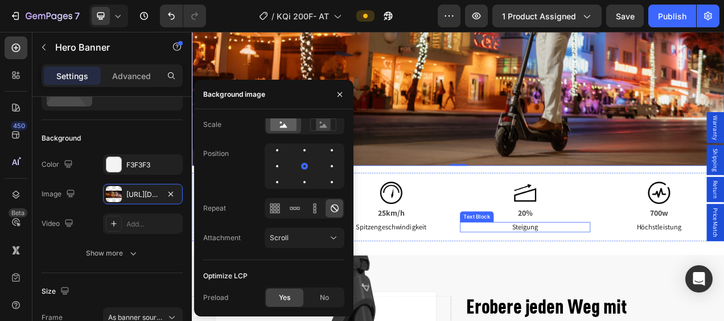
scroll to position [1196, 0]
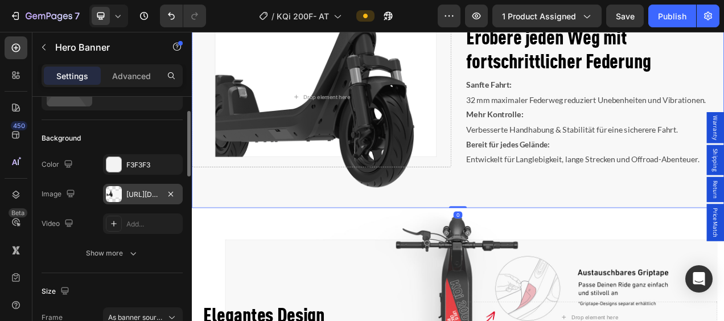
click at [104, 193] on div "[URL][DOMAIN_NAME]" at bounding box center [143, 194] width 80 height 20
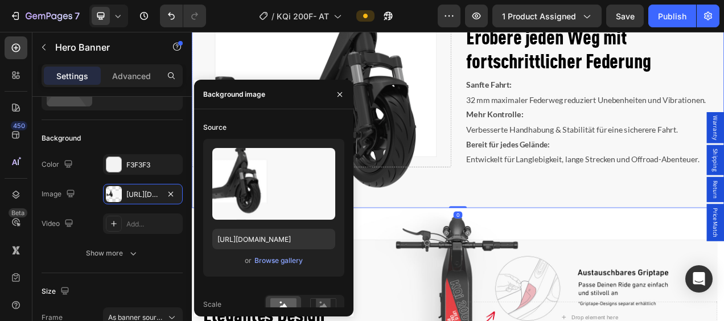
scroll to position [180, 0]
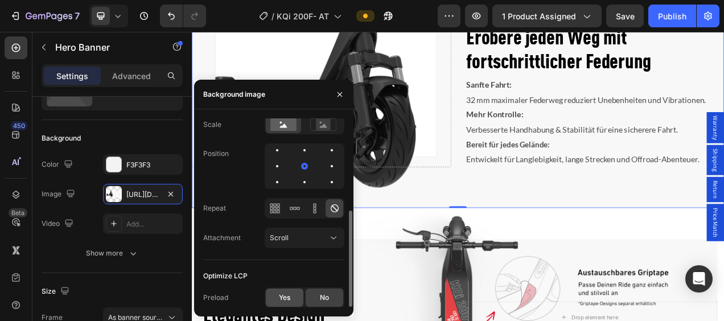
click at [294, 293] on div "Yes" at bounding box center [285, 298] width 38 height 18
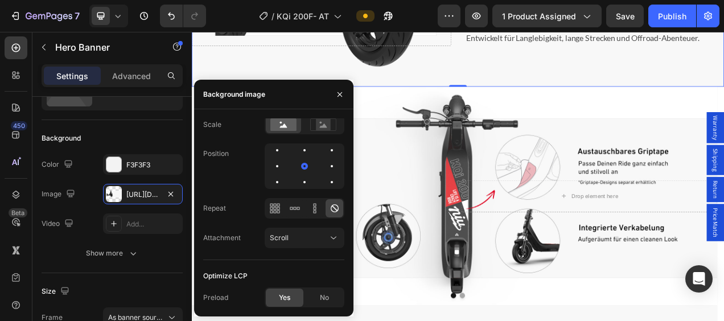
scroll to position [1594, 0]
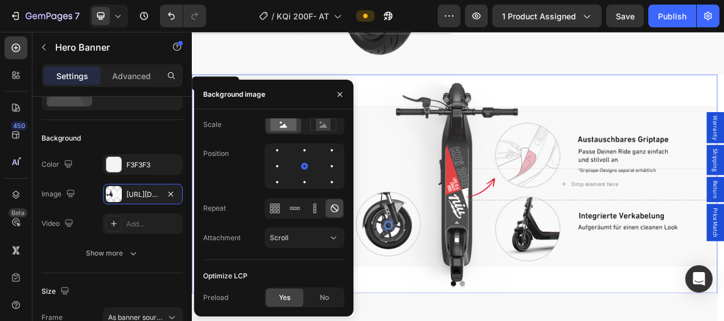
click at [537, 216] on div "Elegantes Design Heading Drop element here" at bounding box center [529, 227] width 675 height 77
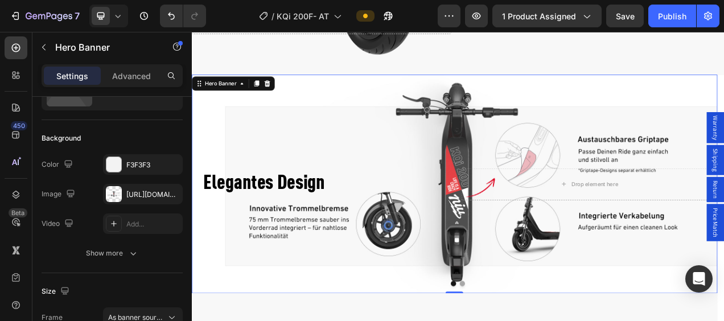
click at [520, 138] on div "Background Image" at bounding box center [529, 227] width 675 height 281
click at [106, 198] on div at bounding box center [114, 194] width 16 height 16
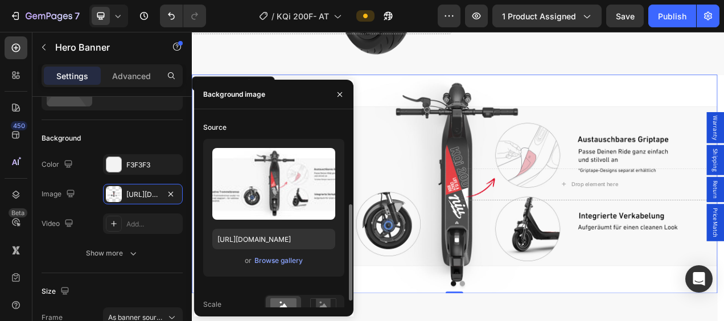
scroll to position [180, 0]
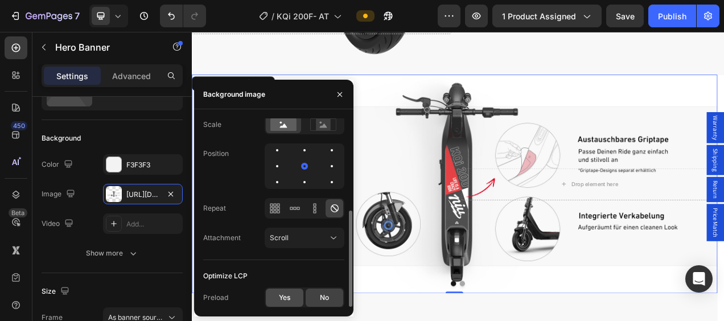
click at [286, 298] on span "Yes" at bounding box center [284, 298] width 11 height 10
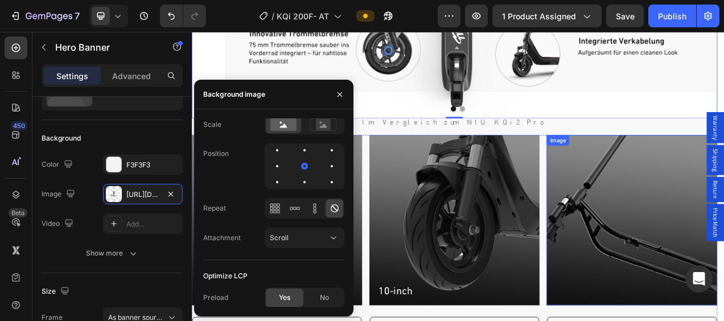
scroll to position [1822, 0]
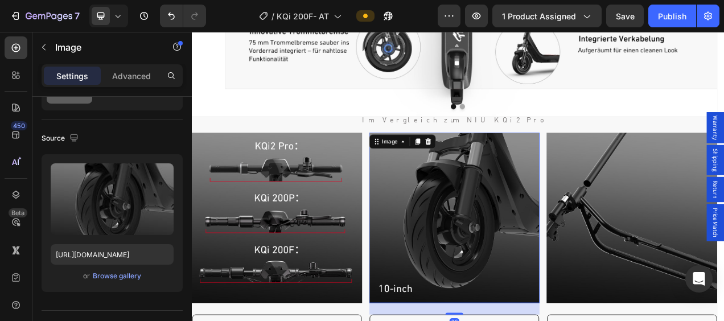
click at [557, 241] on img at bounding box center [529, 270] width 219 height 219
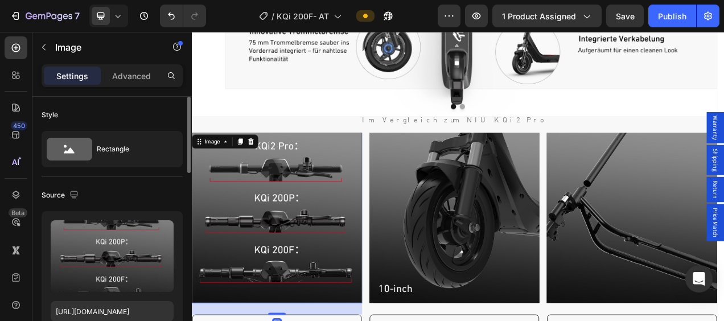
click at [369, 256] on img at bounding box center [301, 270] width 219 height 219
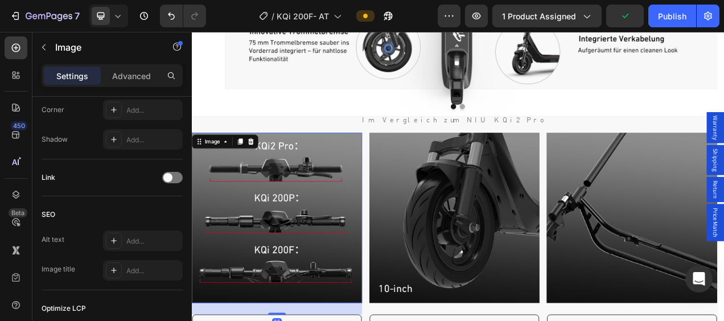
scroll to position [601, 0]
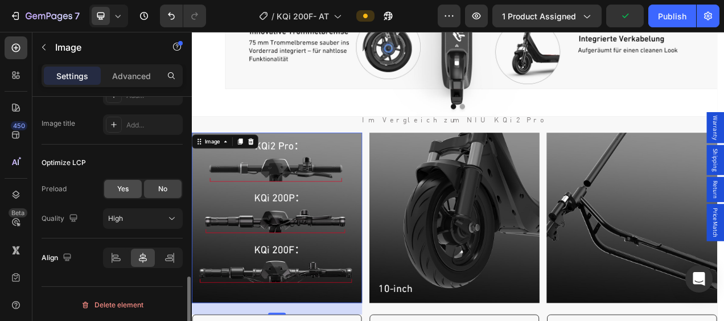
click at [129, 190] on div "Yes" at bounding box center [123, 189] width 38 height 18
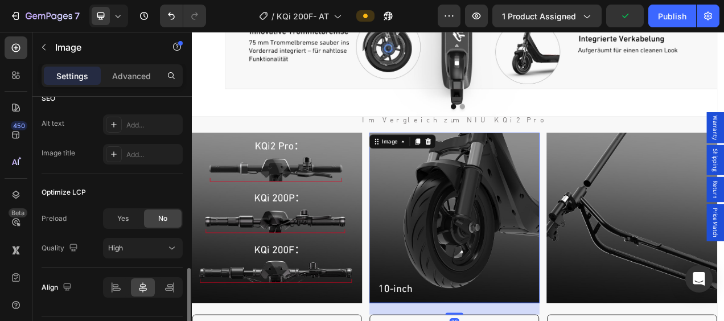
click at [541, 252] on img at bounding box center [529, 270] width 219 height 219
click at [130, 214] on div "Yes" at bounding box center [123, 219] width 38 height 18
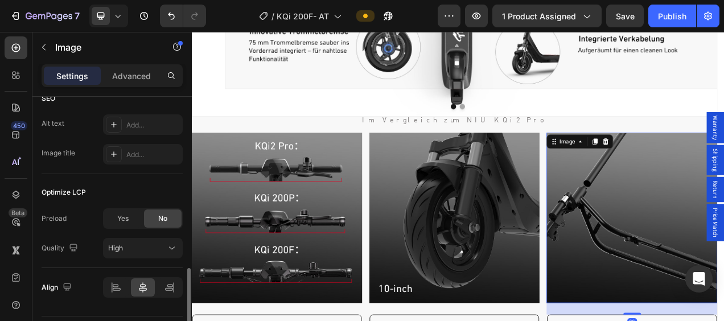
click at [124, 219] on span "Yes" at bounding box center [122, 218] width 11 height 10
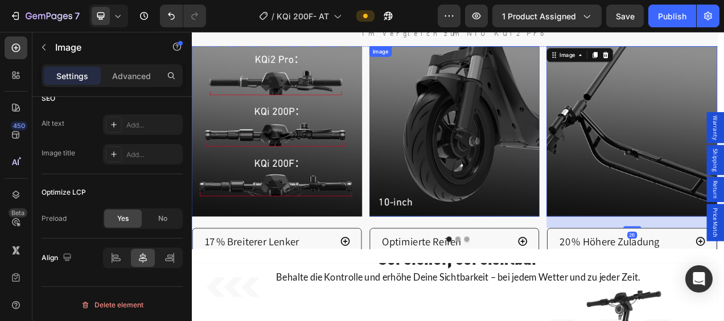
scroll to position [1936, 0]
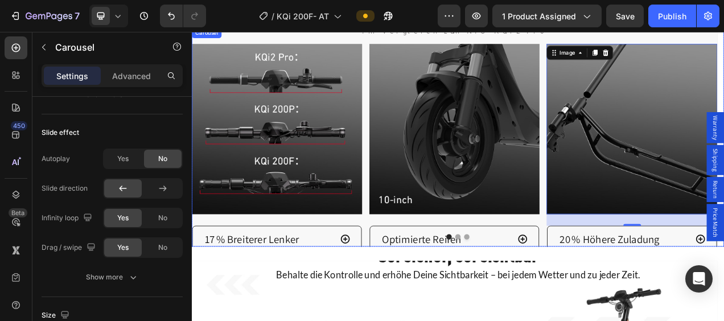
click at [530, 291] on button "Dot" at bounding box center [533, 294] width 7 height 7
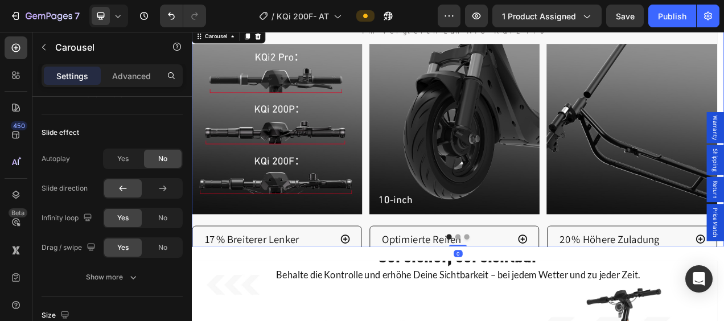
scroll to position [0, 0]
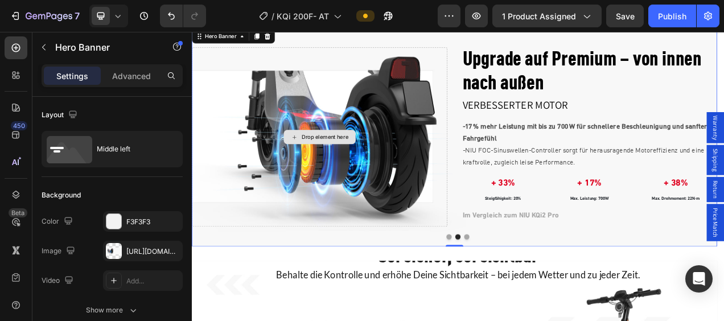
click at [348, 119] on div "Drop element here" at bounding box center [356, 166] width 328 height 229
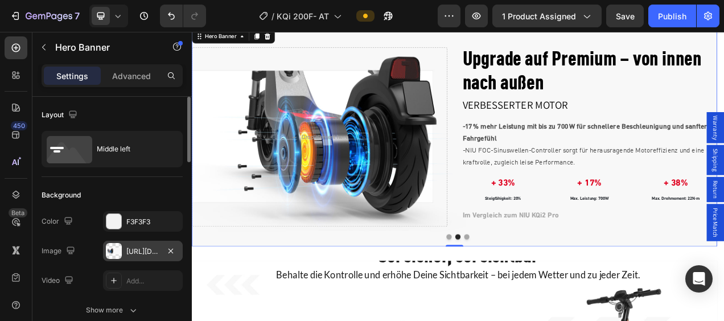
click at [110, 248] on div at bounding box center [114, 251] width 16 height 16
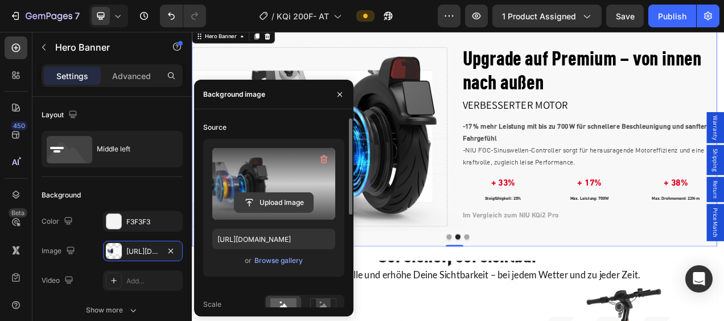
scroll to position [180, 0]
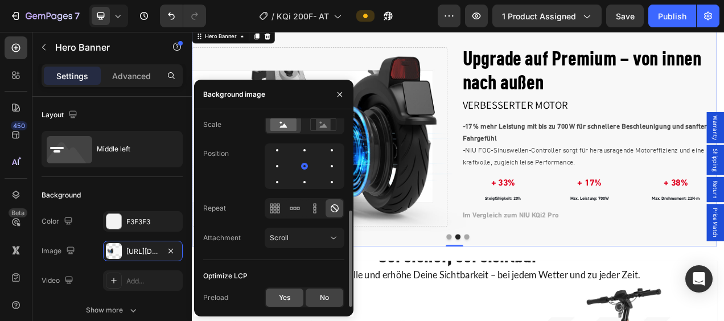
click at [284, 299] on span "Yes" at bounding box center [284, 298] width 11 height 10
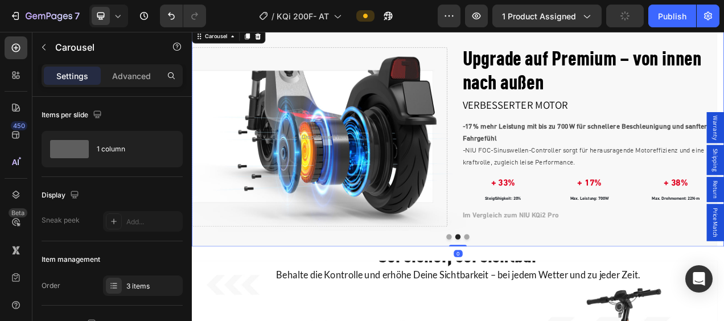
click at [541, 291] on button "Dot" at bounding box center [544, 294] width 7 height 7
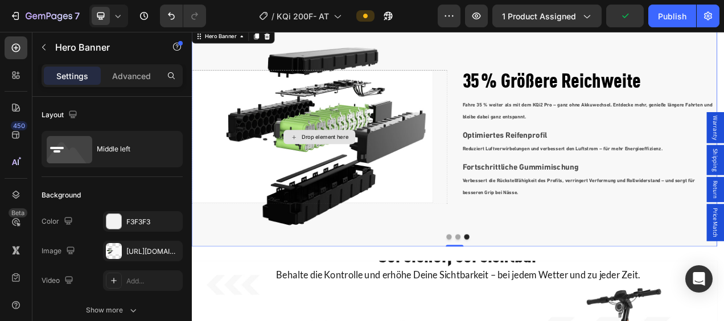
click at [360, 130] on div "Drop element here" at bounding box center [356, 166] width 328 height 171
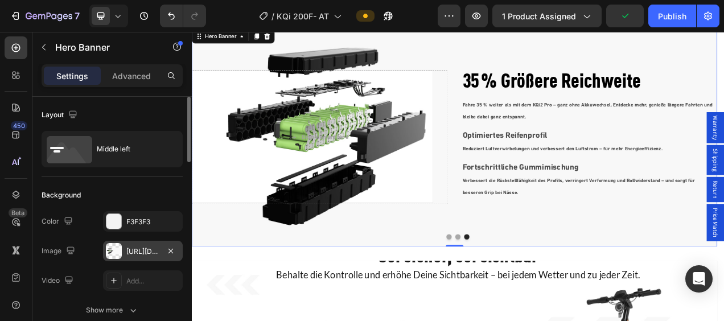
click at [108, 254] on div at bounding box center [114, 251] width 16 height 16
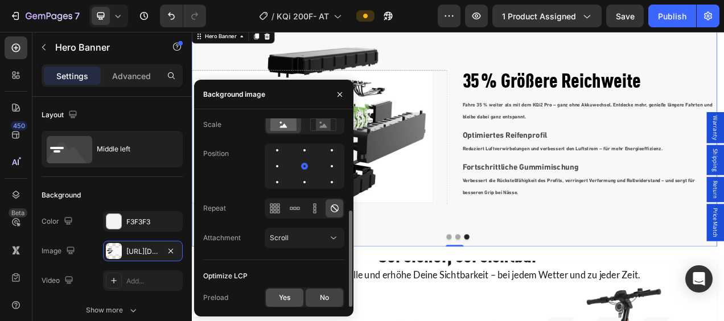
click at [288, 298] on span "Yes" at bounding box center [284, 298] width 11 height 10
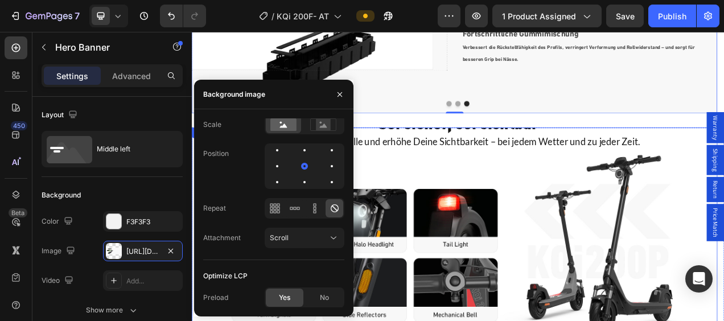
scroll to position [2220, 0]
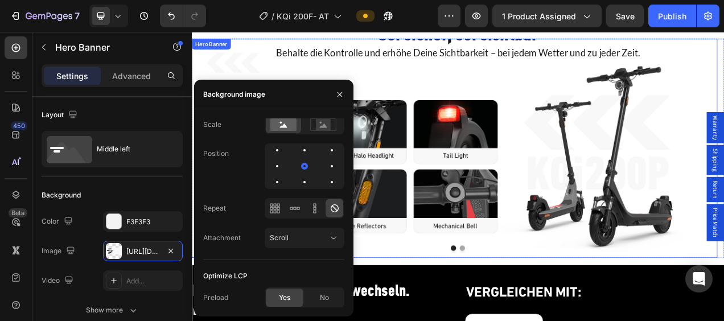
click at [557, 133] on div "Sei sicher, sei sichtbar Heading Behalte die Kontrolle und erhöhe Deine Sichtba…" at bounding box center [529, 182] width 675 height 318
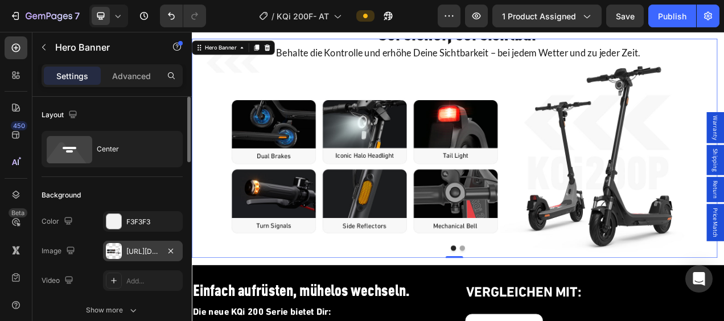
click at [117, 248] on div at bounding box center [114, 251] width 16 height 16
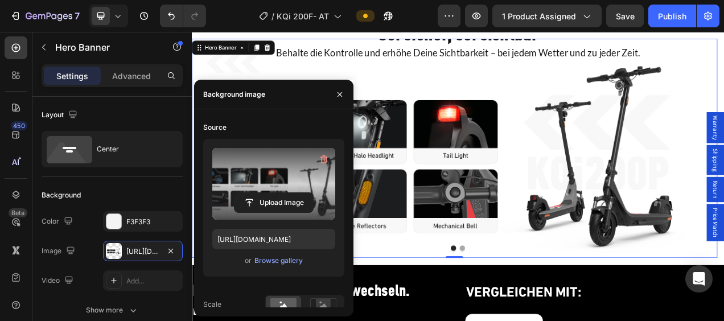
scroll to position [180, 0]
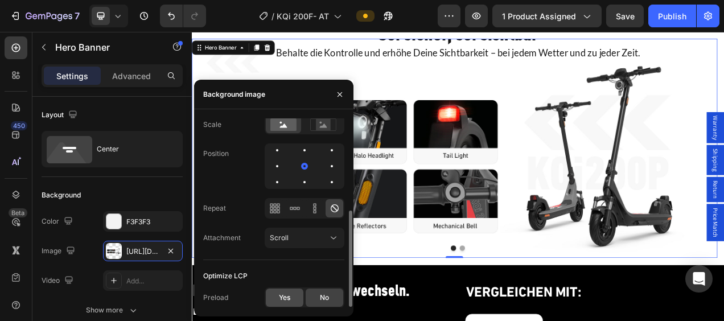
click at [284, 298] on span "Yes" at bounding box center [284, 298] width 11 height 10
click at [536, 306] on button "Dot" at bounding box center [539, 309] width 7 height 7
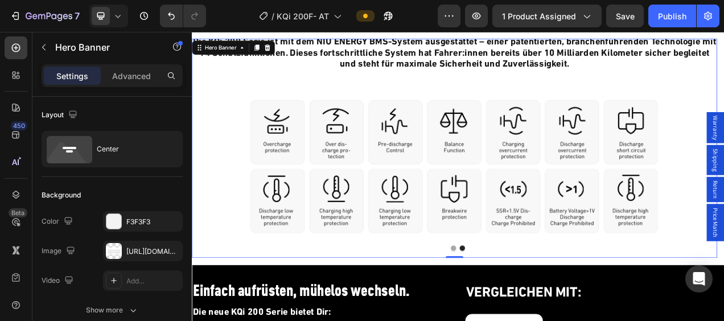
click at [467, 147] on div "NIU BMS Heading Die KQi 200 Serie ist mit dem NIU ENERGY BMS-System ausgestatte…" at bounding box center [529, 181] width 675 height 347
click at [117, 254] on div at bounding box center [114, 251] width 16 height 16
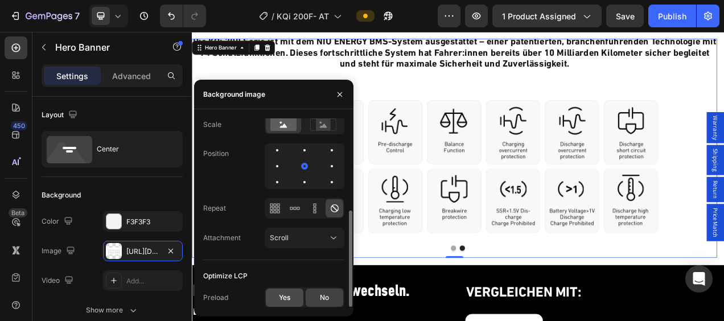
click at [286, 302] on div "Yes" at bounding box center [285, 298] width 38 height 18
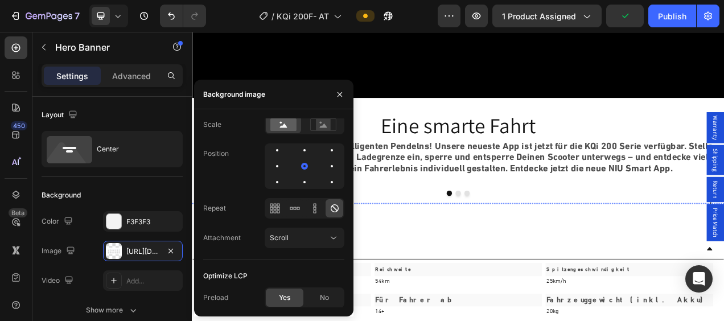
scroll to position [2790, 0]
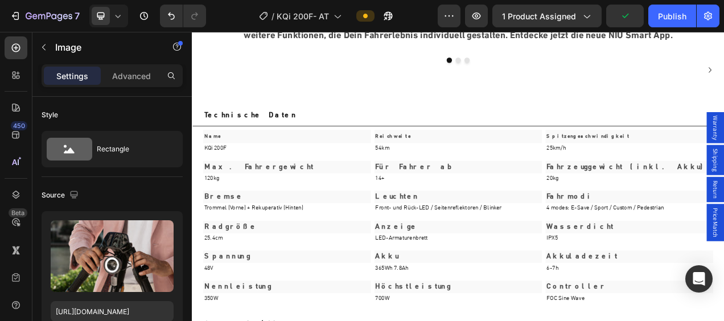
click at [564, 81] on img at bounding box center [529, 81] width 128 height 0
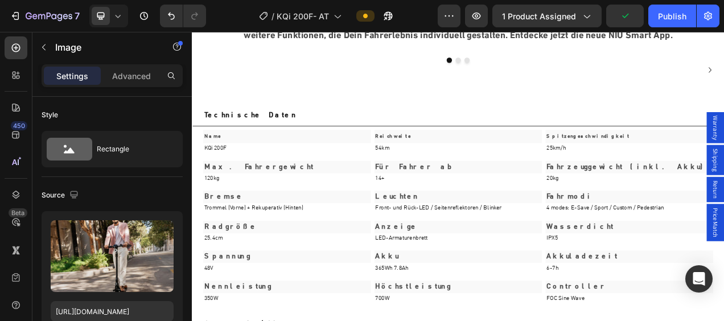
click at [257, 81] on img at bounding box center [256, 81] width 128 height 0
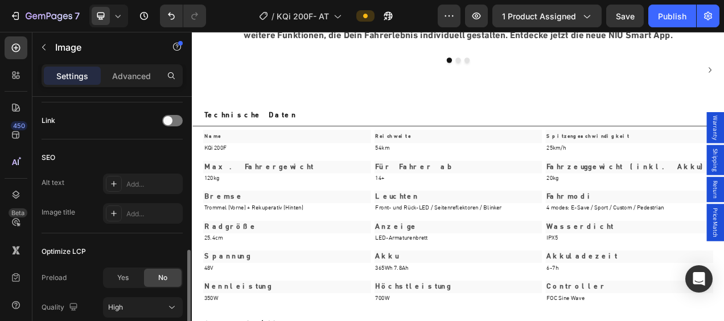
scroll to position [569, 0]
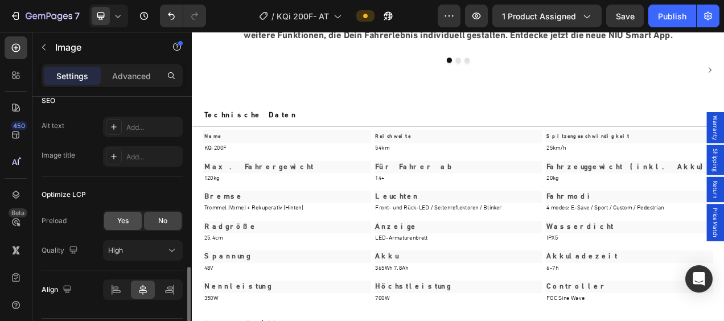
click at [118, 217] on span "Yes" at bounding box center [122, 221] width 11 height 10
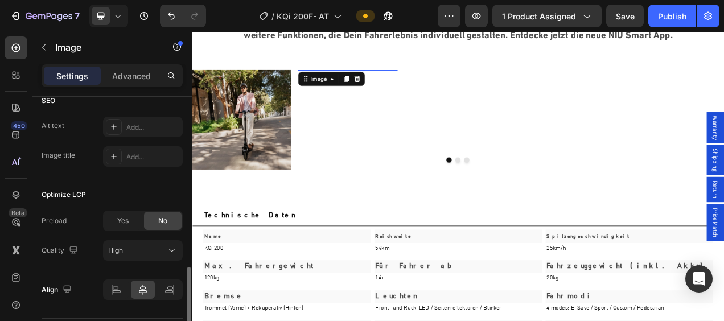
click at [417, 139] on img at bounding box center [392, 145] width 128 height 128
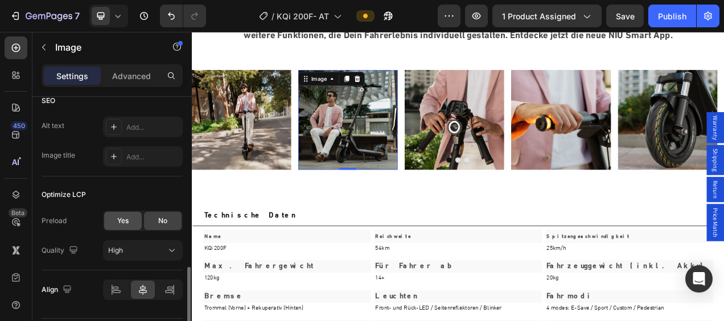
click at [120, 224] on span "Yes" at bounding box center [122, 221] width 11 height 10
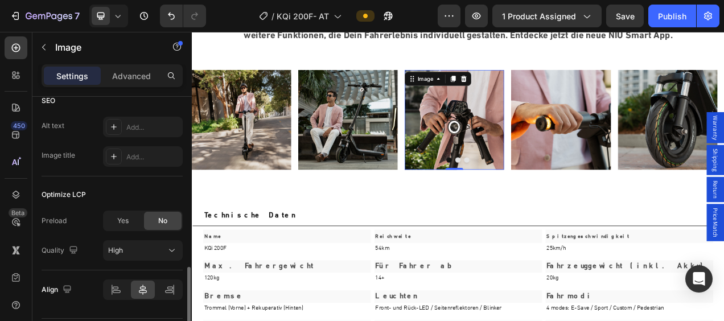
click at [549, 153] on img at bounding box center [529, 145] width 128 height 128
click at [136, 213] on div "Yes" at bounding box center [123, 221] width 38 height 18
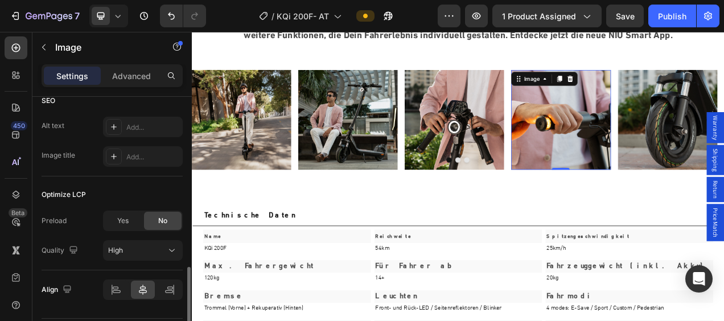
drag, startPoint x: 657, startPoint y: 137, endPoint x: 328, endPoint y: 194, distance: 333.3
click at [656, 138] on img at bounding box center [666, 145] width 128 height 128
click at [137, 217] on div "Yes" at bounding box center [123, 221] width 38 height 18
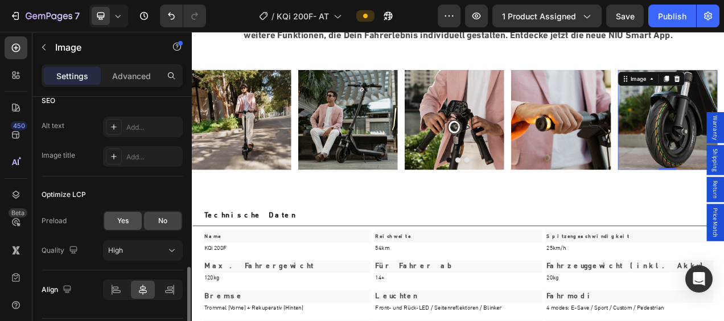
click at [117, 219] on span "Yes" at bounding box center [122, 221] width 11 height 10
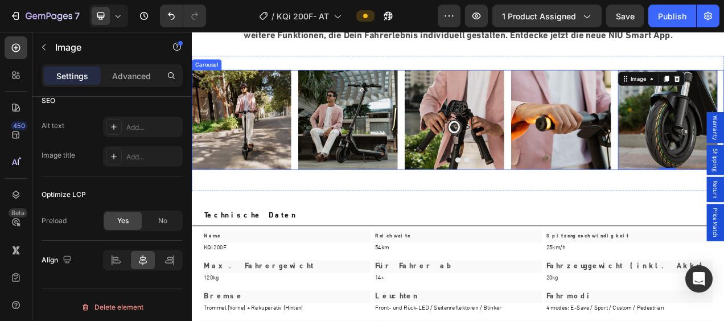
click at [530, 195] on button "Dot" at bounding box center [533, 196] width 7 height 7
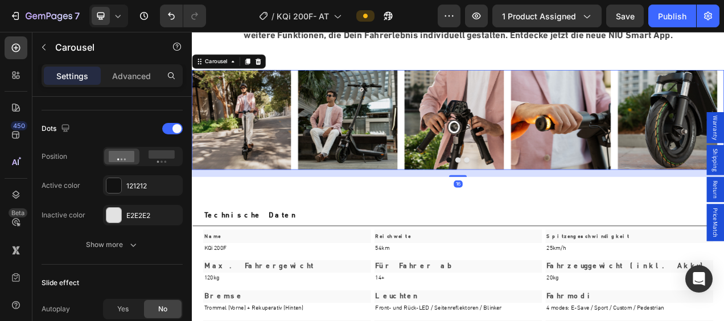
scroll to position [0, 0]
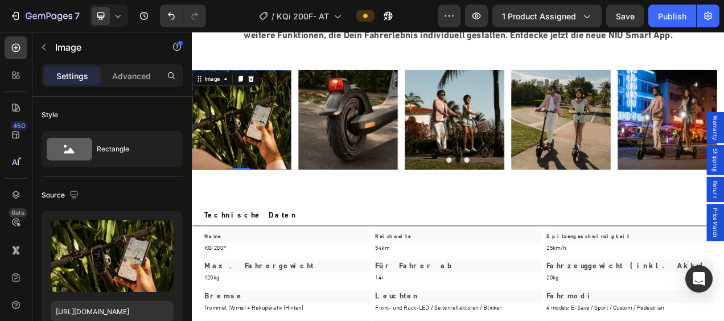
drag, startPoint x: 257, startPoint y: 129, endPoint x: 339, endPoint y: 185, distance: 98.7
click at [257, 129] on img at bounding box center [256, 145] width 128 height 128
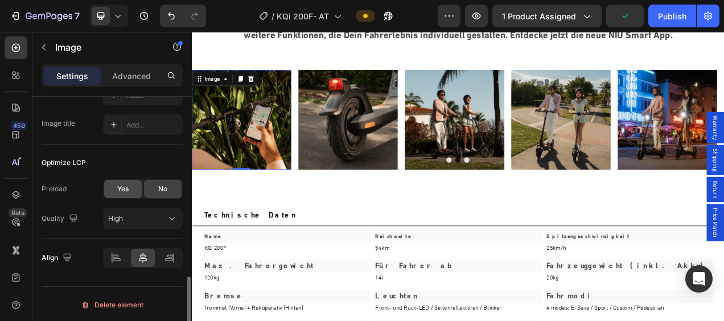
click at [126, 184] on span "Yes" at bounding box center [122, 189] width 11 height 10
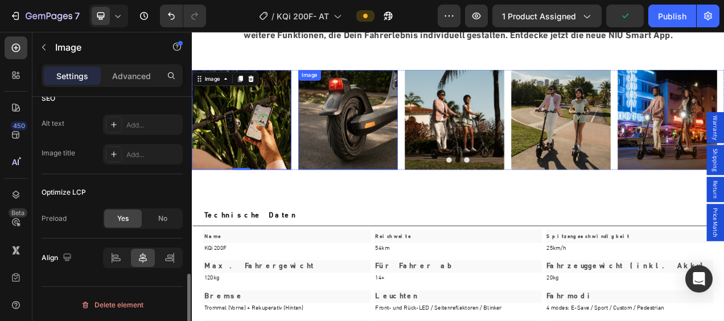
click at [420, 125] on img at bounding box center [392, 145] width 128 height 128
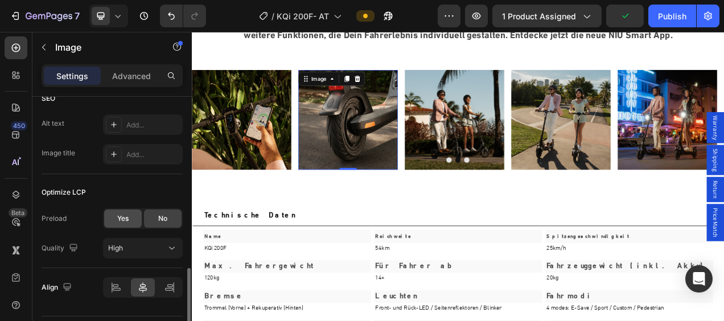
click at [138, 213] on div "Yes" at bounding box center [123, 219] width 38 height 18
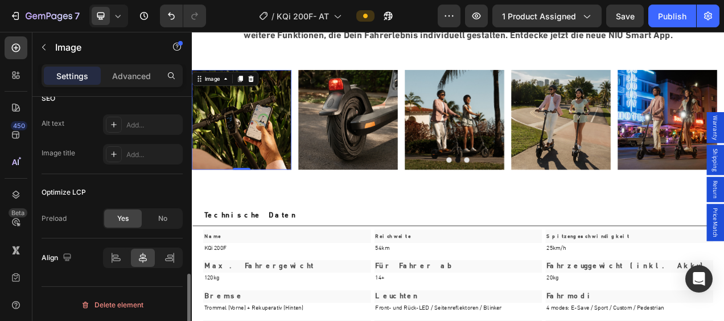
drag, startPoint x: 284, startPoint y: 166, endPoint x: 291, endPoint y: 161, distance: 8.5
click at [285, 166] on img at bounding box center [256, 145] width 128 height 128
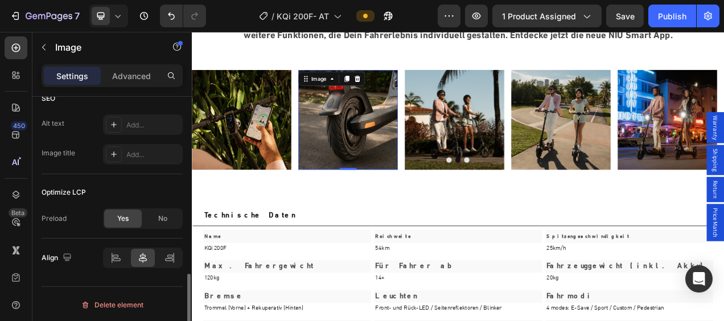
click at [371, 147] on img at bounding box center [392, 145] width 128 height 128
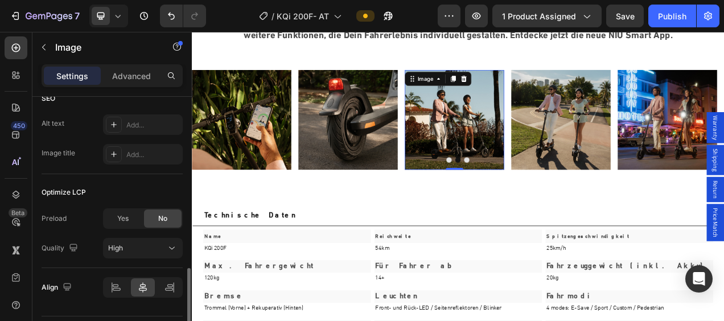
click at [513, 143] on img at bounding box center [529, 145] width 128 height 128
click at [125, 220] on span "Yes" at bounding box center [122, 218] width 11 height 10
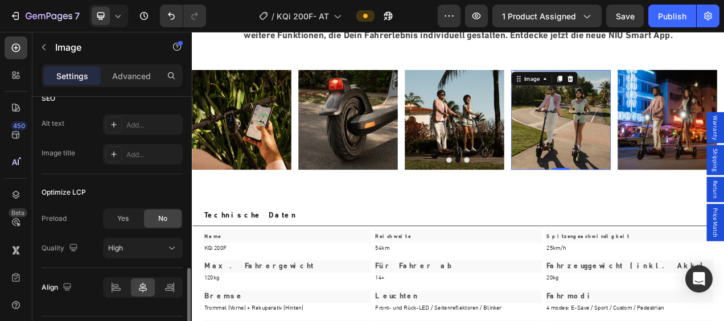
click at [699, 156] on img at bounding box center [666, 145] width 128 height 128
click at [131, 215] on div "Yes" at bounding box center [123, 219] width 38 height 18
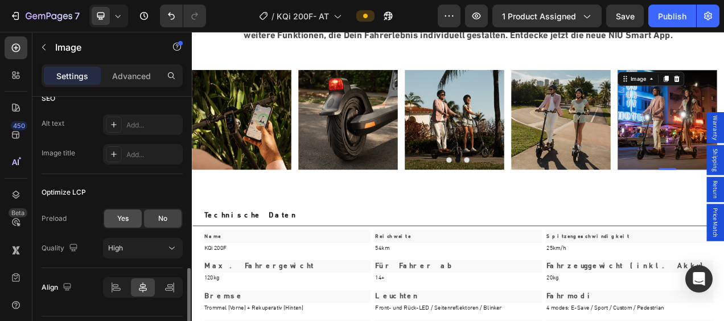
click at [117, 215] on span "Yes" at bounding box center [122, 218] width 11 height 10
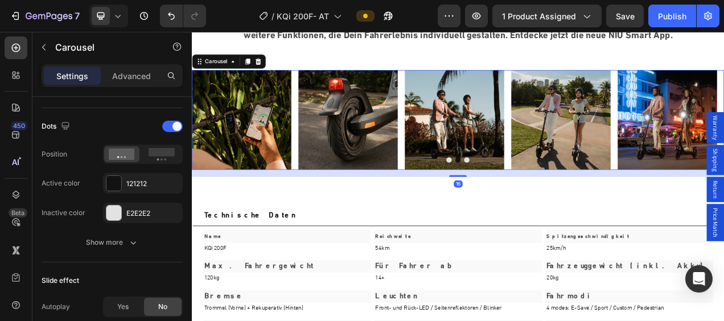
click at [542, 196] on button "Dot" at bounding box center [544, 196] width 7 height 7
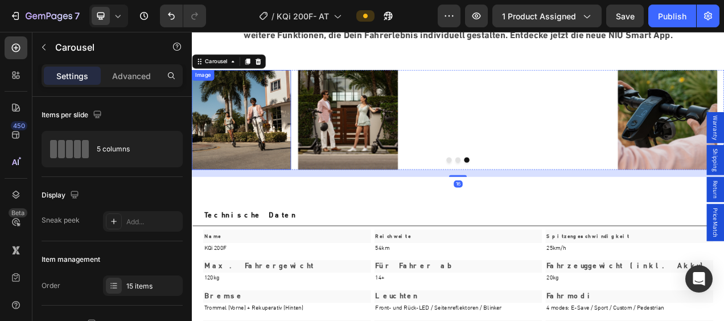
click at [269, 143] on img at bounding box center [256, 145] width 128 height 128
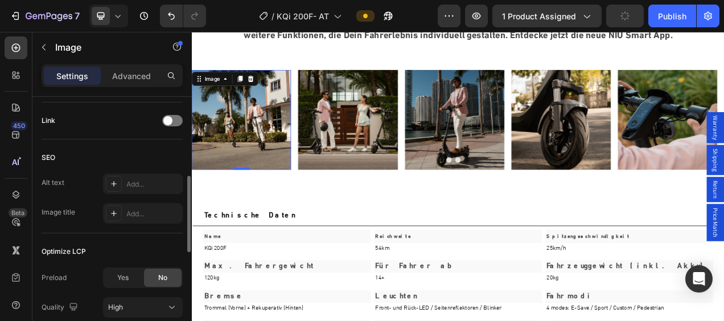
scroll to position [569, 0]
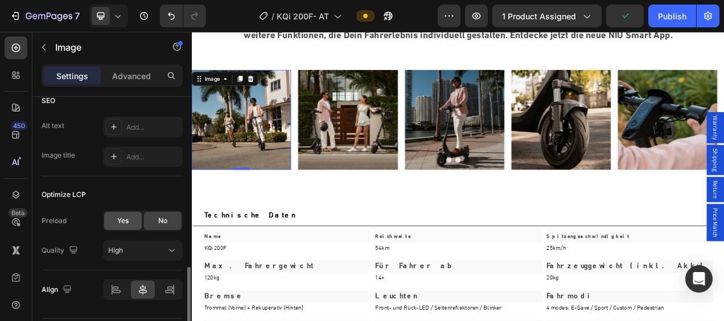
click at [124, 222] on span "Yes" at bounding box center [122, 221] width 11 height 10
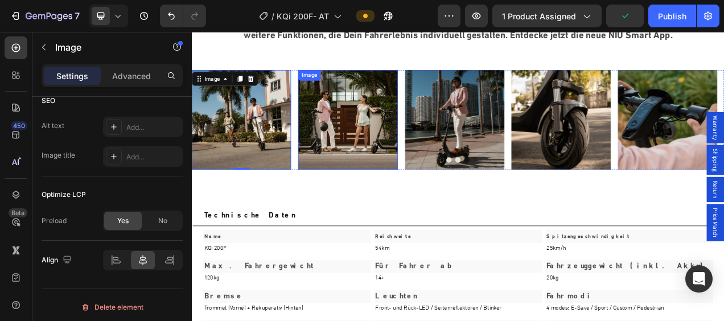
drag, startPoint x: 416, startPoint y: 152, endPoint x: 323, endPoint y: 172, distance: 94.4
click at [414, 152] on img at bounding box center [392, 145] width 128 height 128
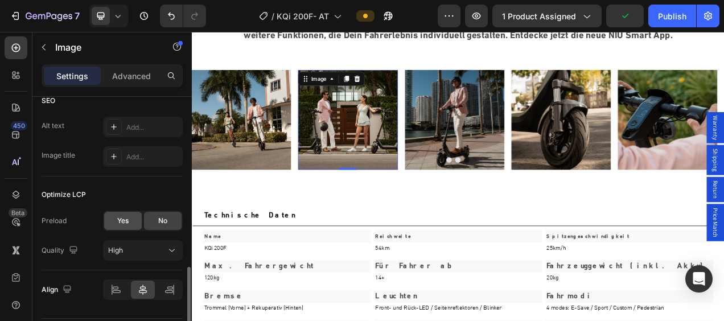
click at [131, 220] on div "Yes" at bounding box center [123, 221] width 38 height 18
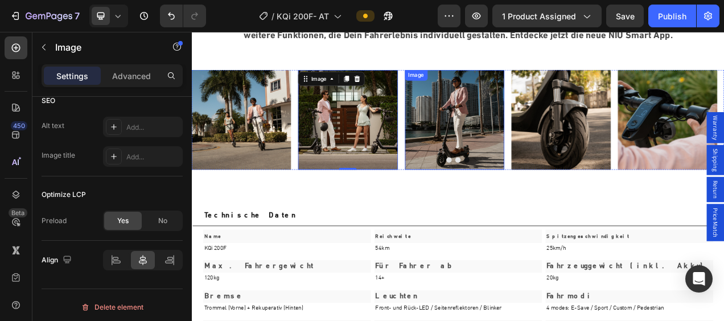
click at [541, 169] on img at bounding box center [529, 145] width 128 height 128
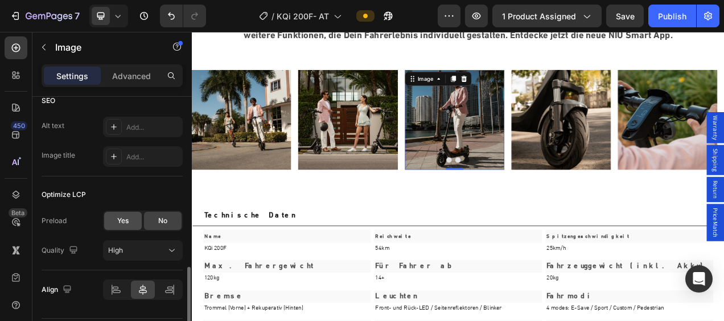
click at [127, 221] on span "Yes" at bounding box center [122, 221] width 11 height 10
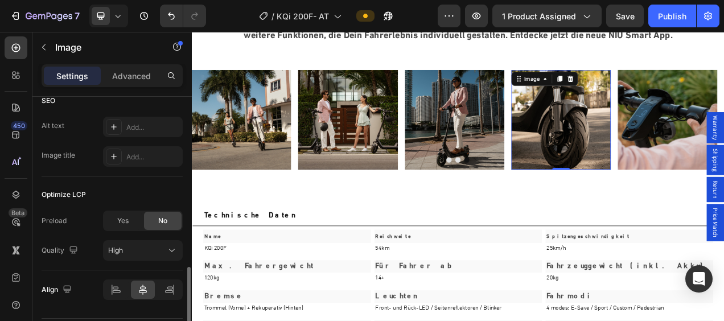
click at [674, 141] on img at bounding box center [666, 145] width 128 height 128
click at [132, 221] on div "Yes" at bounding box center [123, 221] width 38 height 18
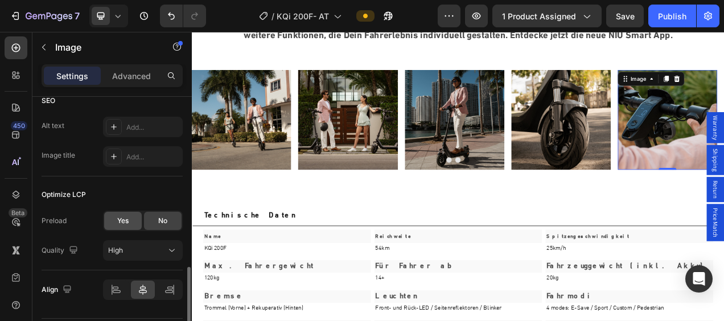
click at [129, 225] on div "Yes" at bounding box center [123, 221] width 38 height 18
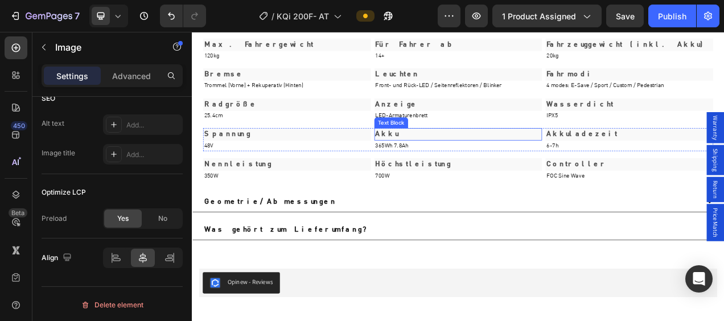
scroll to position [3188, 0]
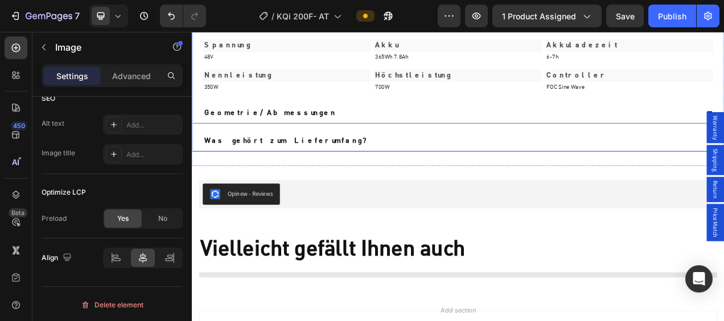
click at [520, 138] on div "Geometrie/Abmessungen" at bounding box center [524, 136] width 636 height 17
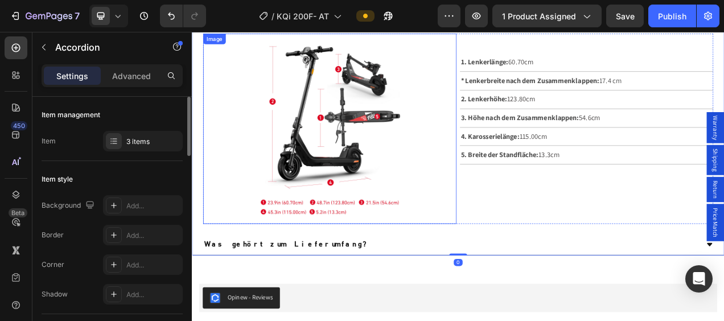
scroll to position [3416, 0]
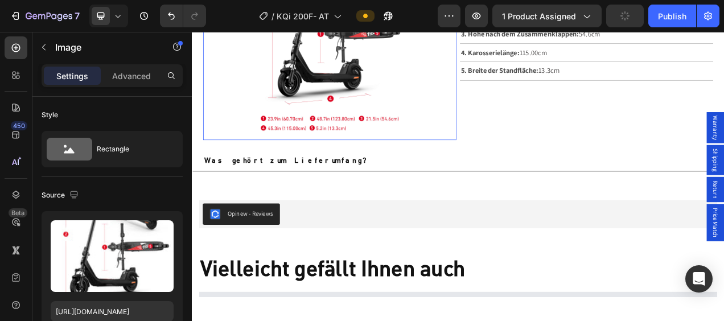
click at [370, 76] on img at bounding box center [368, 49] width 195 height 244
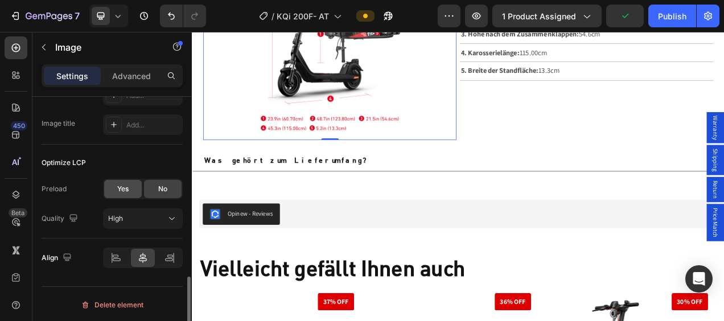
click at [123, 192] on div "Yes" at bounding box center [123, 189] width 38 height 18
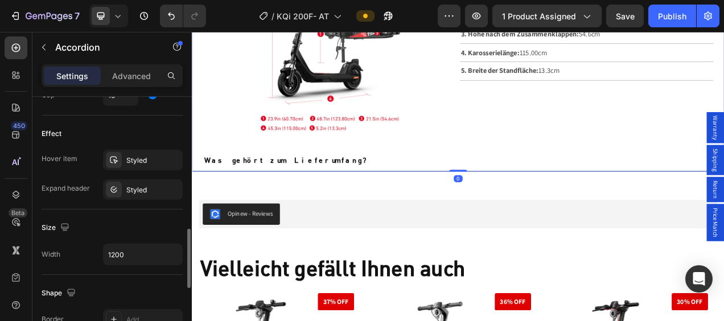
click at [524, 192] on div "Was gehört zum Lieferumfang?" at bounding box center [524, 197] width 636 height 17
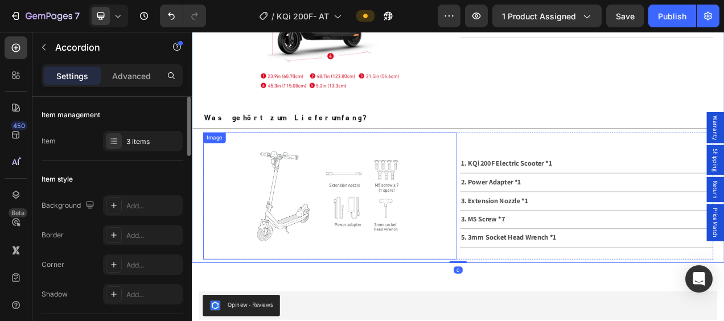
scroll to position [3473, 0]
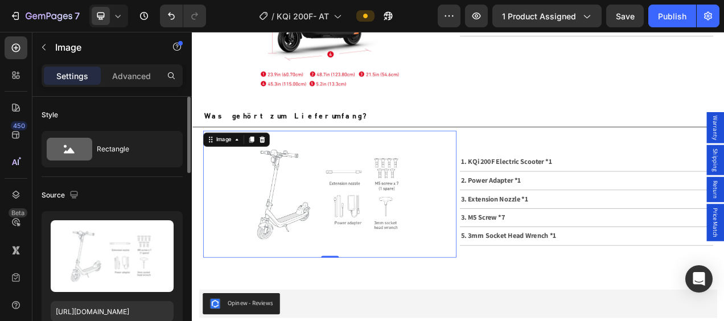
click at [342, 204] on img at bounding box center [368, 240] width 325 height 163
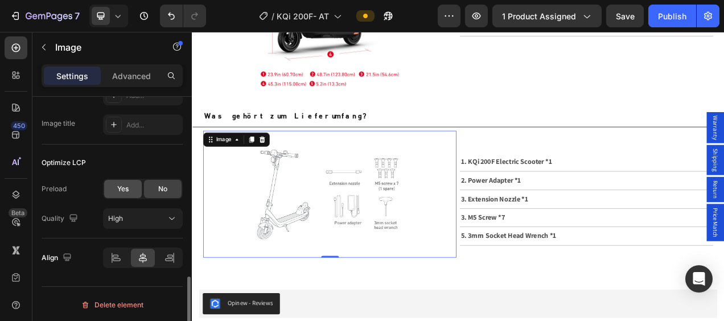
click at [131, 191] on div "Yes" at bounding box center [123, 189] width 38 height 18
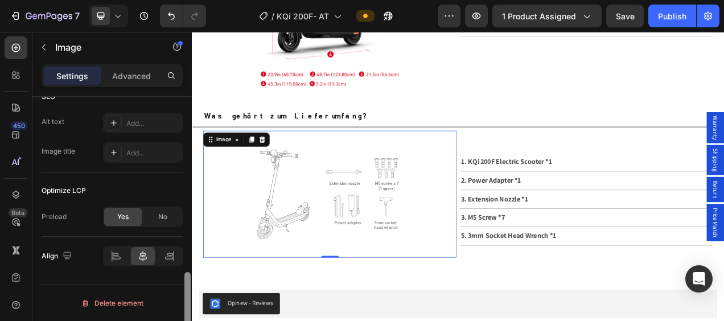
scroll to position [572, 0]
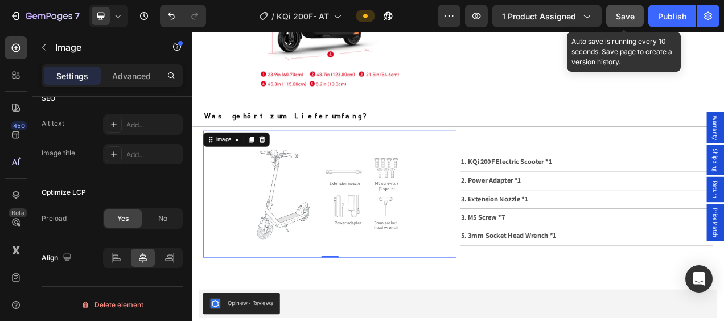
click at [634, 8] on button "Save" at bounding box center [625, 16] width 38 height 23
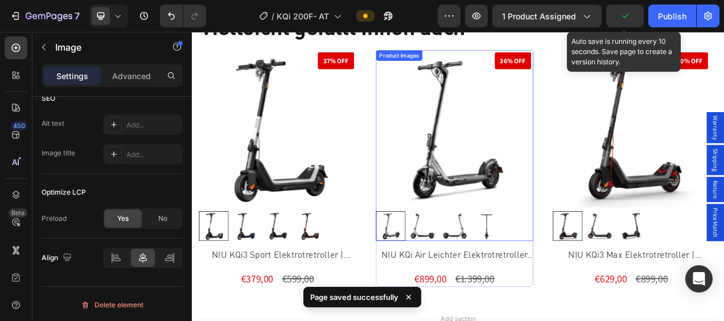
scroll to position [3928, 0]
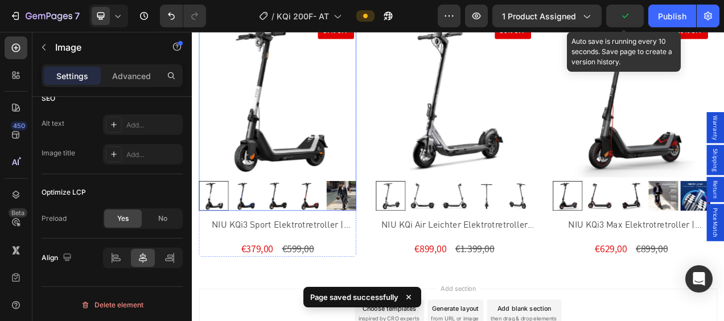
click at [331, 108] on img at bounding box center [302, 118] width 202 height 202
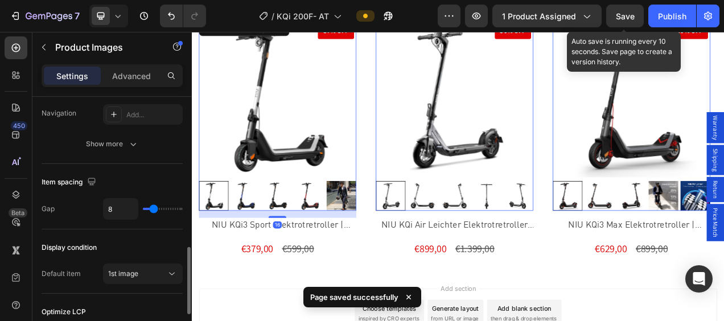
scroll to position [718, 0]
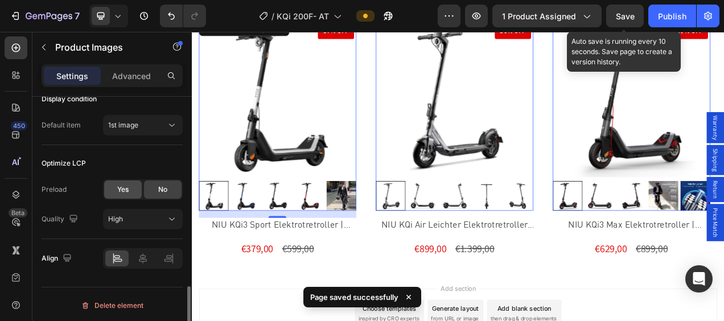
click at [125, 184] on span "Yes" at bounding box center [122, 189] width 11 height 10
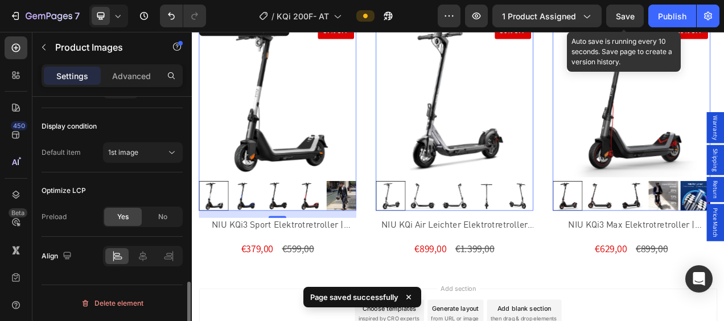
scroll to position [688, 0]
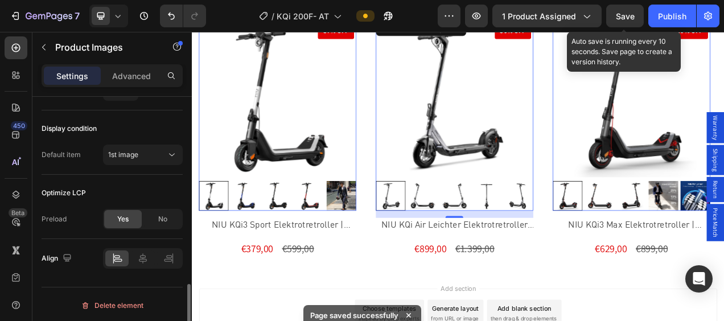
click at [511, 173] on img at bounding box center [529, 118] width 202 height 202
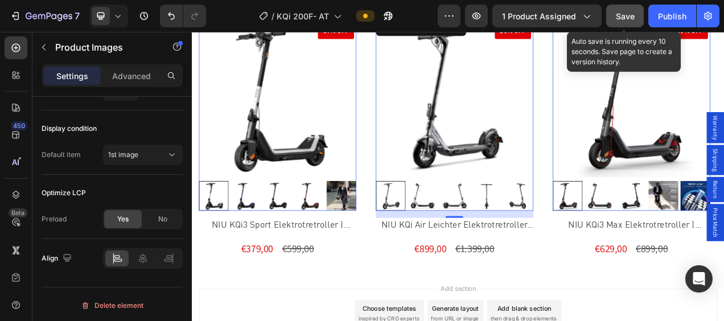
click at [625, 15] on span "Save" at bounding box center [625, 16] width 19 height 10
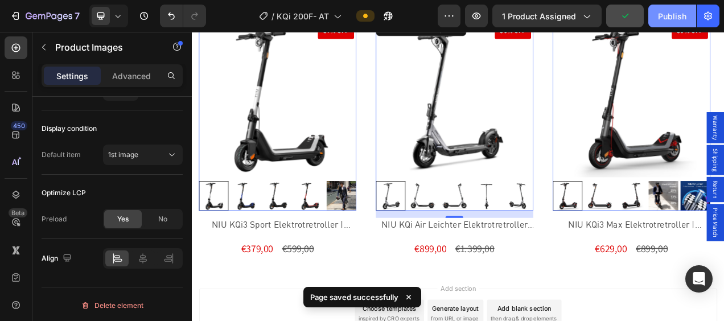
click at [676, 17] on div "Publish" at bounding box center [672, 16] width 28 height 12
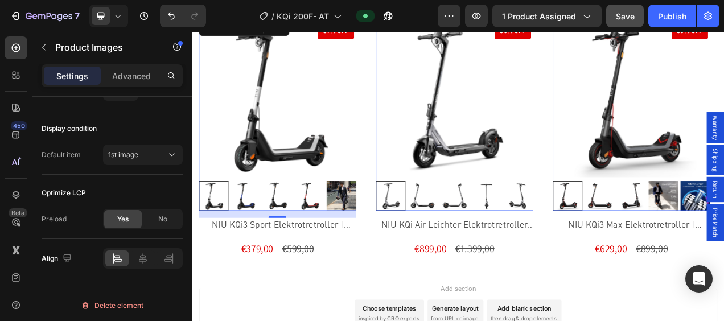
click at [309, 151] on img at bounding box center [302, 118] width 202 height 202
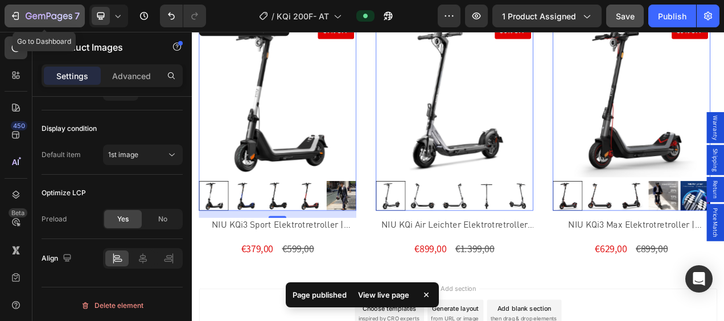
click at [14, 15] on icon "button" at bounding box center [15, 15] width 11 height 11
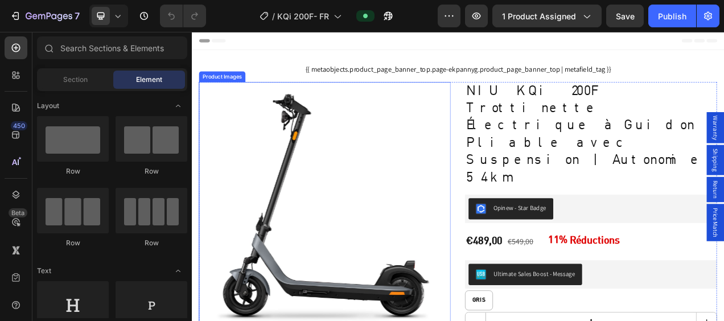
click at [342, 178] on img at bounding box center [362, 257] width 323 height 323
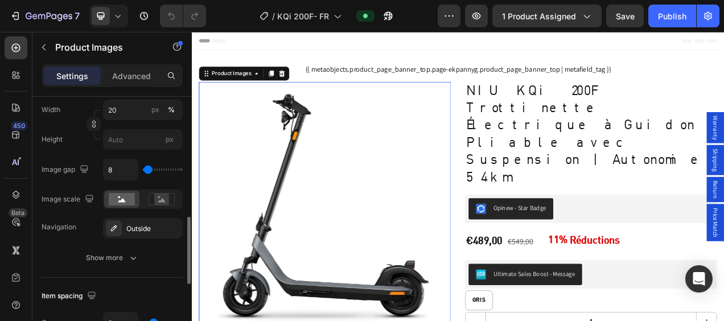
scroll to position [718, 0]
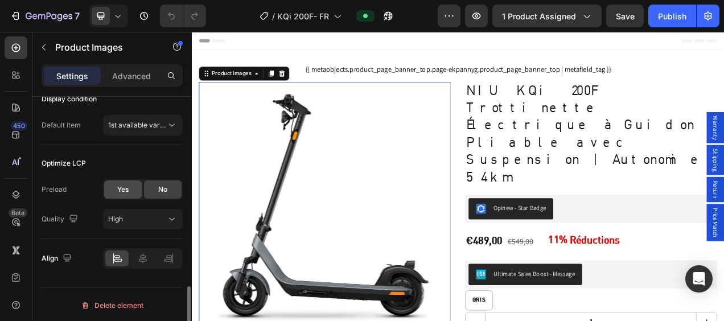
click at [121, 180] on div "Yes" at bounding box center [123, 189] width 38 height 18
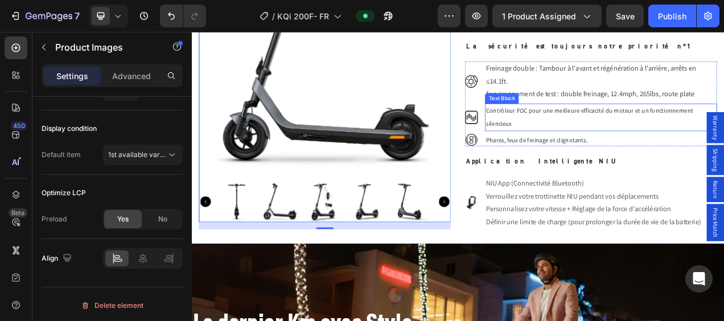
scroll to position [854, 0]
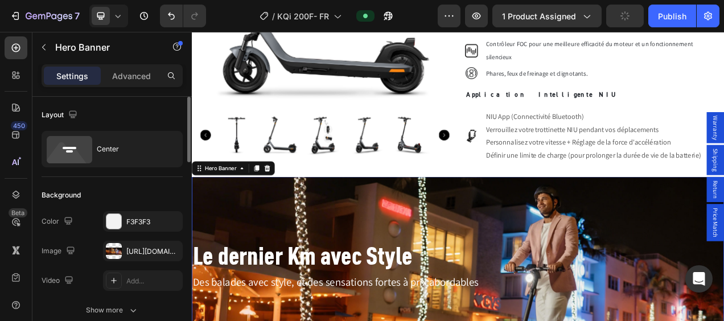
scroll to position [114, 0]
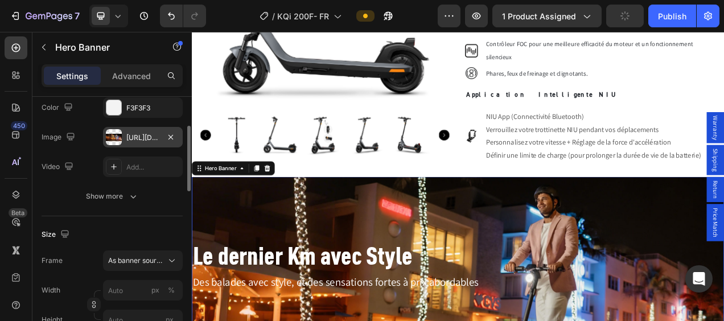
click at [115, 140] on div at bounding box center [114, 137] width 16 height 16
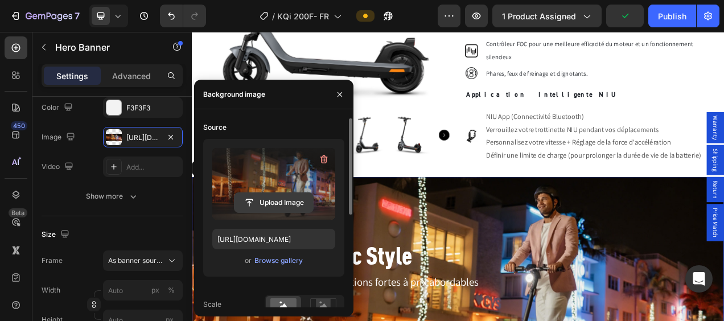
scroll to position [180, 0]
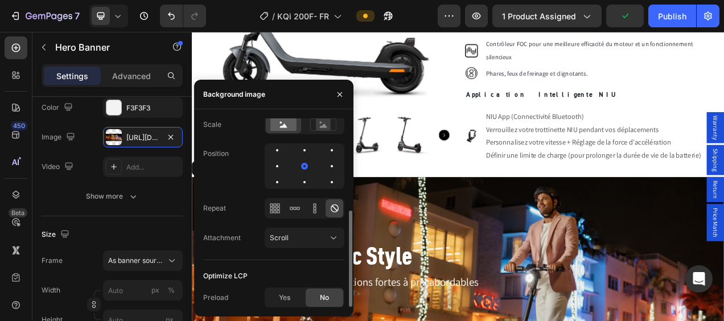
click at [285, 306] on div "Yes No" at bounding box center [305, 298] width 80 height 20
drag, startPoint x: 288, startPoint y: 302, endPoint x: 351, endPoint y: 270, distance: 70.8
click at [289, 302] on span "Yes" at bounding box center [284, 298] width 11 height 10
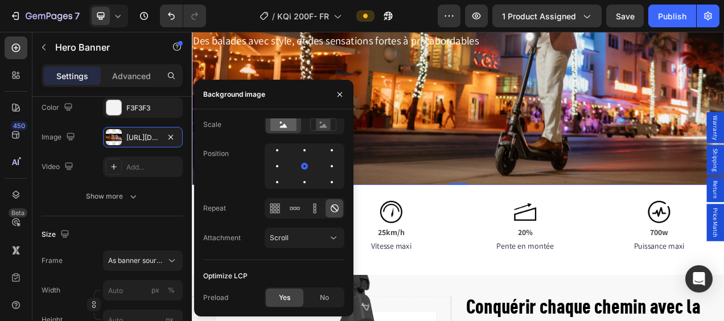
scroll to position [1196, 0]
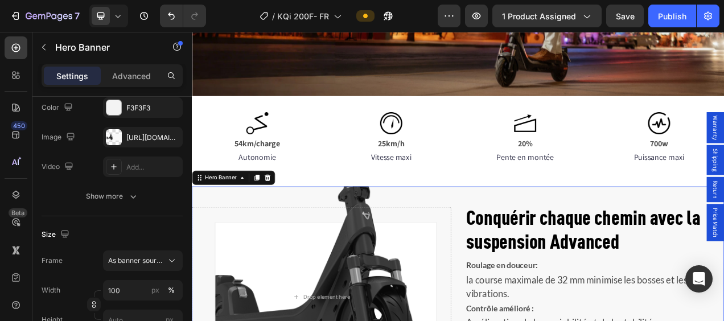
scroll to position [1366, 0]
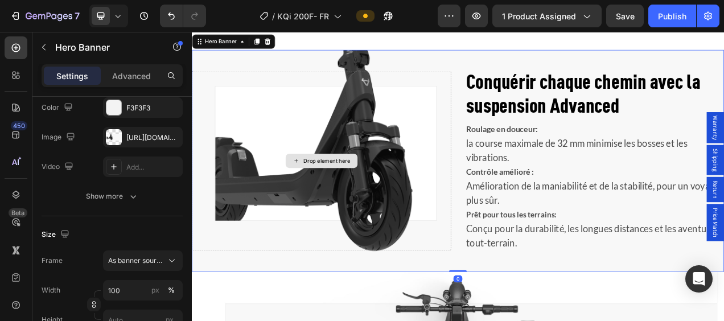
click at [413, 93] on div "Drop element here" at bounding box center [358, 197] width 332 height 231
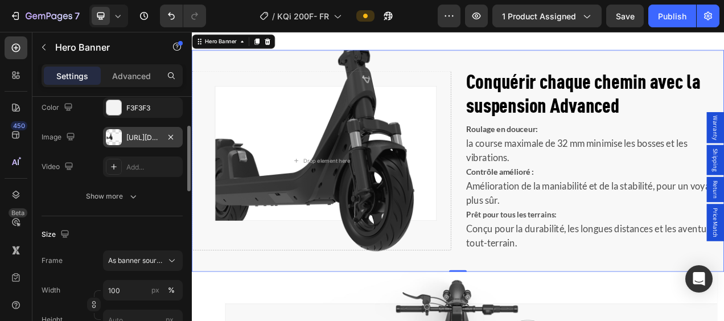
click at [109, 137] on div at bounding box center [114, 137] width 16 height 16
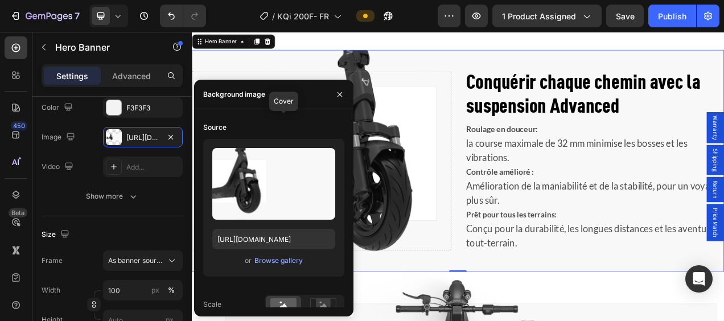
scroll to position [180, 0]
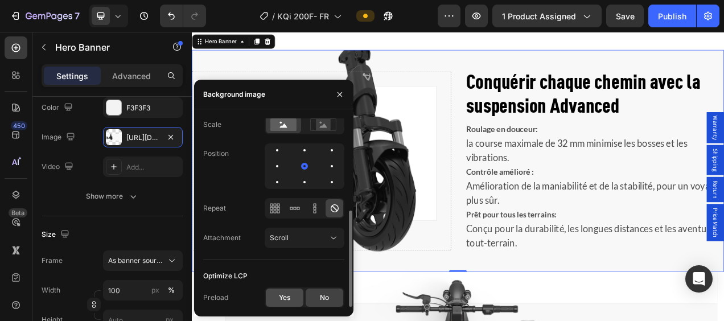
click at [282, 297] on span "Yes" at bounding box center [284, 298] width 11 height 10
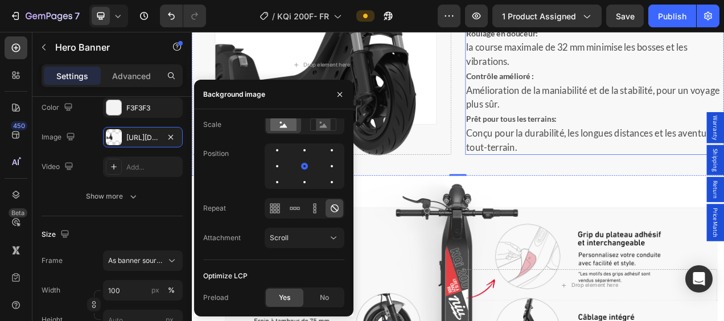
scroll to position [1537, 0]
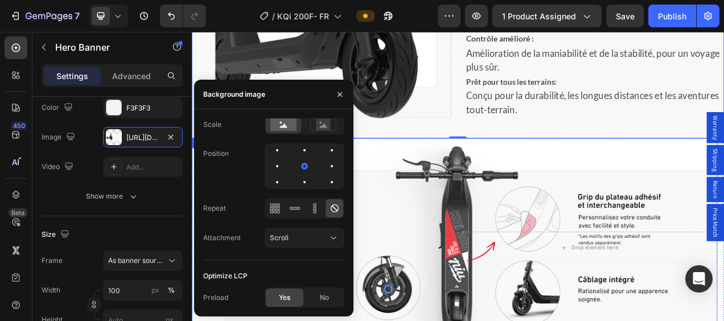
click at [529, 202] on div "Background Image" at bounding box center [529, 309] width 675 height 281
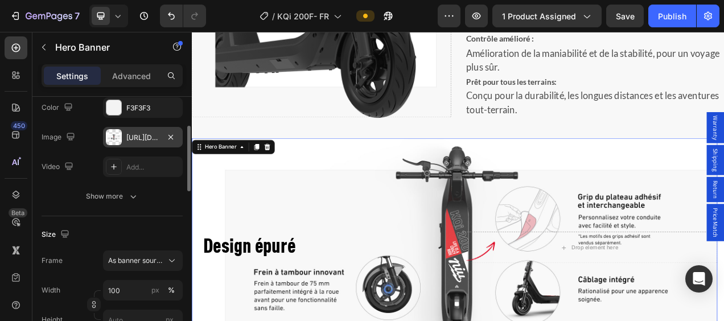
click at [122, 136] on div "https://cdn.shopify.com/s/files/1/0624/6907/9287/files/gempages_492159267193750…" at bounding box center [143, 137] width 80 height 20
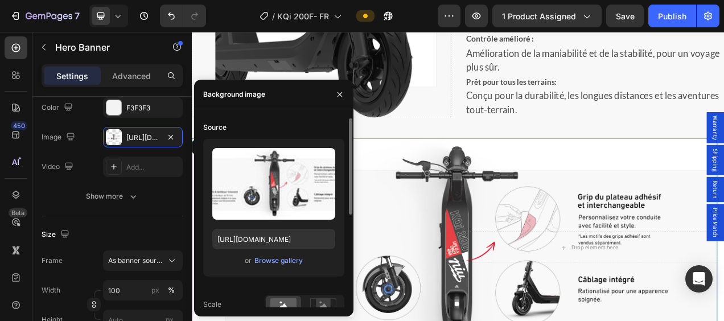
scroll to position [180, 0]
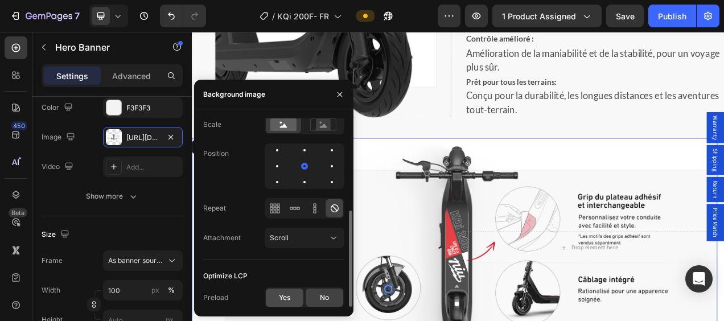
click at [276, 295] on div "Yes" at bounding box center [285, 298] width 38 height 18
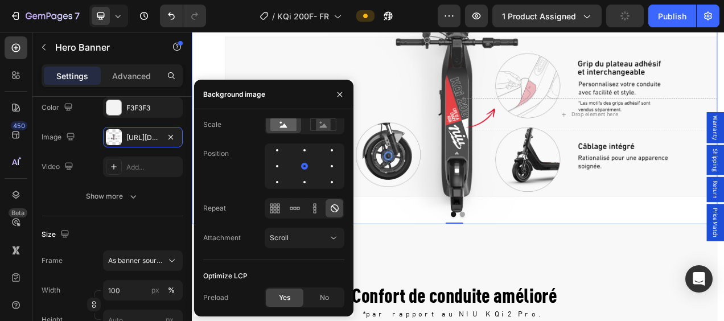
scroll to position [1879, 0]
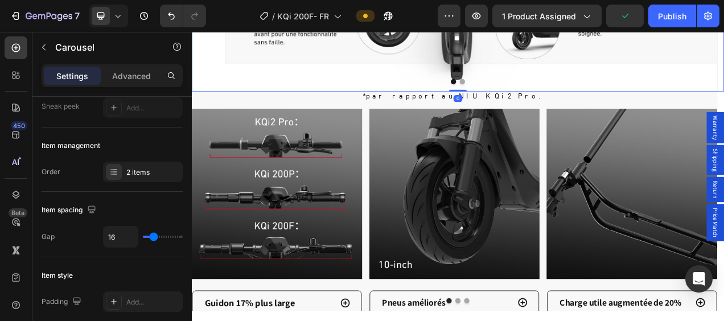
click at [537, 92] on button "Dot" at bounding box center [539, 95] width 7 height 7
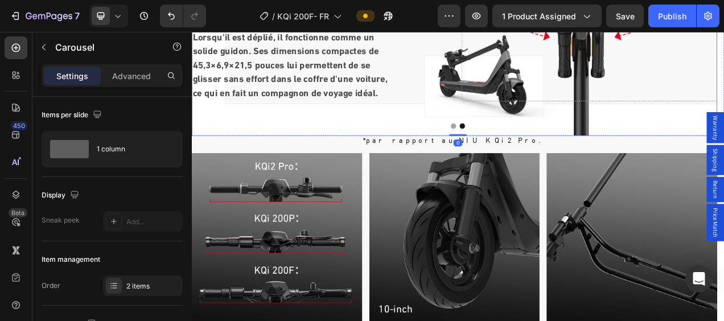
scroll to position [1708, 0]
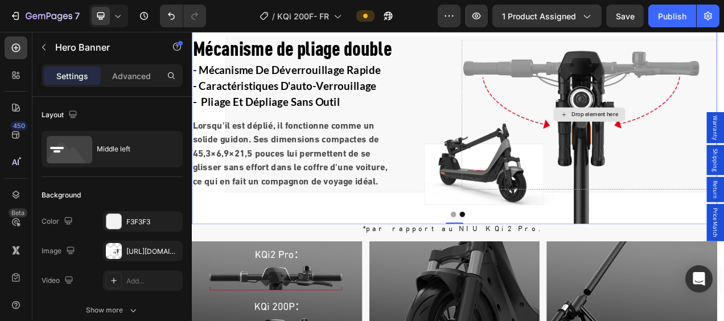
click at [686, 78] on div "Drop element here" at bounding box center [702, 138] width 328 height 193
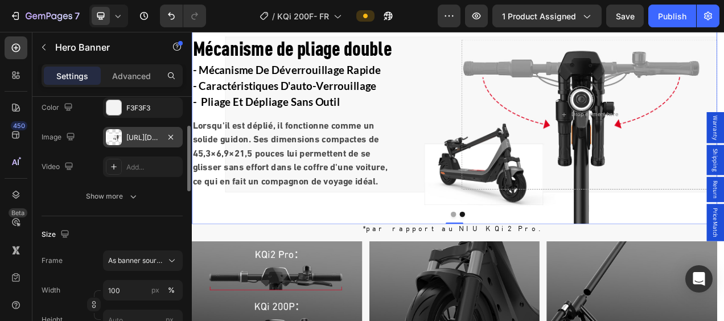
click at [119, 137] on div at bounding box center [114, 137] width 16 height 16
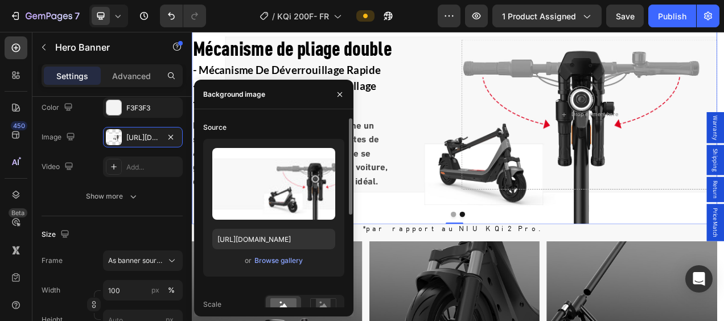
scroll to position [180, 0]
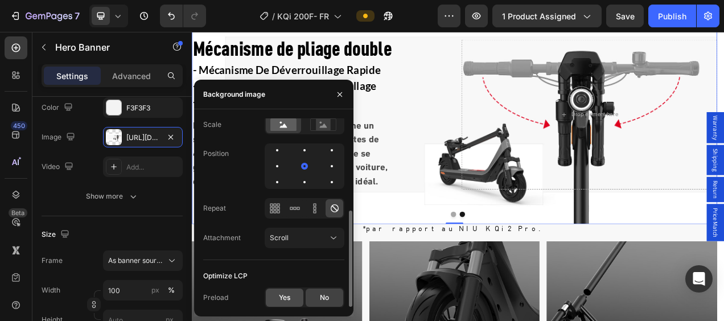
drag, startPoint x: 286, startPoint y: 296, endPoint x: 335, endPoint y: 192, distance: 114.6
click at [286, 296] on span "Yes" at bounding box center [284, 298] width 11 height 10
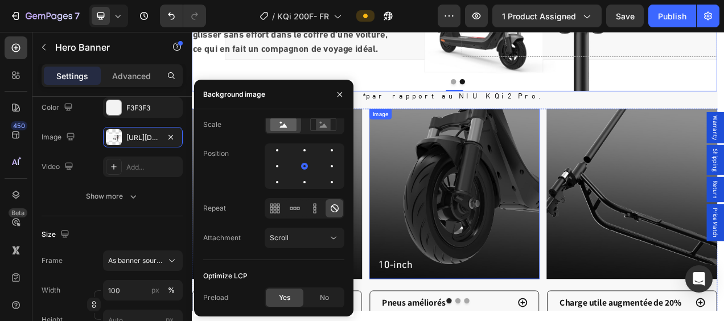
click at [538, 220] on img at bounding box center [529, 239] width 219 height 219
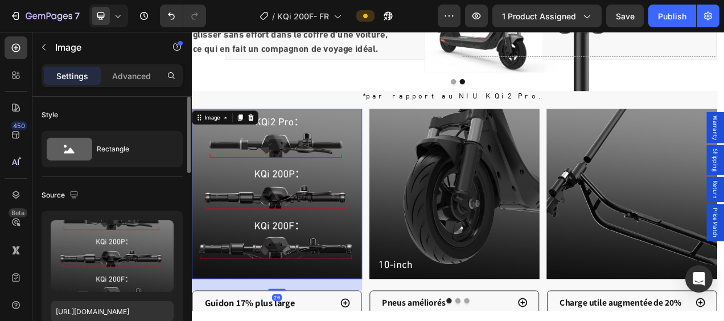
click at [287, 213] on img at bounding box center [301, 239] width 219 height 219
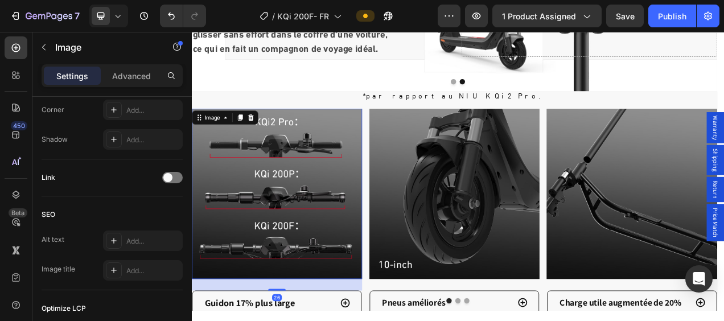
scroll to position [601, 0]
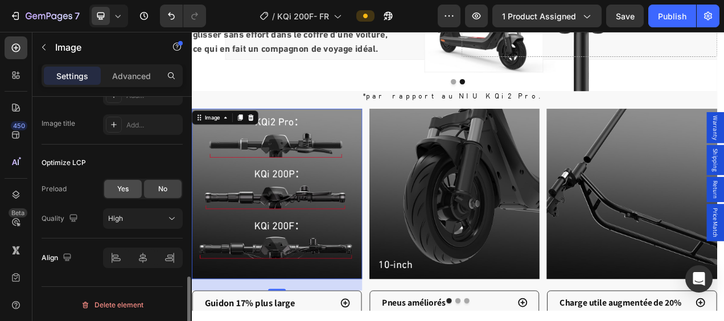
click at [123, 194] on div "Yes" at bounding box center [123, 189] width 38 height 18
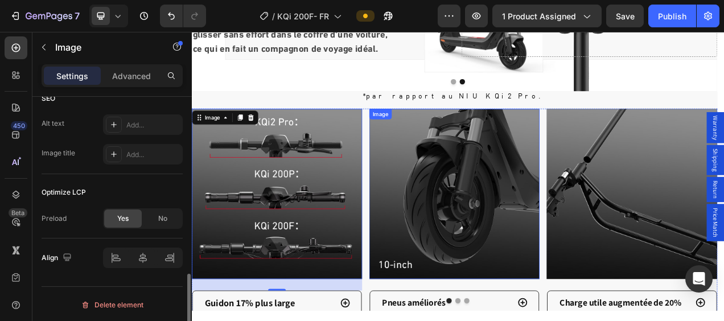
click at [461, 225] on img at bounding box center [529, 239] width 219 height 219
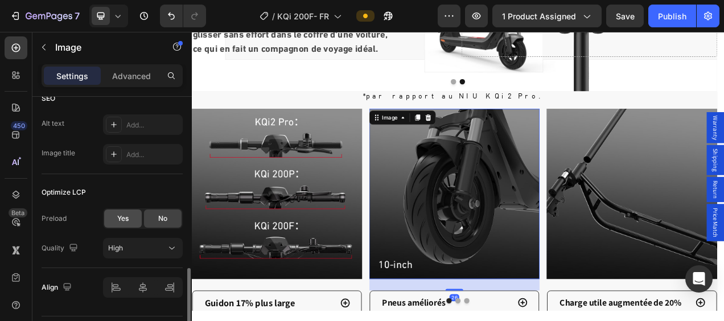
click at [113, 217] on div "Yes" at bounding box center [123, 219] width 38 height 18
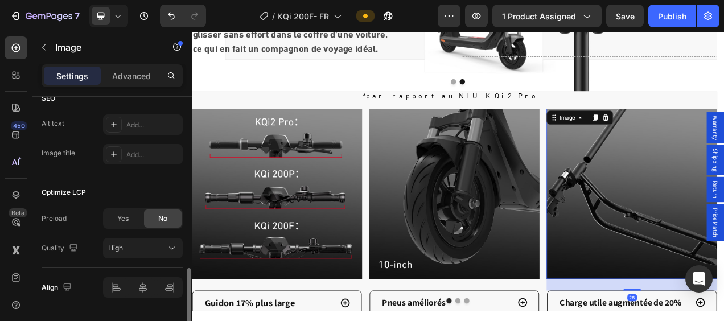
click at [126, 213] on span "Yes" at bounding box center [122, 218] width 11 height 10
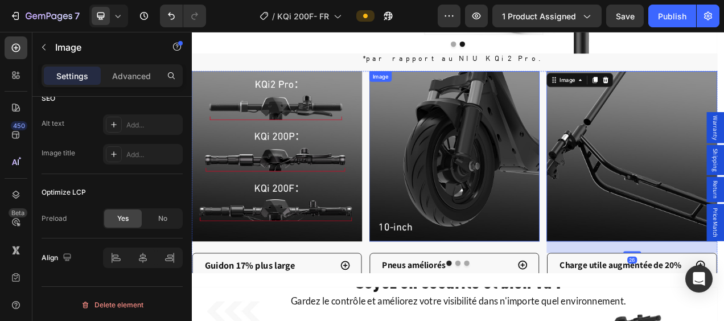
scroll to position [2050, 0]
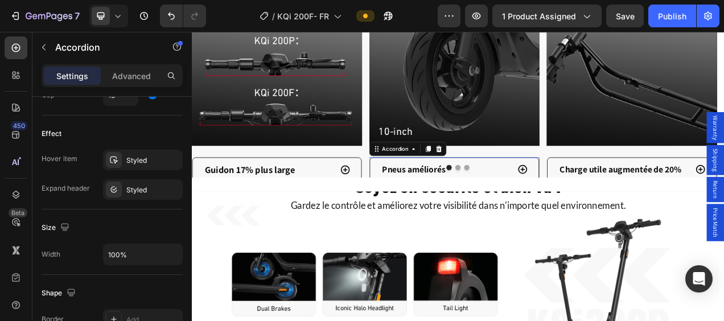
click at [530, 198] on div "Pneus améliorés" at bounding box center [517, 208] width 166 height 20
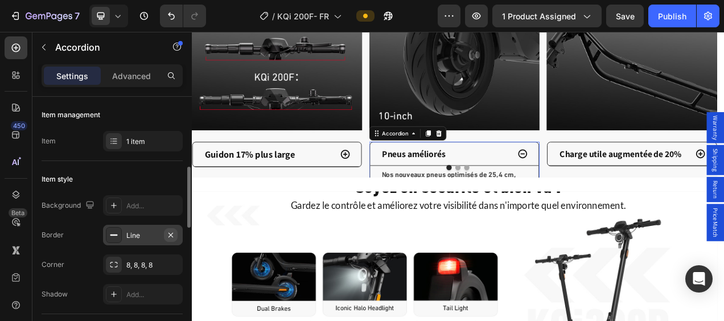
scroll to position [57, 0]
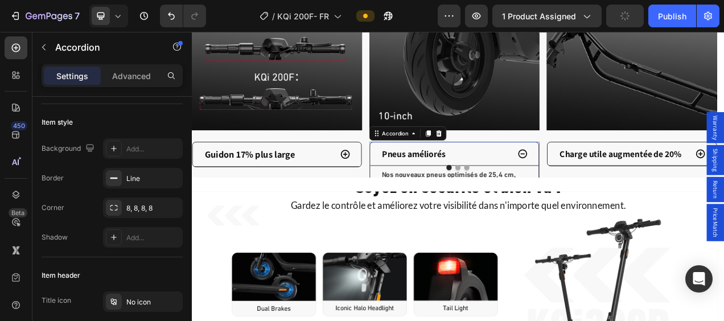
click at [533, 198] on div "Pneus améliorés" at bounding box center [529, 189] width 216 height 30
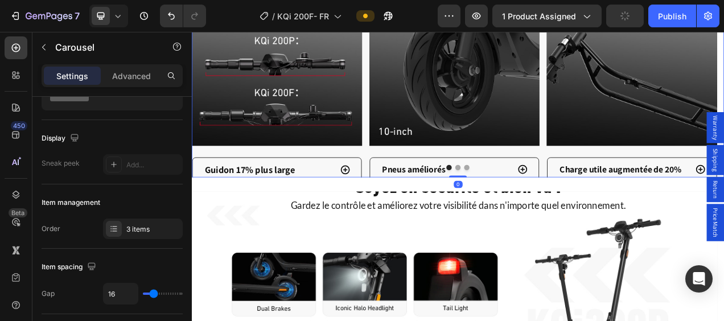
scroll to position [0, 0]
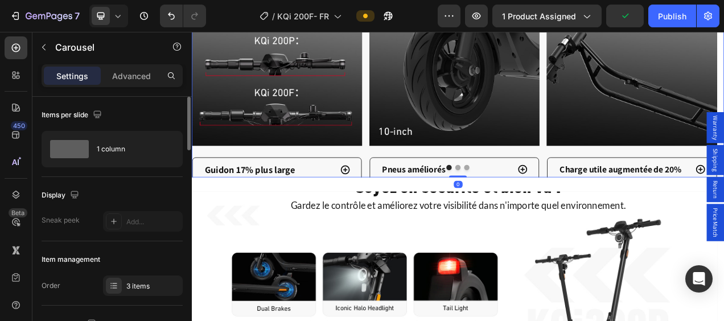
click at [531, 203] on button "Dot" at bounding box center [533, 206] width 7 height 7
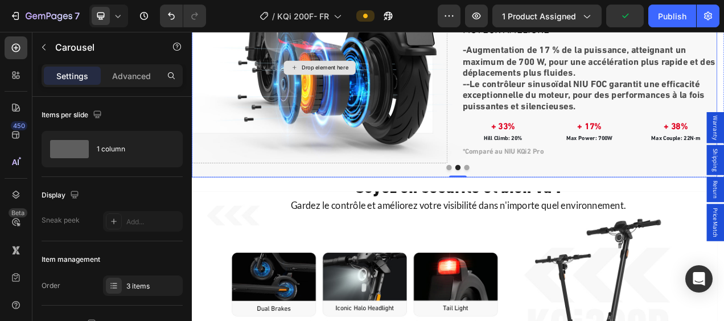
click at [440, 72] on div "Drop element here" at bounding box center [356, 77] width 328 height 245
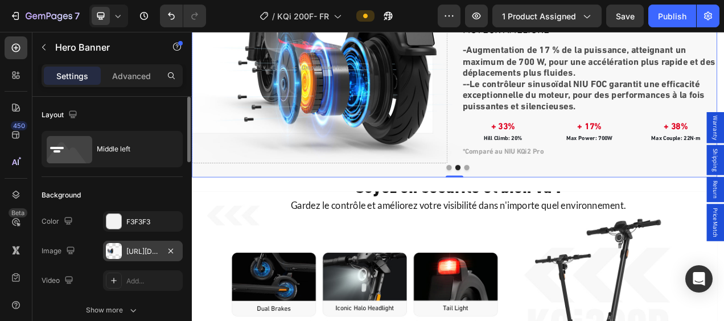
click at [126, 257] on div "[URL][DOMAIN_NAME]" at bounding box center [143, 251] width 80 height 20
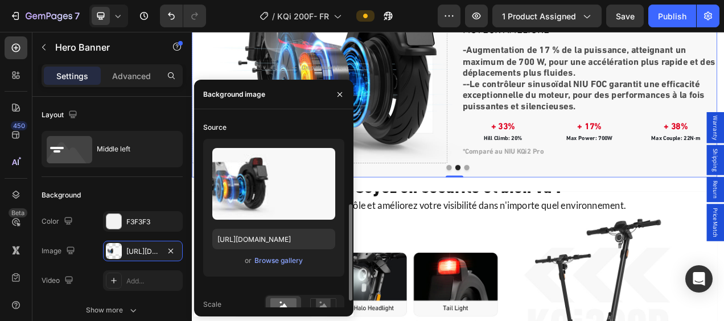
scroll to position [180, 0]
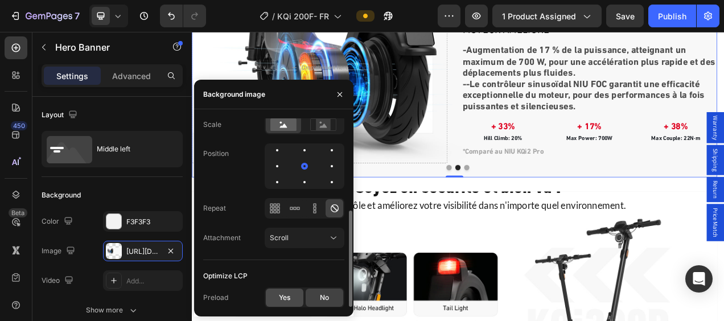
click at [290, 300] on div "Yes" at bounding box center [285, 298] width 38 height 18
click at [543, 203] on button "Dot" at bounding box center [544, 206] width 7 height 7
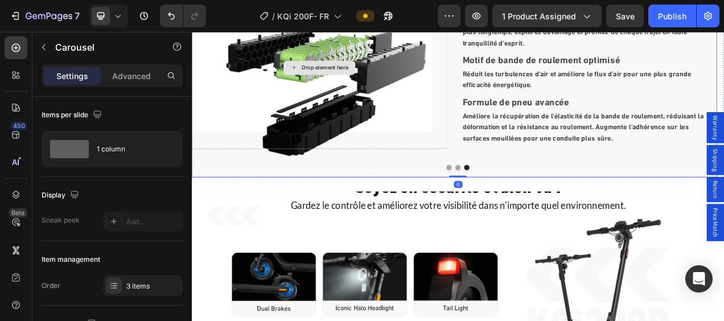
click at [406, 87] on div "Drop element here" at bounding box center [356, 77] width 328 height 209
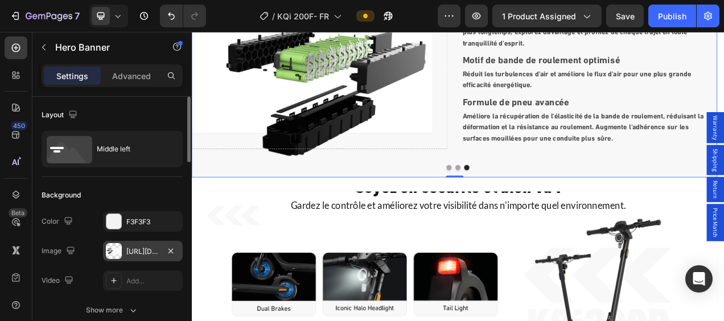
click at [118, 249] on div at bounding box center [114, 251] width 16 height 16
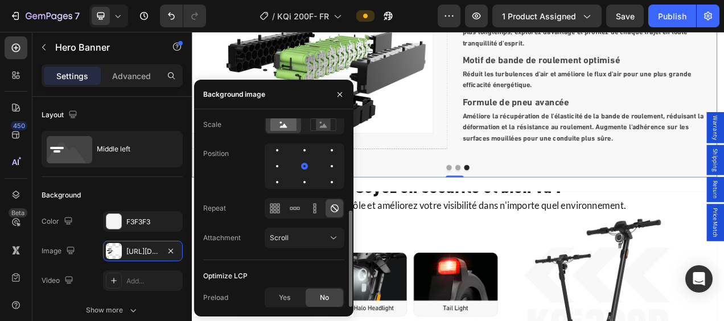
drag, startPoint x: 289, startPoint y: 298, endPoint x: 319, endPoint y: 287, distance: 32.3
click at [289, 298] on span "Yes" at bounding box center [284, 298] width 11 height 10
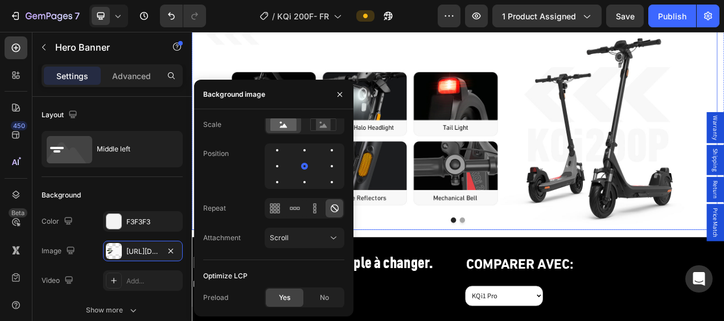
scroll to position [2391, 0]
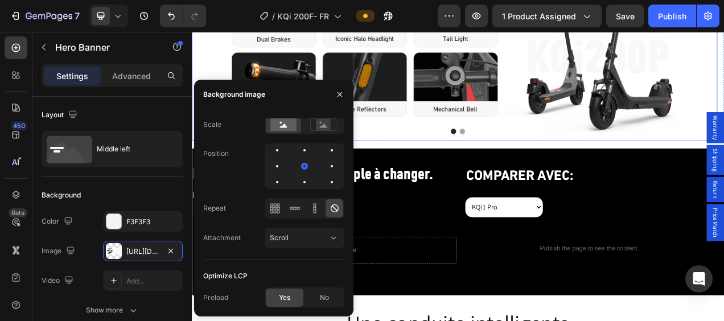
click at [579, 69] on div "Soyez en sécurité et bien vu ! Heading Gardez le contrôle et améliorez votre vi…" at bounding box center [529, 32] width 675 height 318
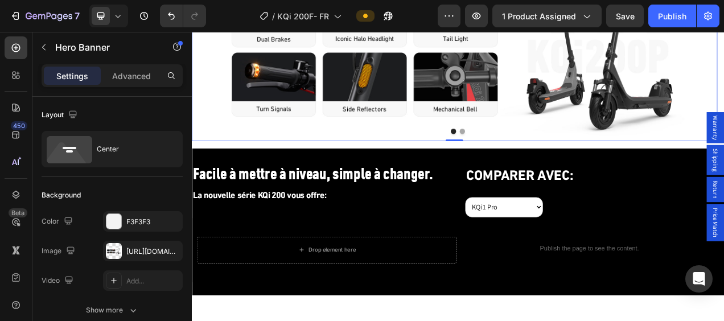
scroll to position [0, 0]
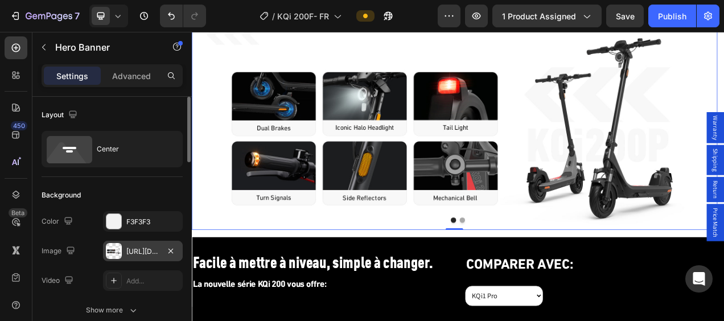
click at [116, 252] on div at bounding box center [114, 251] width 16 height 16
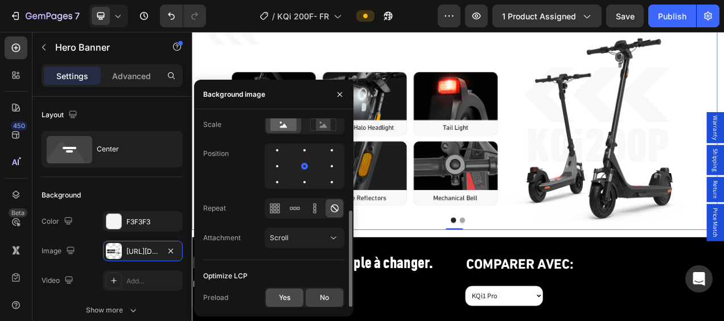
drag, startPoint x: 295, startPoint y: 295, endPoint x: 299, endPoint y: 245, distance: 50.2
click at [295, 295] on div "Yes" at bounding box center [285, 298] width 38 height 18
click at [536, 273] on button "Dot" at bounding box center [539, 273] width 7 height 7
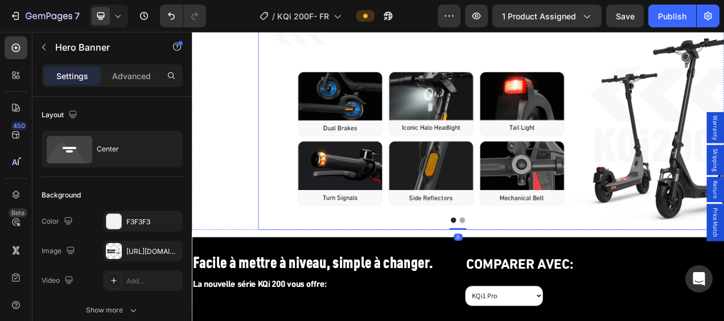
click at [534, 169] on div "Soyez en sécurité et bien vu ! Heading Gardez le contrôle et améliorez votre vi…" at bounding box center [614, 146] width 675 height 318
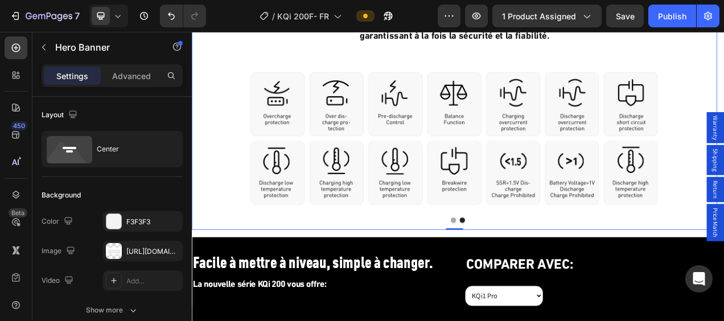
click at [509, 153] on div "BMS* NIU (Battery Management System) Heading La série KQi 200 est équipée du sy…" at bounding box center [529, 146] width 675 height 347
click at [134, 257] on div "[URL][DOMAIN_NAME]" at bounding box center [143, 251] width 80 height 20
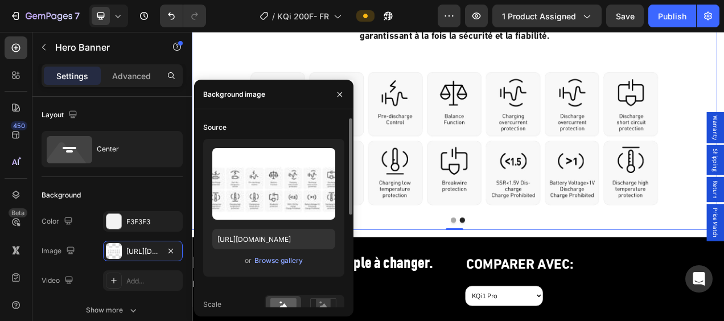
scroll to position [180, 0]
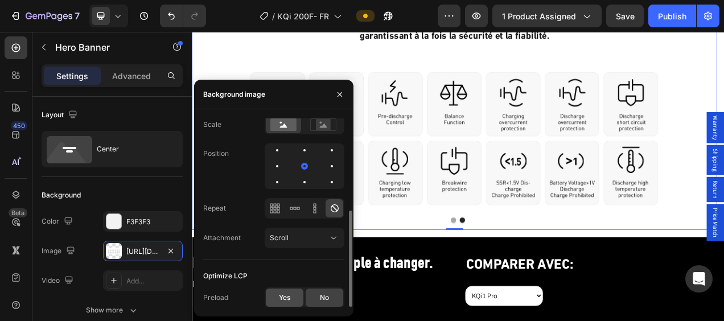
click at [286, 296] on span "Yes" at bounding box center [284, 298] width 11 height 10
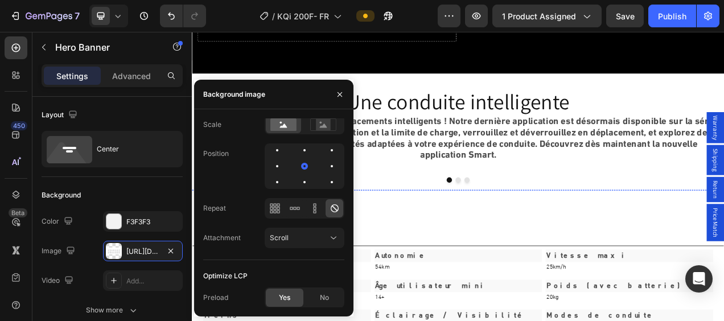
click at [549, 235] on img at bounding box center [529, 235] width 128 height 0
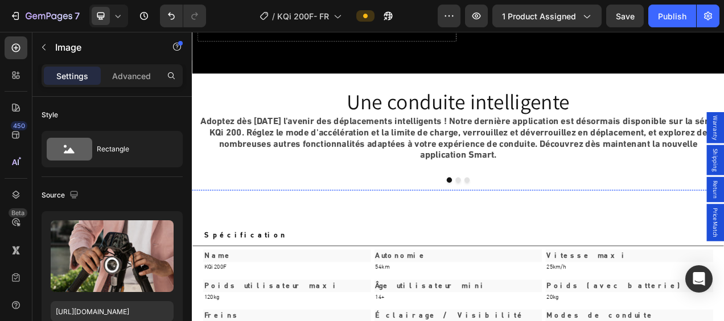
click at [271, 235] on img at bounding box center [256, 235] width 128 height 0
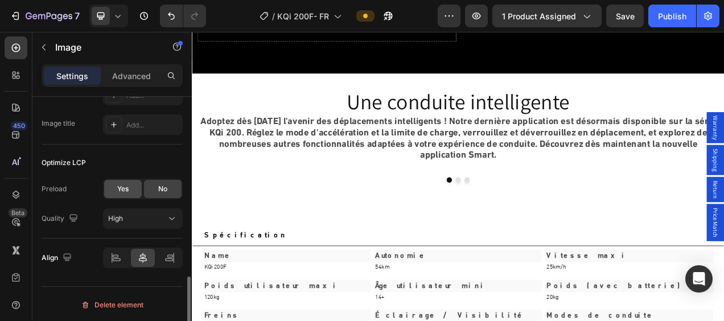
click at [121, 186] on span "Yes" at bounding box center [122, 189] width 11 height 10
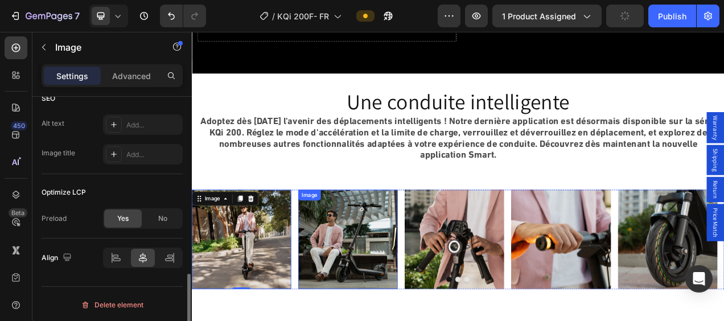
click at [424, 301] on img at bounding box center [392, 299] width 128 height 128
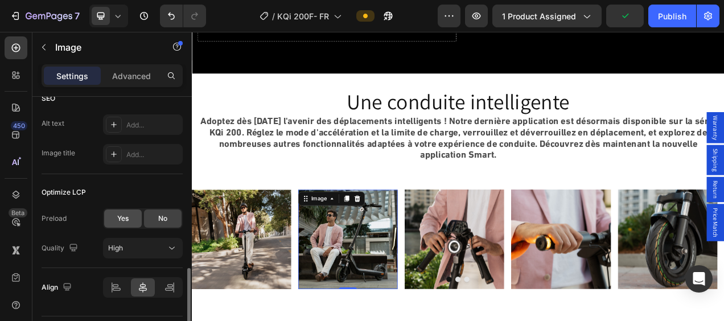
drag, startPoint x: 118, startPoint y: 214, endPoint x: 283, endPoint y: 252, distance: 168.9
click at [118, 214] on span "Yes" at bounding box center [122, 218] width 11 height 10
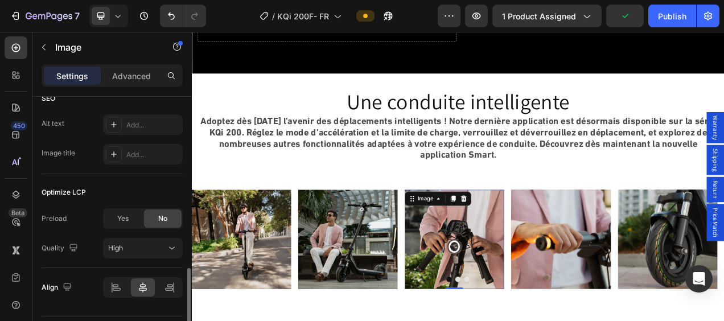
click at [504, 287] on img at bounding box center [529, 299] width 128 height 128
drag, startPoint x: 109, startPoint y: 216, endPoint x: 165, endPoint y: 215, distance: 55.8
click at [110, 215] on div "Yes" at bounding box center [123, 219] width 38 height 18
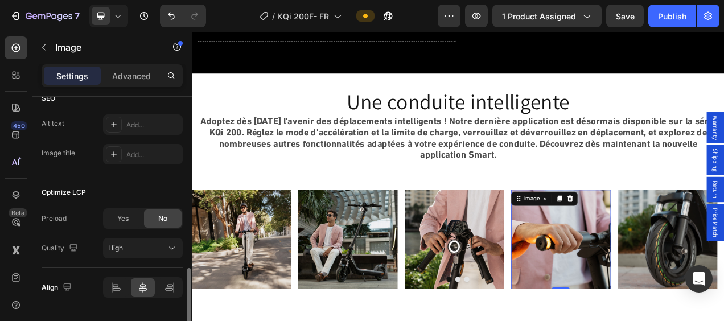
click at [699, 293] on img at bounding box center [666, 299] width 128 height 128
click at [124, 217] on span "Yes" at bounding box center [122, 218] width 11 height 10
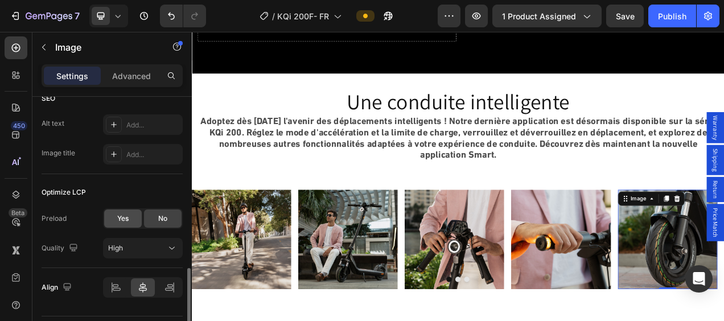
drag, startPoint x: 124, startPoint y: 216, endPoint x: 137, endPoint y: 245, distance: 31.6
click at [124, 216] on span "Yes" at bounding box center [122, 218] width 11 height 10
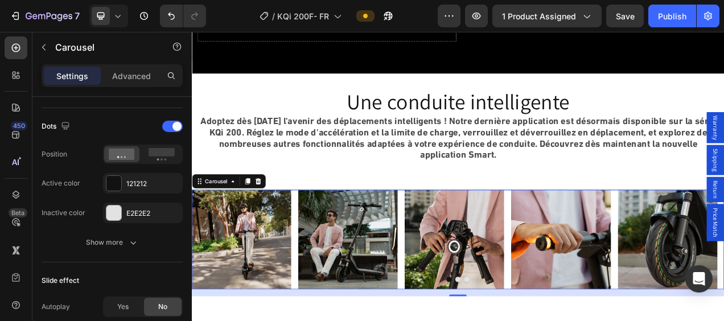
scroll to position [0, 0]
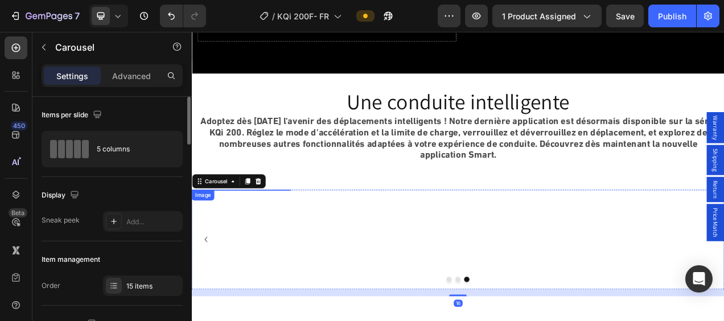
click at [241, 270] on img at bounding box center [256, 299] width 128 height 128
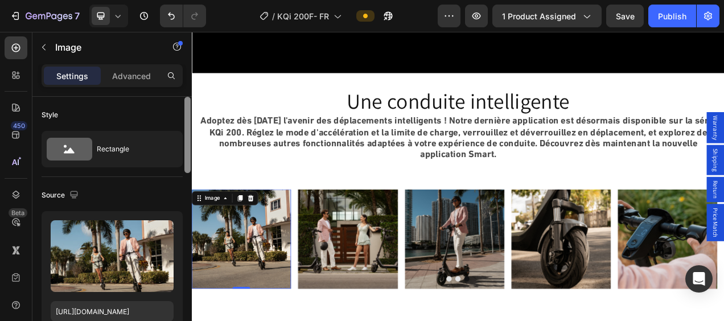
scroll to position [3017, 0]
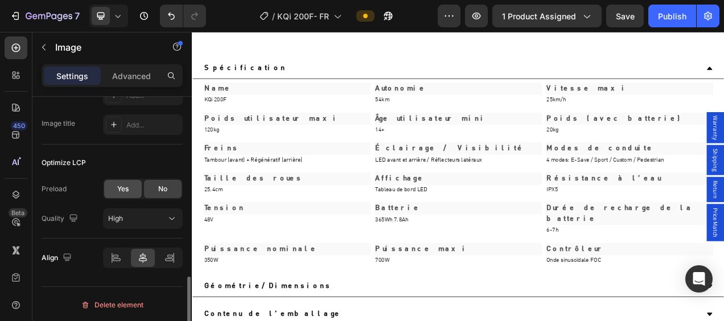
click at [118, 184] on span "Yes" at bounding box center [122, 189] width 11 height 10
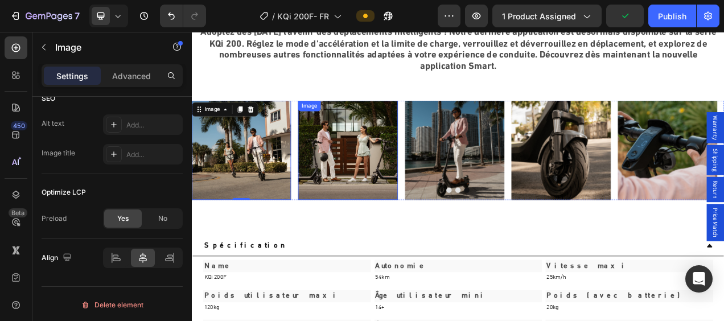
scroll to position [572, 0]
drag, startPoint x: 410, startPoint y: 179, endPoint x: 322, endPoint y: 194, distance: 89.9
click at [409, 180] on img at bounding box center [392, 184] width 128 height 128
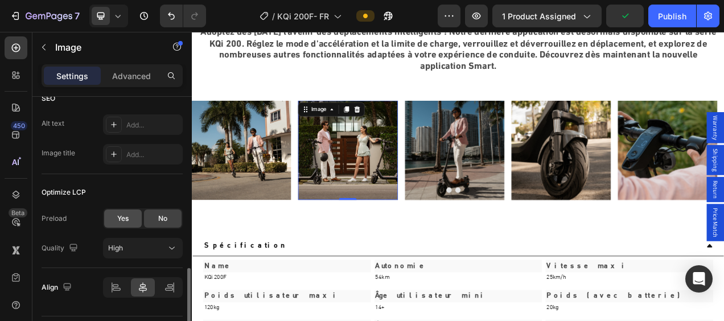
drag, startPoint x: 115, startPoint y: 225, endPoint x: 37, endPoint y: 217, distance: 78.4
click at [115, 225] on div "Yes" at bounding box center [123, 219] width 38 height 18
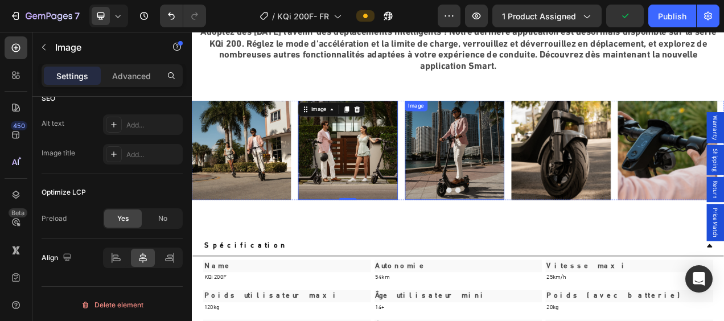
click at [490, 221] on img at bounding box center [529, 184] width 128 height 128
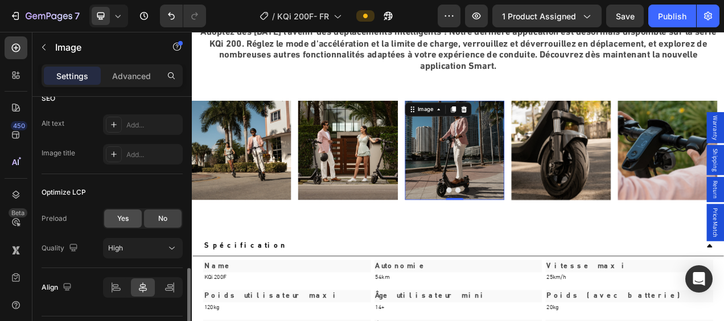
click at [126, 220] on span "Yes" at bounding box center [122, 218] width 11 height 10
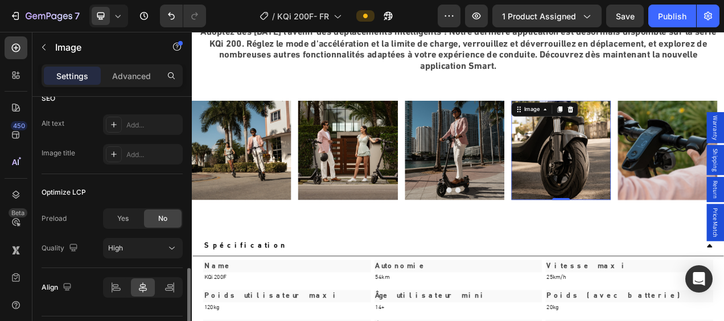
click at [618, 181] on img at bounding box center [666, 184] width 128 height 128
click at [108, 220] on div "Yes" at bounding box center [123, 219] width 38 height 18
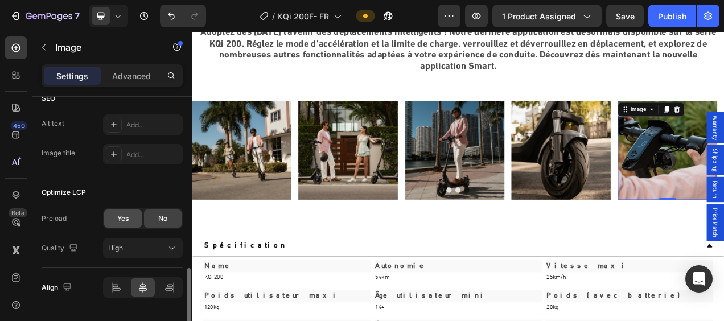
click at [123, 220] on span "Yes" at bounding box center [122, 218] width 11 height 10
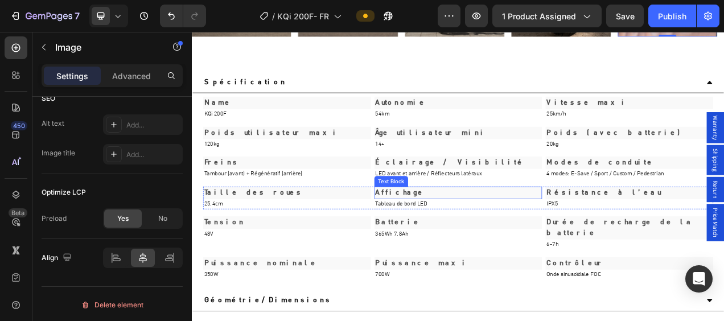
scroll to position [3017, 0]
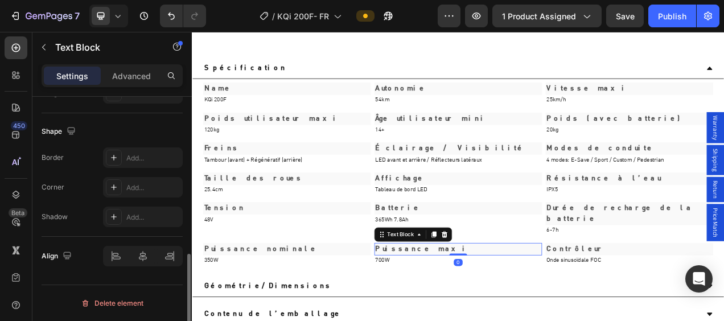
click at [567, 304] on p "Puissance maxi" at bounding box center [533, 311] width 213 height 14
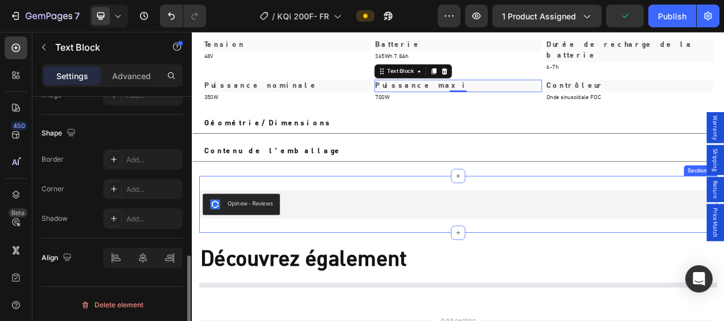
scroll to position [3245, 0]
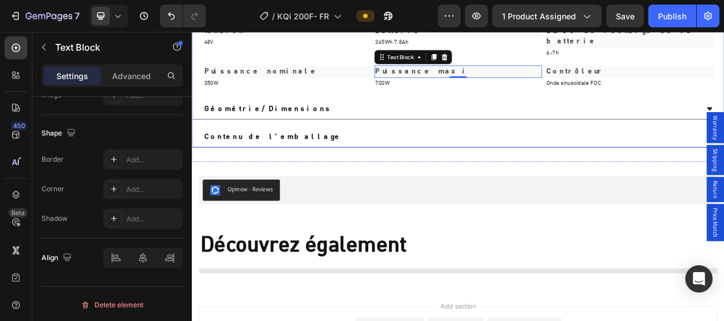
click at [528, 122] on div "Géométrie/Dimensions" at bounding box center [524, 130] width 636 height 17
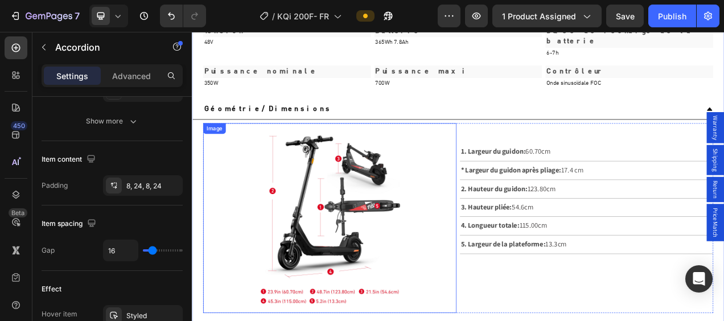
scroll to position [0, 0]
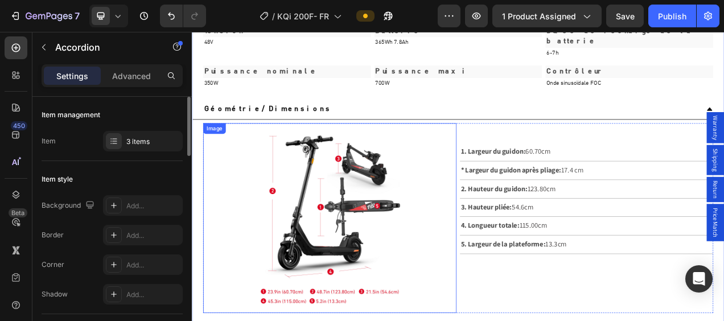
click at [331, 229] on img at bounding box center [368, 271] width 195 height 244
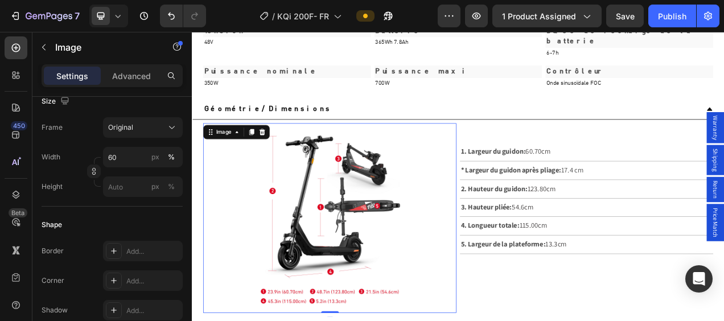
scroll to position [569, 0]
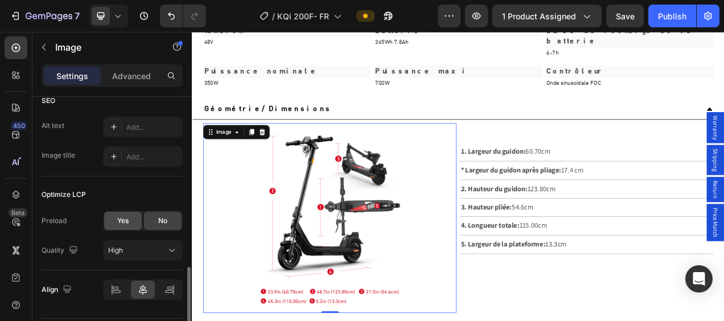
drag, startPoint x: 126, startPoint y: 213, endPoint x: 109, endPoint y: 206, distance: 18.1
click at [126, 213] on div "Yes" at bounding box center [123, 221] width 38 height 18
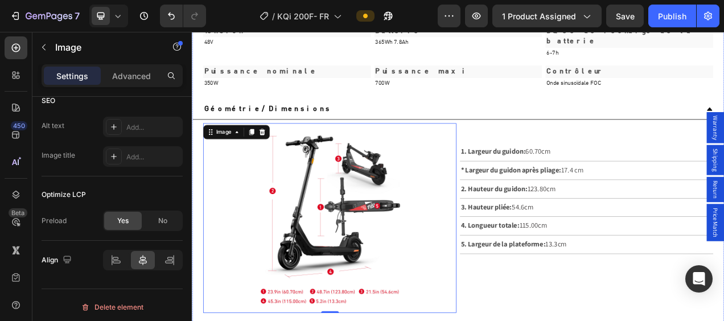
scroll to position [3473, 0]
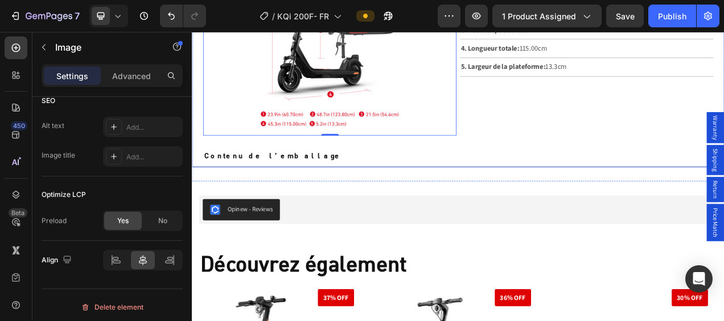
click at [580, 183] on div "Contenu de l’emballage" at bounding box center [524, 191] width 636 height 17
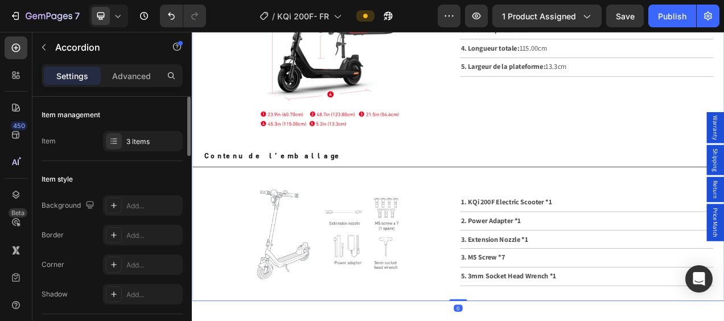
scroll to position [3644, 0]
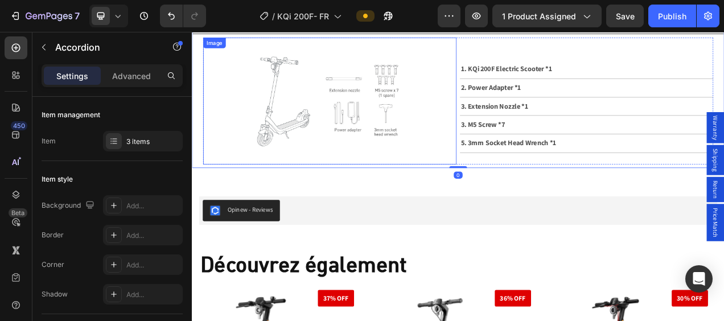
click at [371, 105] on img at bounding box center [368, 120] width 325 height 163
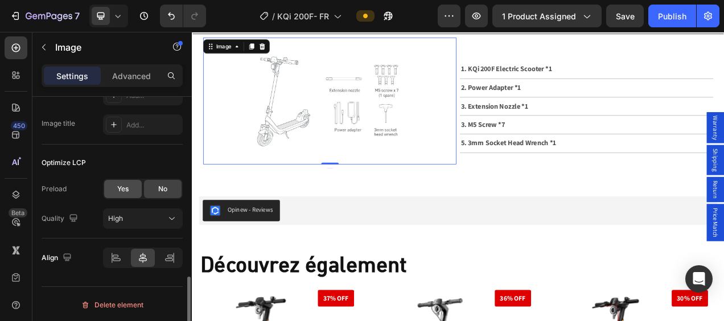
click at [125, 184] on span "Yes" at bounding box center [122, 189] width 11 height 10
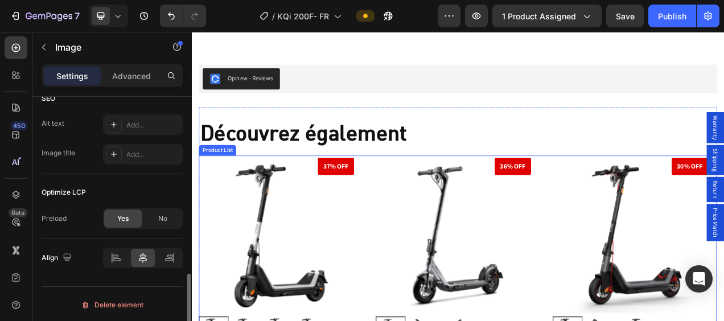
scroll to position [3985, 0]
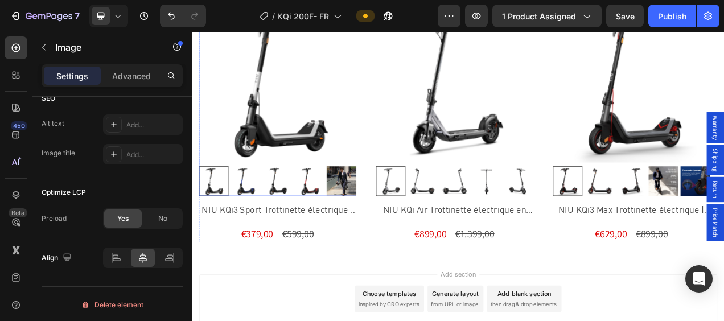
click at [304, 112] on img at bounding box center [302, 99] width 202 height 202
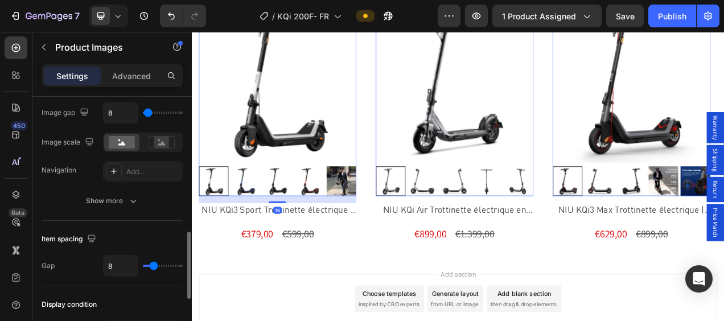
scroll to position [626, 0]
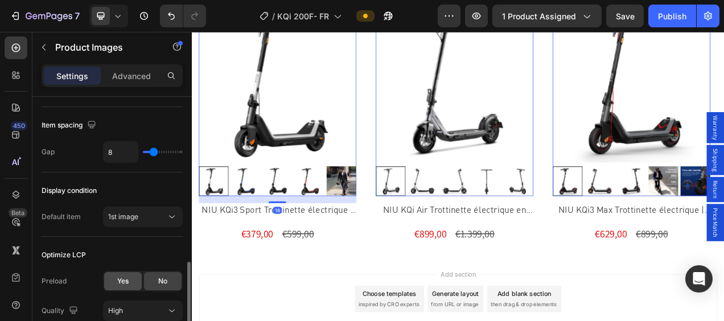
drag, startPoint x: 123, startPoint y: 281, endPoint x: 335, endPoint y: 143, distance: 253.1
click at [123, 281] on span "Yes" at bounding box center [122, 281] width 11 height 10
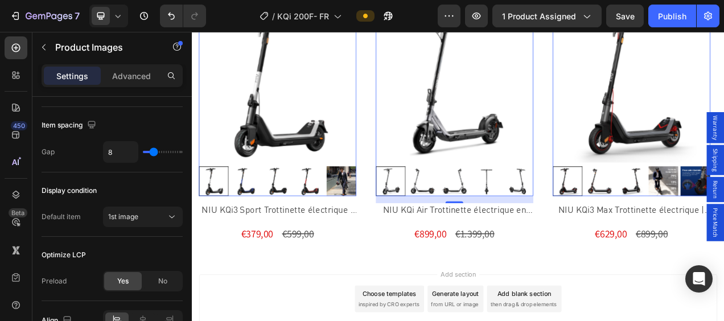
click at [544, 157] on img at bounding box center [529, 99] width 202 height 202
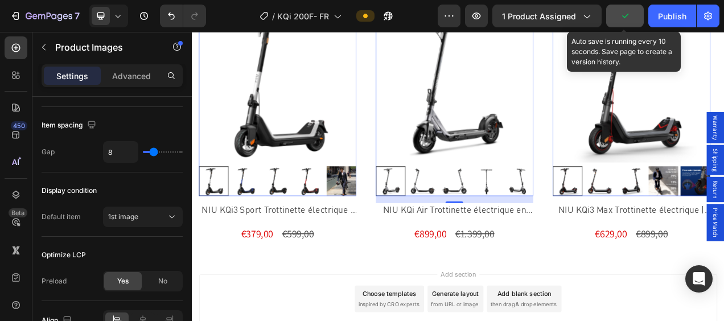
click at [632, 19] on button "button" at bounding box center [625, 16] width 38 height 23
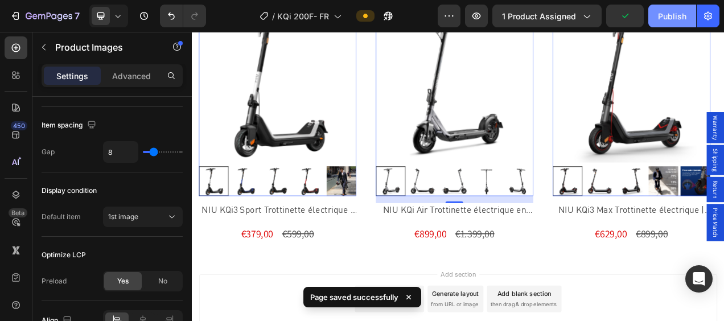
click at [670, 11] on div "Publish" at bounding box center [672, 16] width 28 height 12
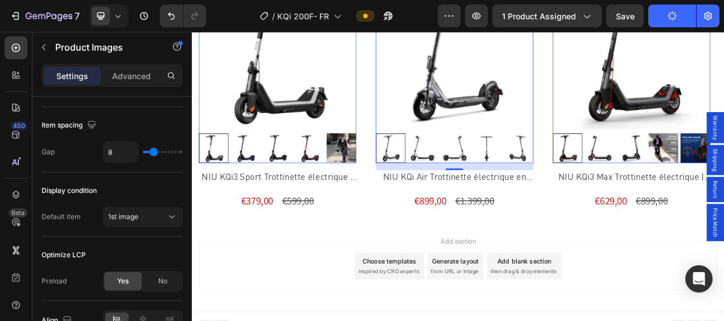
scroll to position [4038, 0]
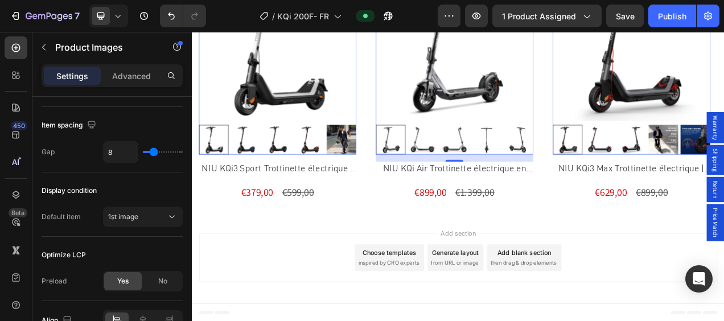
click at [543, 117] on img at bounding box center [529, 46] width 202 height 202
click at [664, 22] on button "Publish" at bounding box center [672, 16] width 48 height 23
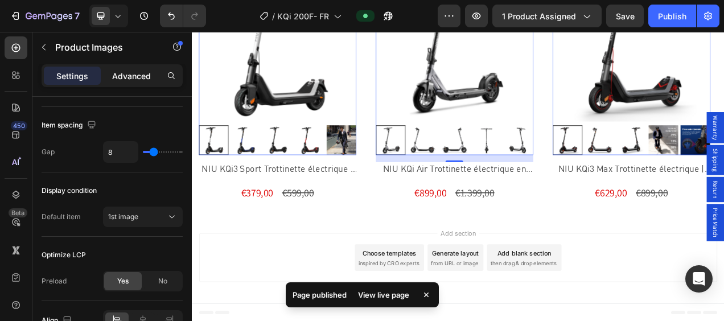
scroll to position [3386, 0]
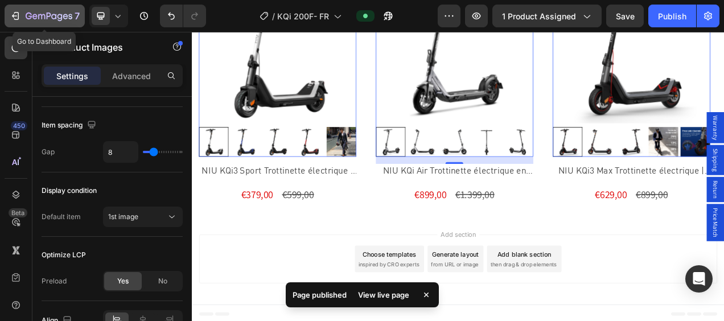
click at [17, 20] on icon "button" at bounding box center [15, 15] width 11 height 11
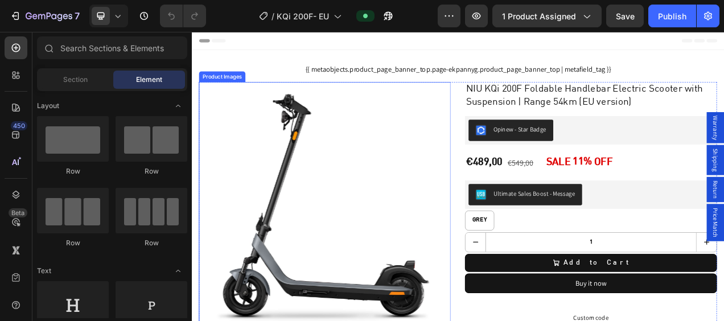
click at [364, 190] on img at bounding box center [362, 257] width 323 height 323
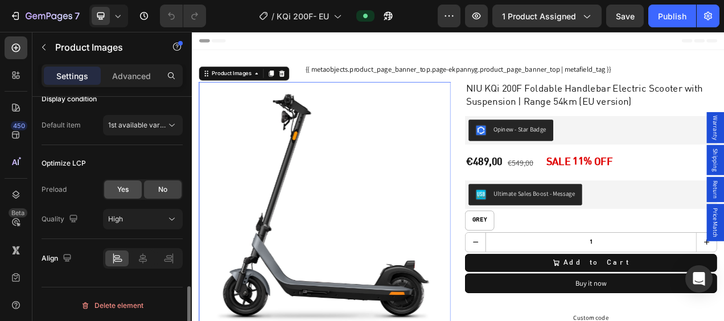
drag, startPoint x: 126, startPoint y: 192, endPoint x: 1, endPoint y: 194, distance: 125.3
click at [126, 192] on span "Yes" at bounding box center [122, 189] width 11 height 10
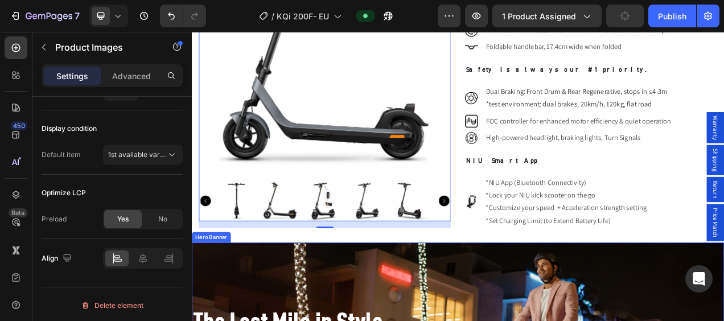
scroll to position [797, 0]
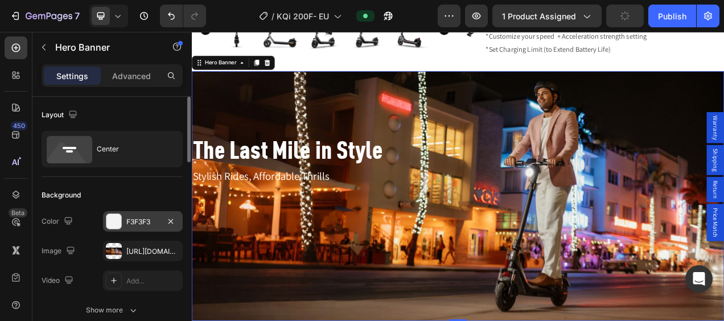
scroll to position [911, 0]
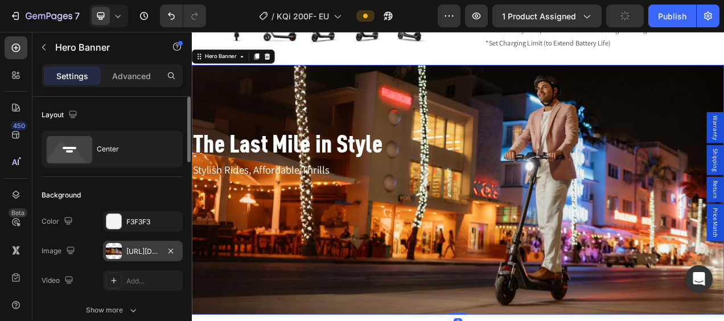
click at [114, 242] on div "[URL][DOMAIN_NAME]" at bounding box center [143, 251] width 80 height 20
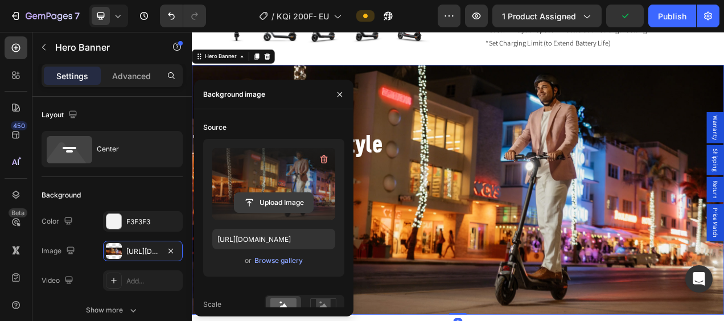
scroll to position [180, 0]
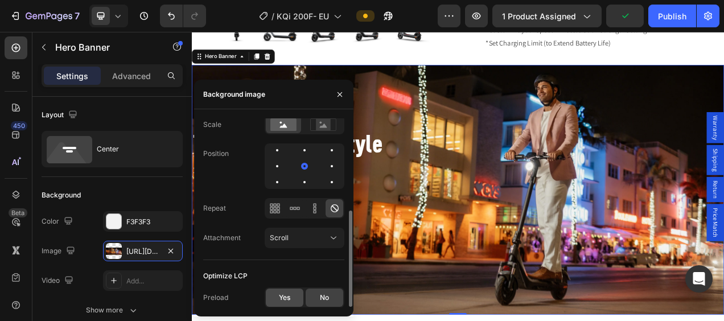
click at [282, 297] on span "Yes" at bounding box center [284, 298] width 11 height 10
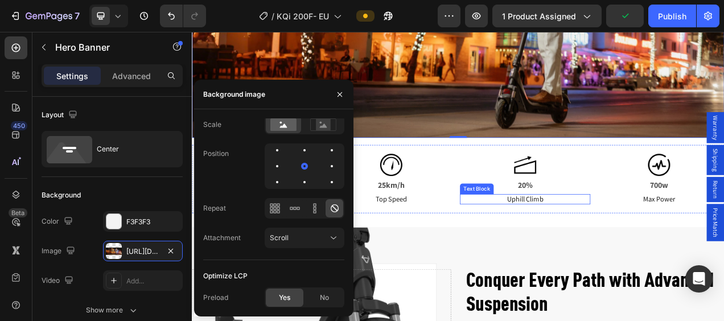
scroll to position [1309, 0]
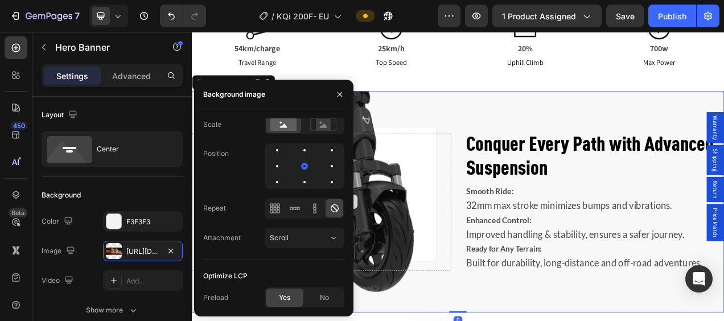
click at [455, 206] on div "Drop element here" at bounding box center [358, 250] width 332 height 177
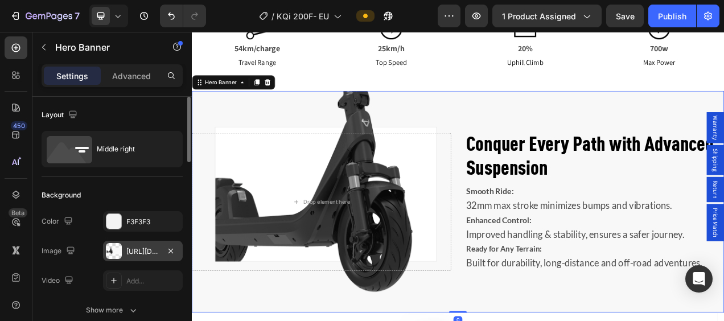
click at [111, 249] on div at bounding box center [114, 251] width 16 height 16
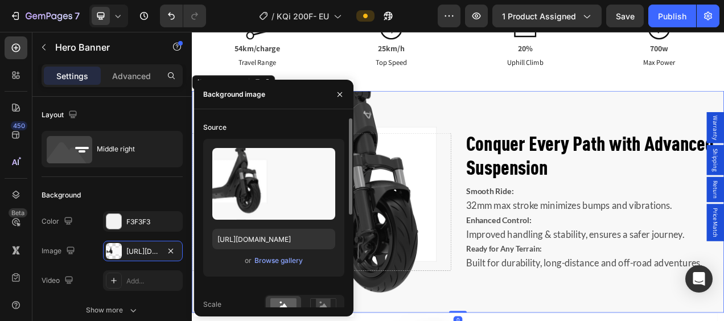
scroll to position [180, 0]
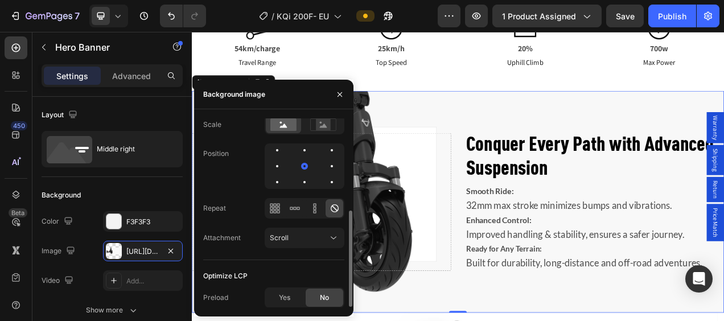
drag, startPoint x: 291, startPoint y: 301, endPoint x: 343, endPoint y: 278, distance: 56.3
click at [291, 302] on div "Yes" at bounding box center [285, 298] width 38 height 18
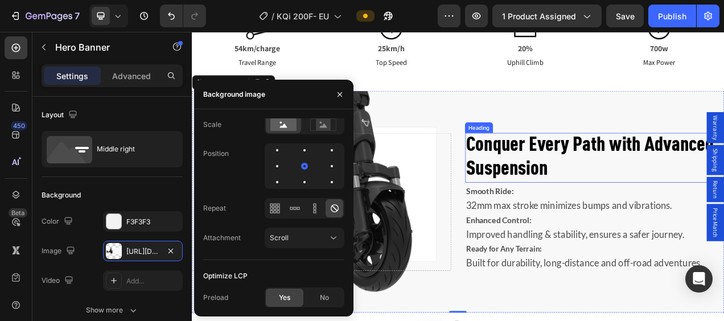
scroll to position [1537, 0]
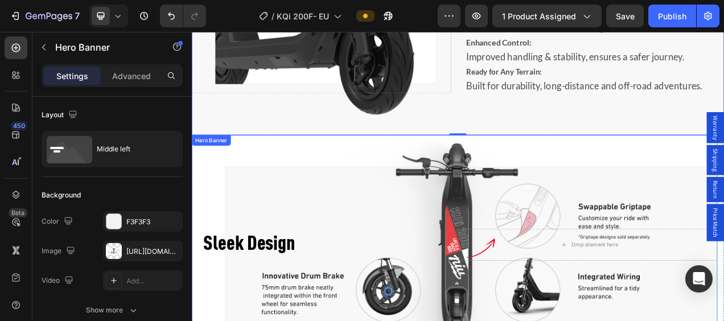
click at [536, 224] on div "Background Image" at bounding box center [529, 305] width 675 height 281
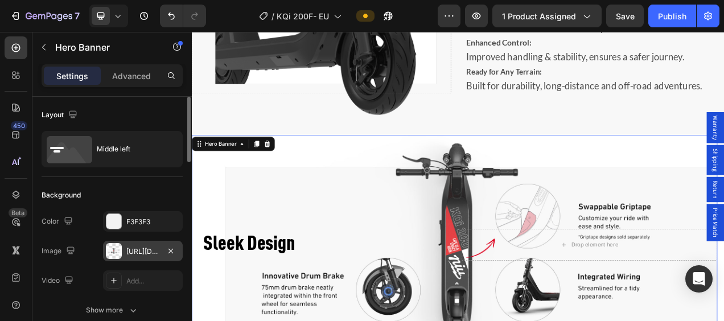
click at [104, 246] on div "[URL][DOMAIN_NAME]" at bounding box center [143, 251] width 80 height 20
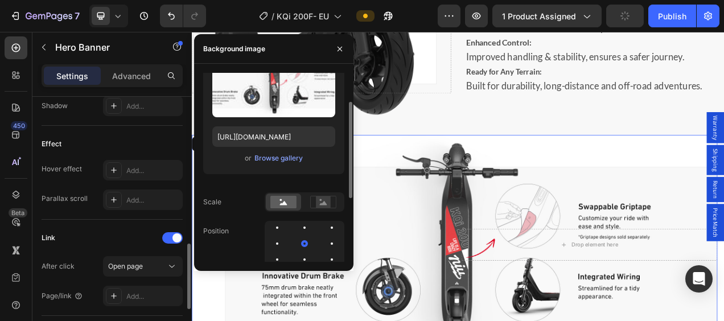
scroll to position [180, 0]
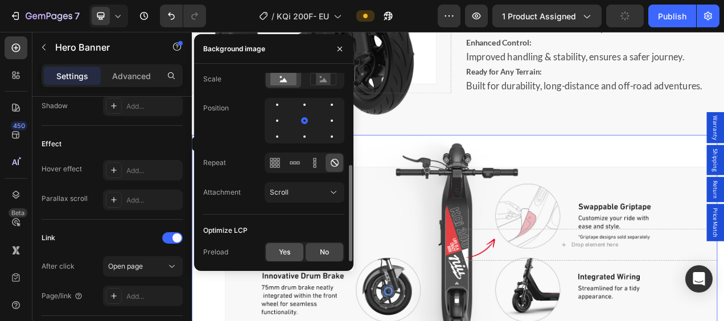
drag, startPoint x: 283, startPoint y: 249, endPoint x: 432, endPoint y: 162, distance: 173.0
click at [283, 249] on span "Yes" at bounding box center [284, 252] width 11 height 10
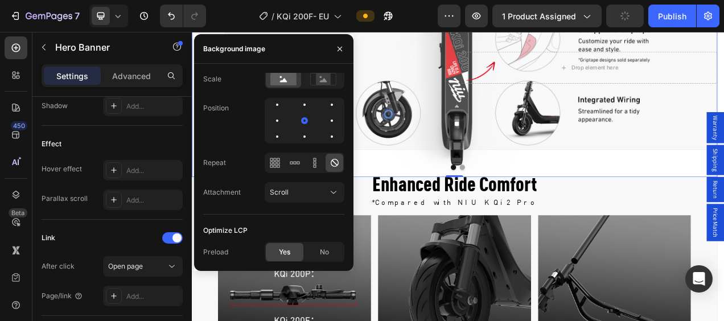
scroll to position [1822, 0]
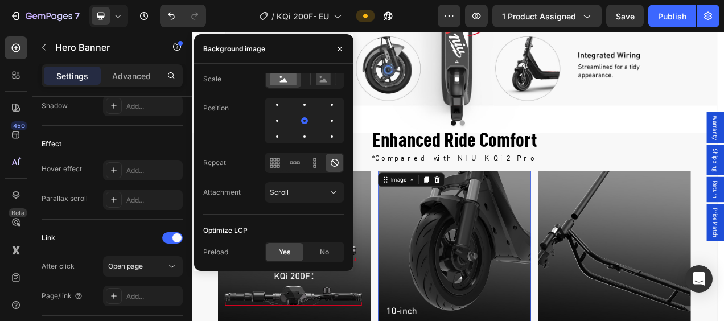
click at [532, 257] on img at bounding box center [529, 308] width 196 height 196
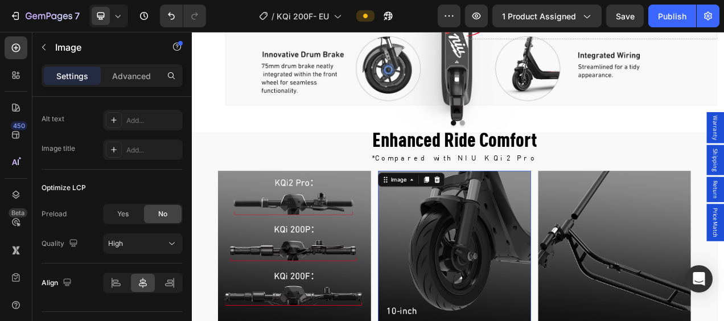
scroll to position [0, 0]
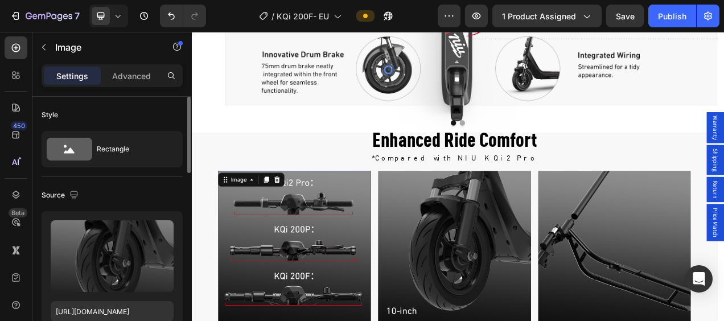
click at [330, 270] on img at bounding box center [323, 308] width 196 height 196
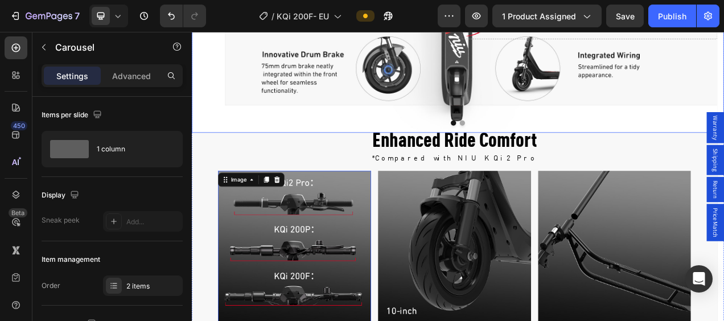
click at [536, 146] on button "Dot" at bounding box center [539, 148] width 7 height 7
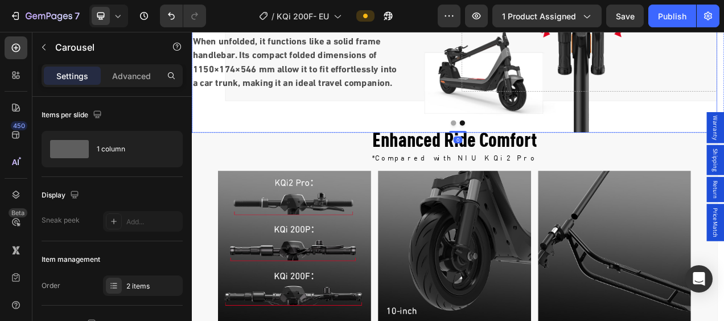
scroll to position [1708, 0]
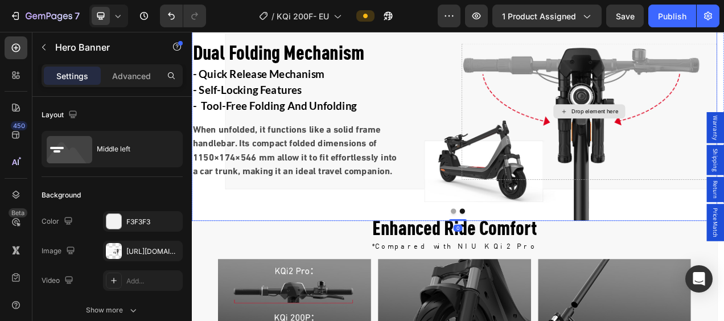
click at [614, 86] on div "Drop element here" at bounding box center [702, 134] width 328 height 175
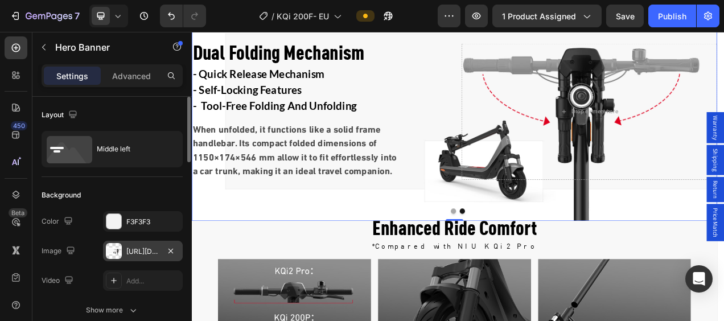
click at [109, 241] on div "[URL][DOMAIN_NAME]" at bounding box center [143, 251] width 80 height 20
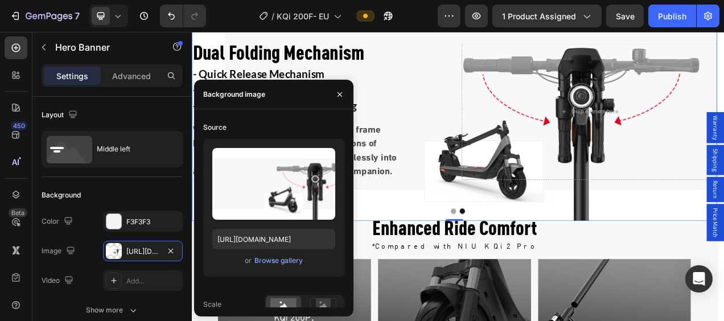
scroll to position [180, 0]
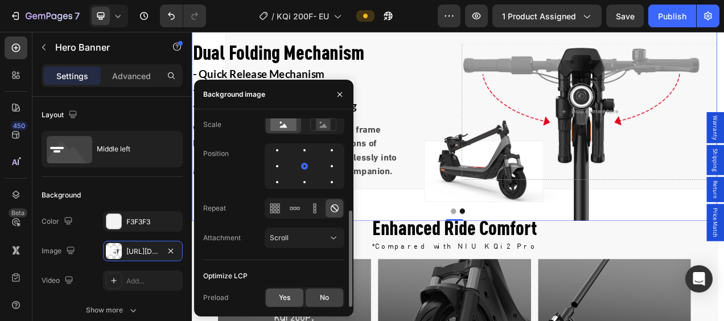
click at [296, 303] on div "Yes" at bounding box center [285, 298] width 38 height 18
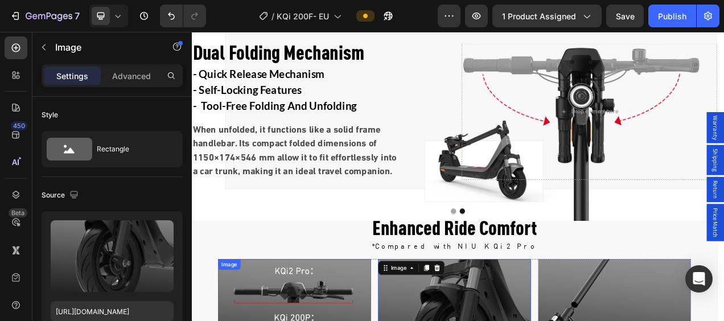
scroll to position [1879, 0]
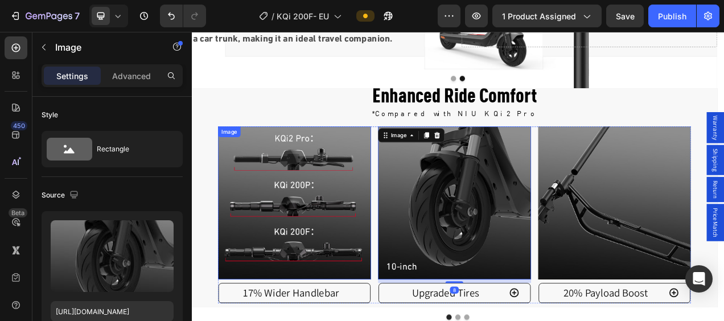
click at [325, 261] on img at bounding box center [323, 251] width 196 height 196
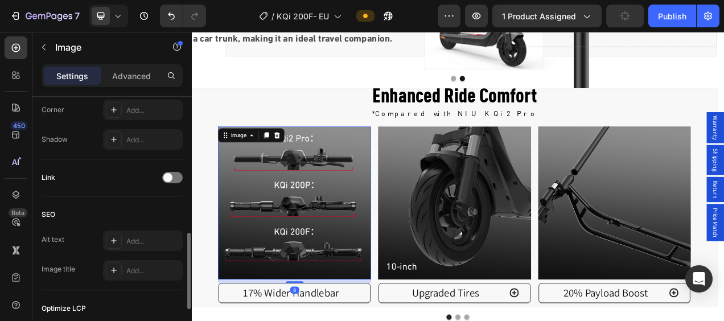
scroll to position [601, 0]
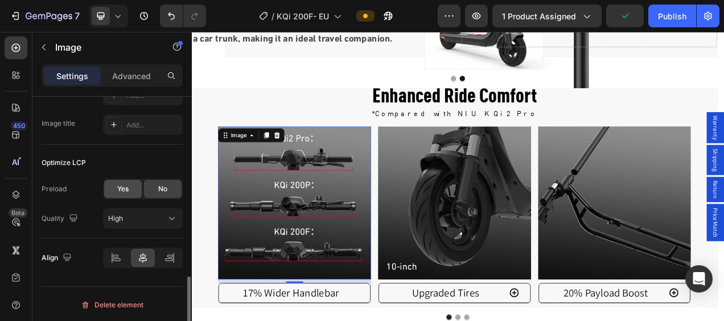
drag, startPoint x: 128, startPoint y: 190, endPoint x: 188, endPoint y: 206, distance: 62.3
click at [128, 190] on span "Yes" at bounding box center [122, 189] width 11 height 10
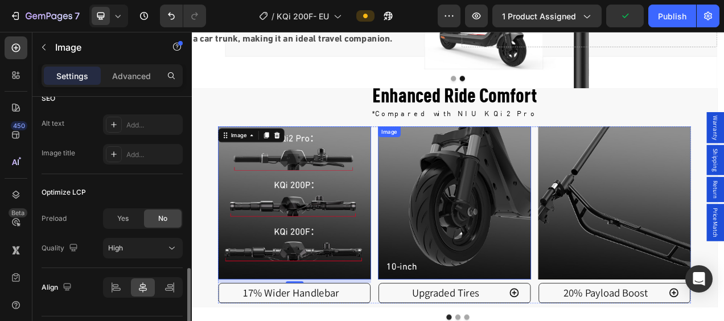
drag, startPoint x: 512, startPoint y: 241, endPoint x: 502, endPoint y: 241, distance: 10.2
click at [512, 241] on img at bounding box center [529, 251] width 196 height 196
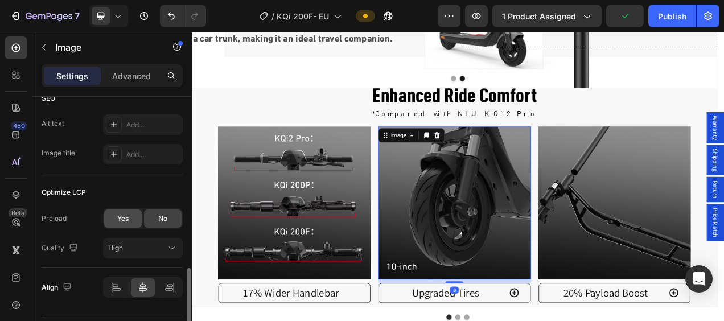
click at [121, 210] on div "Yes" at bounding box center [123, 219] width 38 height 18
click at [687, 211] on img at bounding box center [734, 251] width 196 height 196
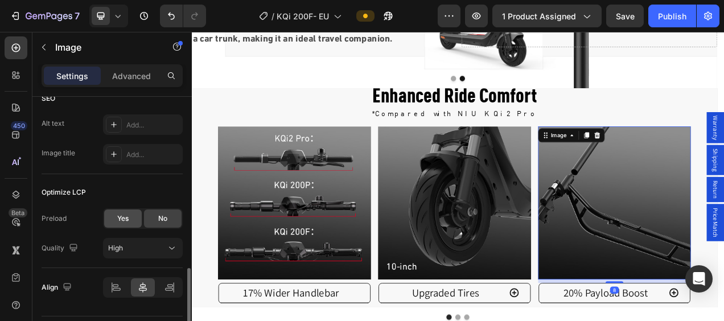
click at [132, 217] on div "Yes" at bounding box center [123, 219] width 38 height 18
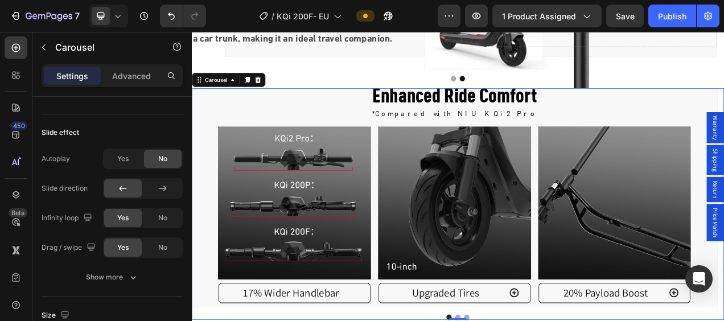
scroll to position [0, 0]
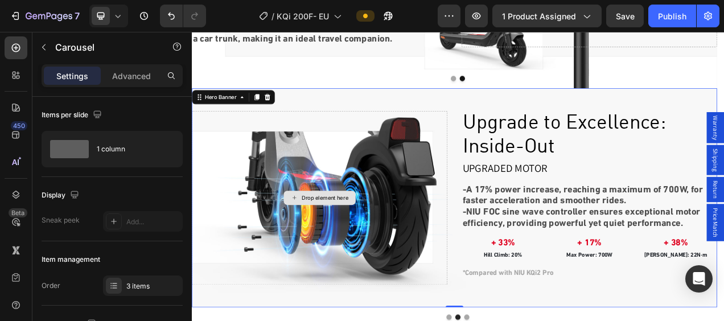
click at [445, 182] on div "Drop element here" at bounding box center [356, 244] width 328 height 223
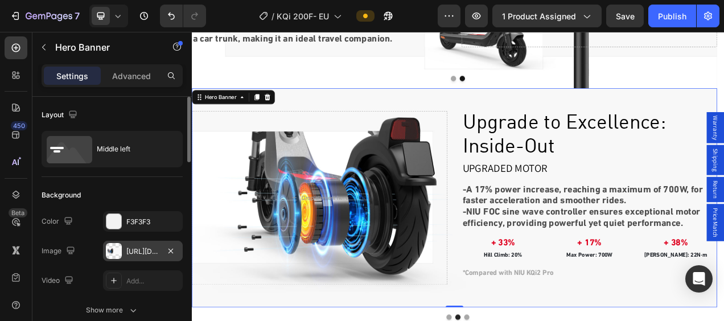
click at [106, 253] on div at bounding box center [114, 251] width 16 height 16
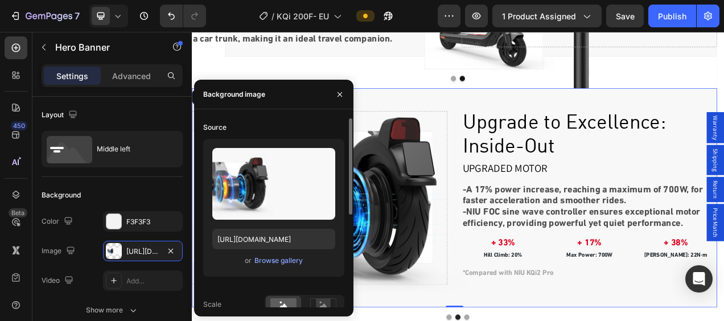
scroll to position [180, 0]
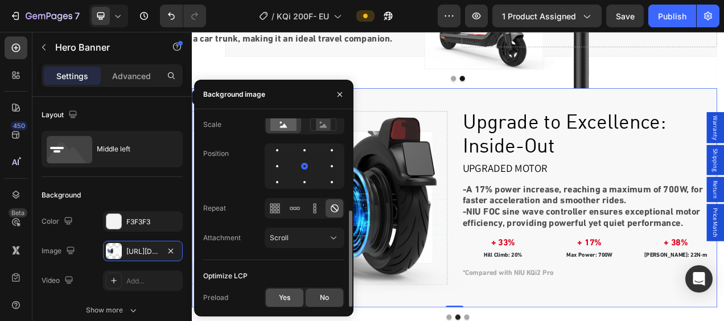
click at [276, 301] on div "Yes" at bounding box center [285, 298] width 38 height 18
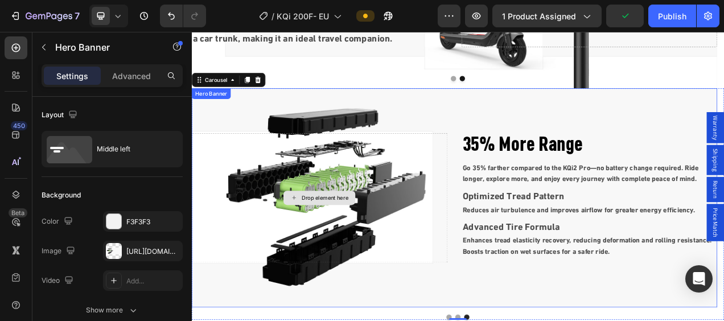
click at [374, 211] on div "Drop element here" at bounding box center [356, 245] width 328 height 166
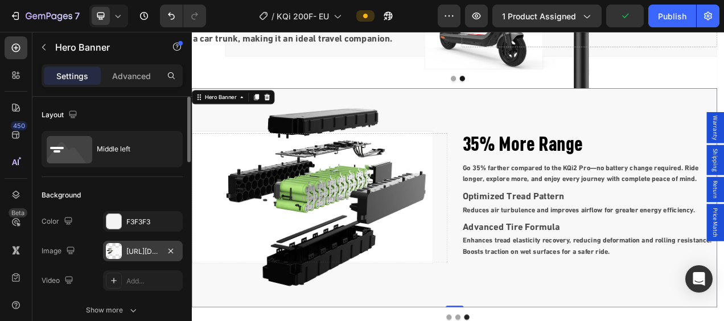
click at [106, 257] on div at bounding box center [114, 251] width 16 height 16
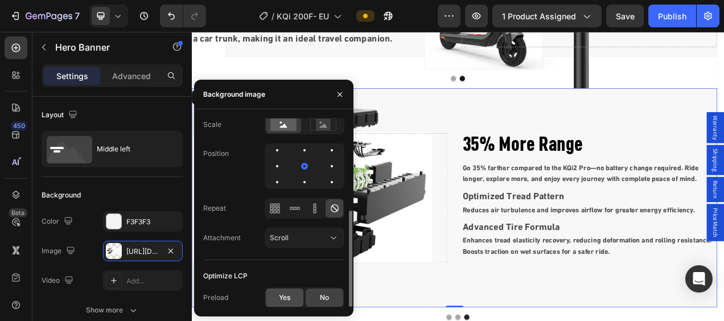
click at [290, 301] on span "Yes" at bounding box center [284, 298] width 11 height 10
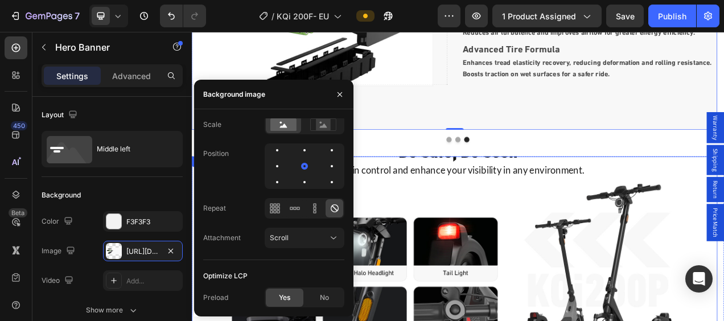
scroll to position [2220, 0]
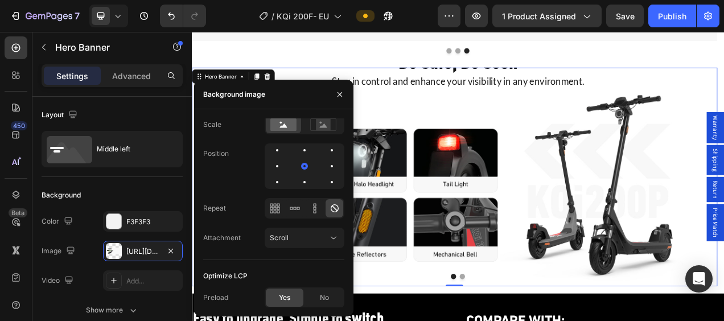
click at [551, 182] on div "Be Safe, Be Seen Heading Stay in control and enhance your visibility in any env…" at bounding box center [529, 218] width 675 height 318
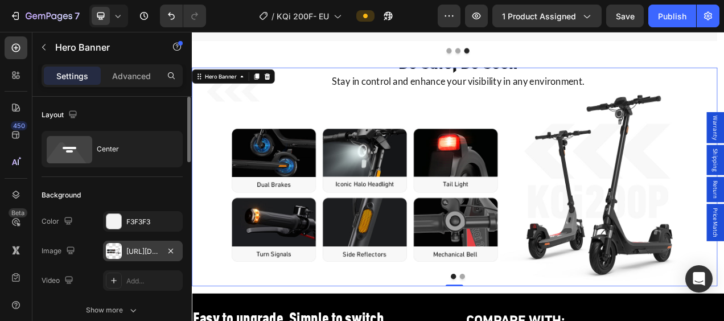
click at [116, 257] on div at bounding box center [114, 251] width 16 height 16
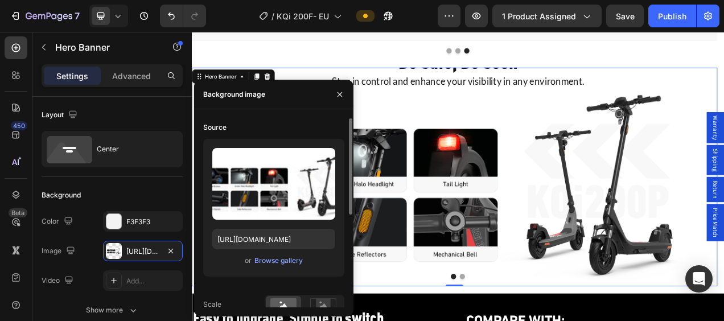
scroll to position [180, 0]
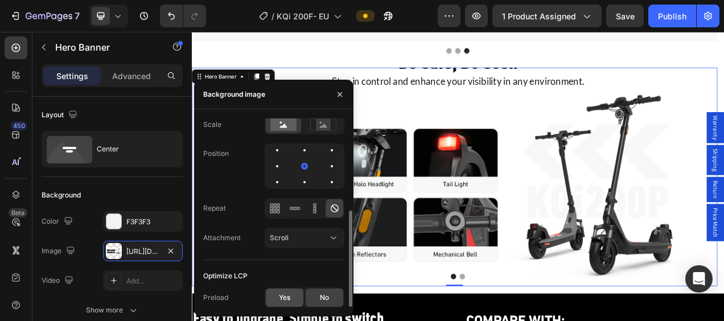
click at [281, 296] on span "Yes" at bounding box center [284, 298] width 11 height 10
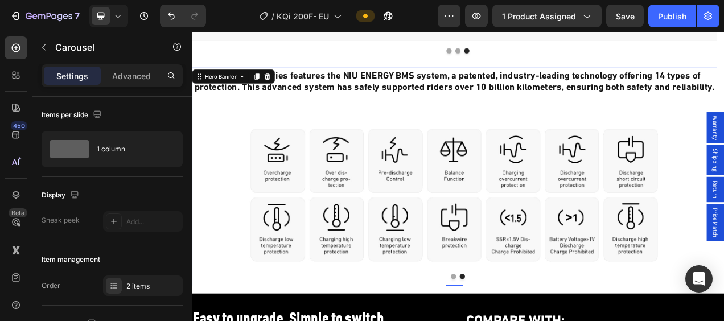
click at [372, 176] on div "NIU BMS Heading The KQi 200 Series features the NIU ENERGY BMS system, a patent…" at bounding box center [529, 218] width 675 height 332
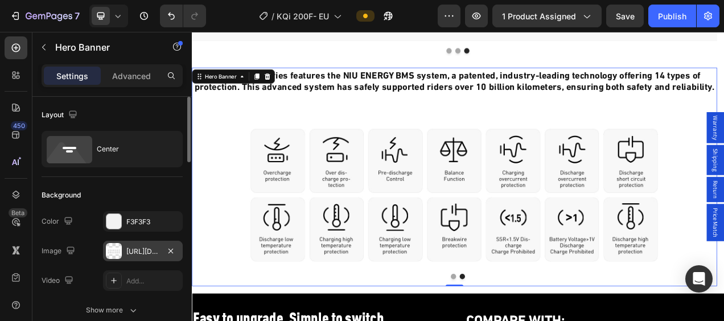
click at [118, 249] on div at bounding box center [114, 251] width 16 height 16
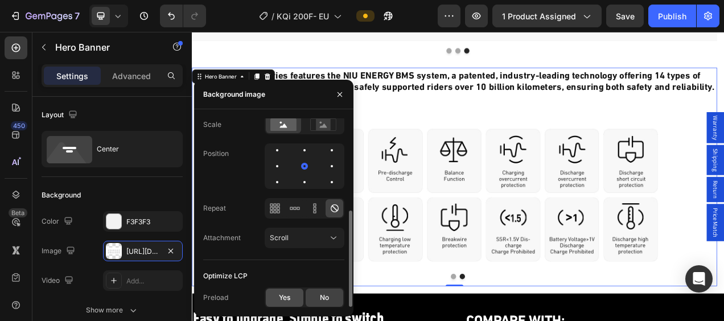
click at [282, 302] on span "Yes" at bounding box center [284, 298] width 11 height 10
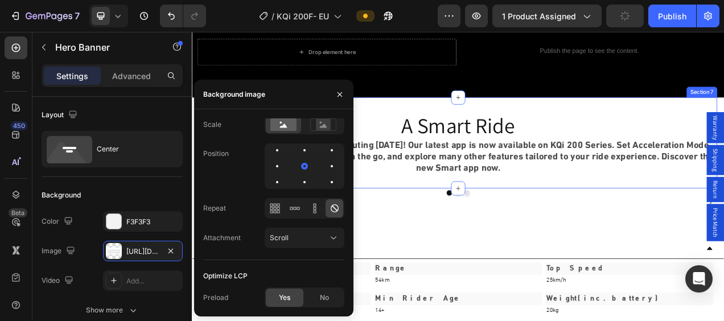
scroll to position [2676, 0]
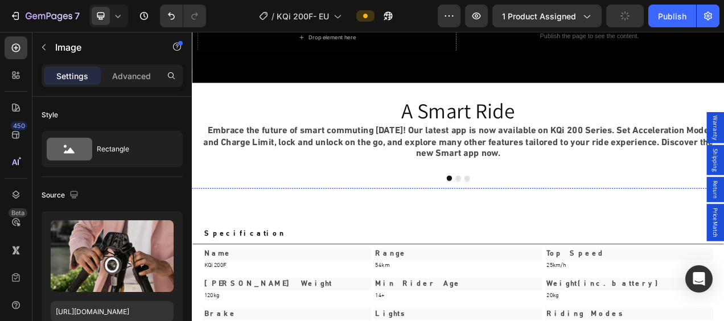
click at [555, 232] on img at bounding box center [529, 232] width 128 height 0
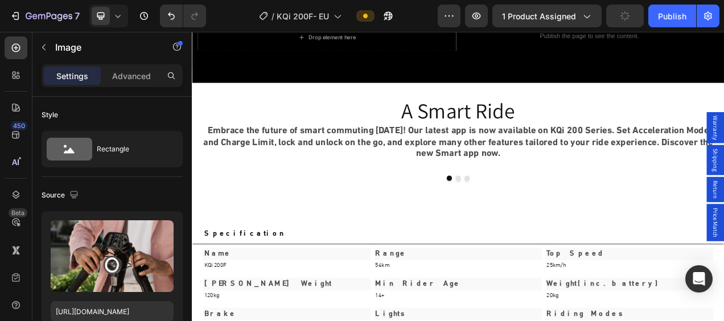
click at [239, 232] on img at bounding box center [256, 232] width 128 height 0
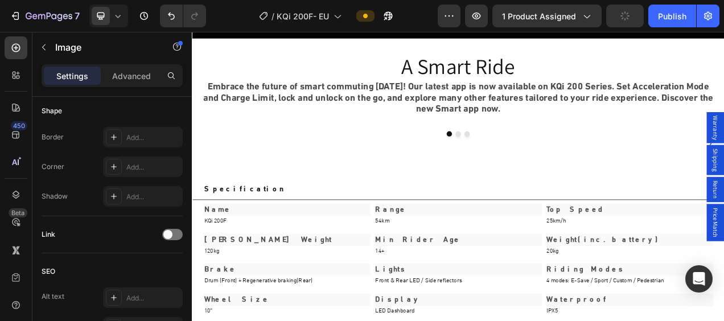
scroll to position [569, 0]
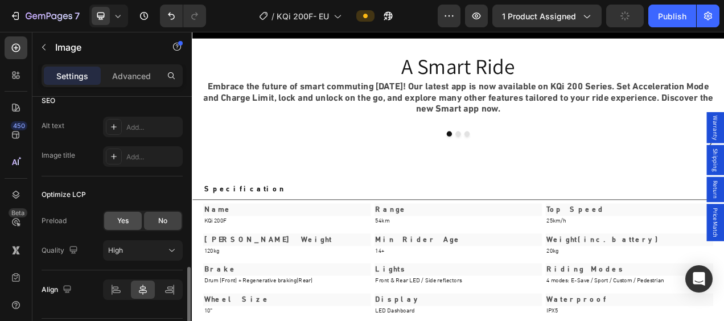
click at [125, 221] on span "Yes" at bounding box center [122, 221] width 11 height 10
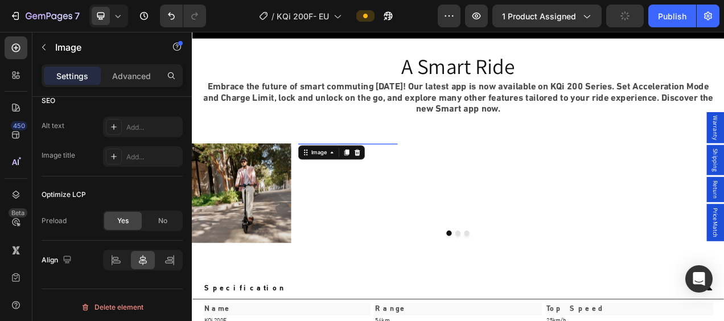
click at [357, 175] on img at bounding box center [392, 175] width 128 height 0
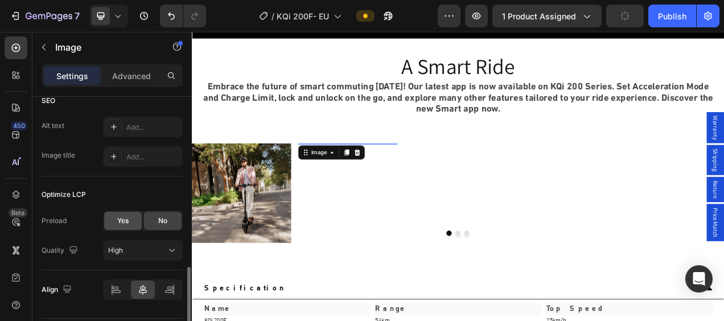
click at [134, 219] on div "Yes" at bounding box center [123, 221] width 38 height 18
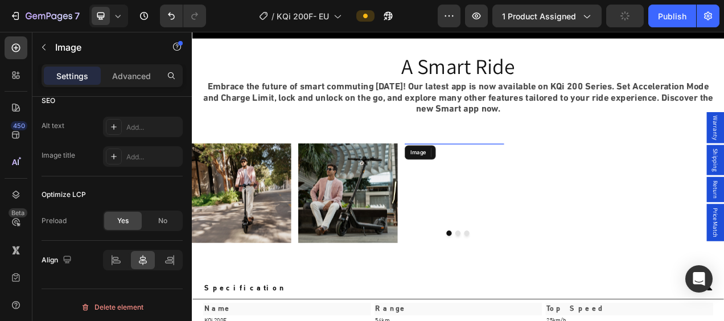
click at [541, 175] on img at bounding box center [529, 175] width 128 height 0
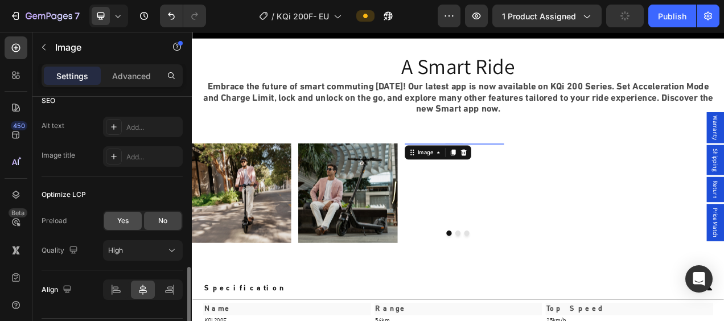
click at [115, 221] on div "Yes" at bounding box center [123, 221] width 38 height 18
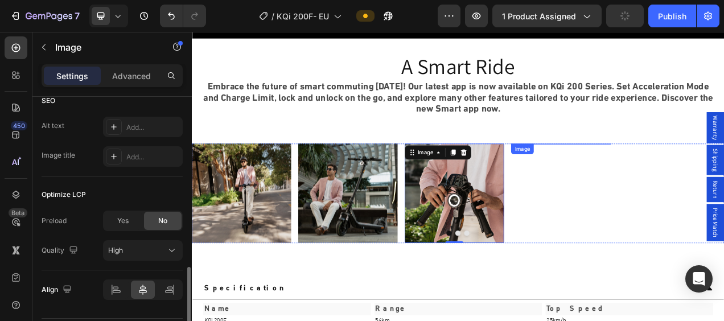
click at [663, 175] on img at bounding box center [666, 175] width 128 height 0
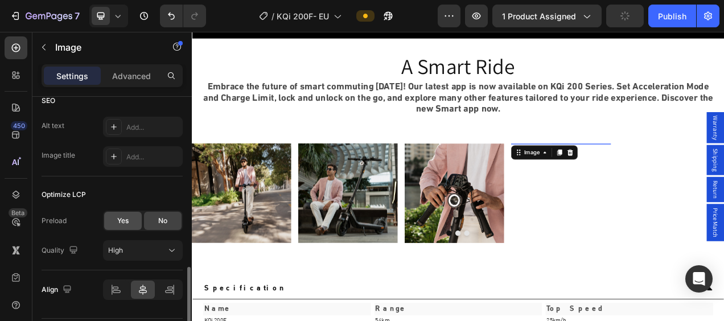
click at [122, 217] on span "Yes" at bounding box center [122, 221] width 11 height 10
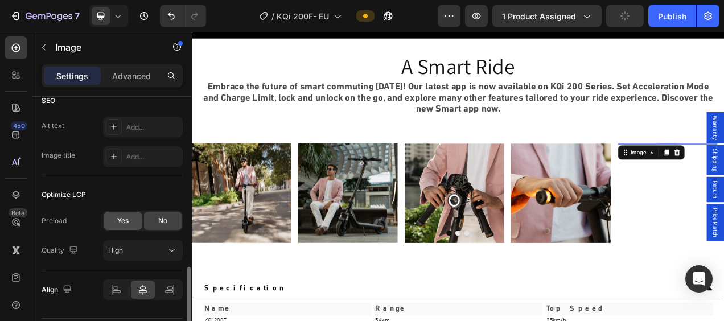
click at [120, 216] on span "Yes" at bounding box center [122, 221] width 11 height 10
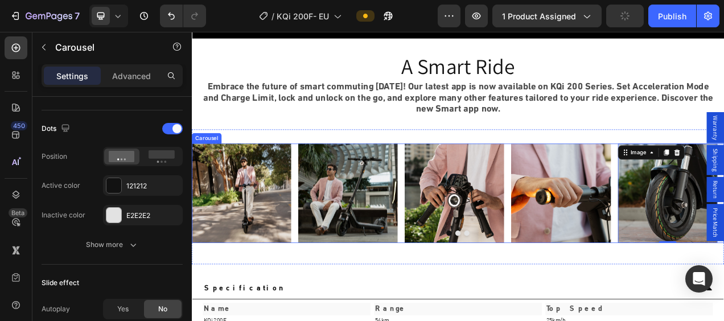
click at [530, 289] on button "Dot" at bounding box center [533, 290] width 7 height 7
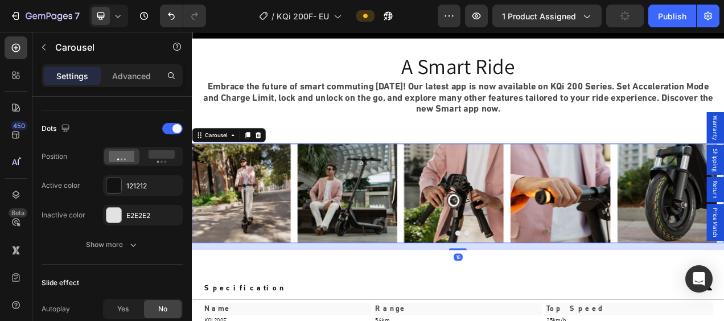
scroll to position [0, 0]
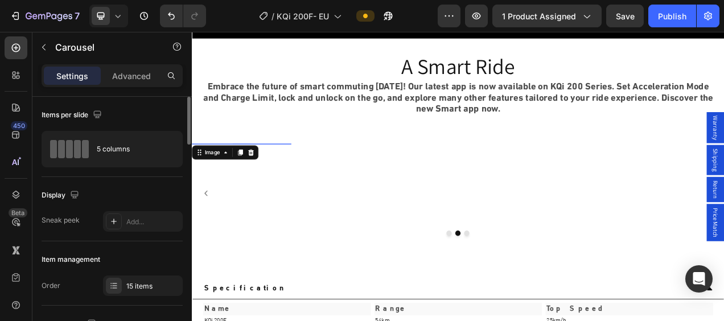
click at [245, 175] on img at bounding box center [256, 175] width 128 height 0
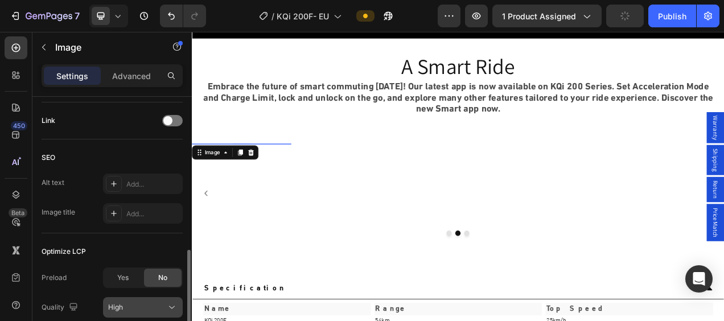
scroll to position [569, 0]
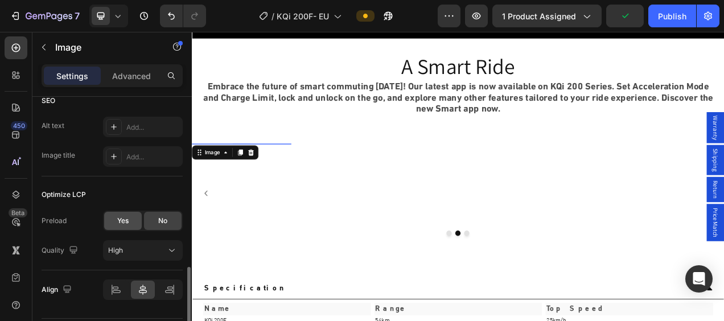
click at [120, 216] on span "Yes" at bounding box center [122, 221] width 11 height 10
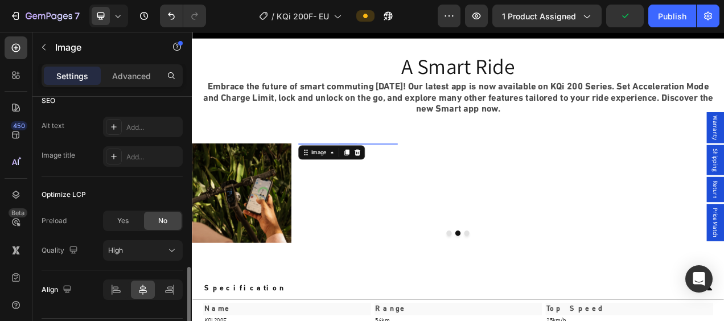
drag, startPoint x: 428, startPoint y: 244, endPoint x: 379, endPoint y: 236, distance: 50.3
click at [428, 175] on img at bounding box center [392, 175] width 128 height 0
drag, startPoint x: 123, startPoint y: 222, endPoint x: 166, endPoint y: 213, distance: 43.7
click at [124, 221] on span "Yes" at bounding box center [122, 221] width 11 height 10
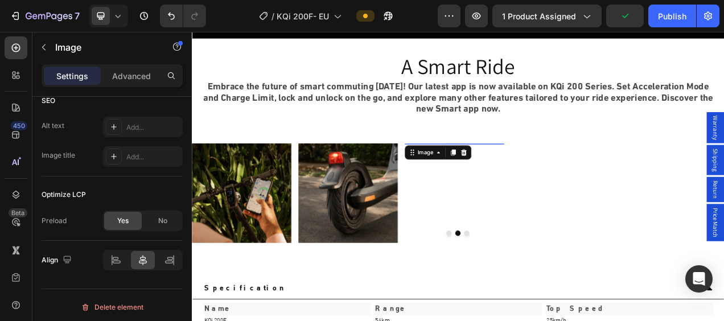
click at [524, 175] on img at bounding box center [529, 175] width 128 height 0
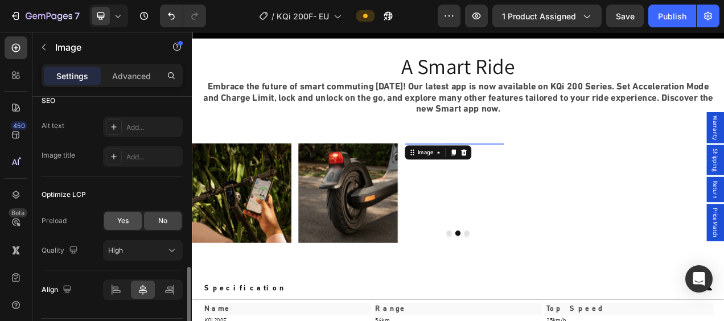
click at [118, 216] on span "Yes" at bounding box center [122, 221] width 11 height 10
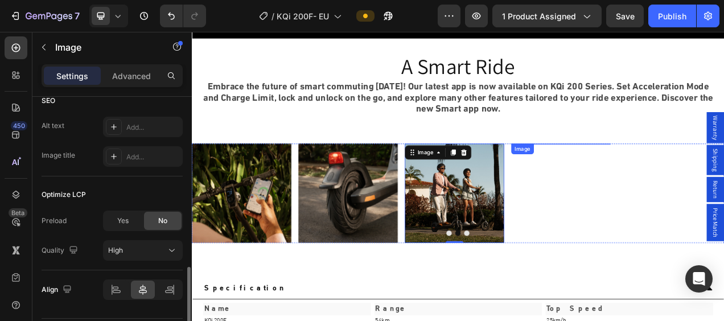
click at [705, 175] on img at bounding box center [666, 175] width 128 height 0
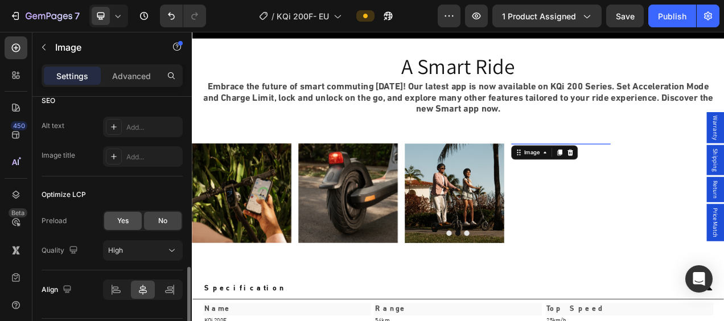
click at [132, 217] on div "Yes" at bounding box center [123, 221] width 38 height 18
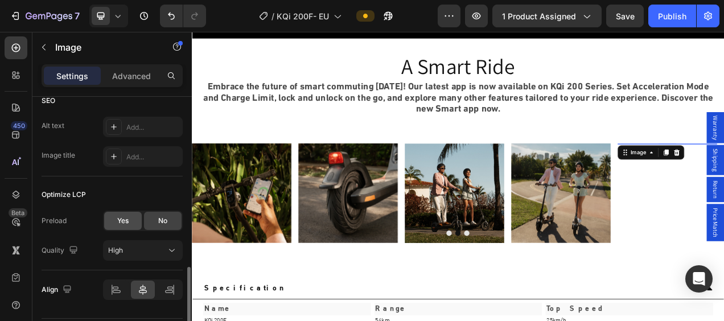
click at [125, 224] on span "Yes" at bounding box center [122, 221] width 11 height 10
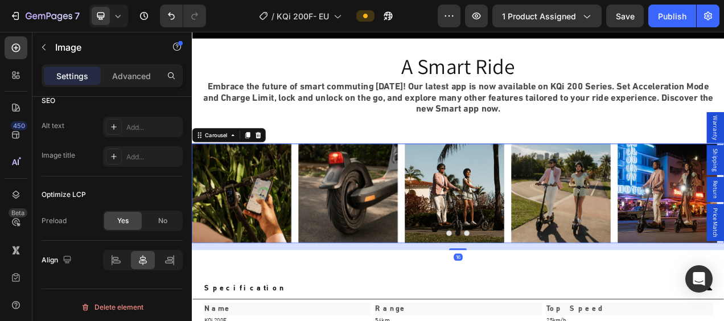
click at [541, 289] on button "Dot" at bounding box center [544, 290] width 7 height 7
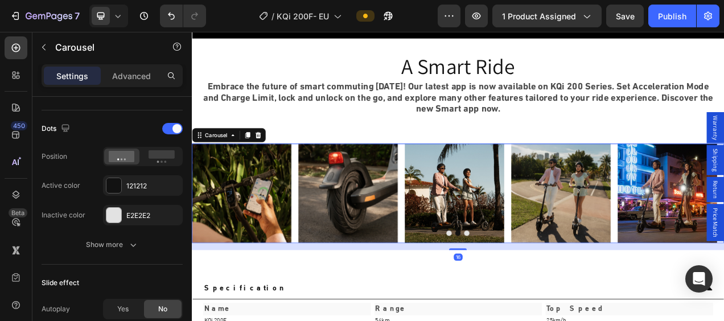
scroll to position [0, 0]
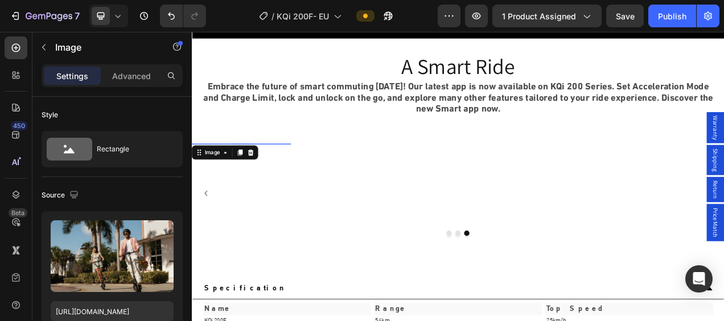
click at [253, 175] on img at bounding box center [256, 175] width 128 height 0
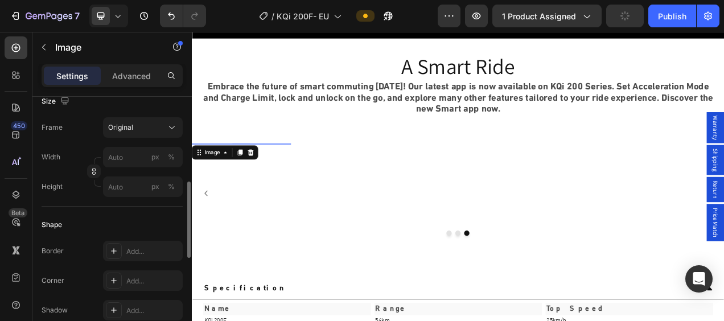
scroll to position [512, 0]
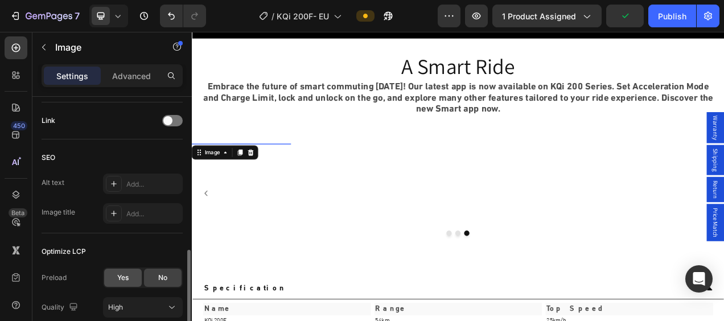
click at [135, 276] on div "Yes" at bounding box center [123, 278] width 38 height 18
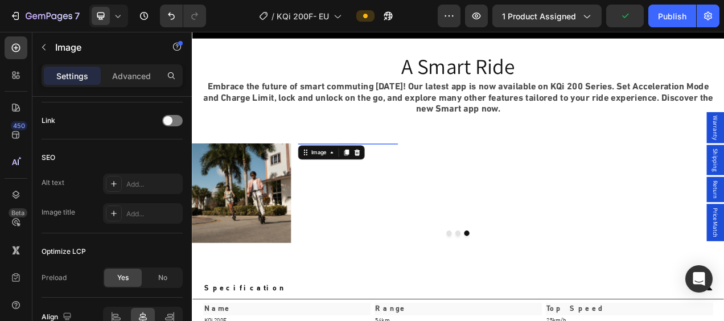
click at [407, 175] on img at bounding box center [392, 175] width 128 height 0
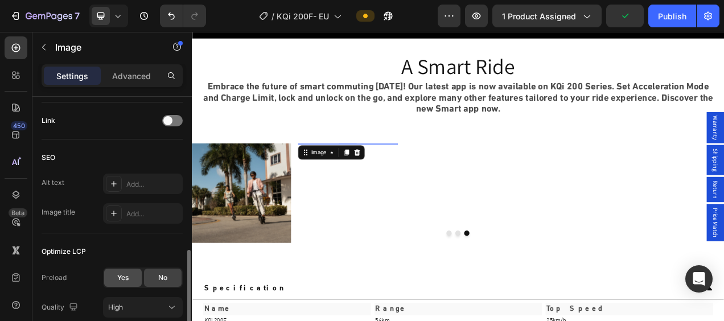
click at [132, 281] on div "Yes" at bounding box center [123, 278] width 38 height 18
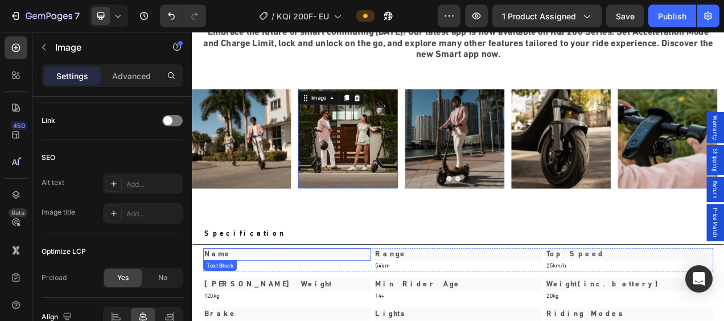
scroll to position [2847, 0]
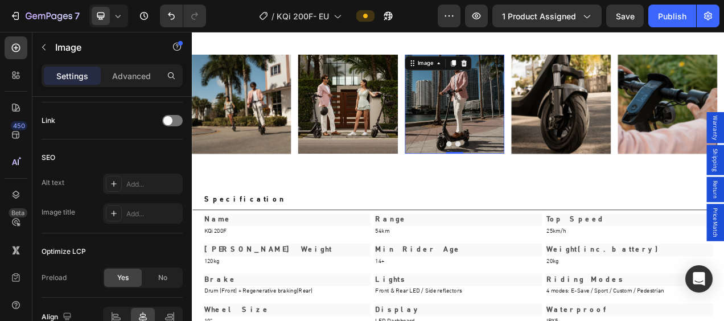
click at [494, 146] on img at bounding box center [529, 125] width 128 height 128
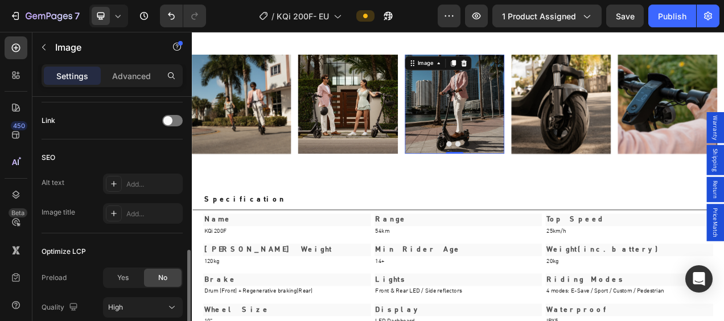
drag, startPoint x: 126, startPoint y: 272, endPoint x: 137, endPoint y: 261, distance: 15.3
click at [127, 273] on span "Yes" at bounding box center [122, 278] width 11 height 10
click at [636, 146] on img at bounding box center [666, 125] width 128 height 128
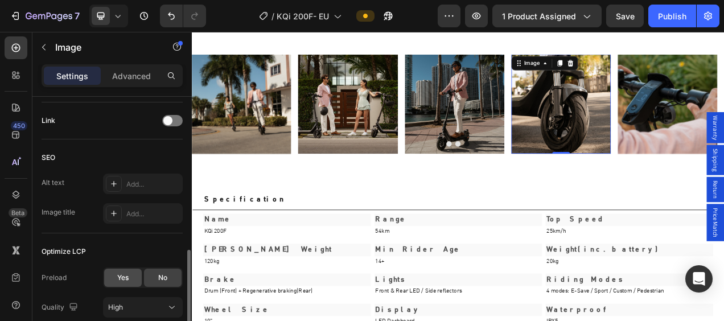
click at [134, 271] on div "Yes" at bounding box center [123, 278] width 38 height 18
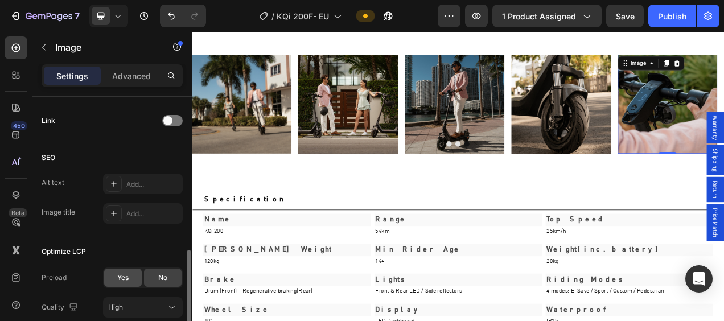
click at [129, 273] on span "Yes" at bounding box center [122, 278] width 11 height 10
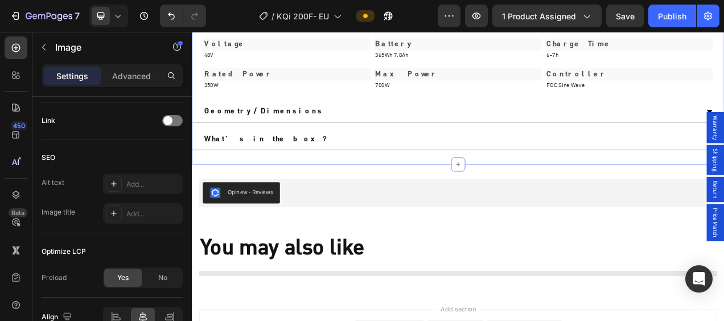
scroll to position [3207, 0]
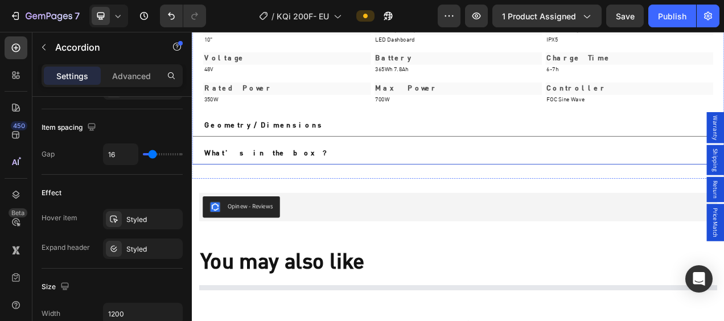
click at [511, 154] on div "Geometry/Dimensions" at bounding box center [524, 152] width 636 height 17
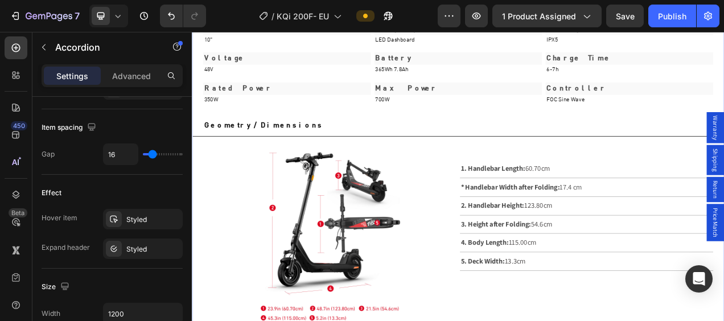
scroll to position [0, 0]
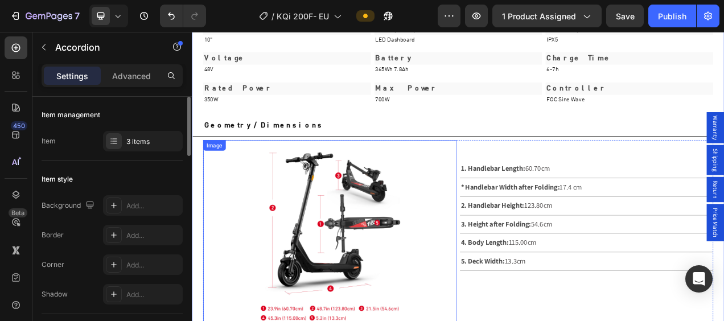
click at [354, 243] on img at bounding box center [368, 293] width 195 height 244
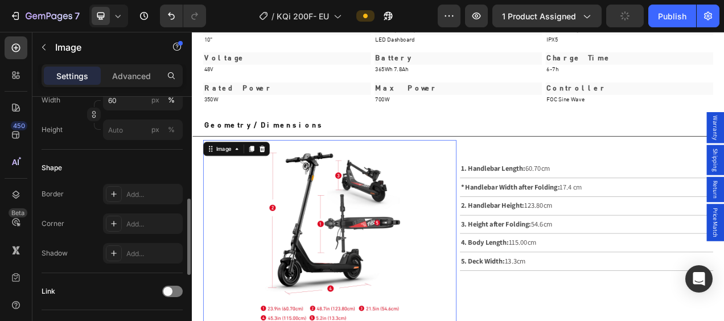
scroll to position [569, 0]
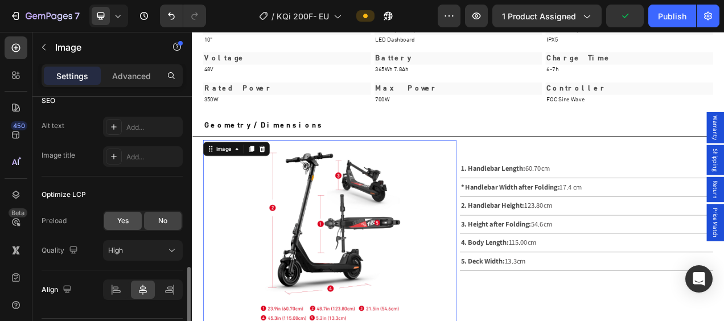
click at [133, 223] on div "Yes" at bounding box center [123, 221] width 38 height 18
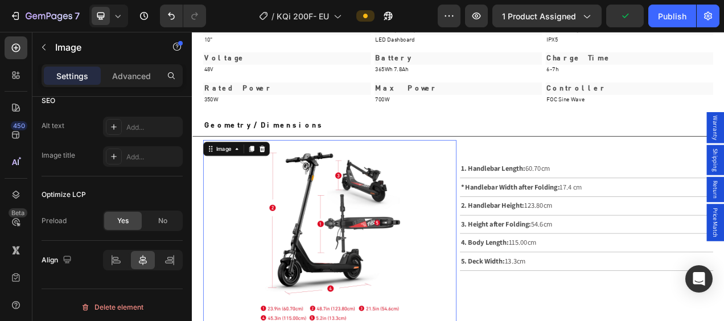
scroll to position [3492, 0]
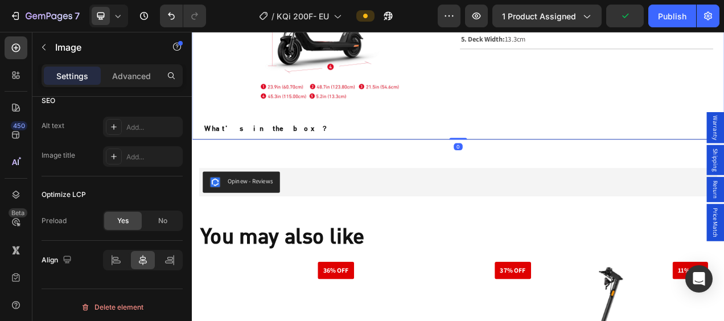
click at [486, 159] on div "What's in the box？" at bounding box center [524, 156] width 636 height 17
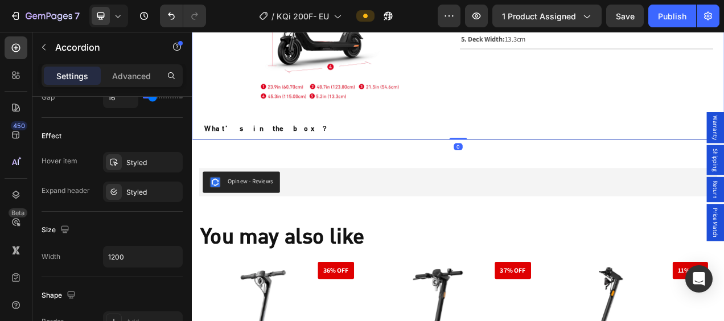
scroll to position [0, 0]
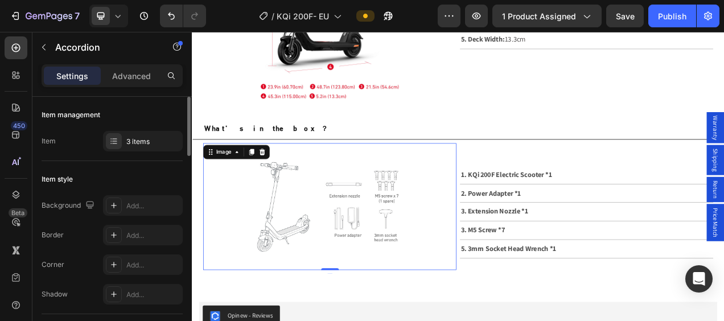
click at [338, 268] on img at bounding box center [368, 256] width 325 height 163
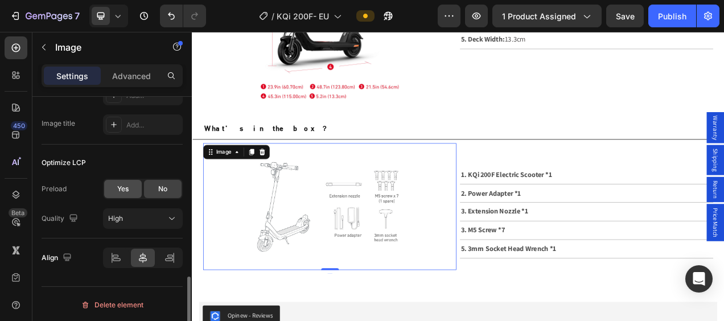
click at [125, 184] on span "Yes" at bounding box center [122, 189] width 11 height 10
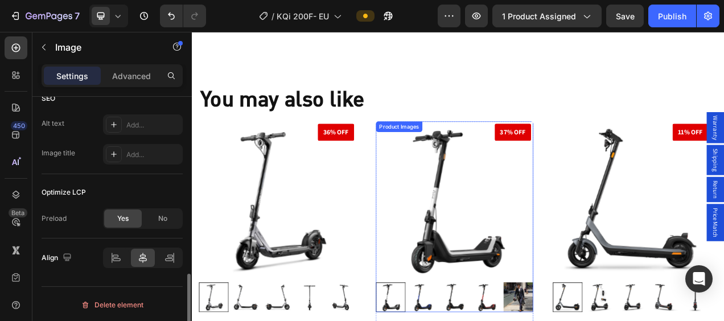
scroll to position [4036, 0]
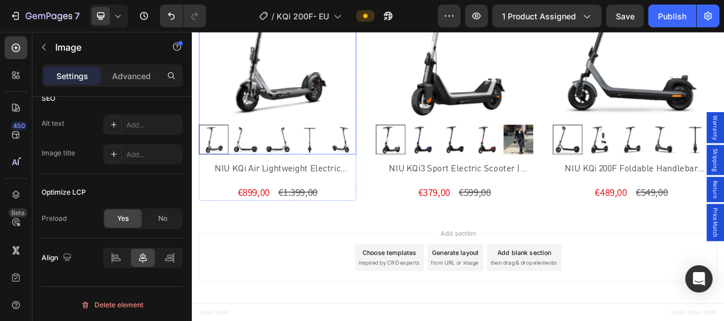
click at [273, 88] on img at bounding box center [302, 46] width 202 height 202
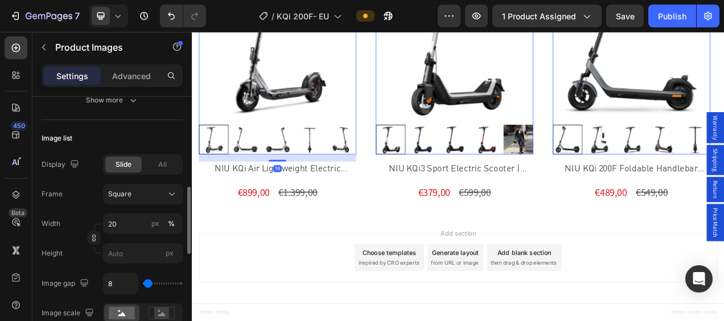
scroll to position [626, 0]
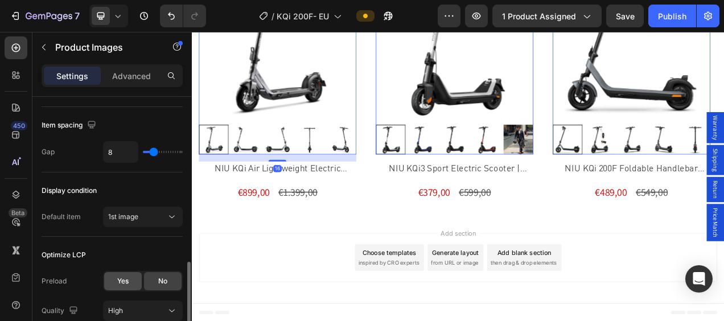
drag, startPoint x: 123, startPoint y: 282, endPoint x: 141, endPoint y: 276, distance: 18.7
click at [123, 282] on span "Yes" at bounding box center [122, 281] width 11 height 10
click at [569, 52] on img at bounding box center [529, 46] width 202 height 202
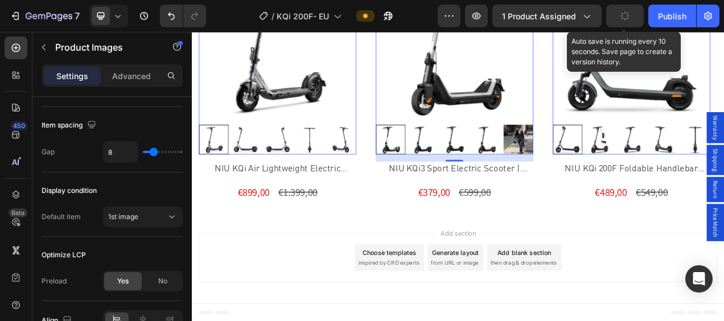
click at [617, 19] on button "button" at bounding box center [625, 16] width 38 height 23
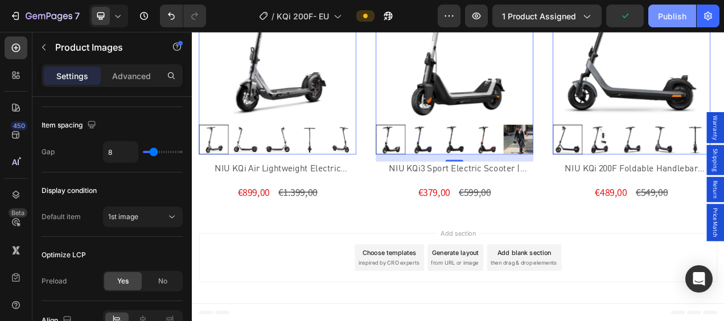
click at [673, 19] on div "Publish" at bounding box center [672, 16] width 28 height 12
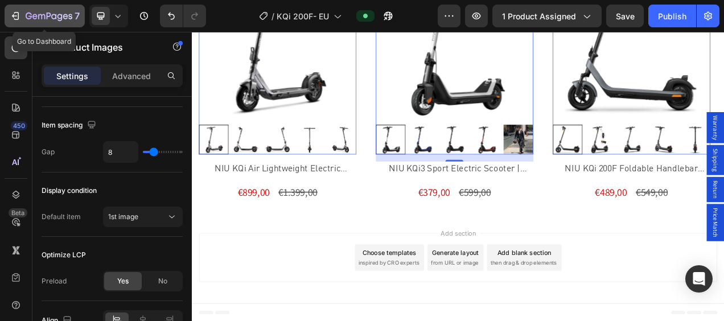
click at [8, 13] on button "7" at bounding box center [45, 16] width 80 height 23
